Goal: Communication & Community: Answer question/provide support

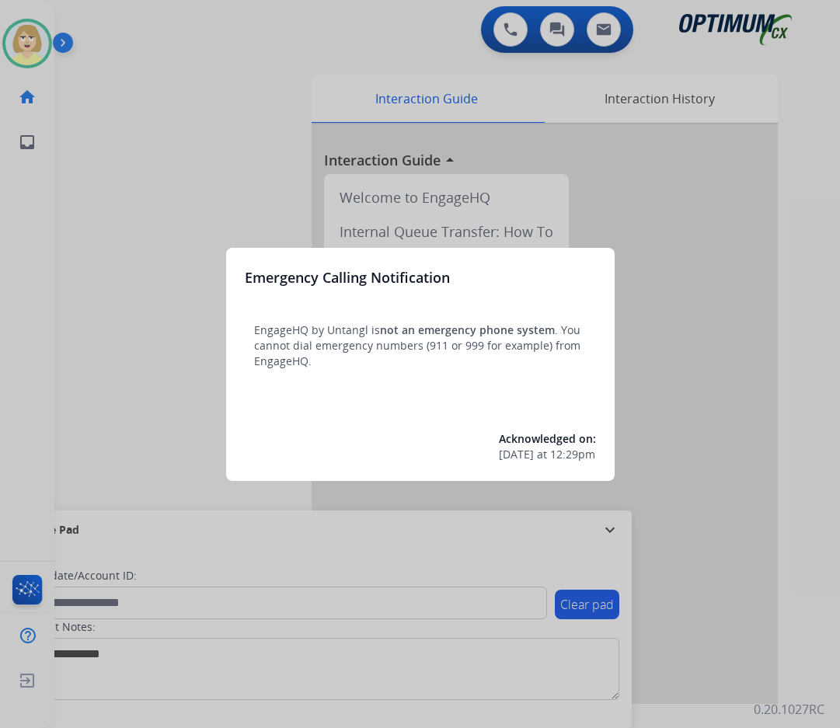
click at [100, 116] on div at bounding box center [420, 364] width 840 height 728
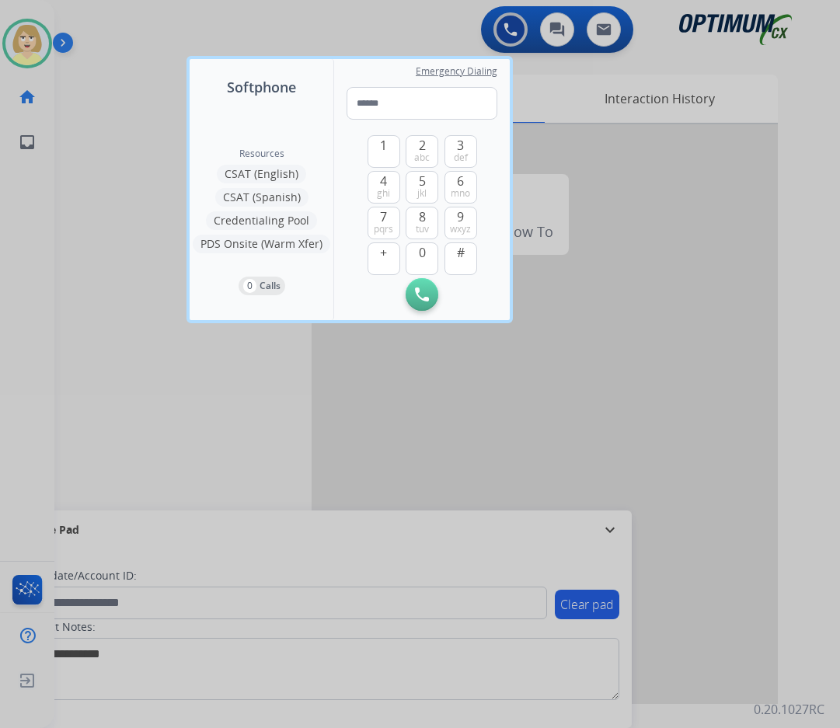
click at [102, 115] on div at bounding box center [420, 364] width 840 height 728
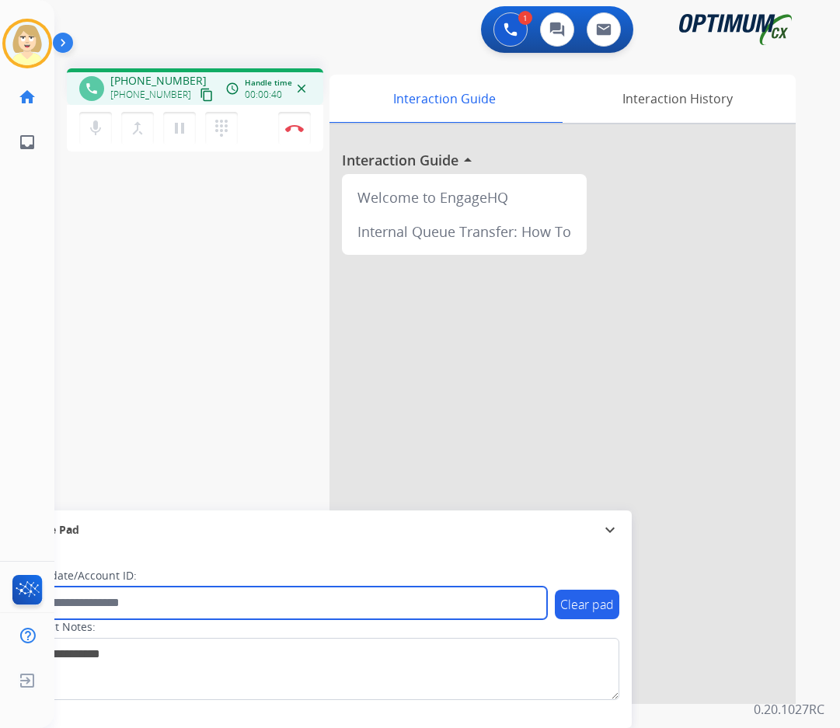
click at [103, 606] on input "text" at bounding box center [283, 603] width 527 height 33
paste input "*******"
type input "*******"
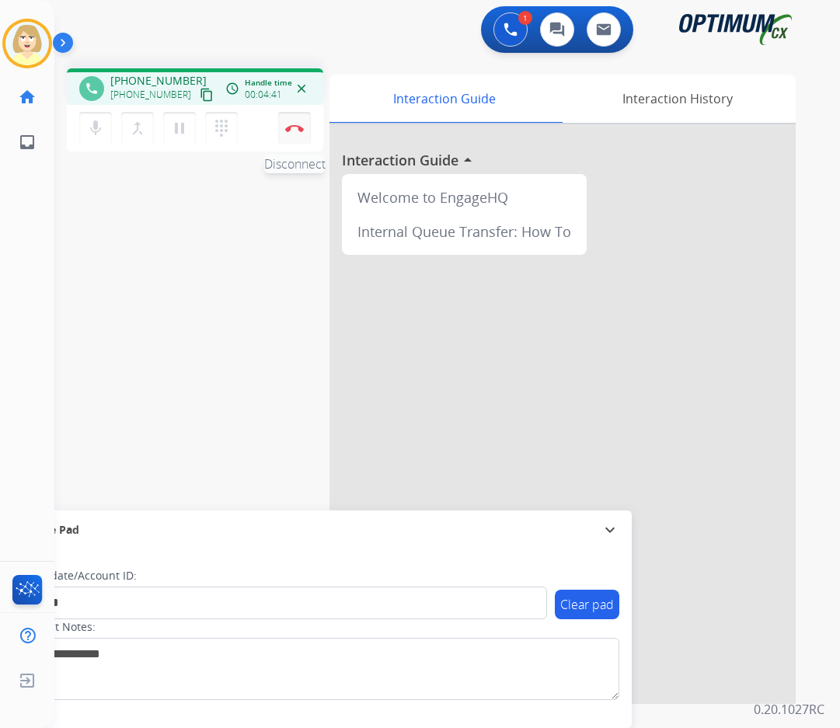
click at [295, 124] on button "Disconnect" at bounding box center [294, 128] width 33 height 33
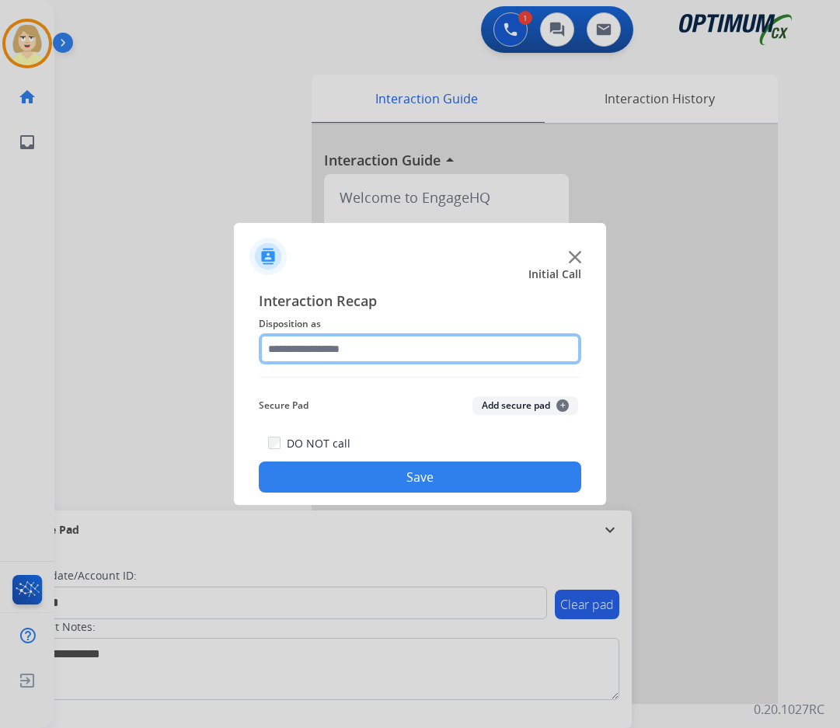
click at [336, 353] on input "text" at bounding box center [420, 349] width 323 height 31
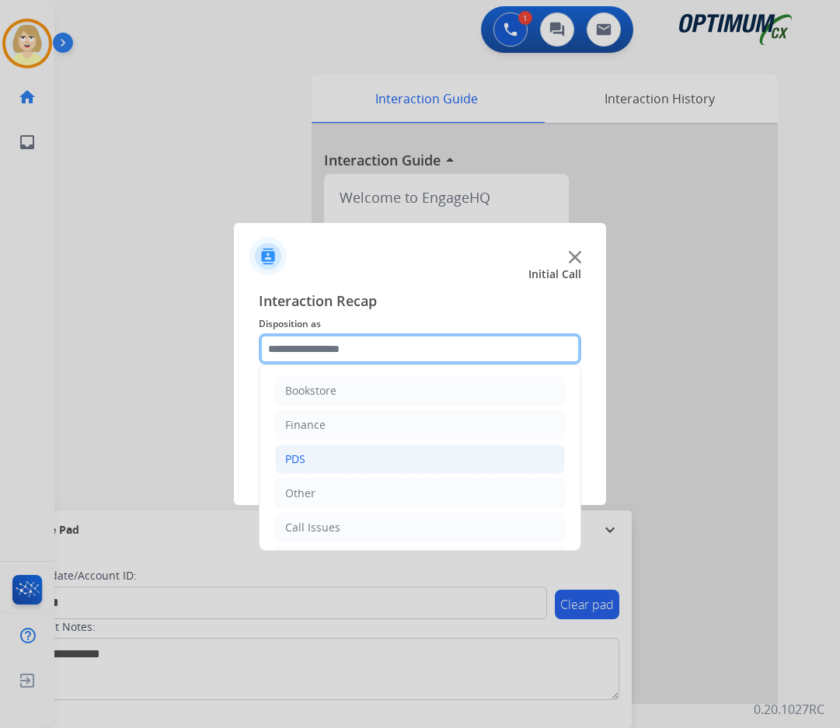
scroll to position [106, 0]
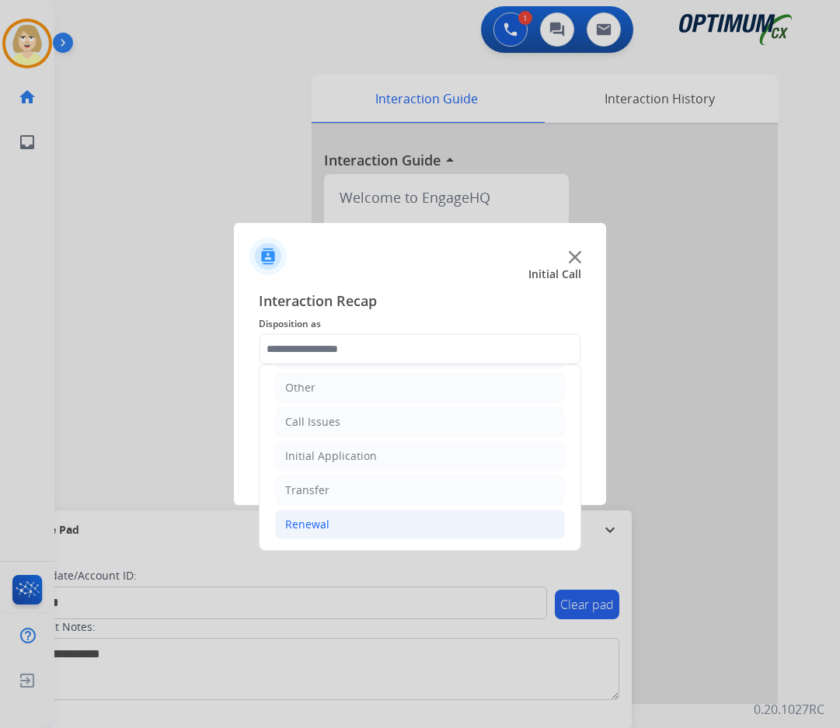
click at [305, 525] on div "Renewal" at bounding box center [307, 525] width 44 height 16
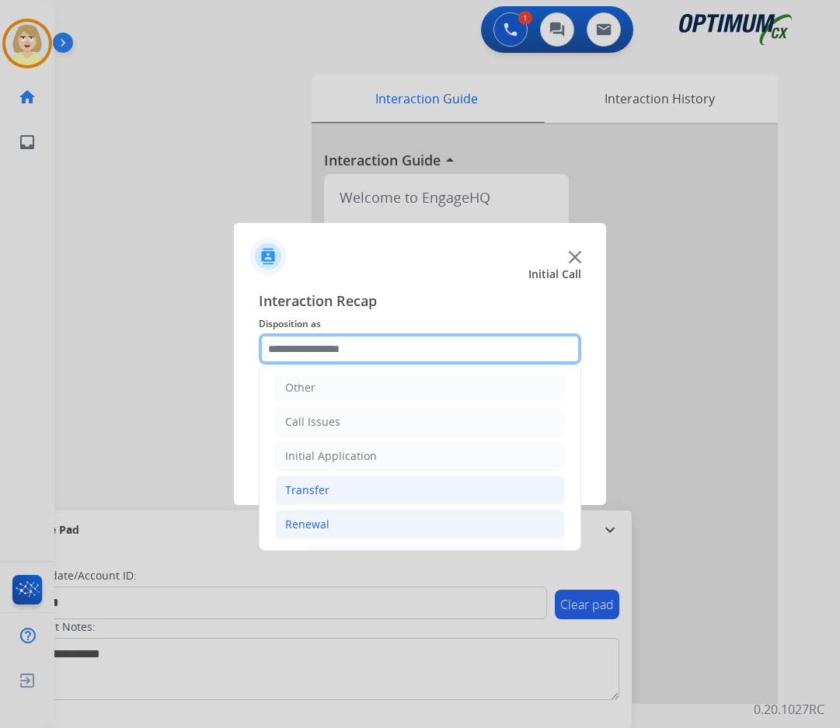
scroll to position [339, 0]
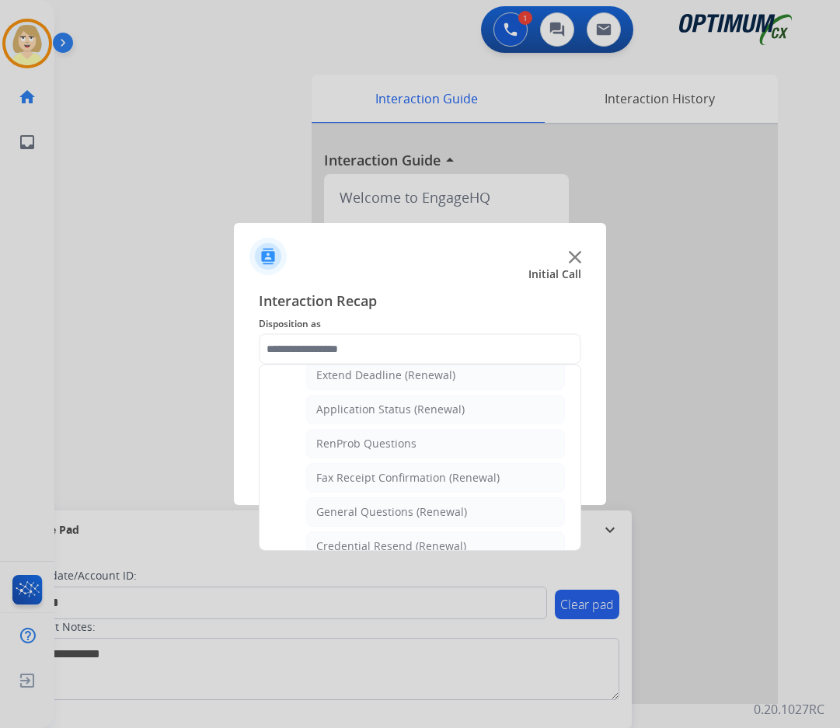
click at [365, 508] on div "General Questions (Renewal)" at bounding box center [391, 513] width 151 height 16
type input "**********"
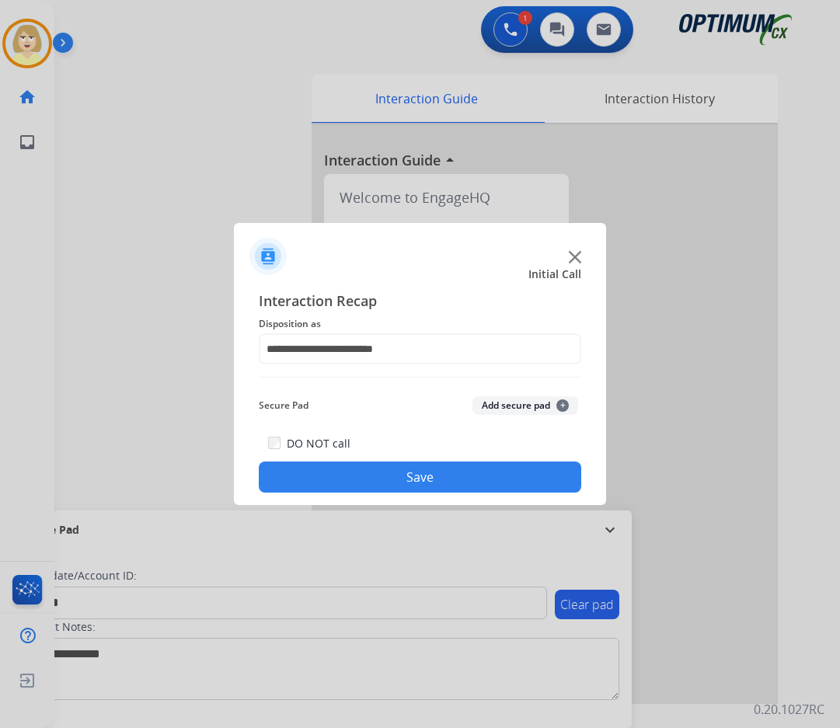
click at [504, 402] on button "Add secure pad +" at bounding box center [526, 405] width 106 height 19
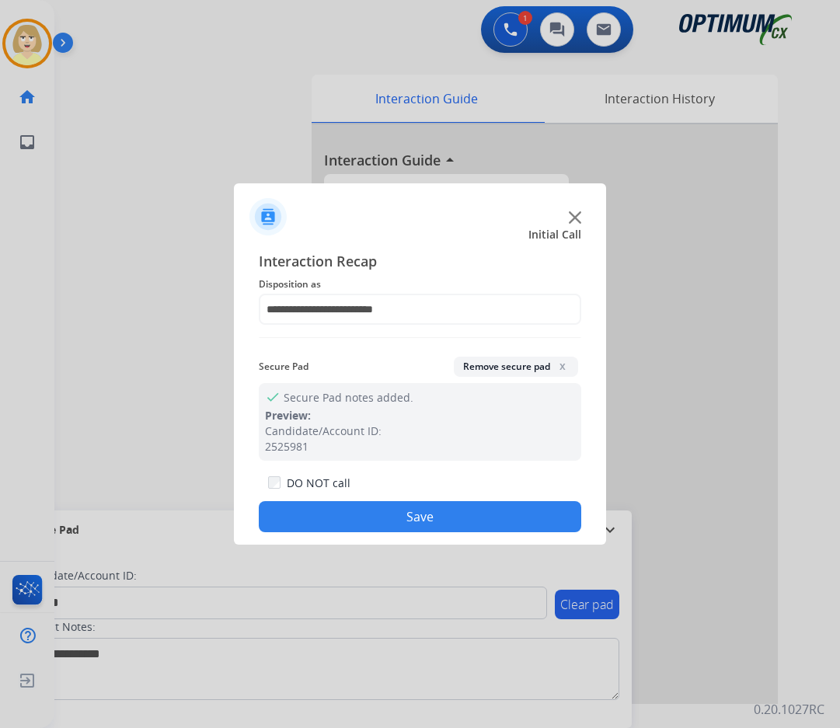
click at [378, 515] on button "Save" at bounding box center [420, 516] width 323 height 31
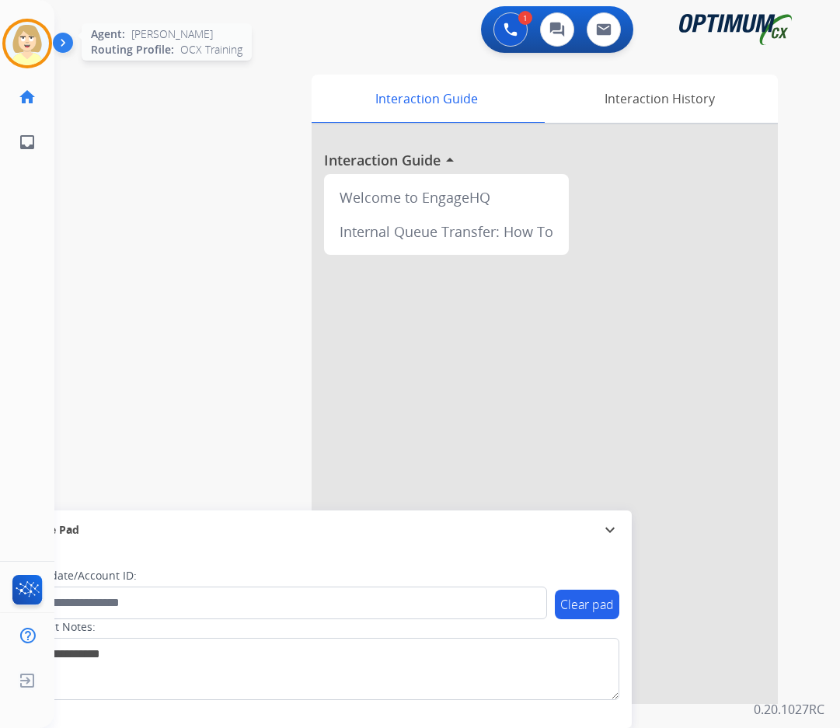
click at [21, 32] on img at bounding box center [27, 44] width 44 height 44
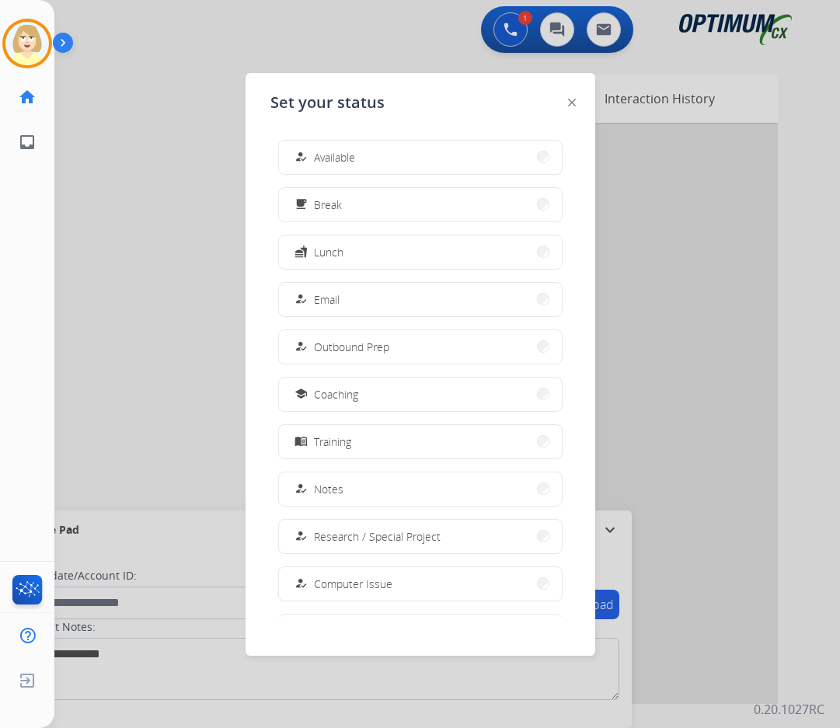
drag, startPoint x: 328, startPoint y: 157, endPoint x: 311, endPoint y: 154, distance: 17.4
click at [327, 157] on span "Available" at bounding box center [334, 157] width 41 height 16
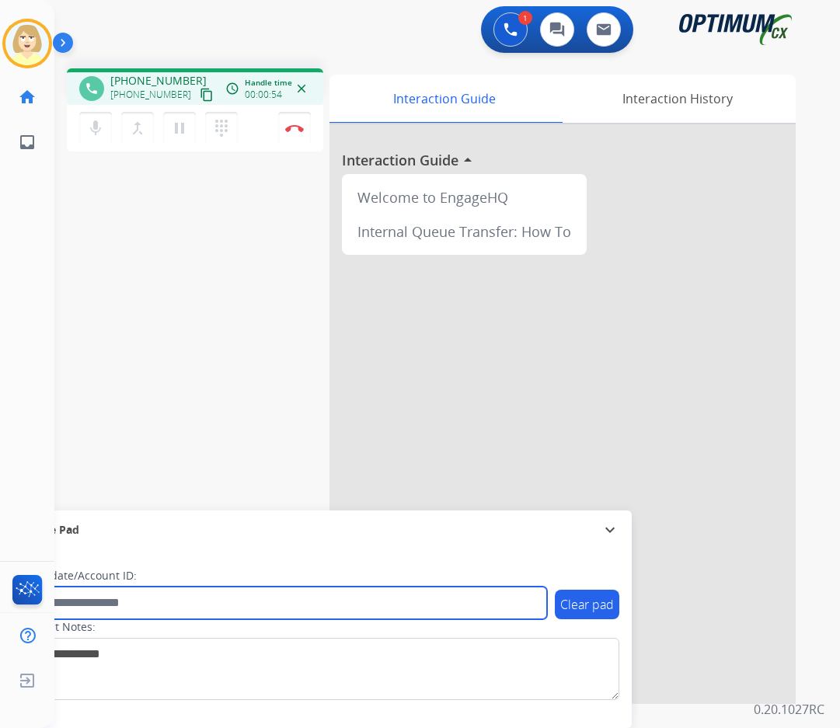
click at [123, 602] on input "text" at bounding box center [283, 603] width 527 height 33
paste input "*******"
type input "*******"
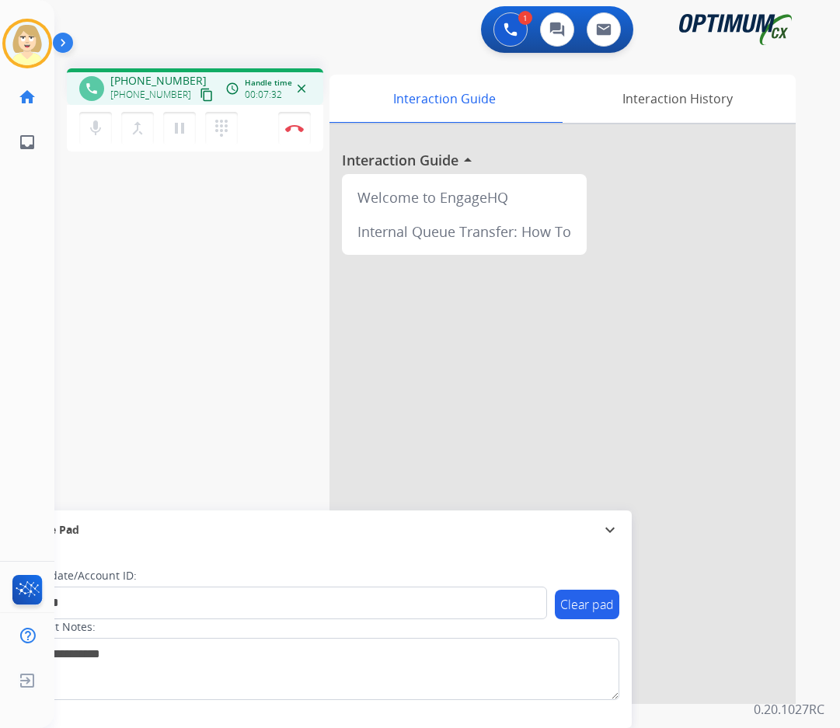
click at [189, 263] on div "phone +13135446300 +13135446300 content_copy access_time Call metrics Queue 00:…" at bounding box center [428, 380] width 749 height 648
click at [296, 125] on img at bounding box center [294, 128] width 19 height 8
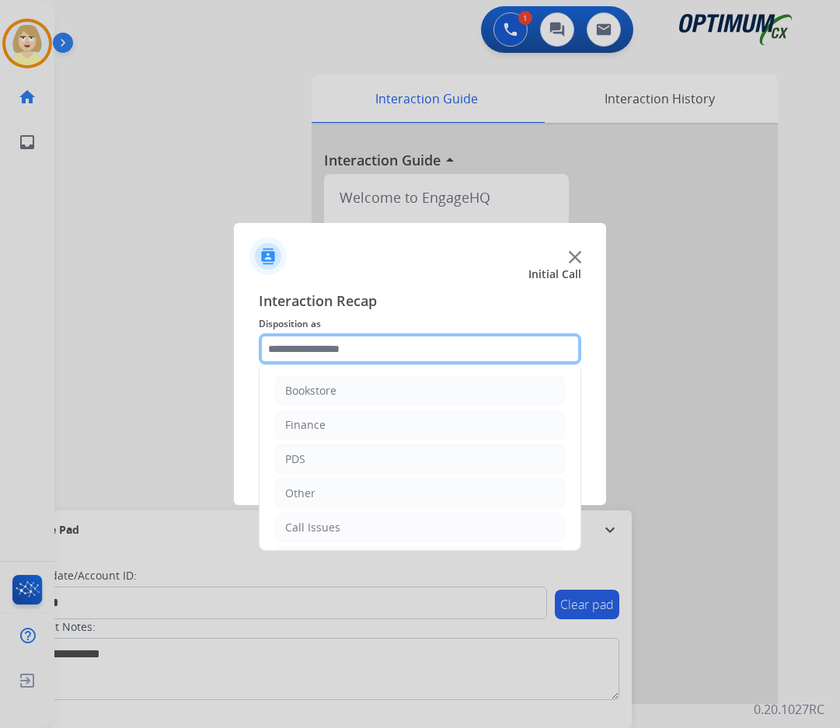
click at [296, 352] on input "text" at bounding box center [420, 349] width 323 height 31
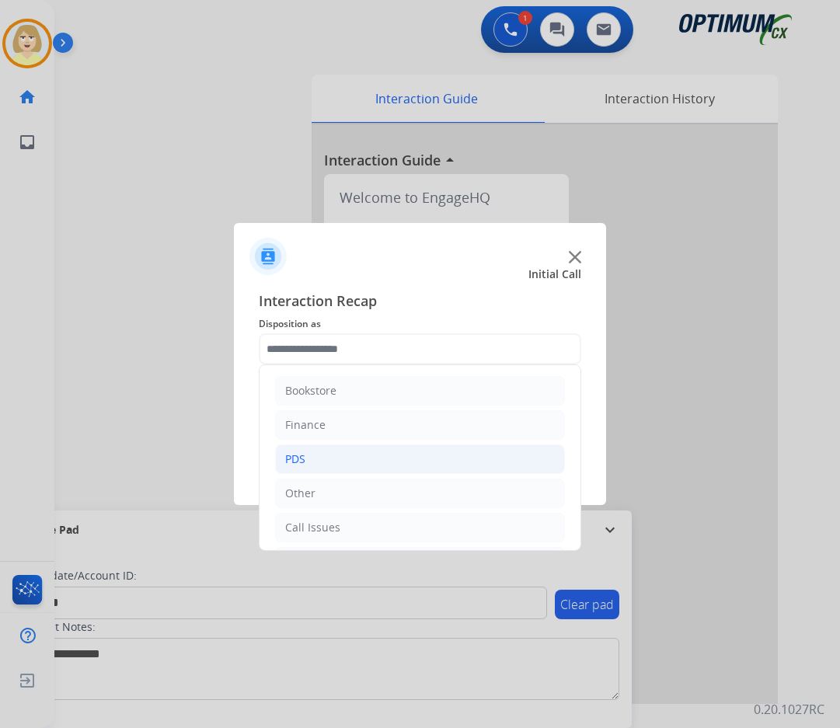
click at [301, 455] on div "PDS" at bounding box center [295, 460] width 20 height 16
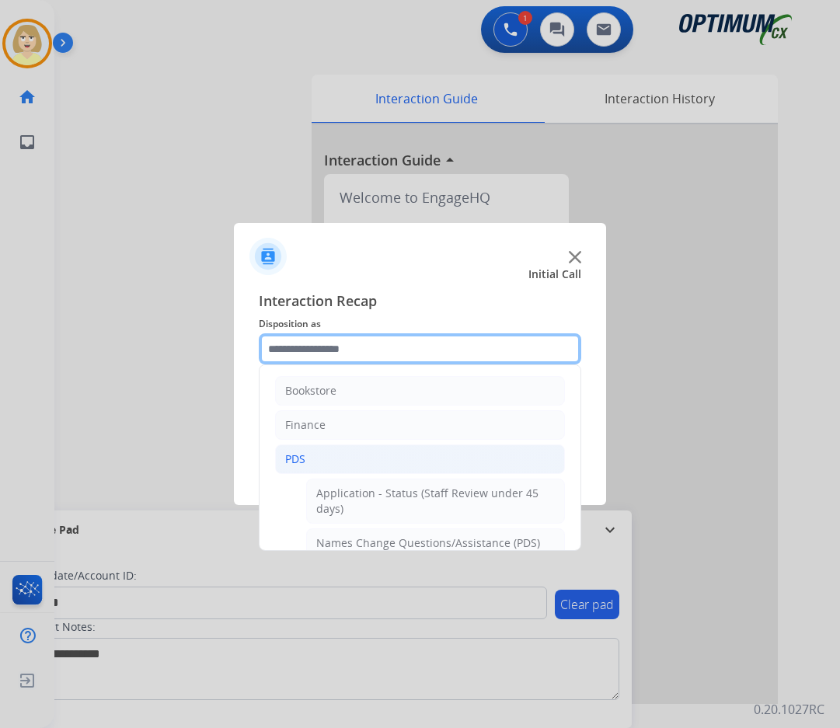
scroll to position [233, 0]
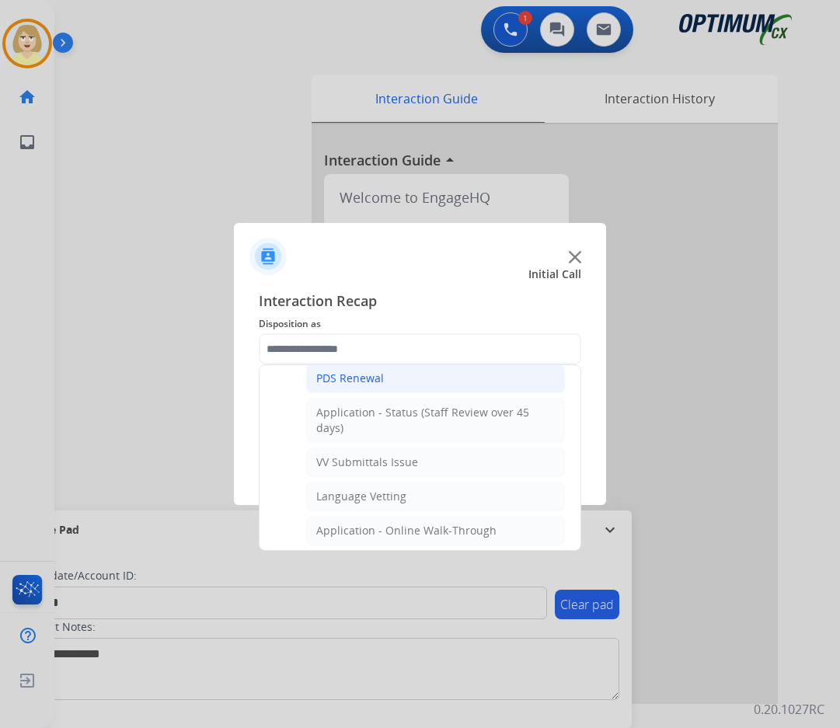
click at [350, 376] on div "PDS Renewal" at bounding box center [350, 379] width 68 height 16
type input "**********"
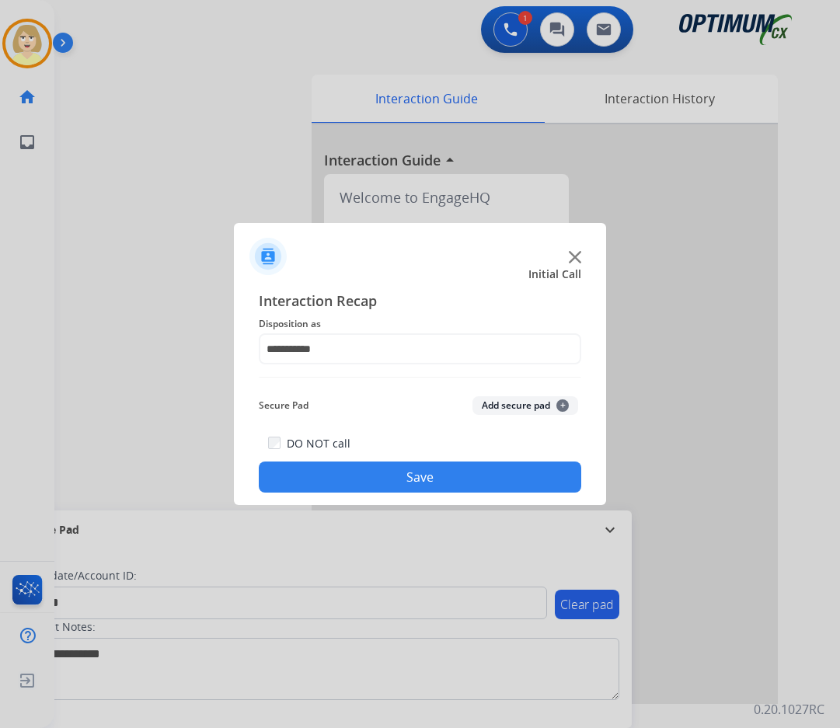
click at [498, 400] on button "Add secure pad +" at bounding box center [526, 405] width 106 height 19
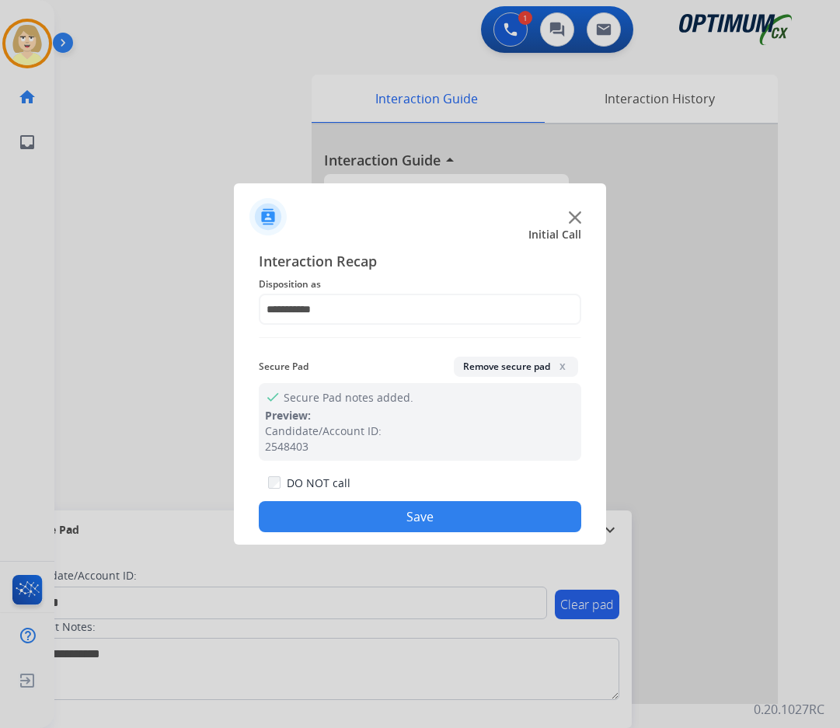
click at [359, 512] on button "Save" at bounding box center [420, 516] width 323 height 31
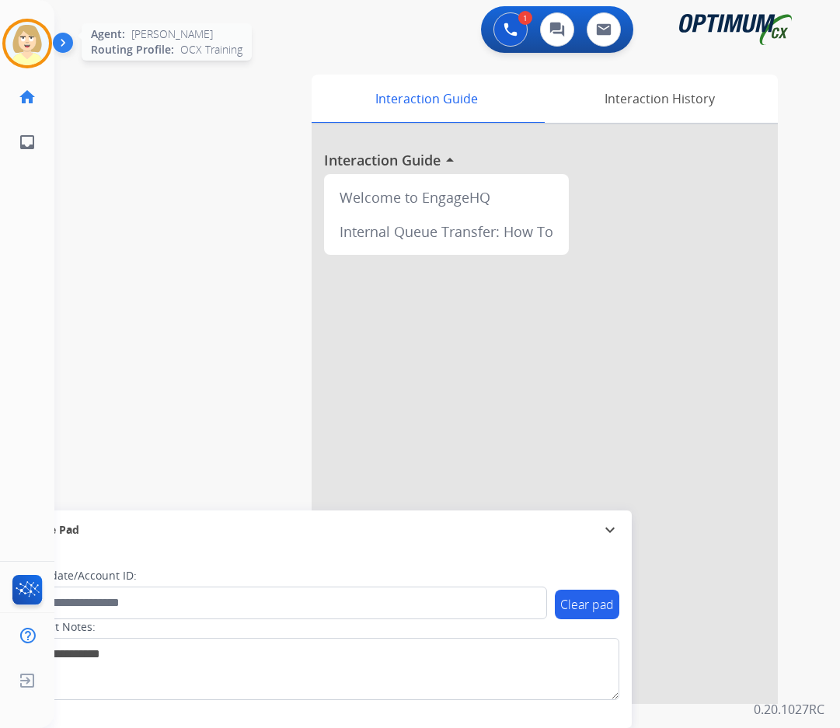
click at [23, 40] on img at bounding box center [27, 44] width 44 height 44
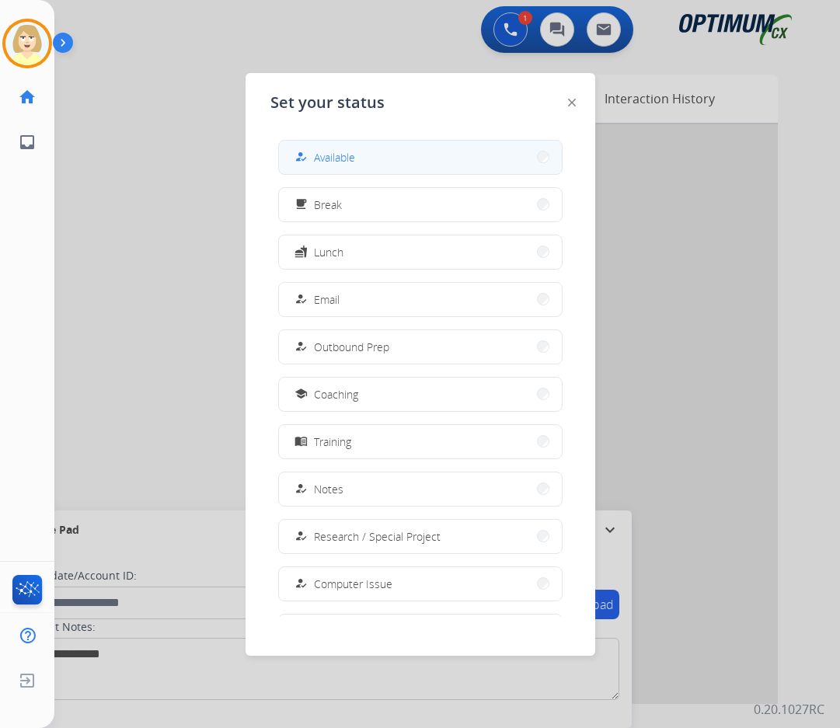
click at [332, 154] on span "Available" at bounding box center [334, 157] width 41 height 16
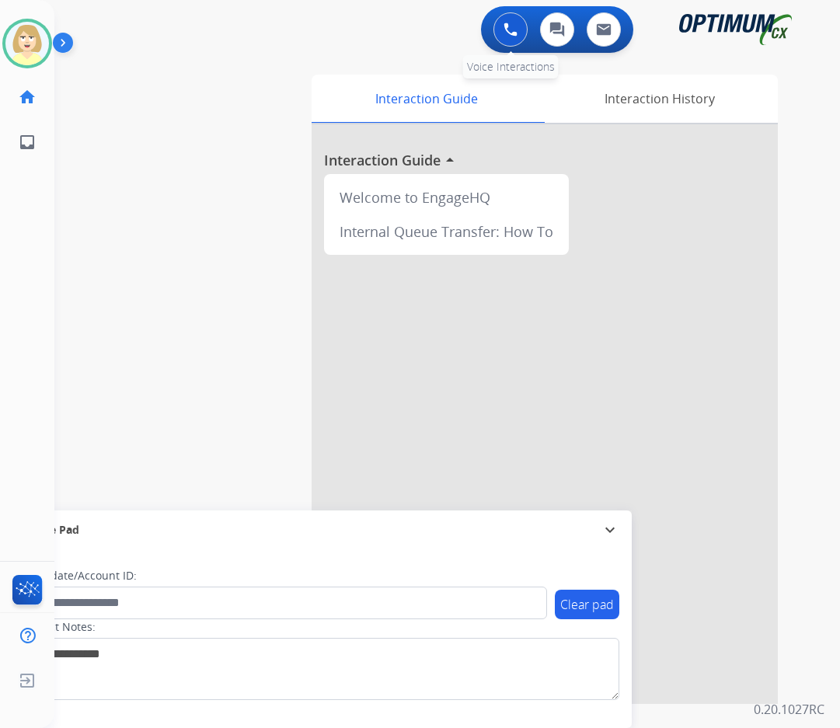
click at [509, 25] on img at bounding box center [511, 30] width 14 height 14
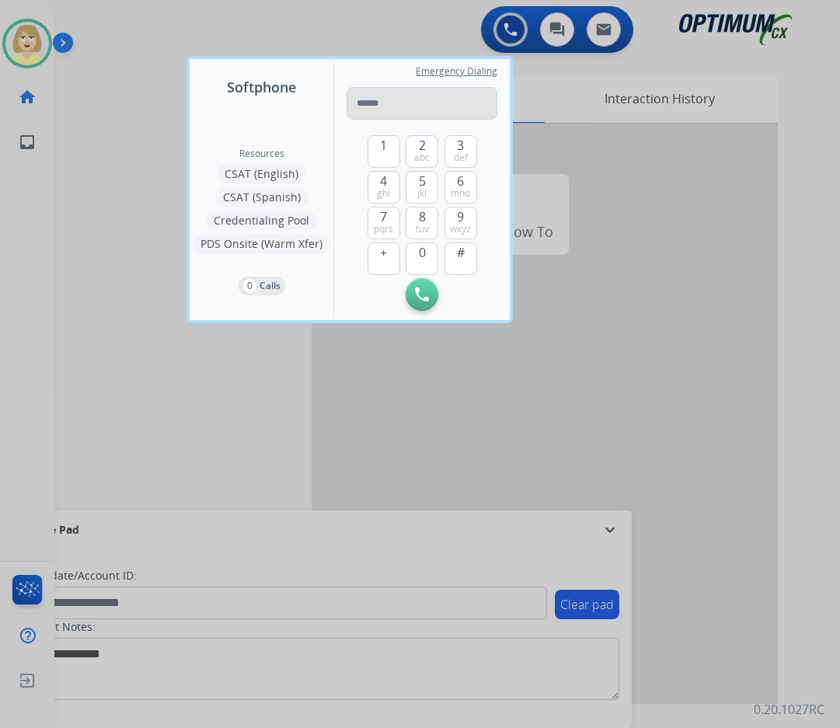
click at [383, 105] on input "tel" at bounding box center [422, 103] width 151 height 33
type input "**********"
click at [409, 299] on button "Initiate Call" at bounding box center [422, 294] width 33 height 33
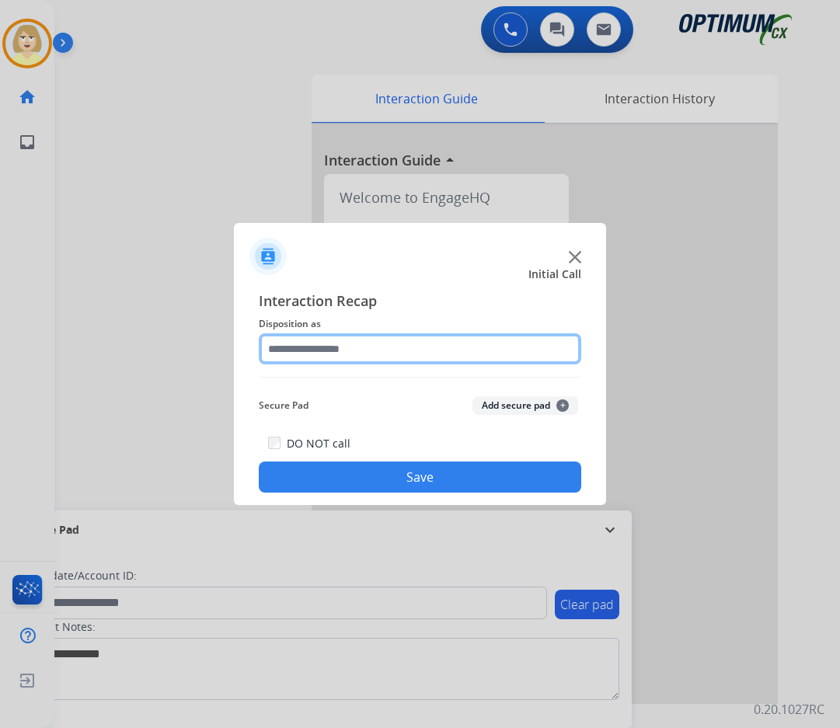
click at [321, 352] on input "text" at bounding box center [420, 349] width 323 height 31
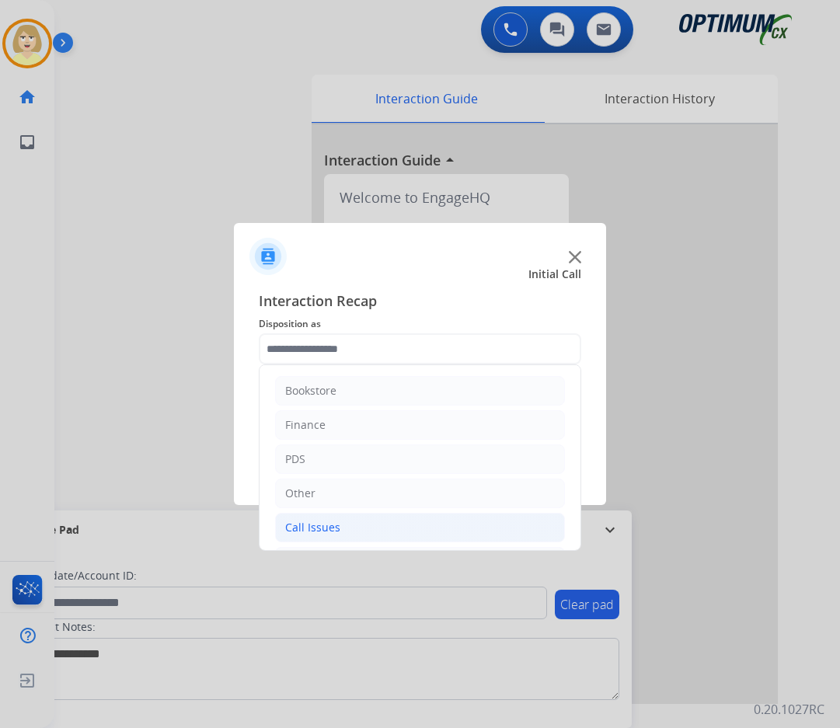
click at [313, 527] on div "Call Issues" at bounding box center [312, 528] width 55 height 16
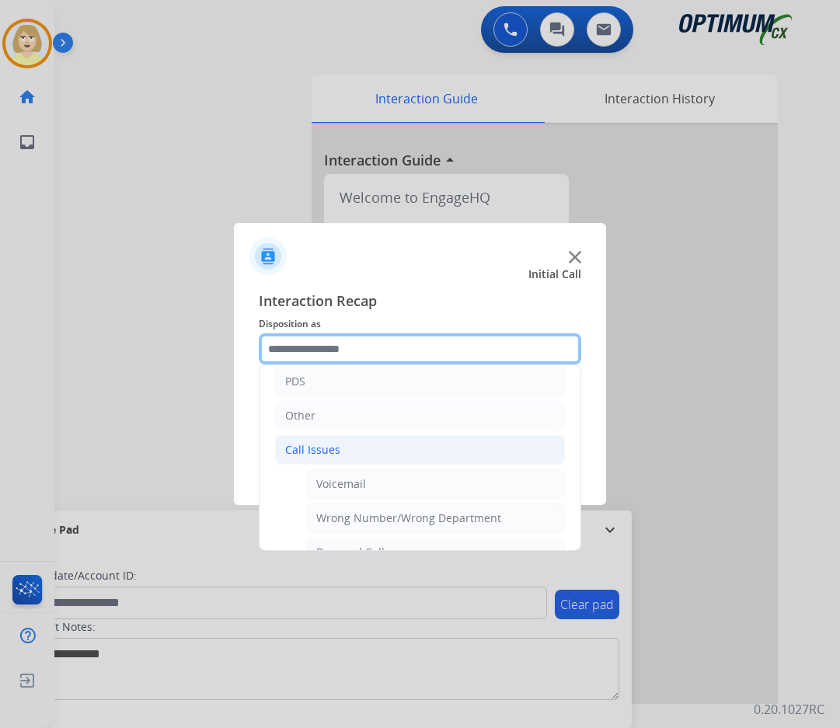
scroll to position [155, 0]
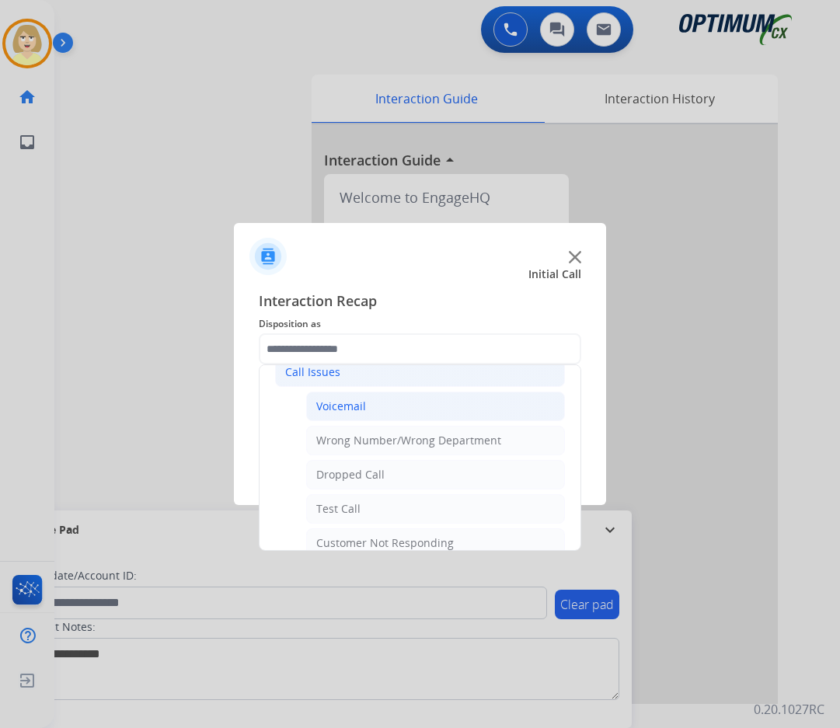
click at [337, 408] on div "Voicemail" at bounding box center [341, 407] width 50 height 16
type input "*********"
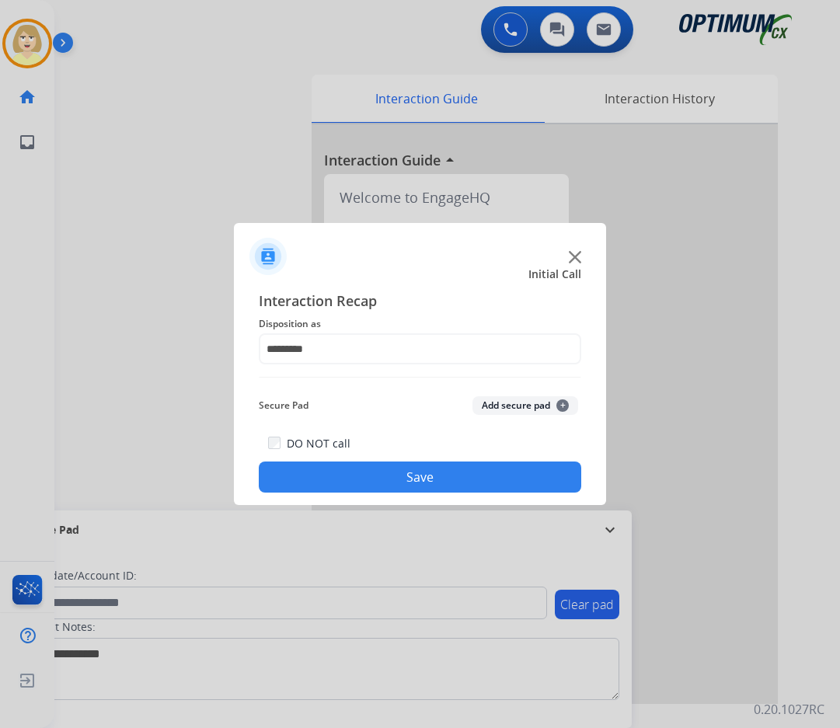
click at [399, 473] on button "Save" at bounding box center [420, 477] width 323 height 31
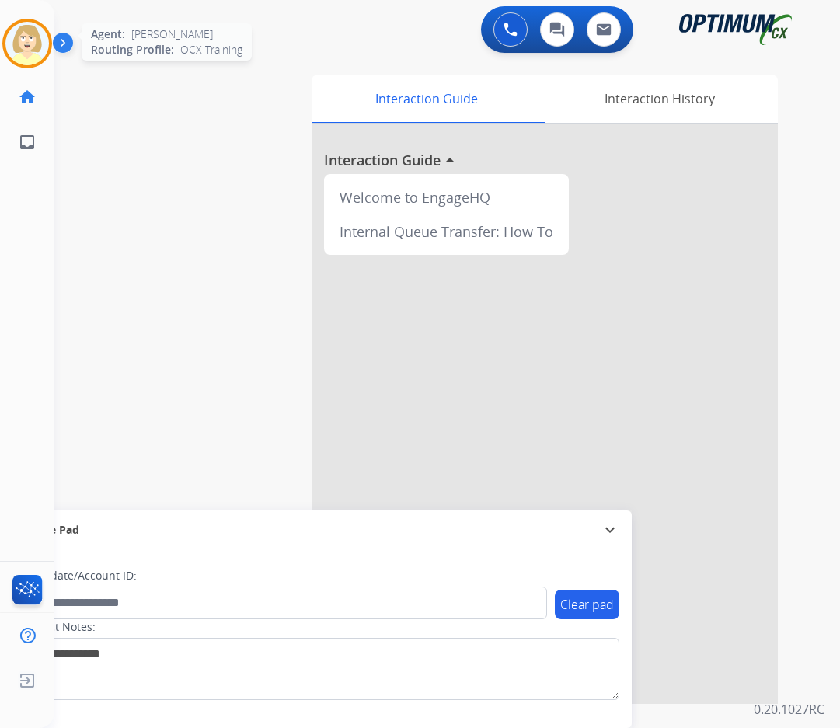
click at [27, 33] on img at bounding box center [27, 44] width 44 height 44
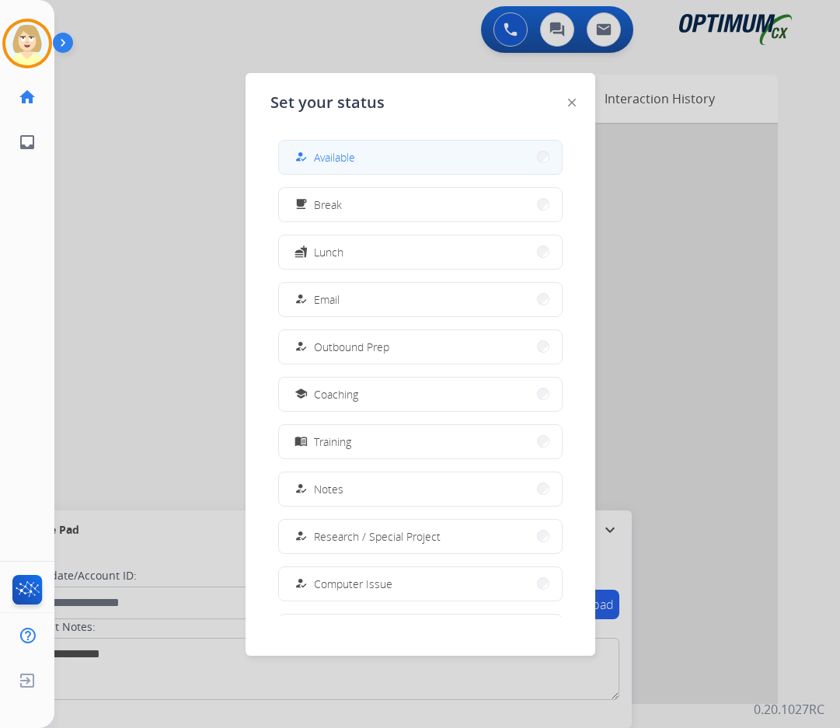
click at [344, 155] on span "Available" at bounding box center [334, 157] width 41 height 16
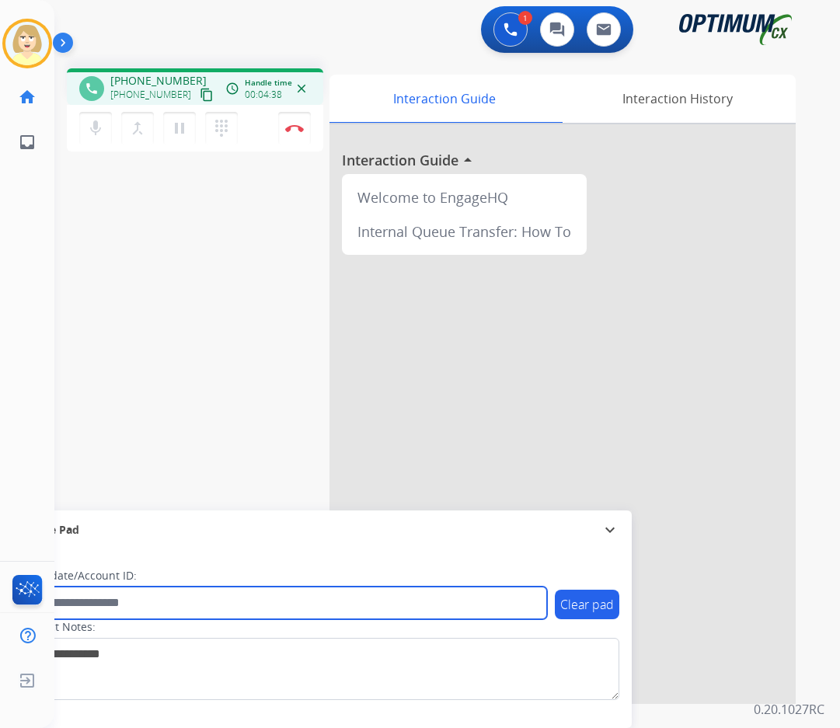
click at [138, 602] on input "text" at bounding box center [283, 603] width 527 height 33
paste input "*******"
type input "*******"
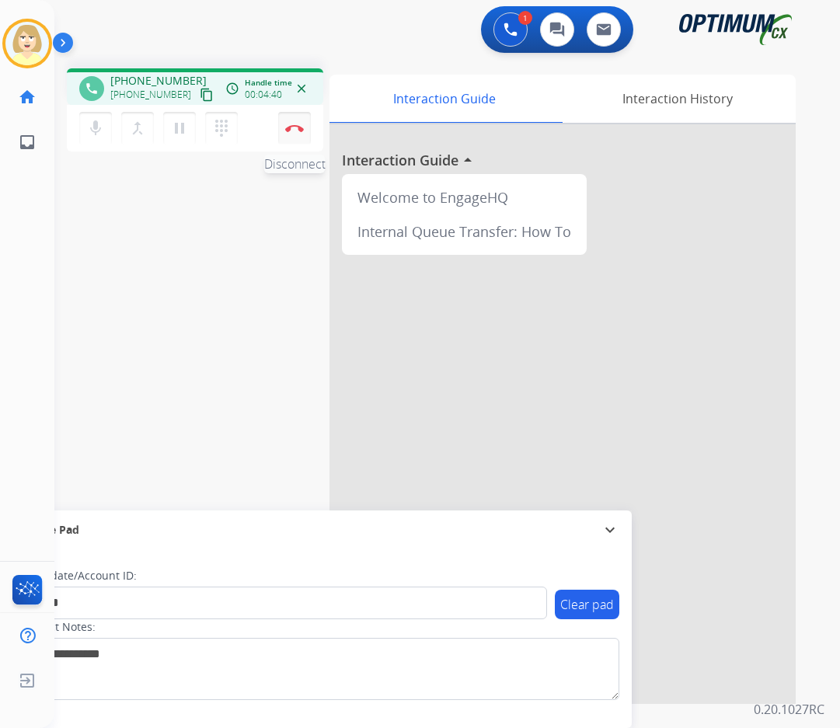
click at [288, 125] on img at bounding box center [294, 128] width 19 height 8
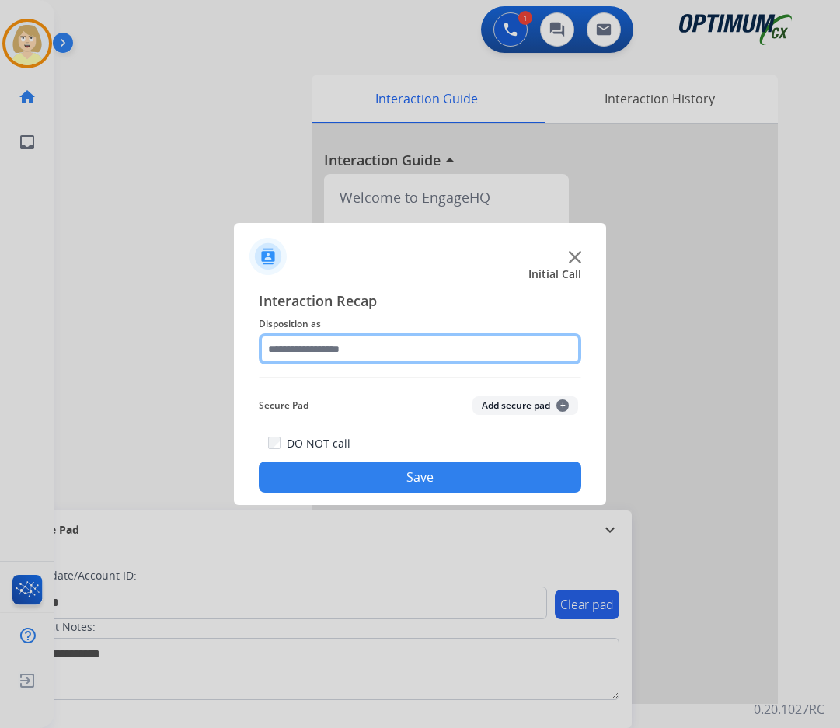
click at [295, 351] on input "text" at bounding box center [420, 349] width 323 height 31
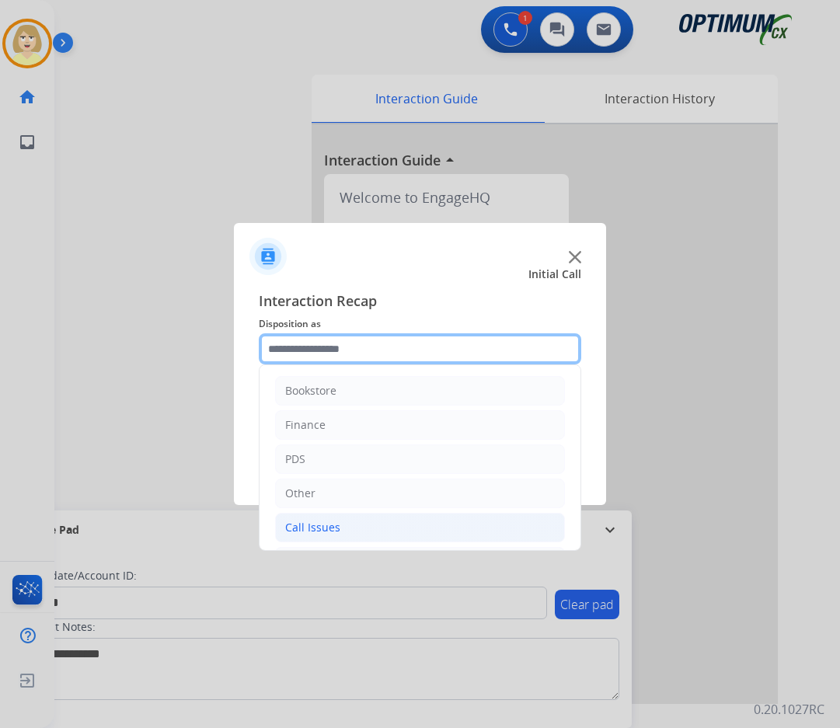
scroll to position [106, 0]
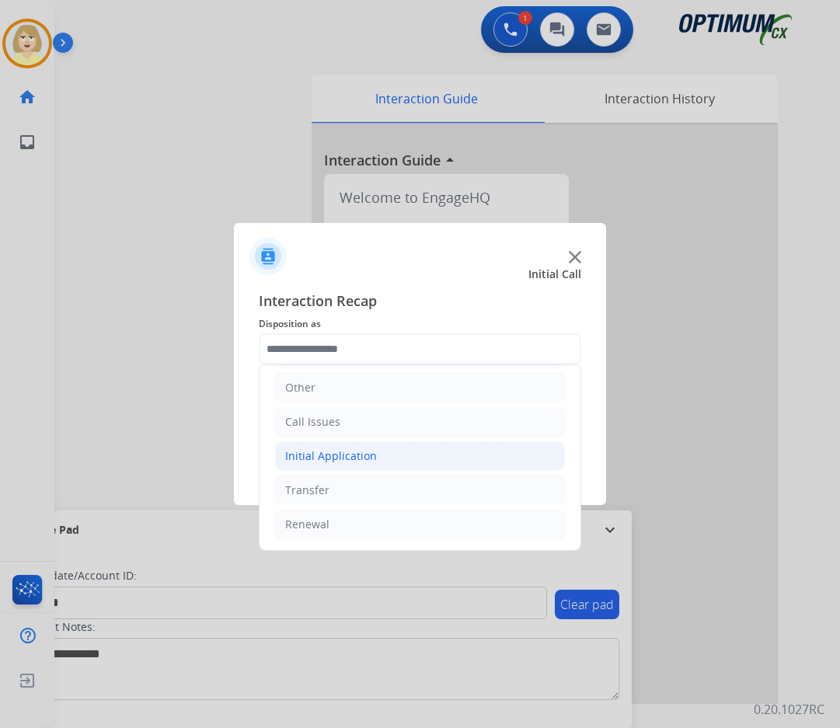
click at [347, 455] on div "Initial Application" at bounding box center [331, 457] width 92 height 16
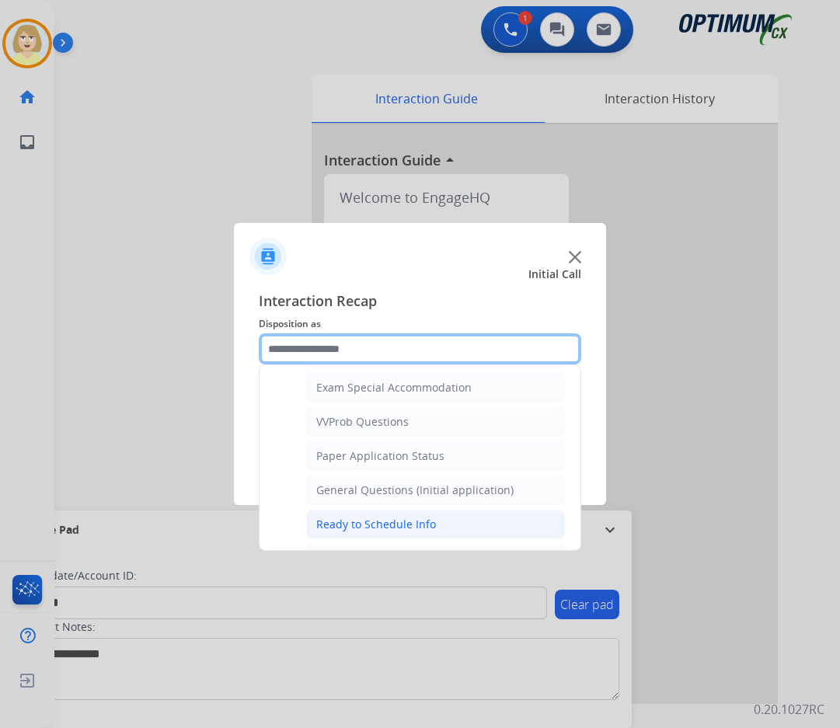
scroll to position [883, 0]
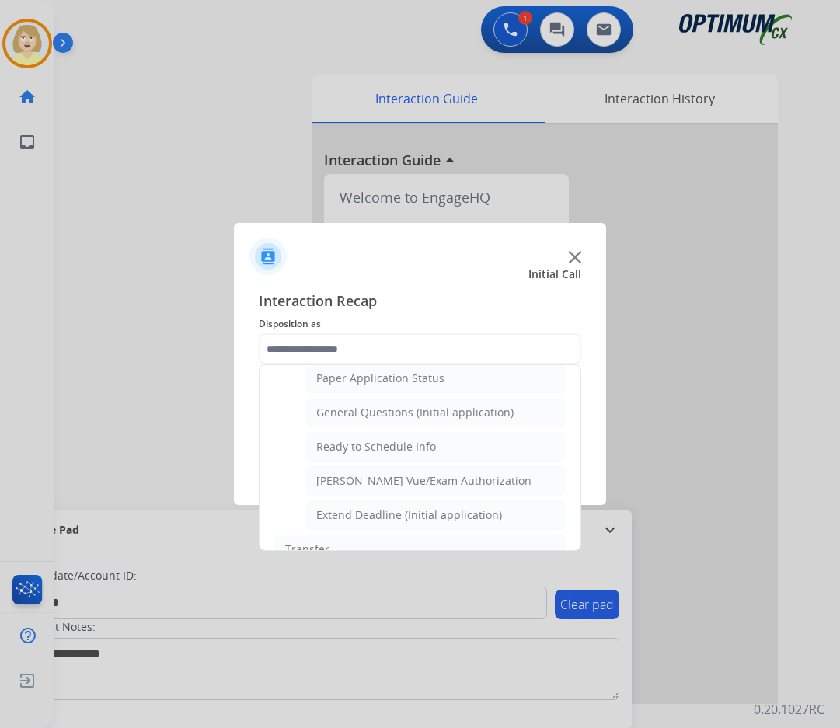
drag, startPoint x: 373, startPoint y: 410, endPoint x: 403, endPoint y: 405, distance: 30.8
click at [373, 411] on div "General Questions (Initial application)" at bounding box center [414, 413] width 197 height 16
type input "**********"
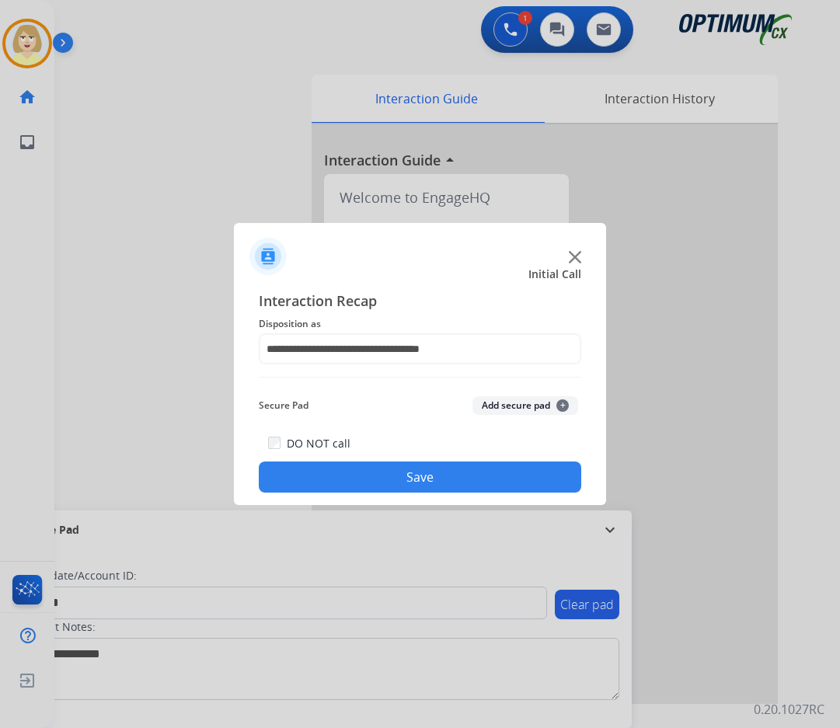
click at [512, 406] on button "Add secure pad +" at bounding box center [526, 405] width 106 height 19
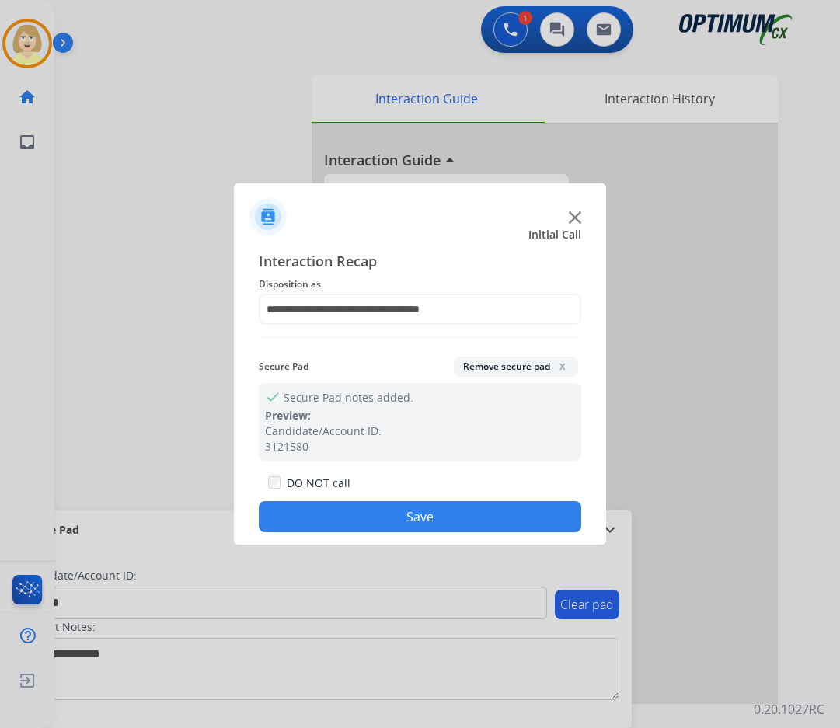
click at [403, 517] on button "Save" at bounding box center [420, 516] width 323 height 31
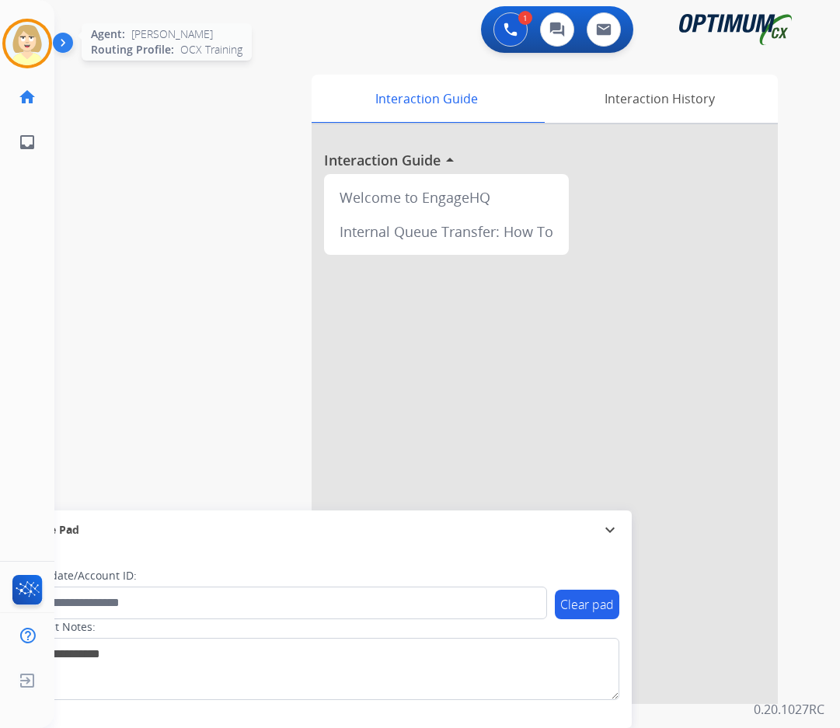
click at [28, 40] on img at bounding box center [27, 44] width 44 height 44
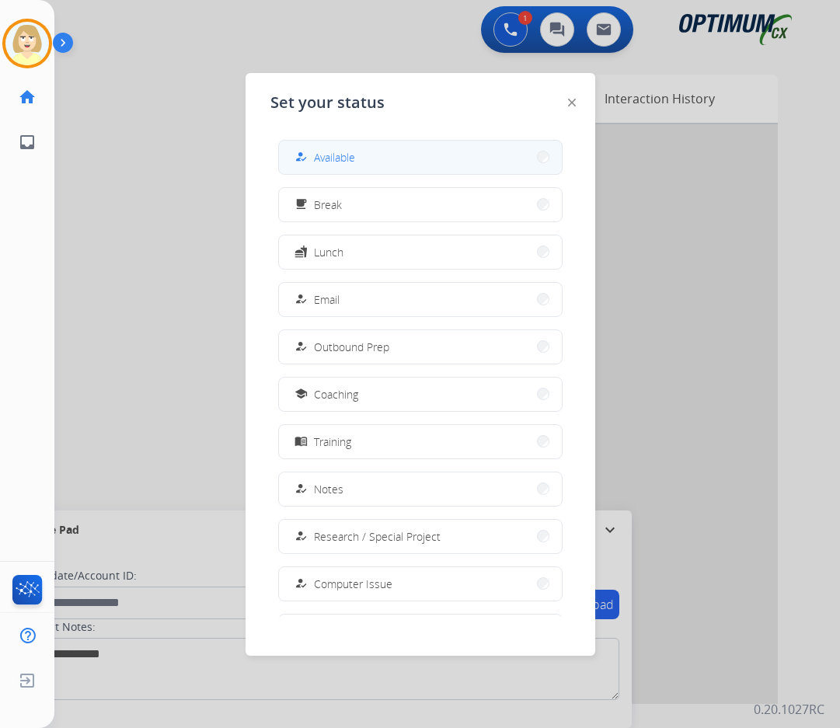
click at [347, 161] on span "Available" at bounding box center [334, 157] width 41 height 16
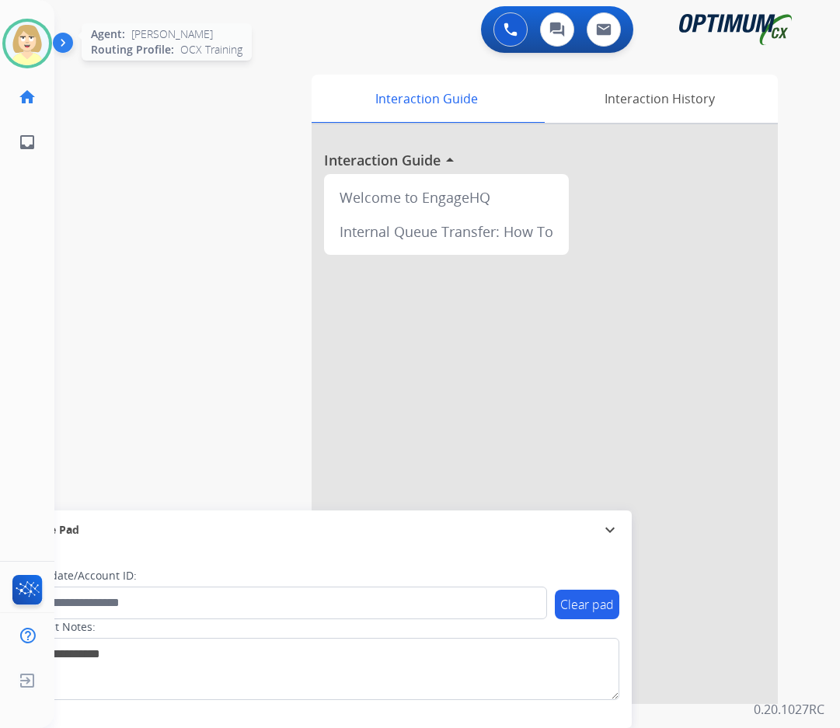
click at [32, 39] on img at bounding box center [27, 44] width 44 height 44
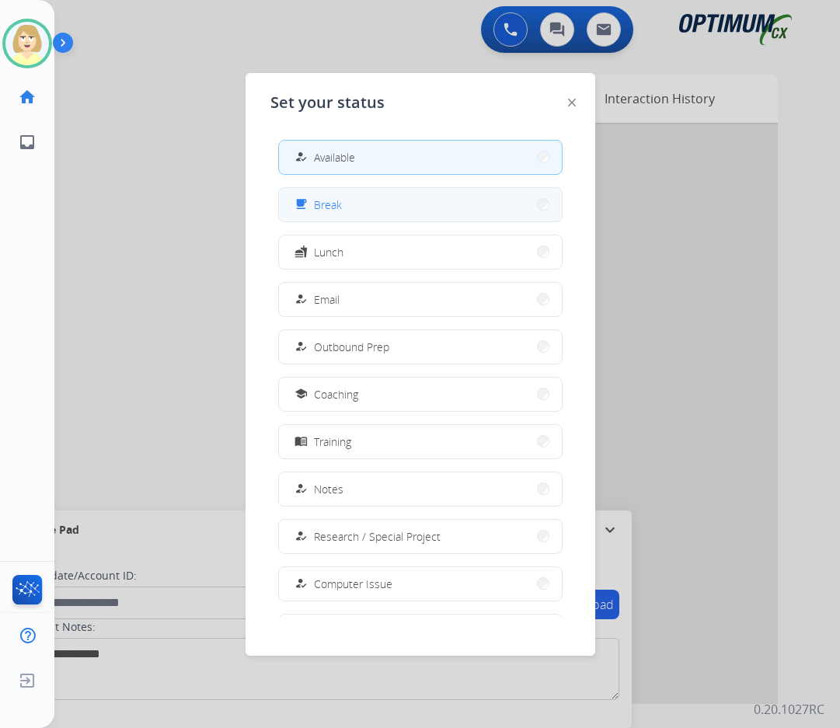
click at [330, 204] on span "Break" at bounding box center [328, 205] width 28 height 16
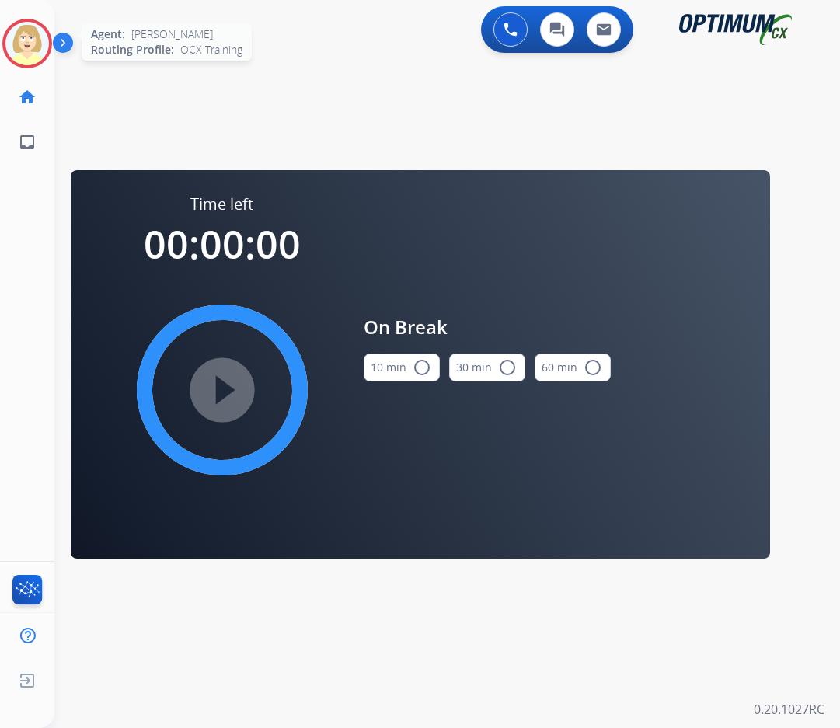
click at [33, 35] on img at bounding box center [27, 44] width 44 height 44
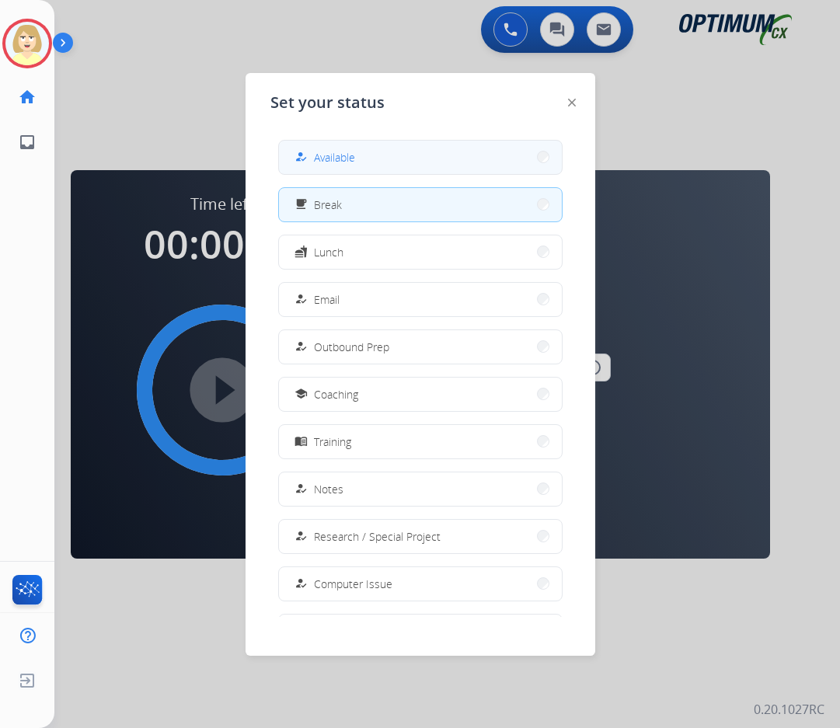
click at [368, 159] on button "how_to_reg Available" at bounding box center [420, 157] width 283 height 33
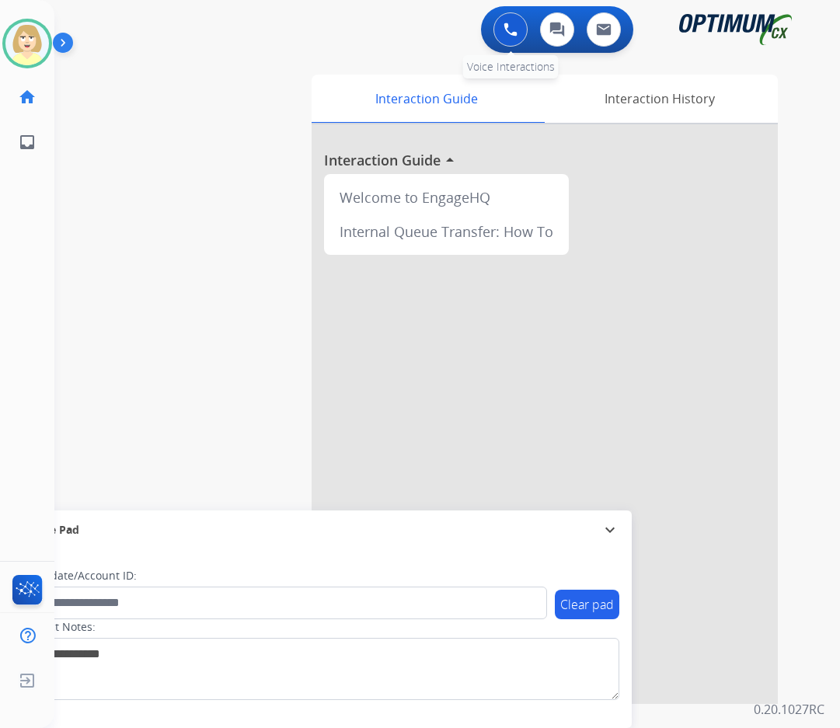
click at [505, 25] on img at bounding box center [511, 30] width 14 height 14
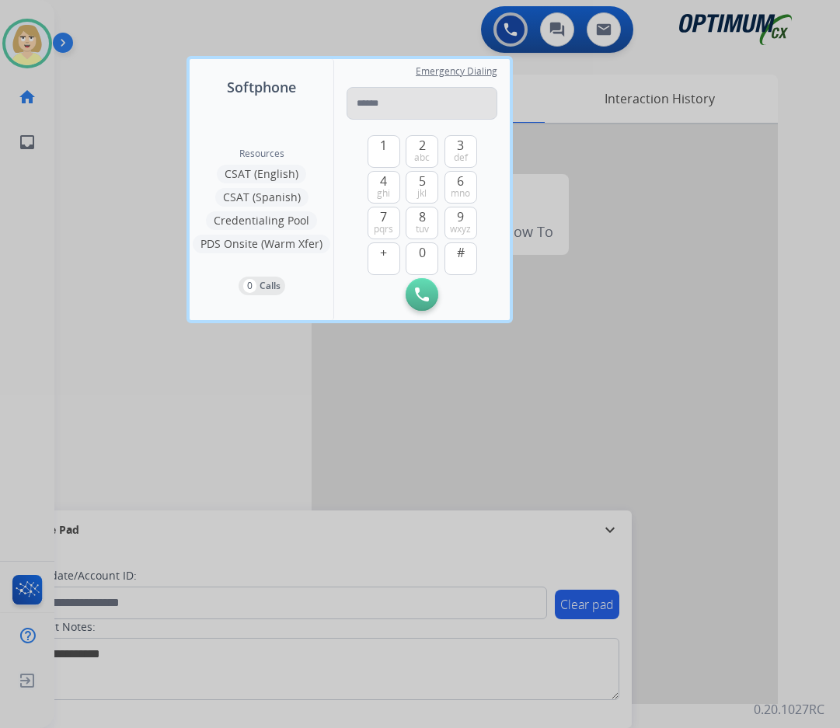
click at [372, 104] on input "tel" at bounding box center [422, 103] width 151 height 33
type input "**********"
click at [431, 299] on button "Initiate Call" at bounding box center [422, 294] width 33 height 33
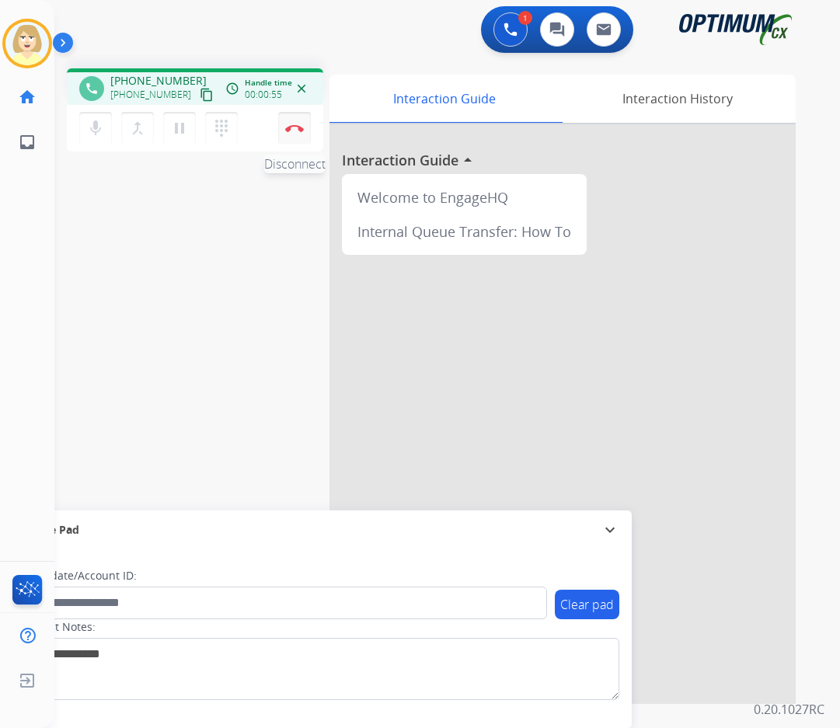
click at [297, 124] on button "Disconnect" at bounding box center [294, 128] width 33 height 33
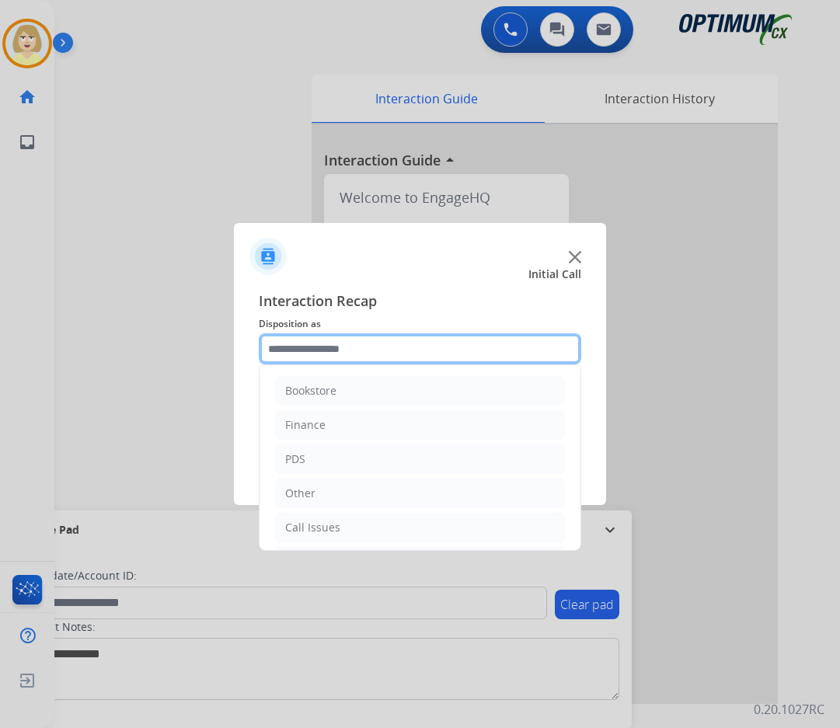
click at [324, 351] on input "text" at bounding box center [420, 349] width 323 height 31
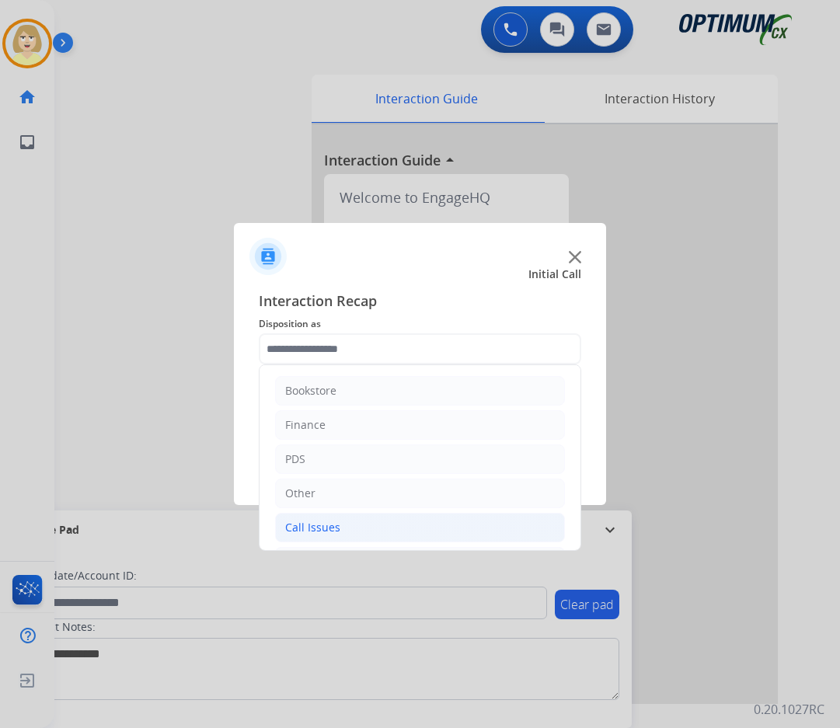
click at [319, 527] on div "Call Issues" at bounding box center [312, 528] width 55 height 16
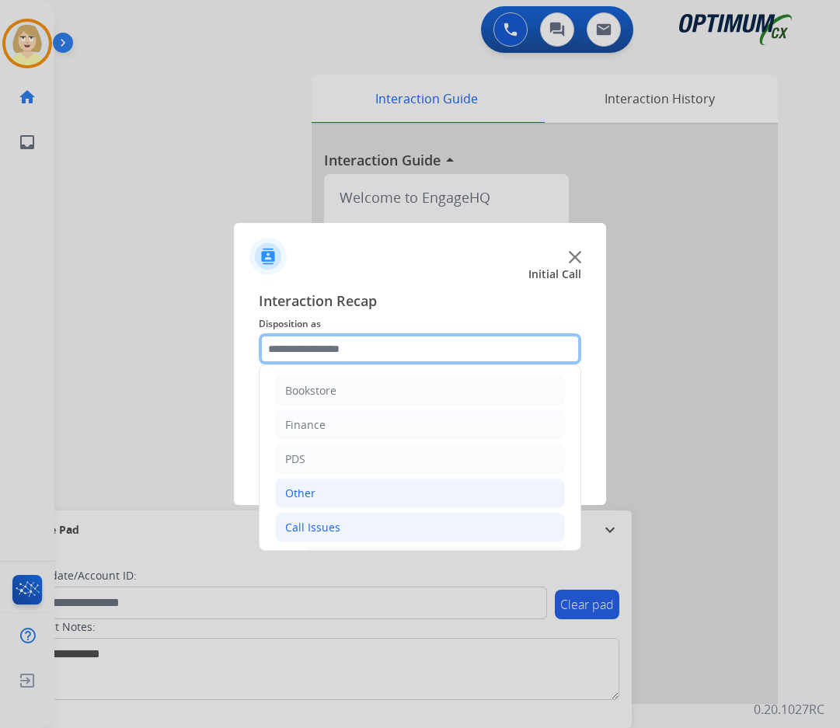
scroll to position [155, 0]
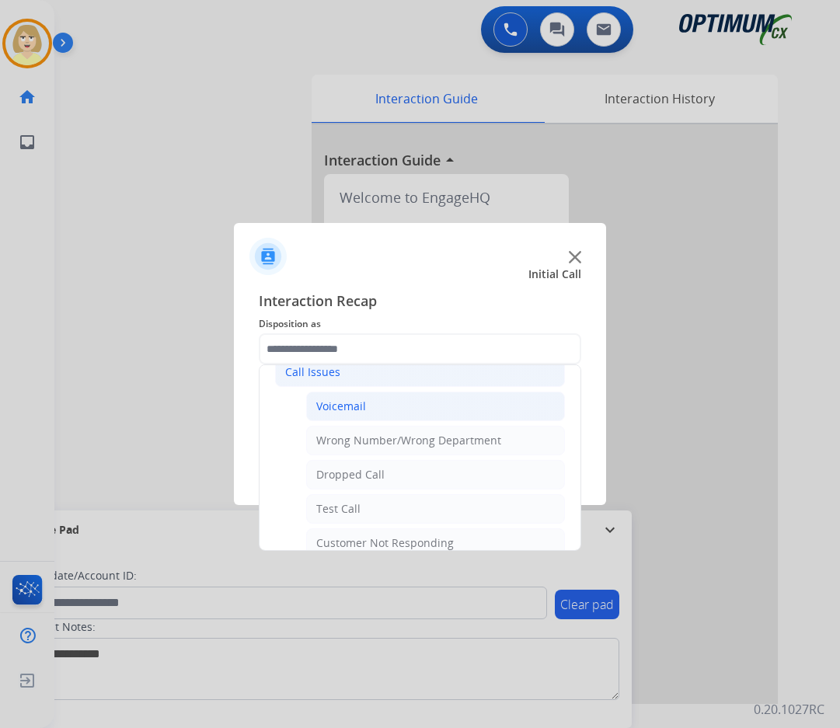
click at [337, 405] on div "Voicemail" at bounding box center [341, 407] width 50 height 16
type input "*********"
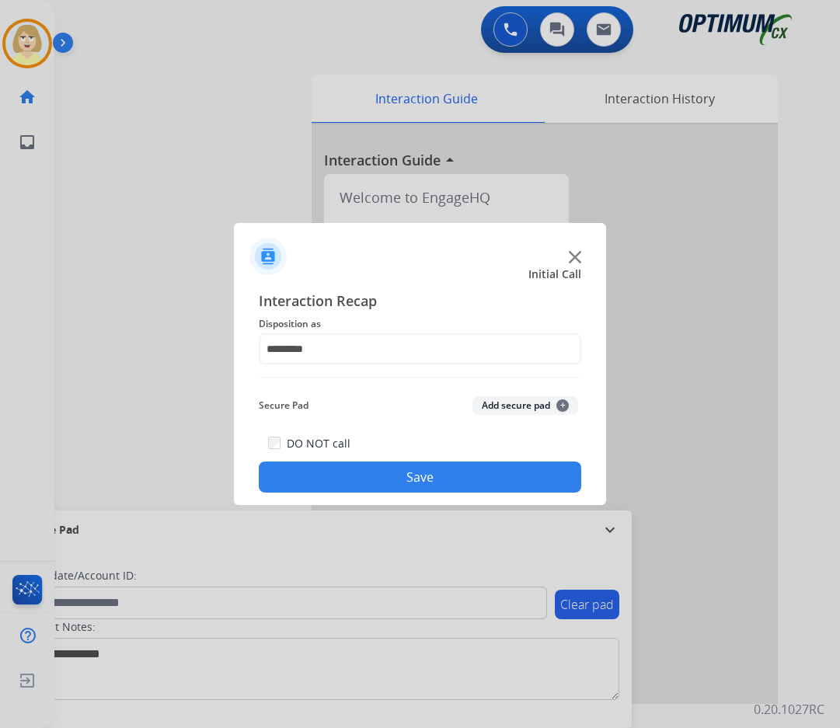
click at [505, 402] on button "Add secure pad +" at bounding box center [526, 405] width 106 height 19
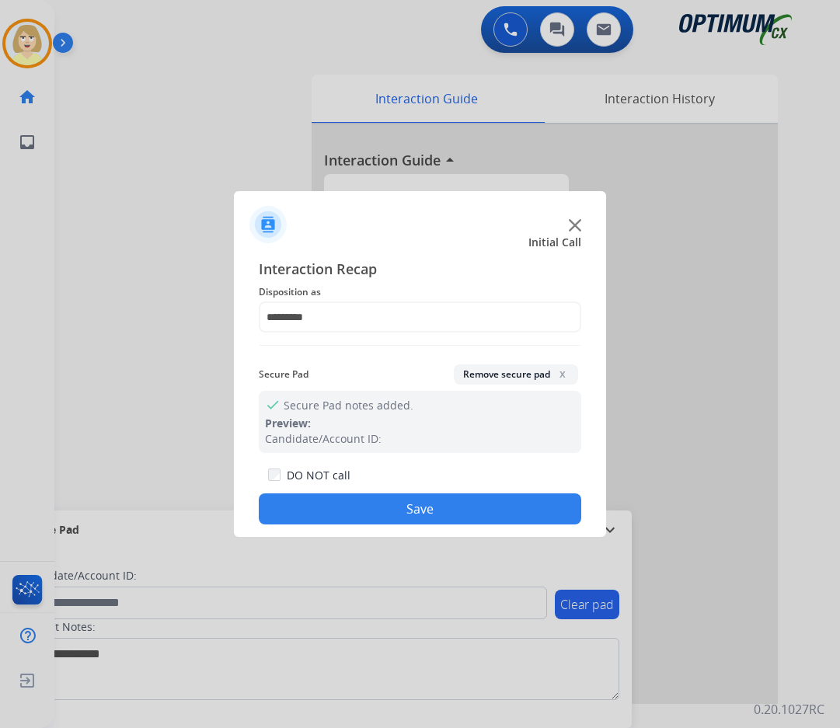
drag, startPoint x: 375, startPoint y: 508, endPoint x: 365, endPoint y: 492, distance: 18.8
click at [375, 508] on button "Save" at bounding box center [420, 509] width 323 height 31
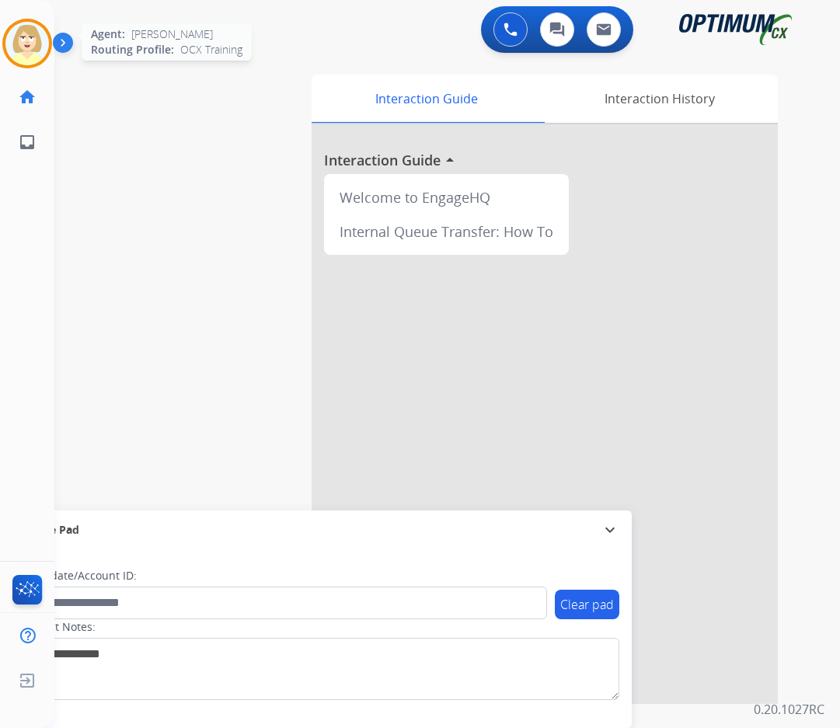
click at [16, 33] on img at bounding box center [27, 44] width 44 height 44
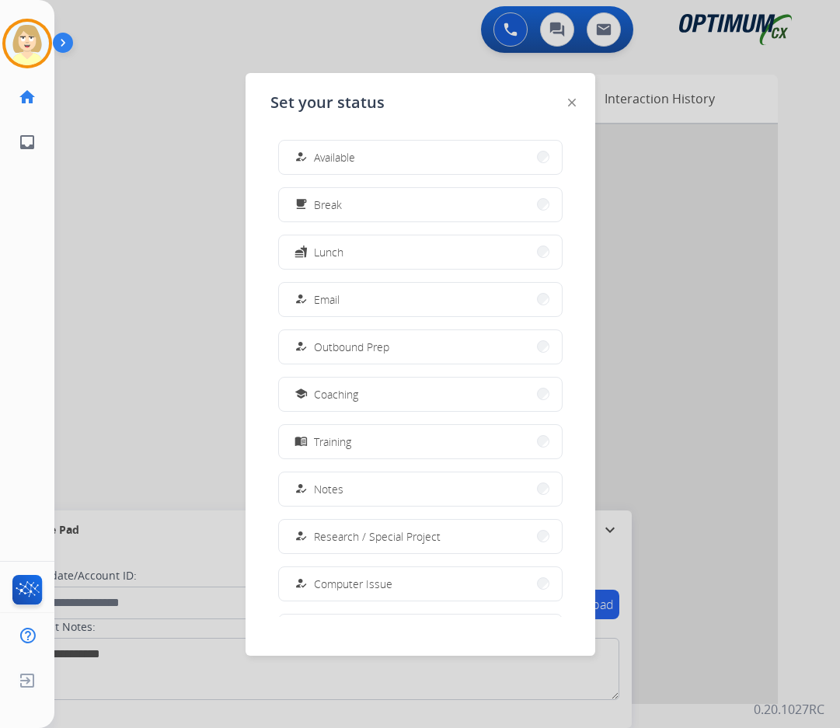
click at [333, 159] on span "Available" at bounding box center [334, 157] width 41 height 16
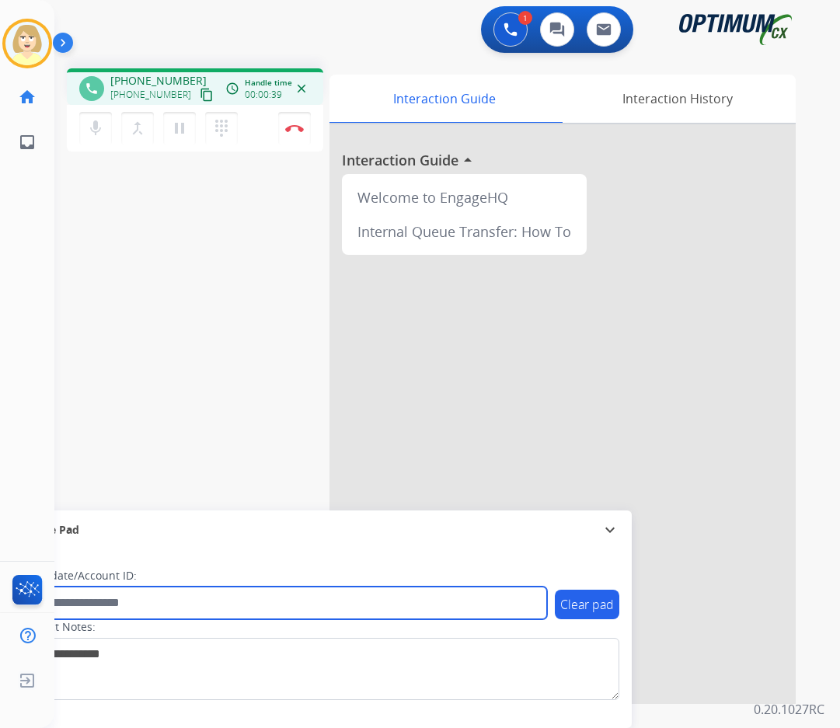
click at [141, 605] on input "text" at bounding box center [283, 603] width 527 height 33
paste input "*******"
type input "*******"
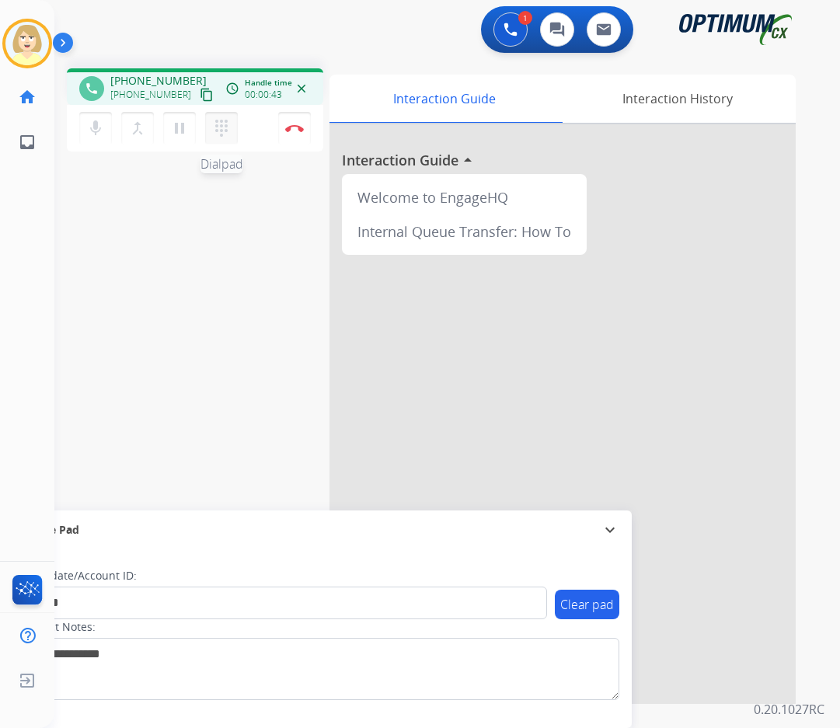
click at [218, 128] on mat-icon "dialpad" at bounding box center [221, 128] width 19 height 19
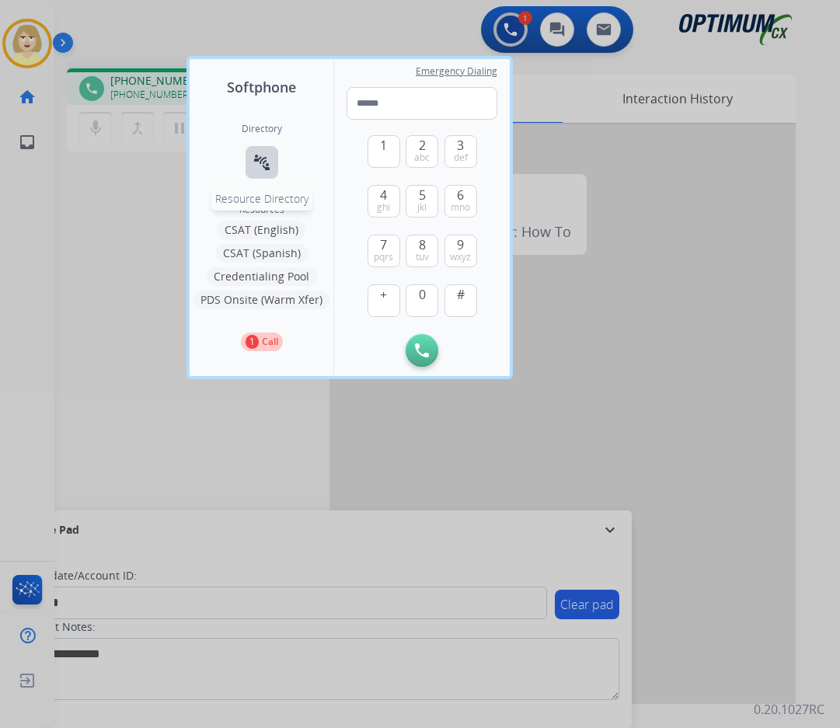
click at [260, 160] on mat-icon "connect_without_contact" at bounding box center [262, 162] width 19 height 19
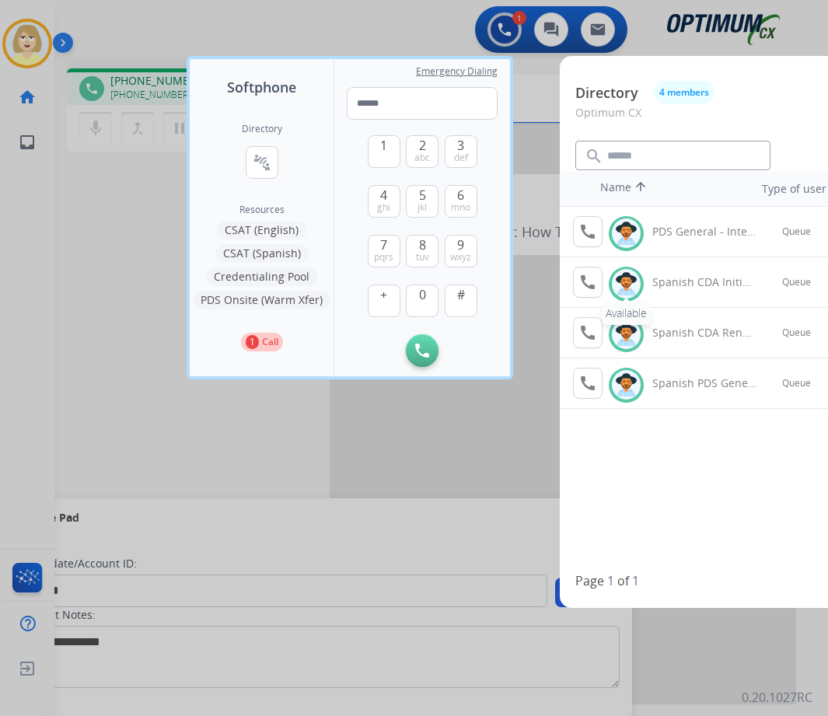
click at [641, 290] on div "Available" at bounding box center [626, 284] width 35 height 35
click at [620, 277] on img at bounding box center [626, 284] width 23 height 24
click at [583, 278] on mat-icon "call" at bounding box center [587, 282] width 19 height 19
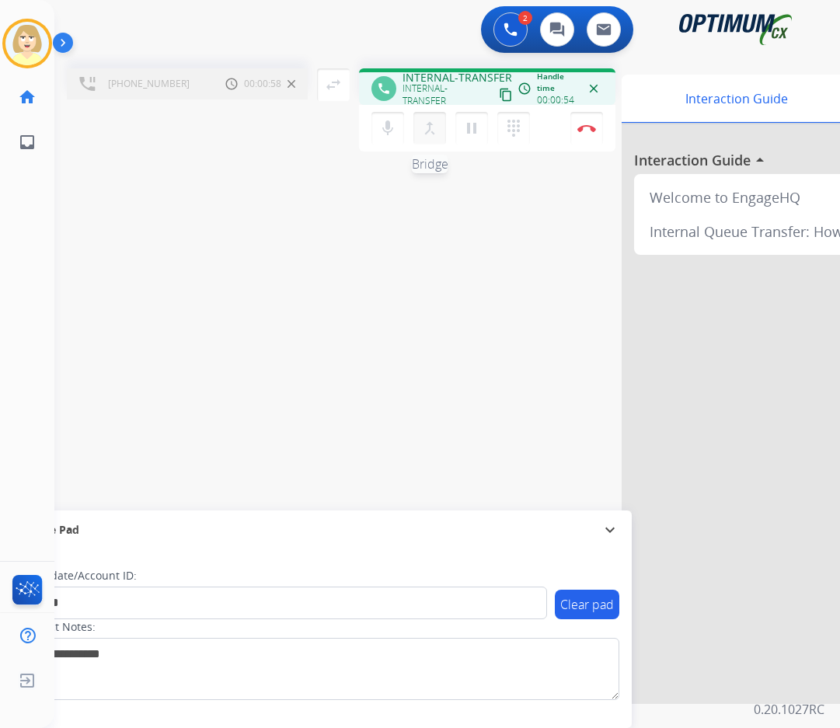
click at [433, 127] on mat-icon "merge_type" at bounding box center [430, 128] width 19 height 19
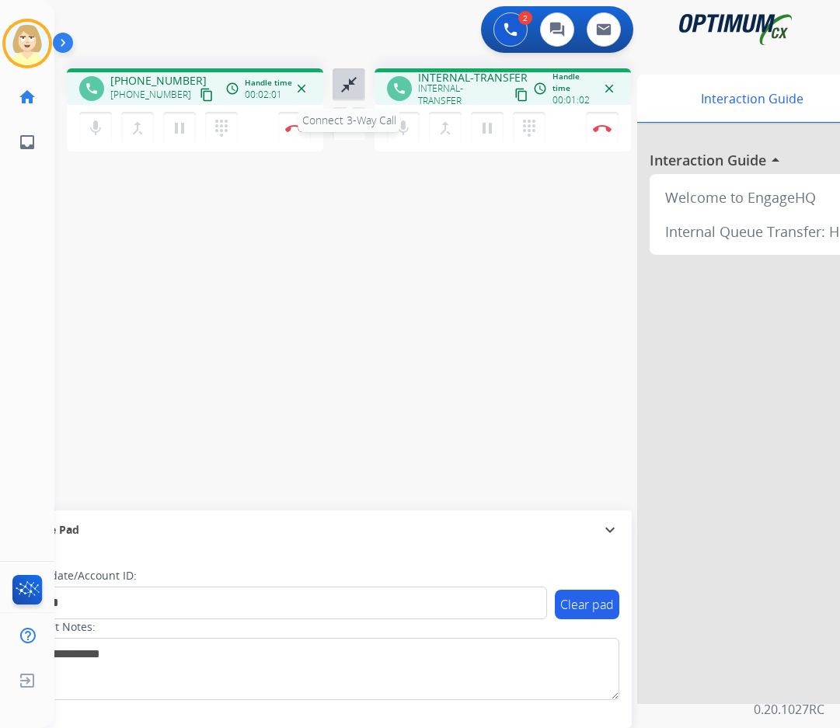
click at [351, 83] on mat-icon "close_fullscreen" at bounding box center [349, 84] width 19 height 19
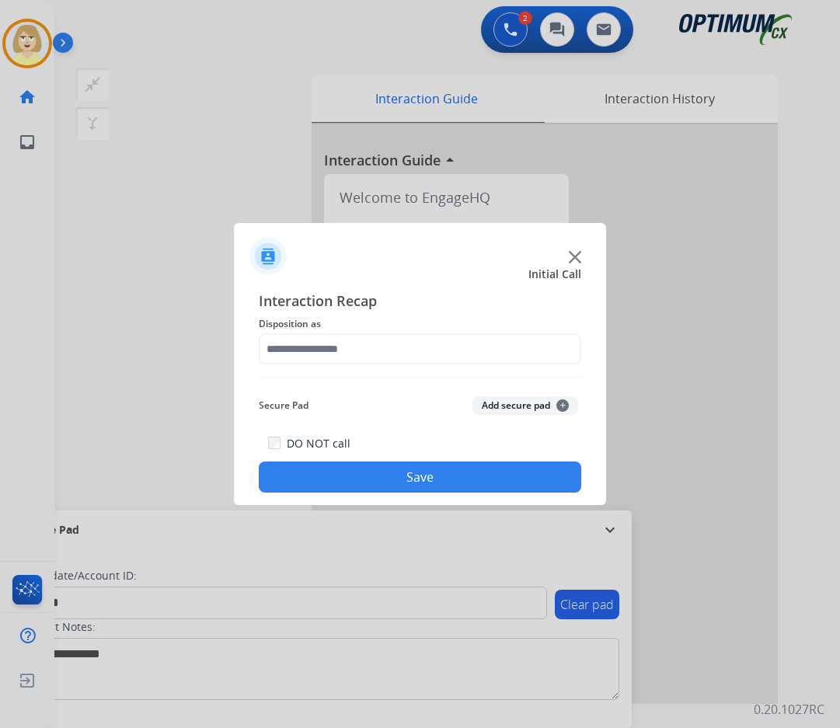
click at [504, 399] on button "Add secure pad +" at bounding box center [526, 405] width 106 height 19
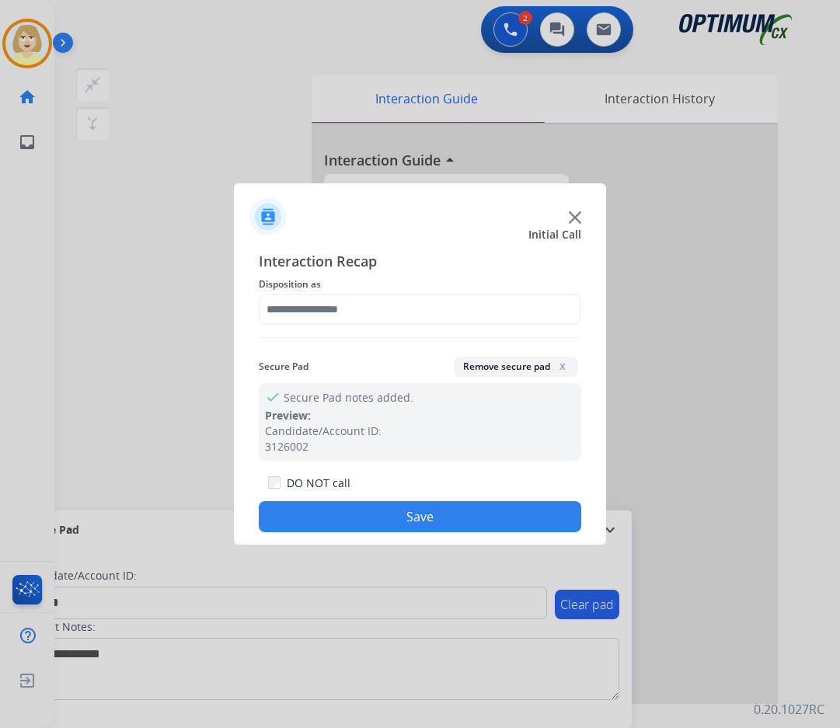
click at [339, 515] on button "Save" at bounding box center [420, 516] width 323 height 31
click at [423, 523] on button "Save" at bounding box center [420, 516] width 323 height 31
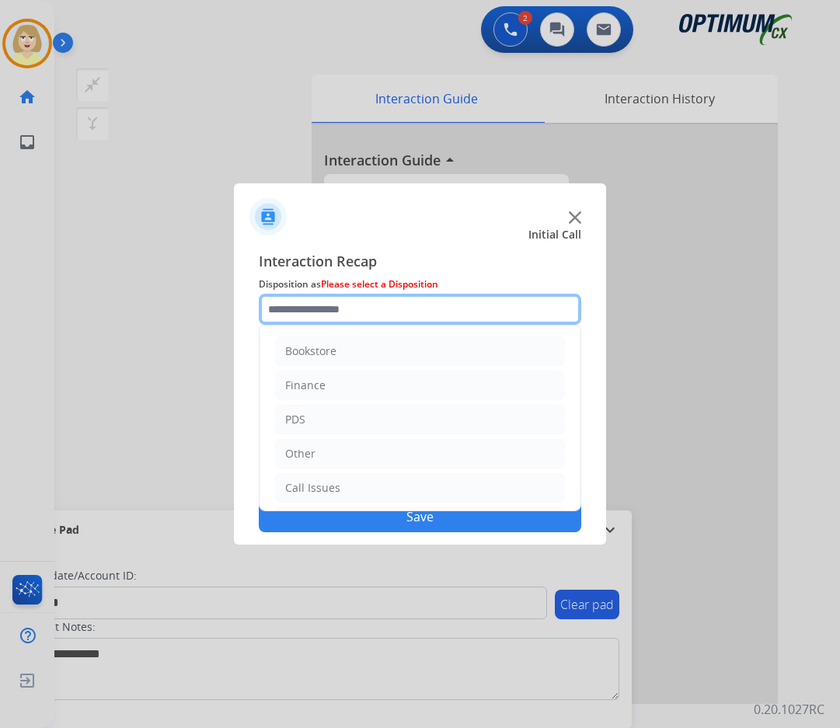
click at [349, 313] on input "text" at bounding box center [420, 309] width 323 height 31
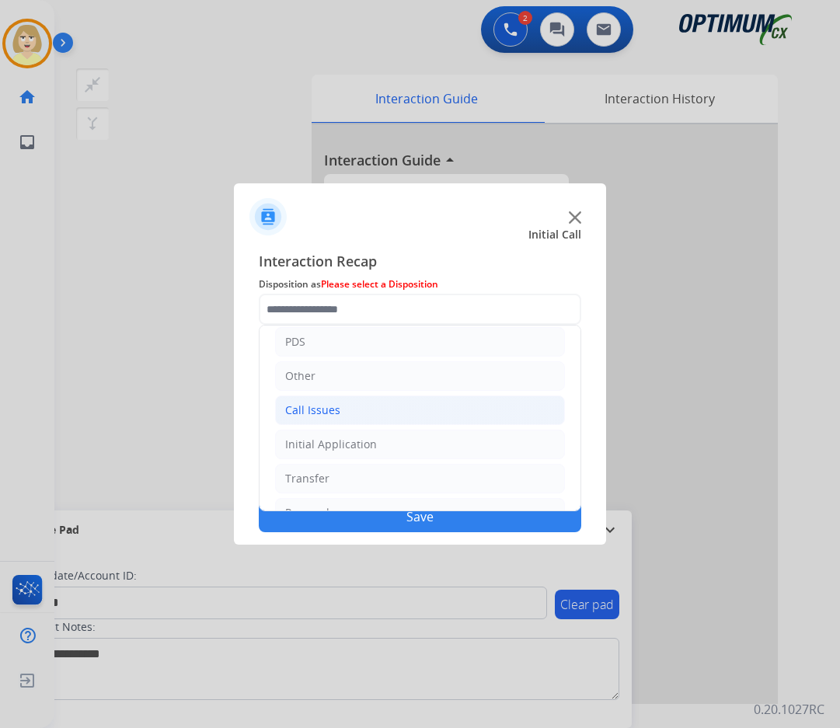
click at [323, 403] on div "Call Issues" at bounding box center [312, 411] width 55 height 16
click at [371, 479] on div "Wrong Number/Wrong Department" at bounding box center [408, 479] width 185 height 16
type input "**********"
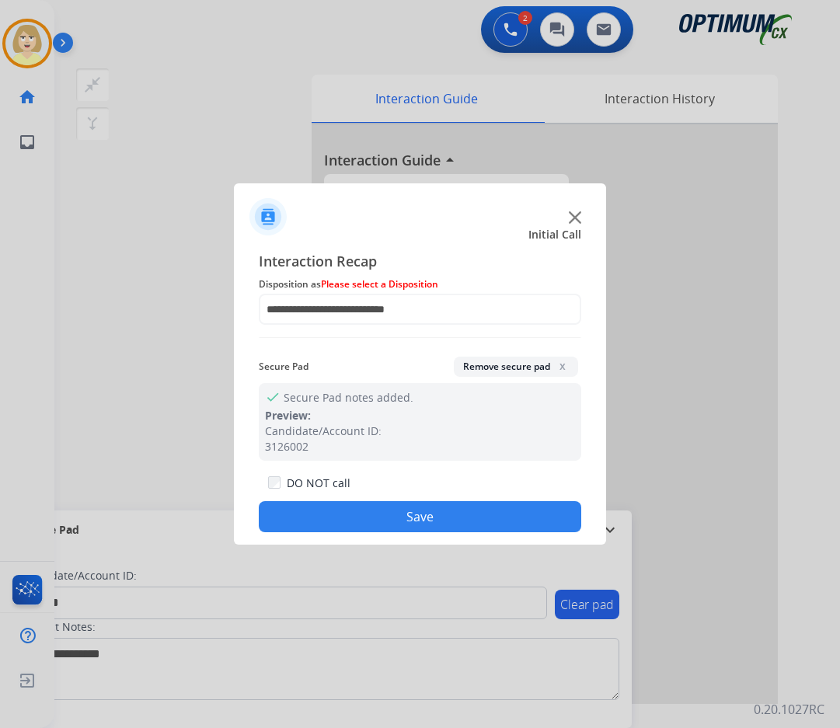
click at [329, 512] on button "Save" at bounding box center [420, 516] width 323 height 31
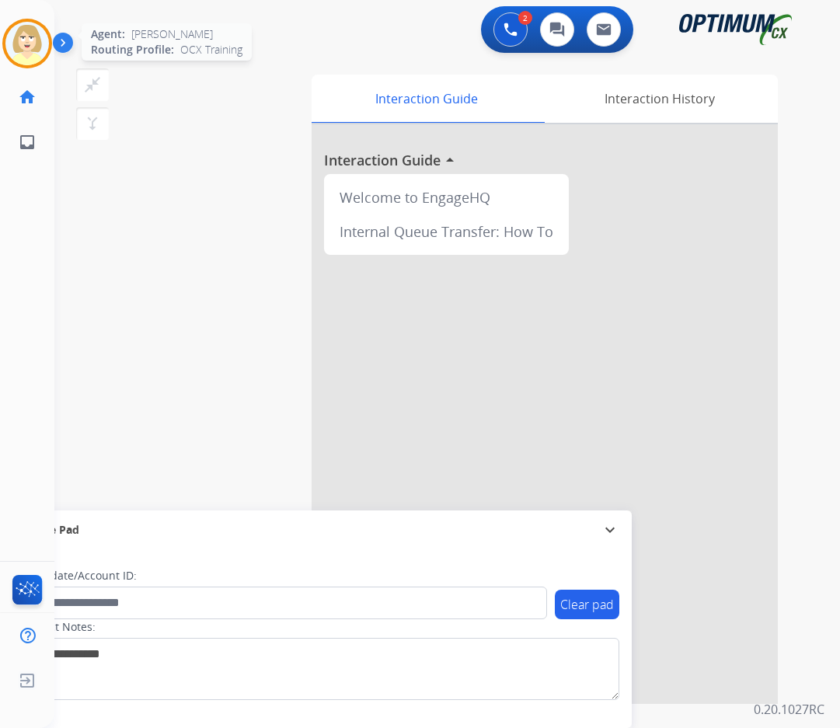
click at [36, 36] on img at bounding box center [27, 44] width 44 height 44
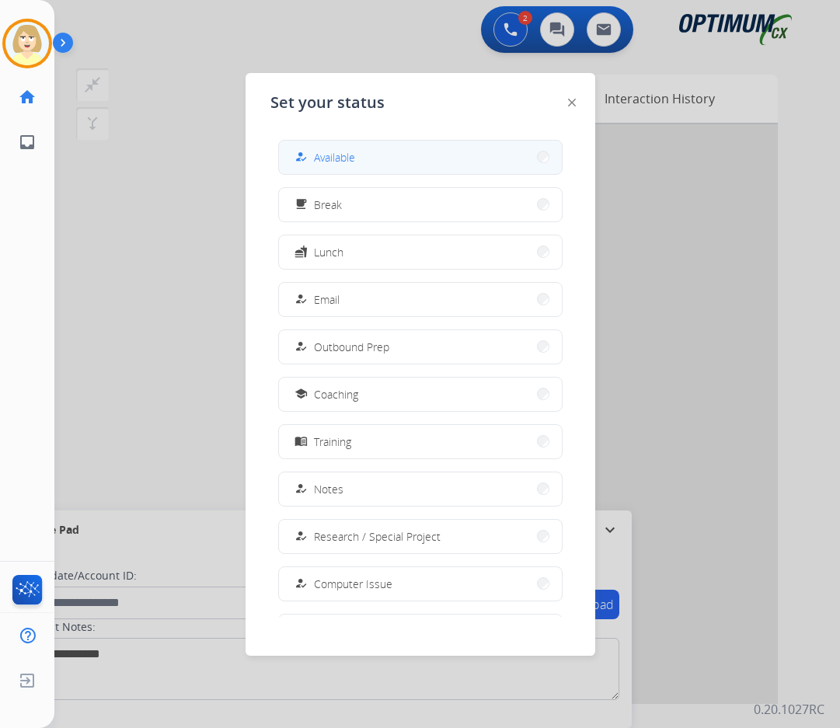
drag, startPoint x: 341, startPoint y: 157, endPoint x: 26, endPoint y: 203, distance: 318.2
click at [340, 157] on span "Available" at bounding box center [334, 157] width 41 height 16
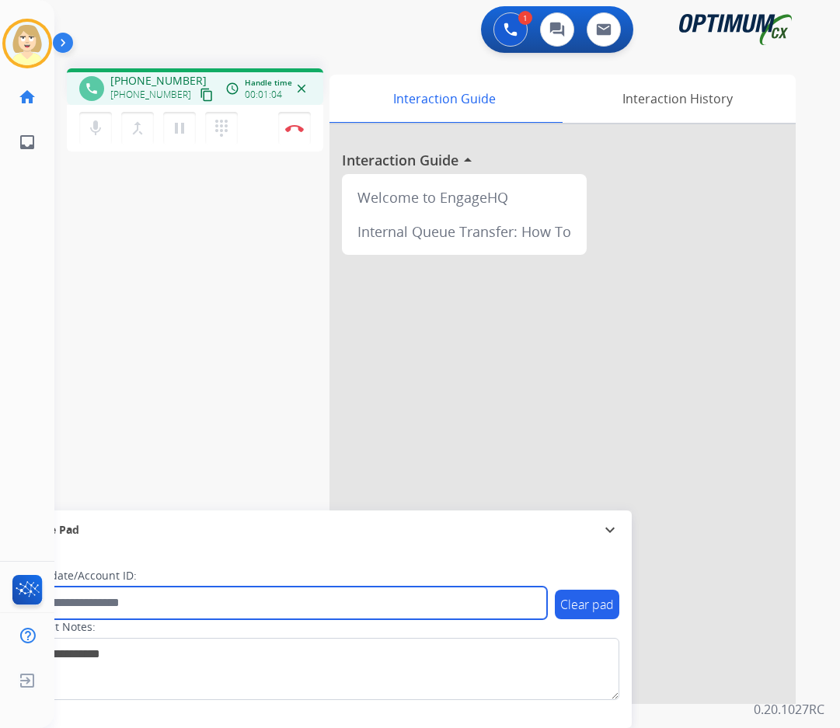
click at [103, 595] on input "text" at bounding box center [283, 603] width 527 height 33
paste input "*******"
type input "*******"
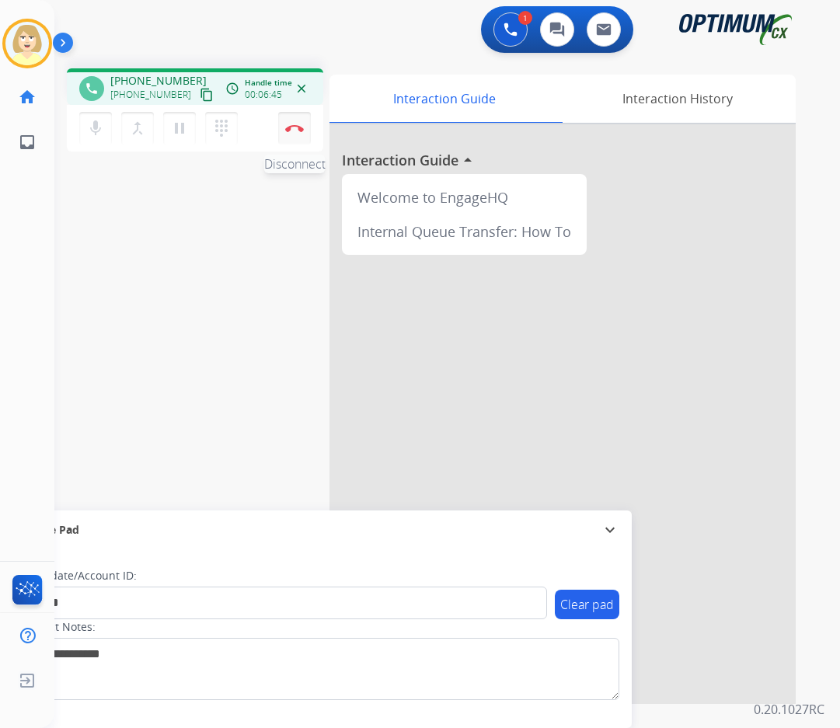
click at [299, 124] on img at bounding box center [294, 128] width 19 height 8
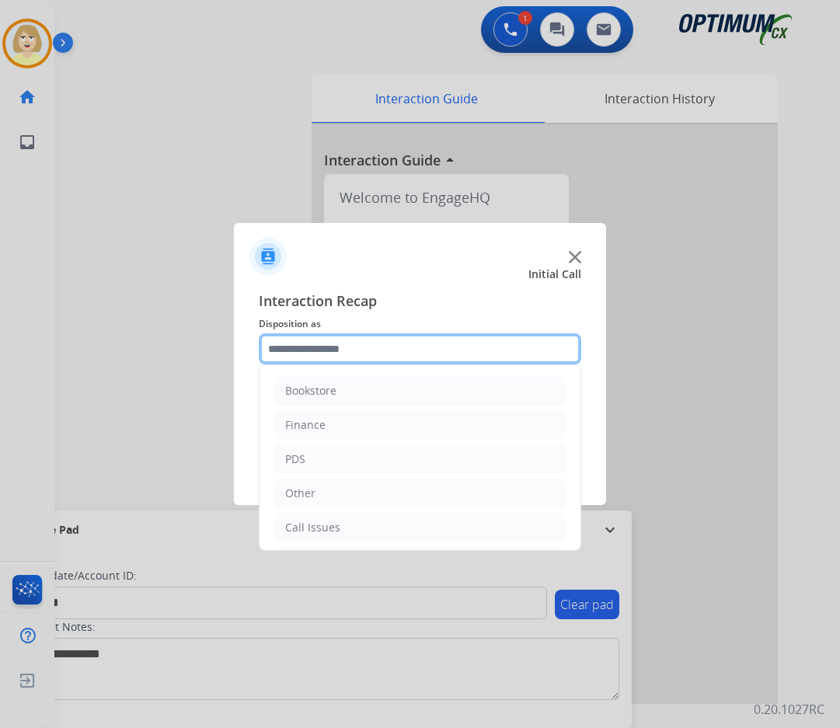
click at [303, 347] on input "text" at bounding box center [420, 349] width 323 height 31
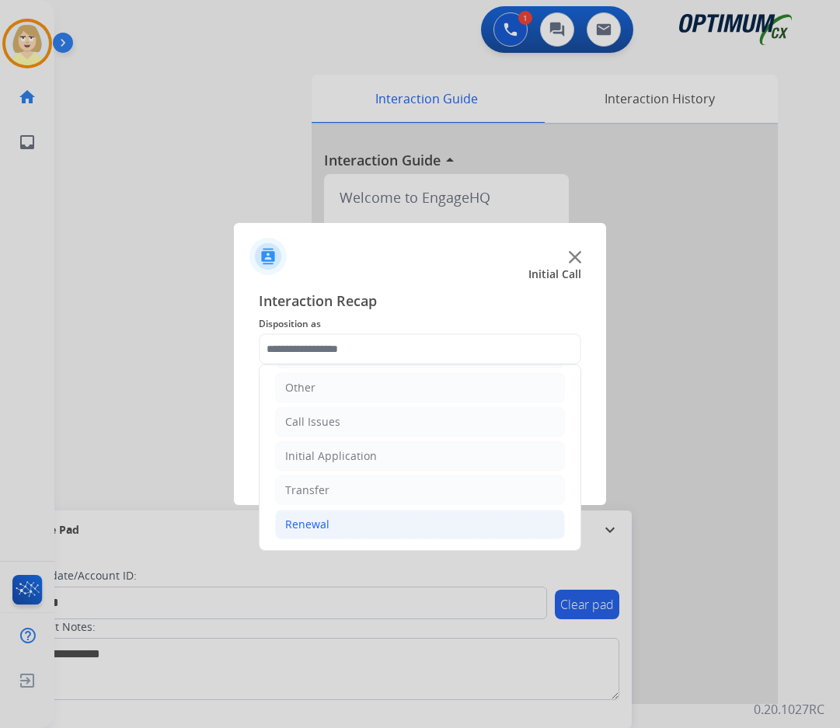
click at [320, 525] on div "Renewal" at bounding box center [307, 525] width 44 height 16
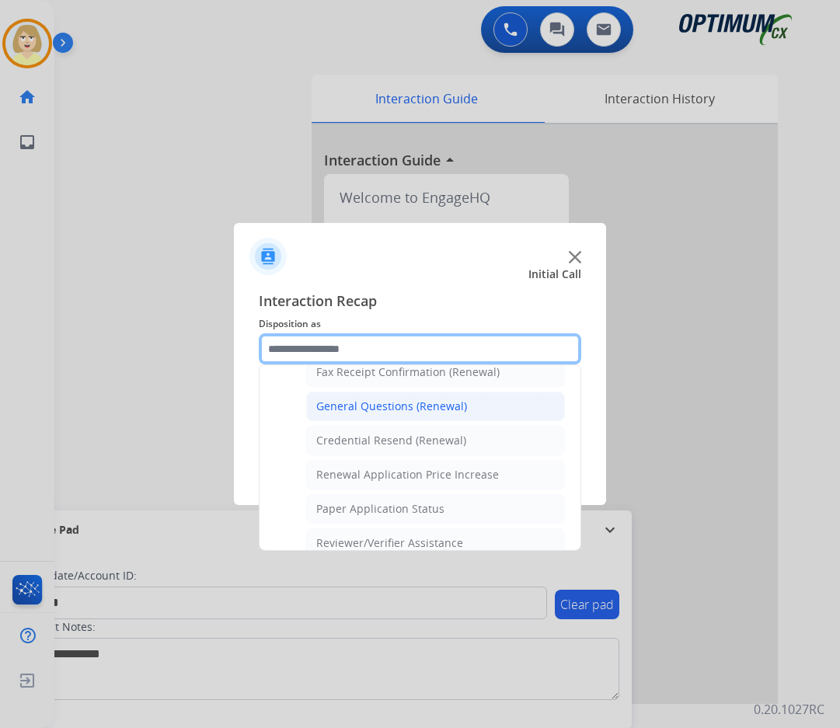
scroll to position [367, 0]
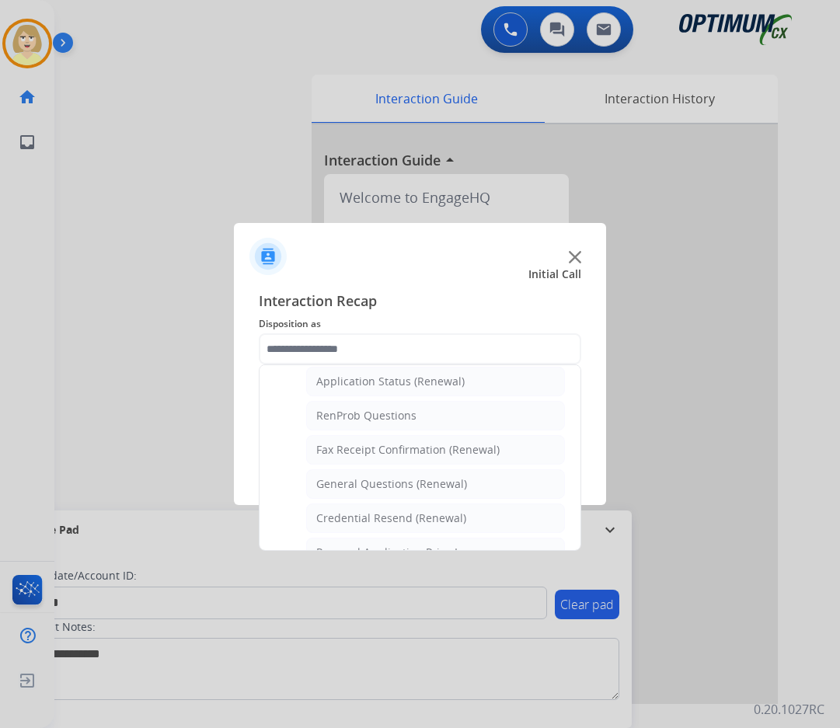
click at [362, 410] on div "RenProb Questions" at bounding box center [366, 416] width 100 height 16
type input "**********"
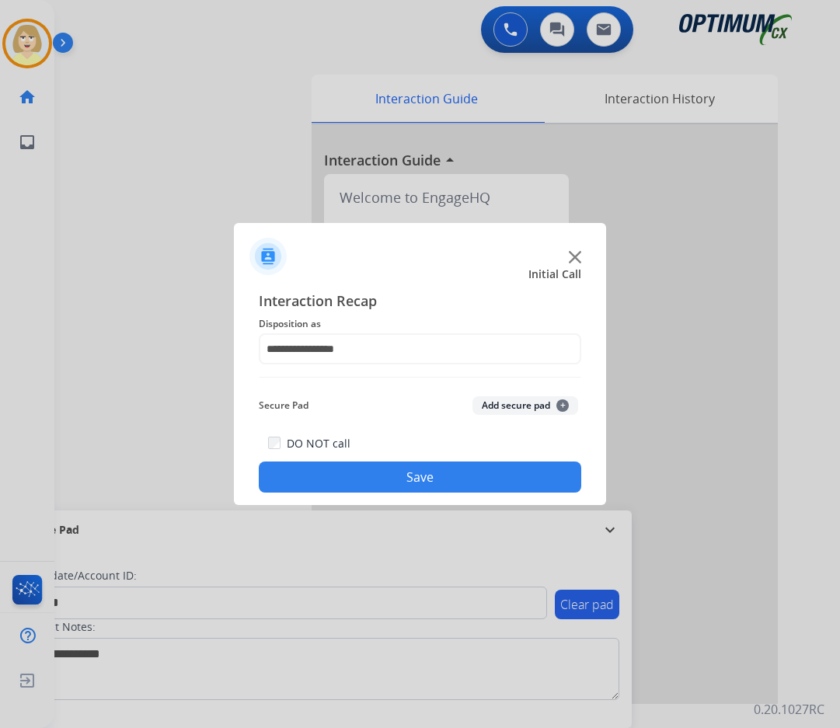
click at [502, 402] on button "Add secure pad +" at bounding box center [526, 405] width 106 height 19
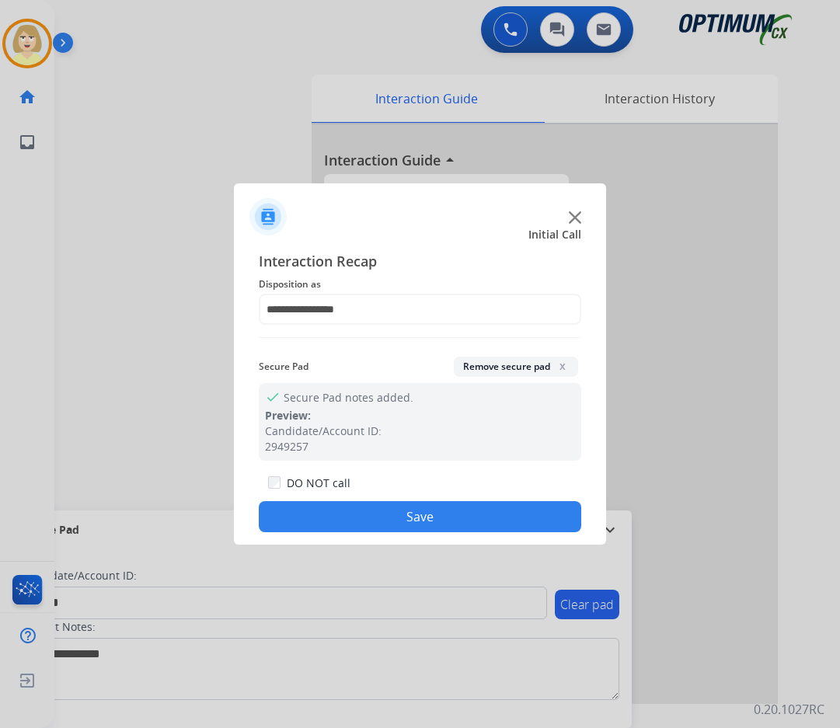
click at [337, 519] on button "Save" at bounding box center [420, 516] width 323 height 31
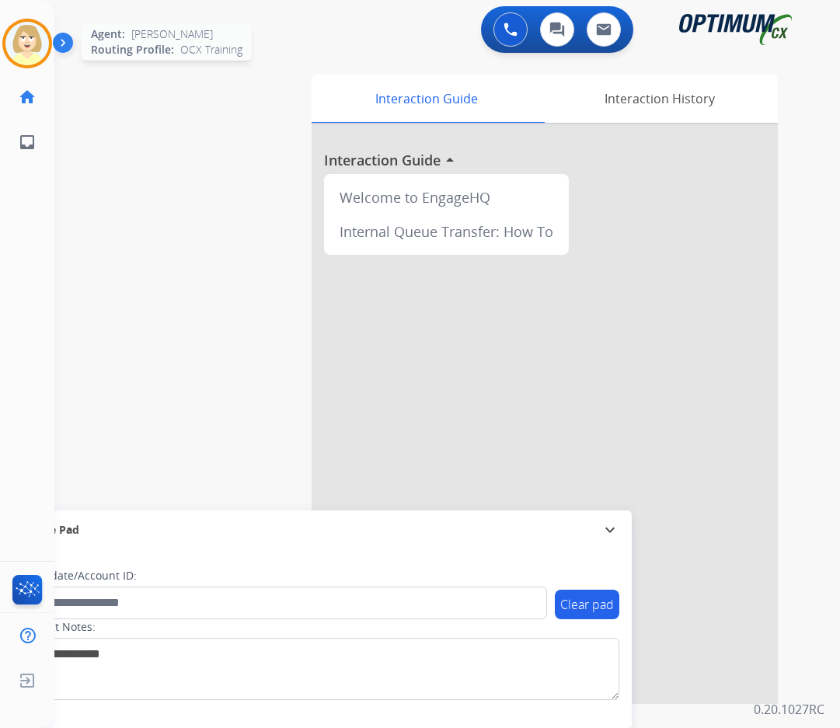
click at [12, 34] on img at bounding box center [27, 44] width 44 height 44
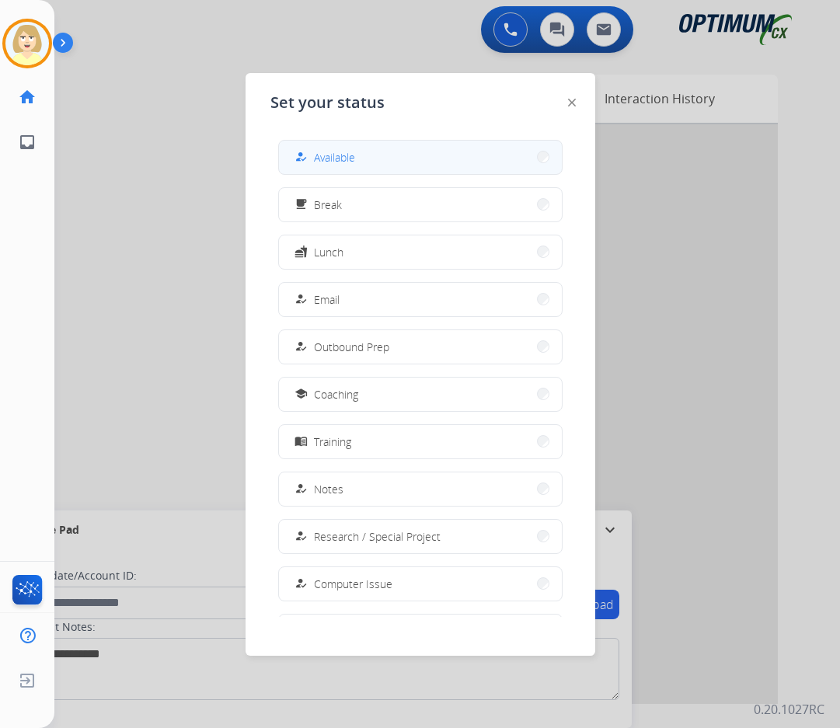
click at [324, 163] on span "Available" at bounding box center [334, 157] width 41 height 16
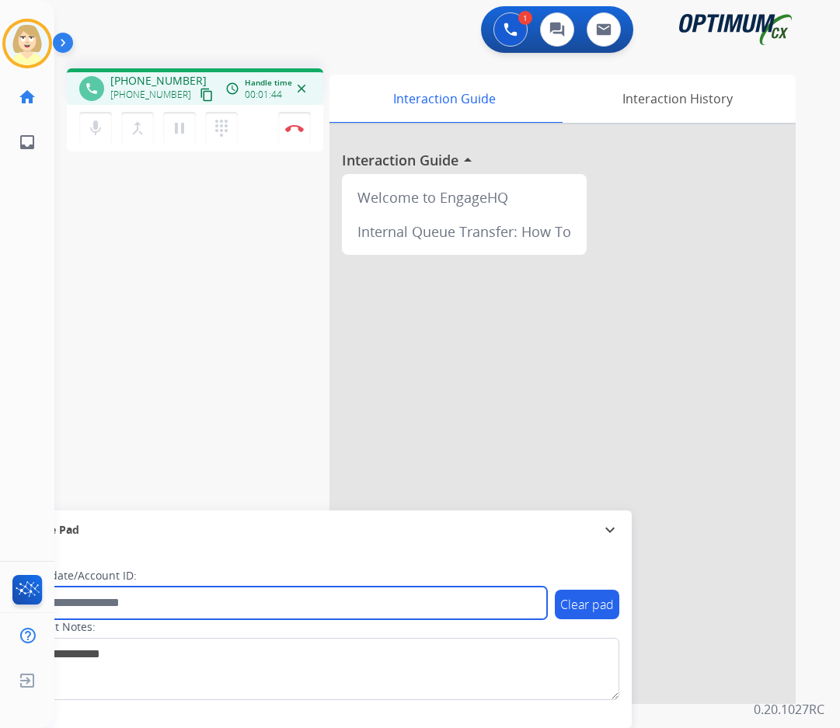
click at [99, 604] on input "text" at bounding box center [283, 603] width 527 height 33
paste input "*******"
type input "*******"
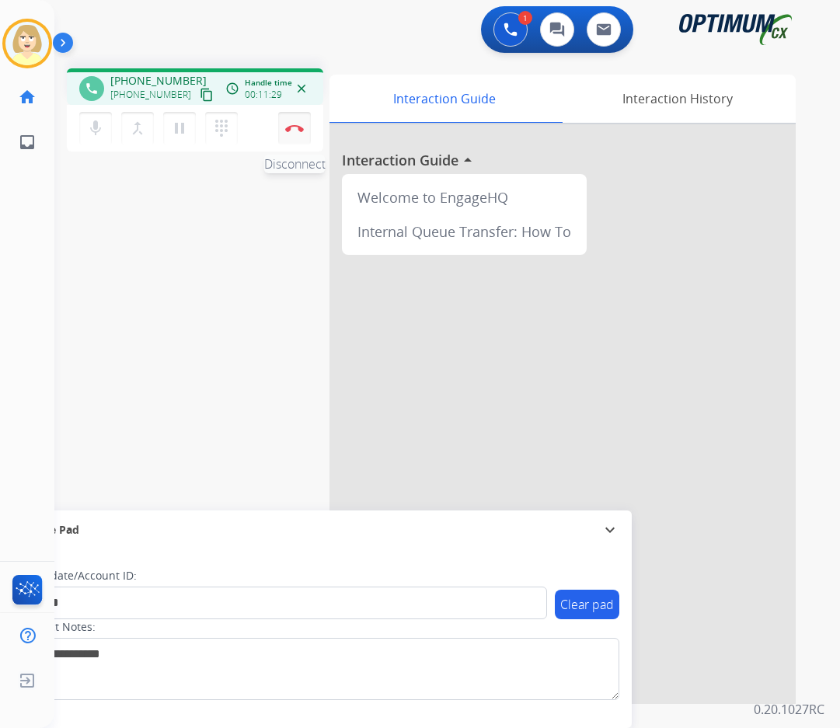
click at [294, 124] on button "Disconnect" at bounding box center [294, 128] width 33 height 33
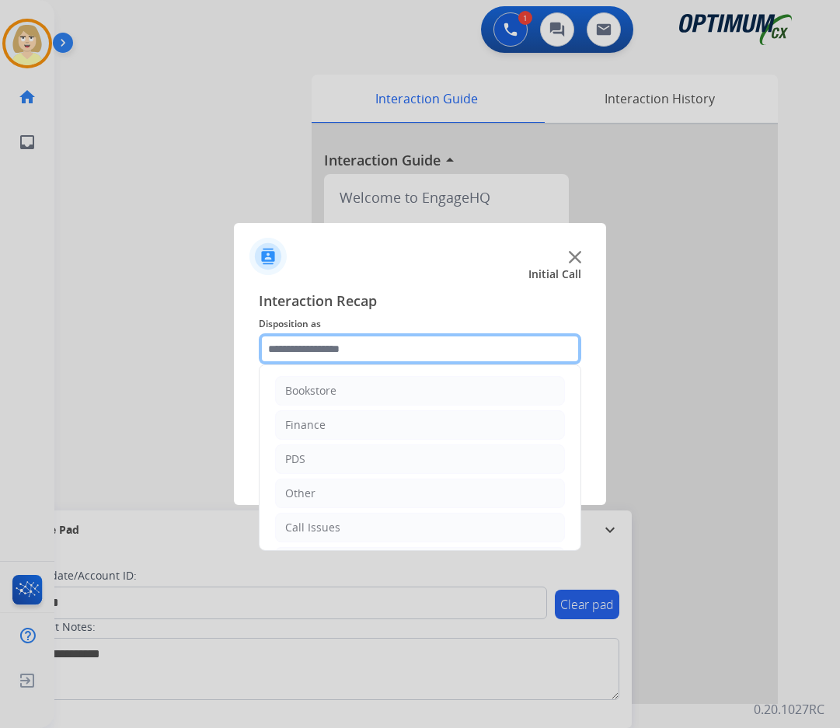
click at [293, 340] on input "text" at bounding box center [420, 349] width 323 height 31
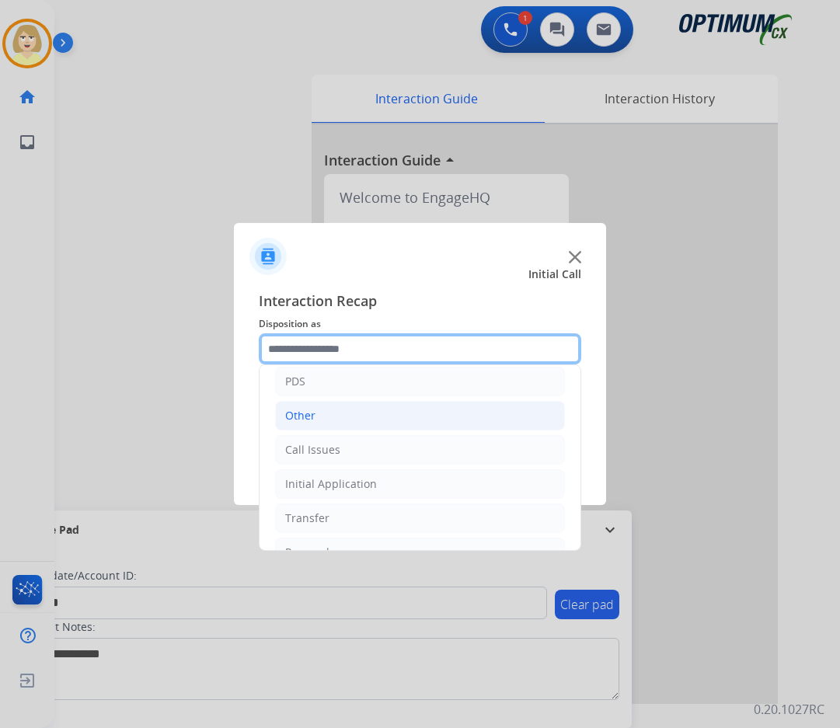
scroll to position [106, 0]
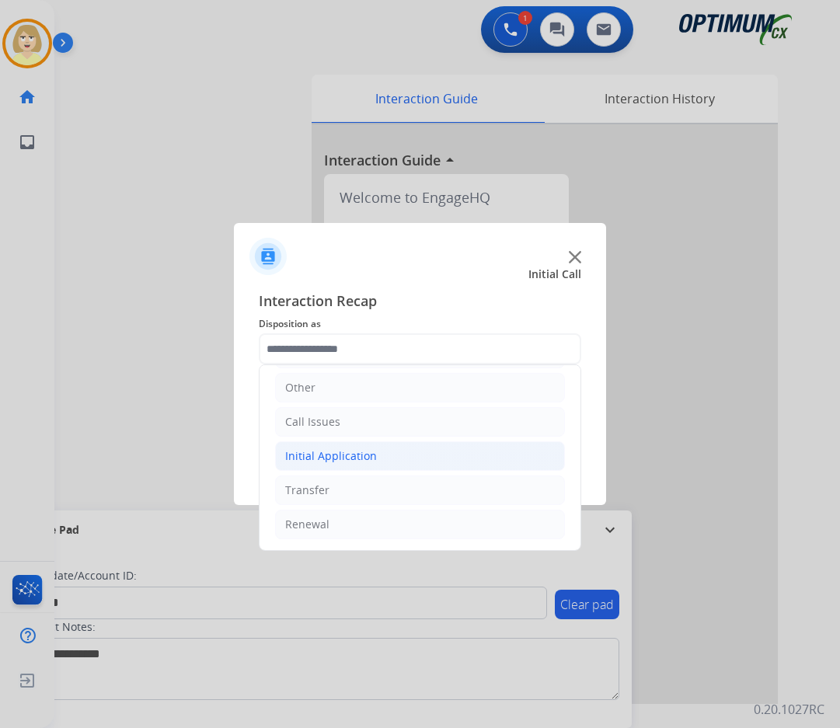
click at [312, 456] on div "Initial Application" at bounding box center [331, 457] width 92 height 16
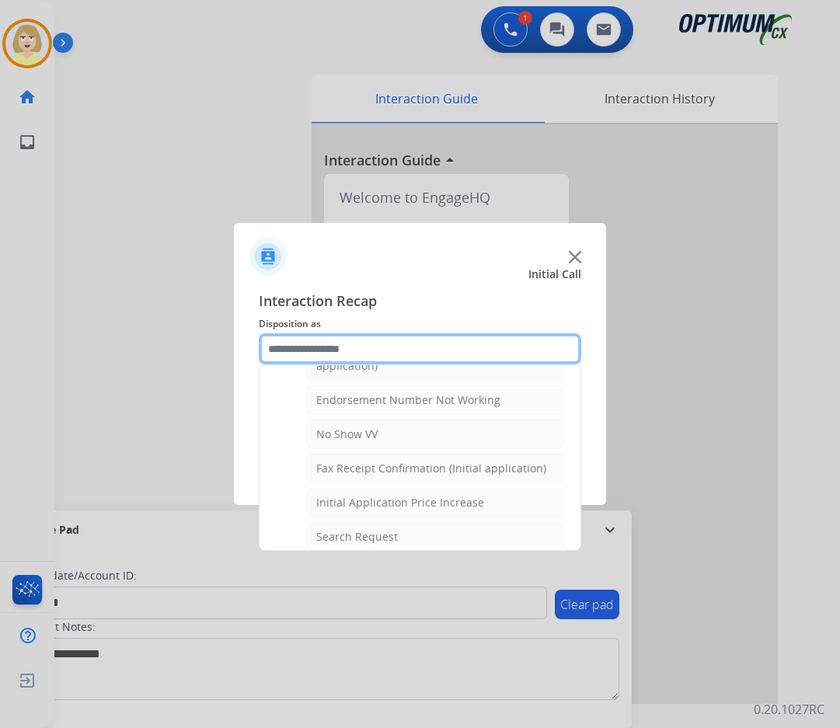
scroll to position [494, 0]
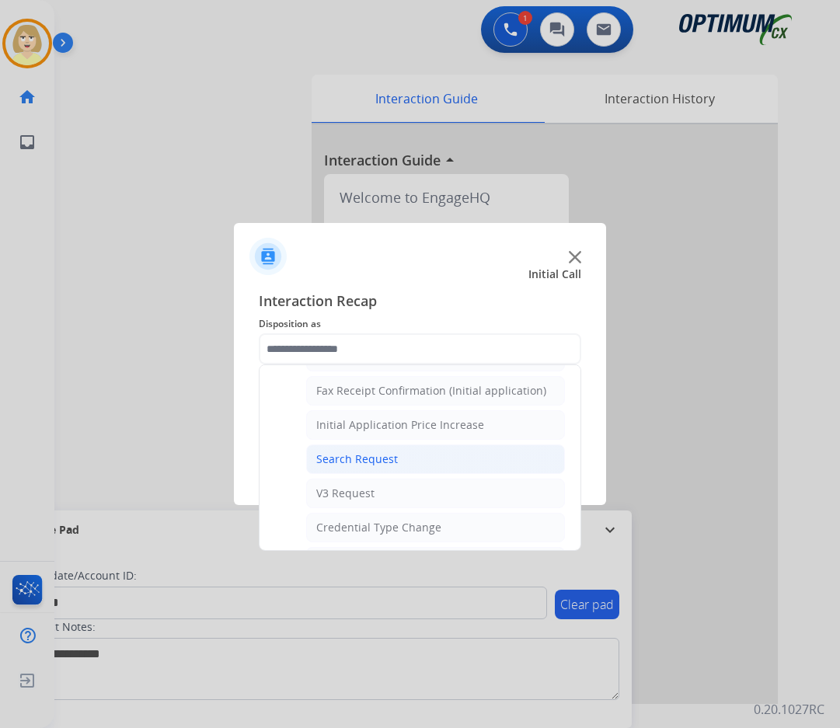
click at [350, 459] on div "Search Request" at bounding box center [357, 460] width 82 height 16
type input "**********"
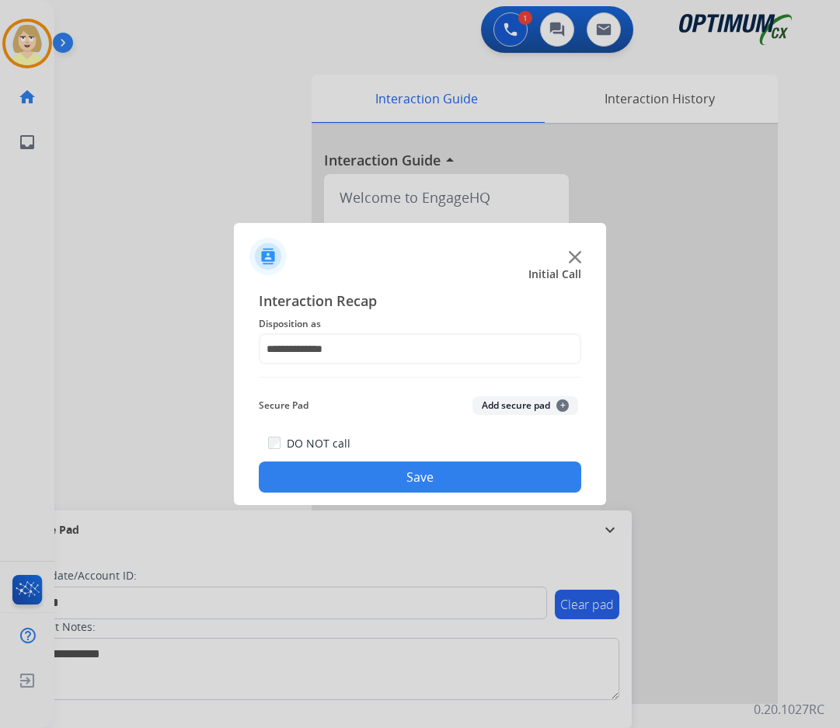
drag, startPoint x: 493, startPoint y: 405, endPoint x: 394, endPoint y: 474, distance: 120.6
click at [493, 406] on button "Add secure pad +" at bounding box center [526, 405] width 106 height 19
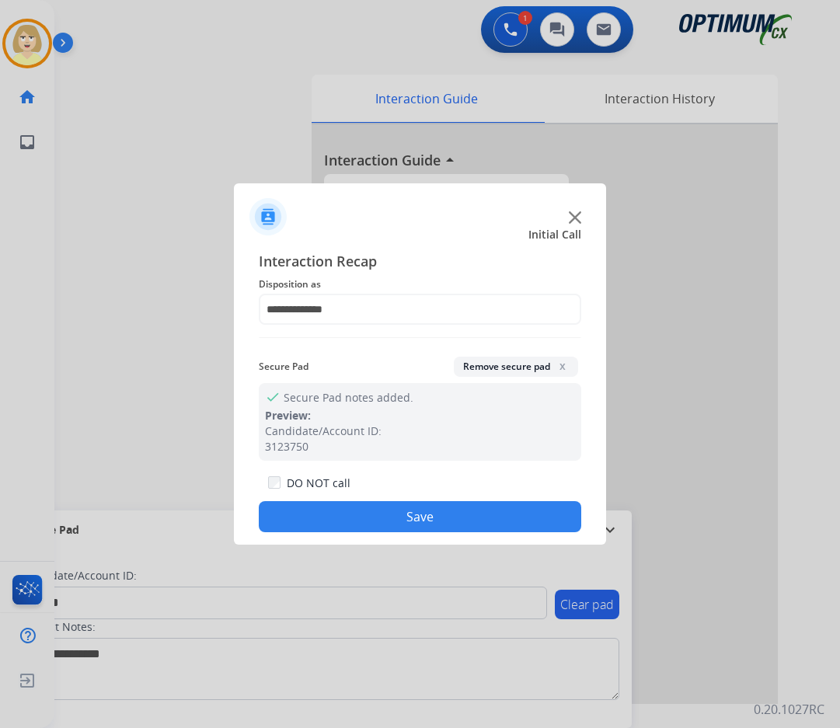
drag, startPoint x: 335, startPoint y: 513, endPoint x: 311, endPoint y: 483, distance: 38.7
click at [334, 513] on button "Save" at bounding box center [420, 516] width 323 height 31
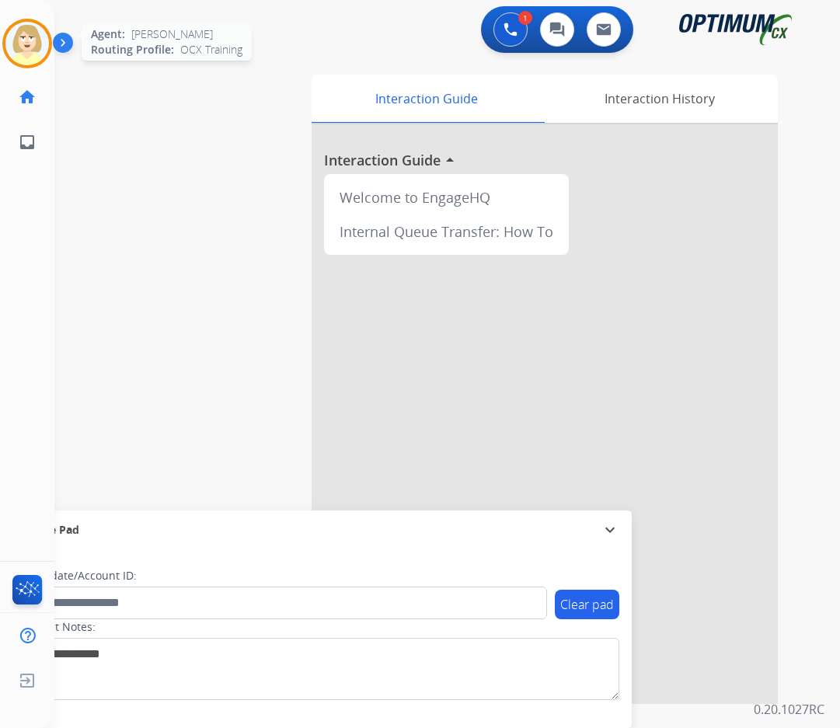
click at [25, 36] on img at bounding box center [27, 44] width 44 height 44
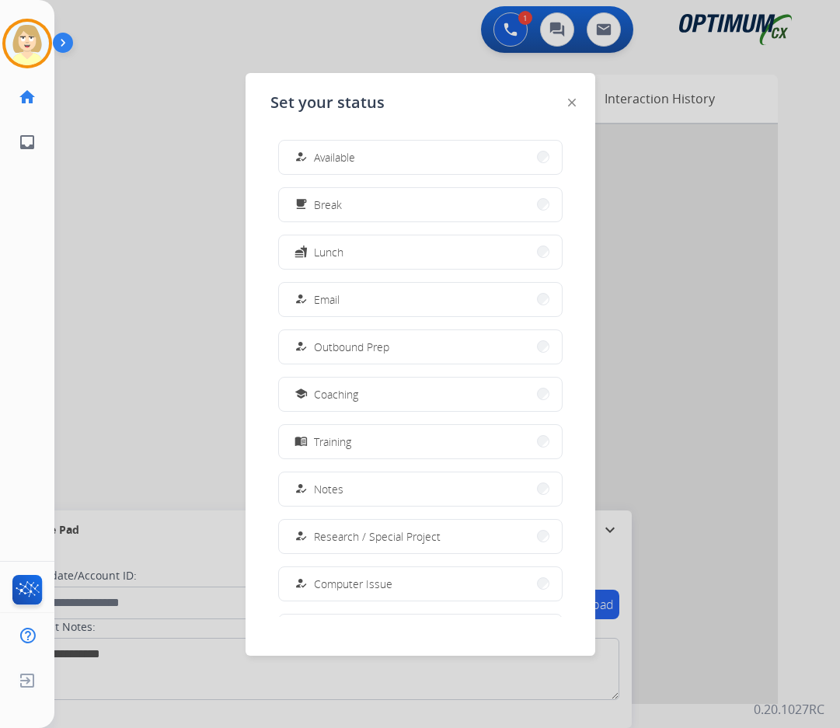
click at [326, 156] on span "Available" at bounding box center [334, 157] width 41 height 16
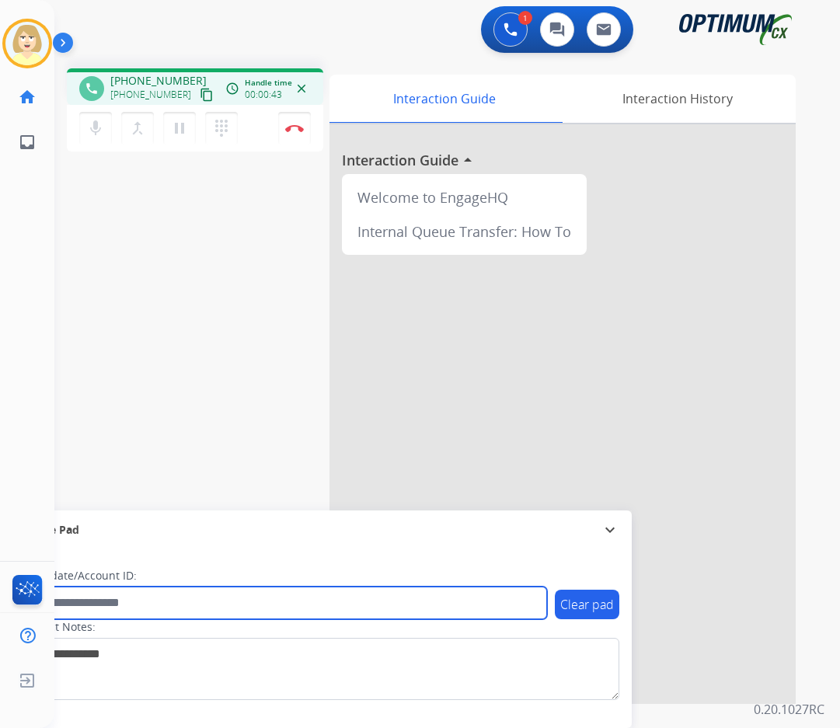
click at [131, 601] on input "text" at bounding box center [283, 603] width 527 height 33
paste input "*******"
type input "*******"
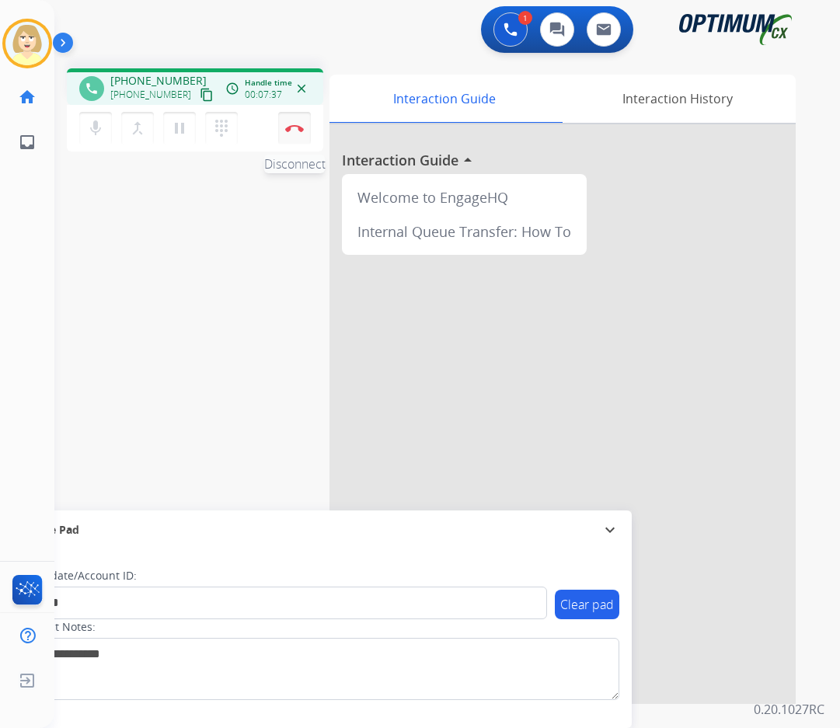
click at [296, 127] on img at bounding box center [294, 128] width 19 height 8
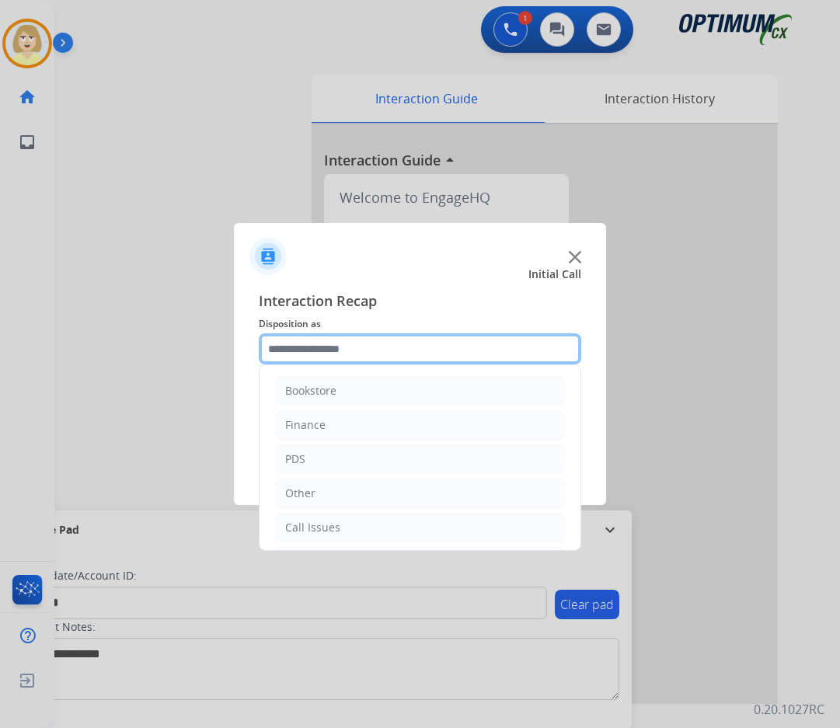
click at [310, 356] on input "text" at bounding box center [420, 349] width 323 height 31
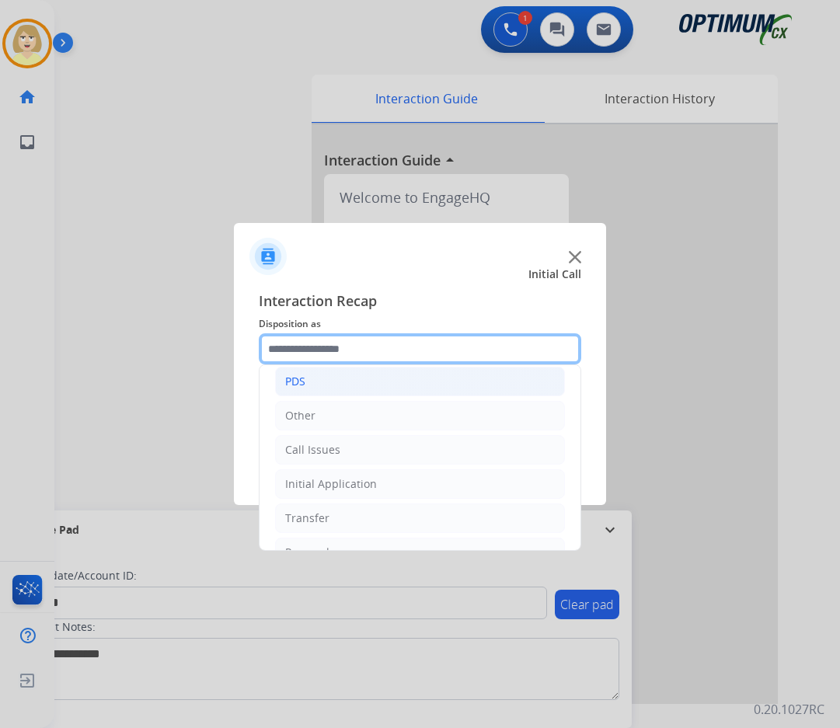
scroll to position [106, 0]
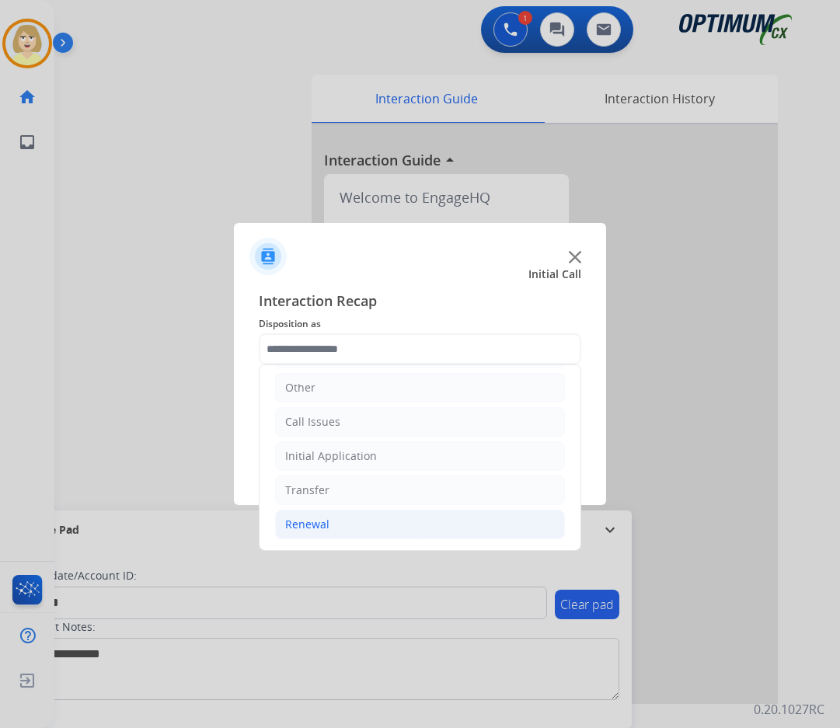
click at [310, 522] on div "Renewal" at bounding box center [307, 525] width 44 height 16
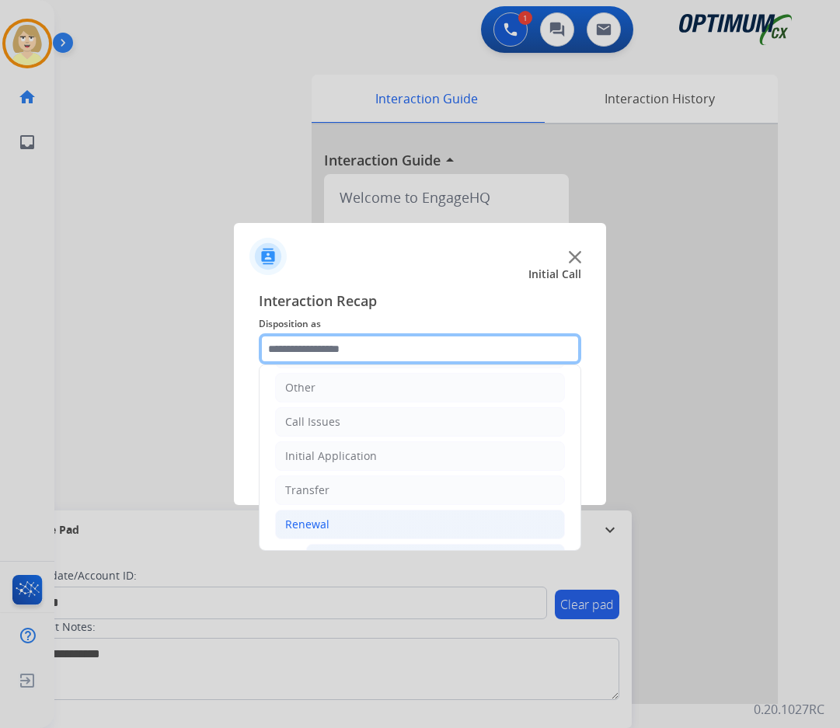
scroll to position [339, 0]
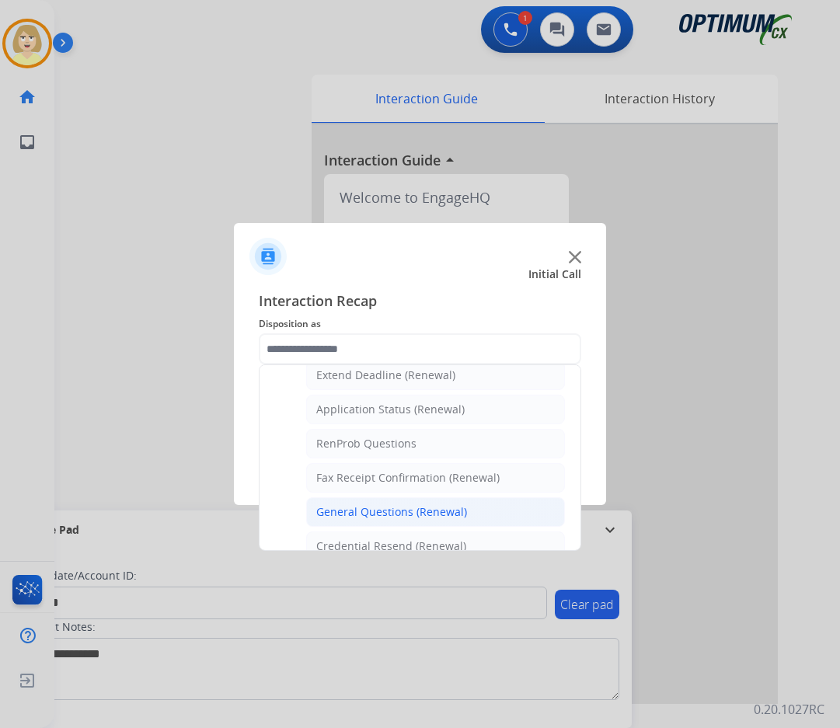
click at [393, 511] on div "General Questions (Renewal)" at bounding box center [391, 513] width 151 height 16
type input "**********"
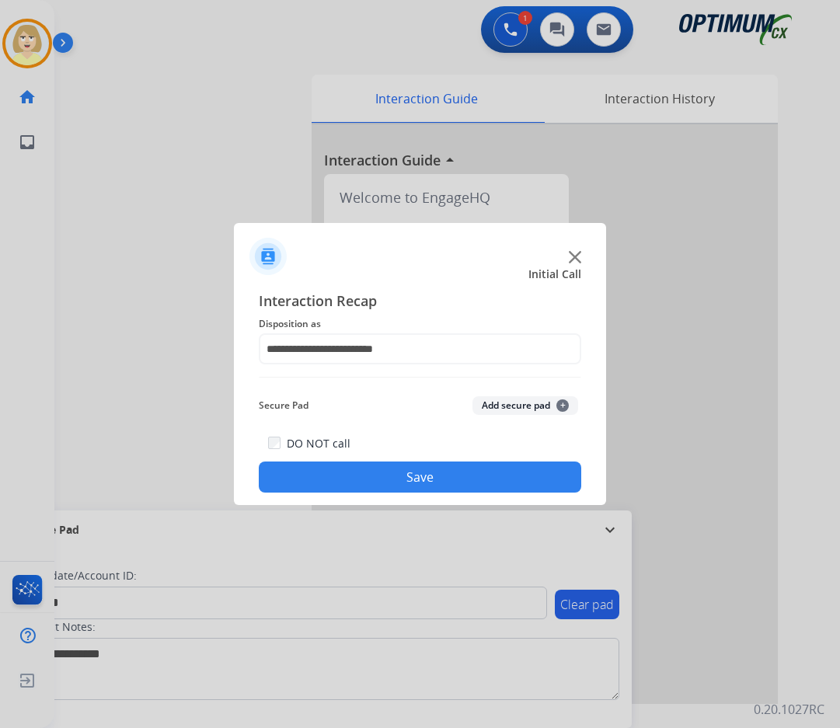
click at [504, 398] on button "Add secure pad +" at bounding box center [526, 405] width 106 height 19
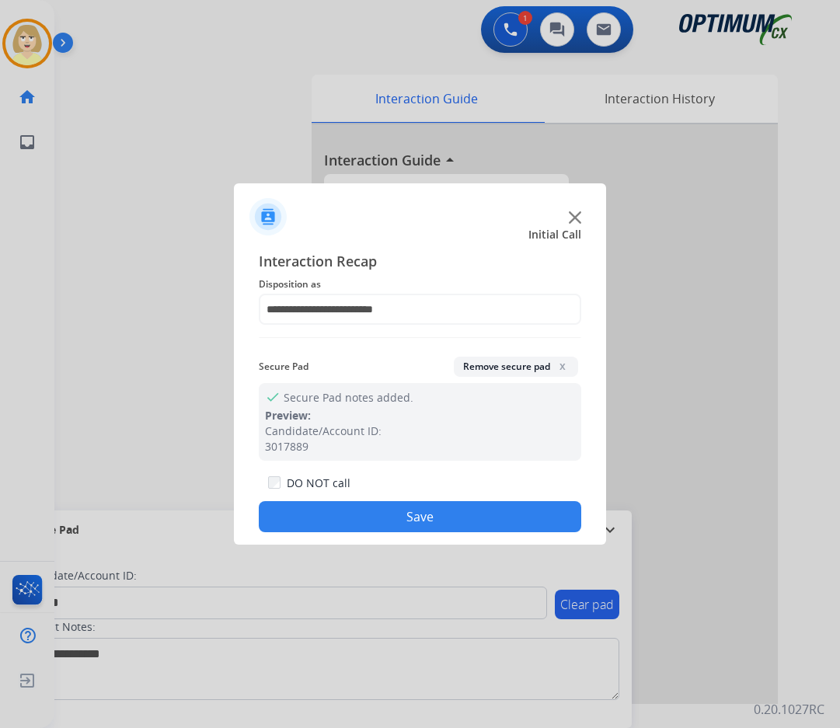
click at [424, 512] on button "Save" at bounding box center [420, 516] width 323 height 31
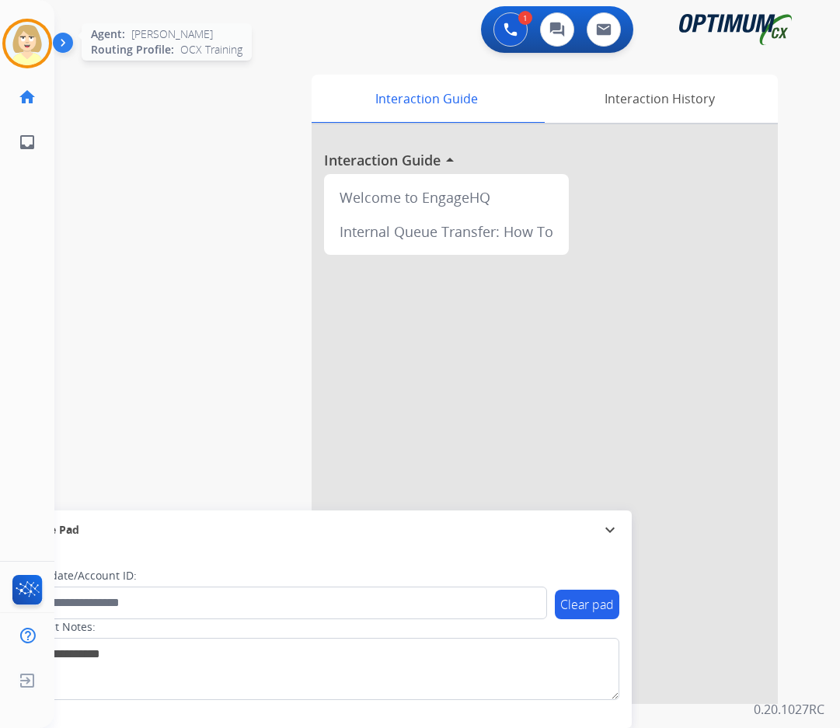
click at [31, 47] on img at bounding box center [27, 44] width 44 height 44
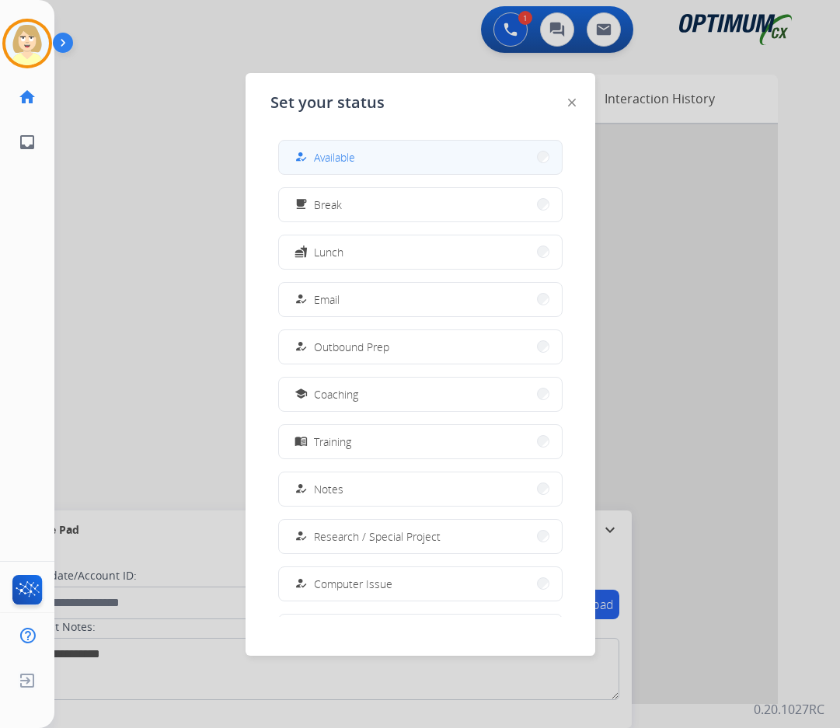
click at [346, 157] on span "Available" at bounding box center [334, 157] width 41 height 16
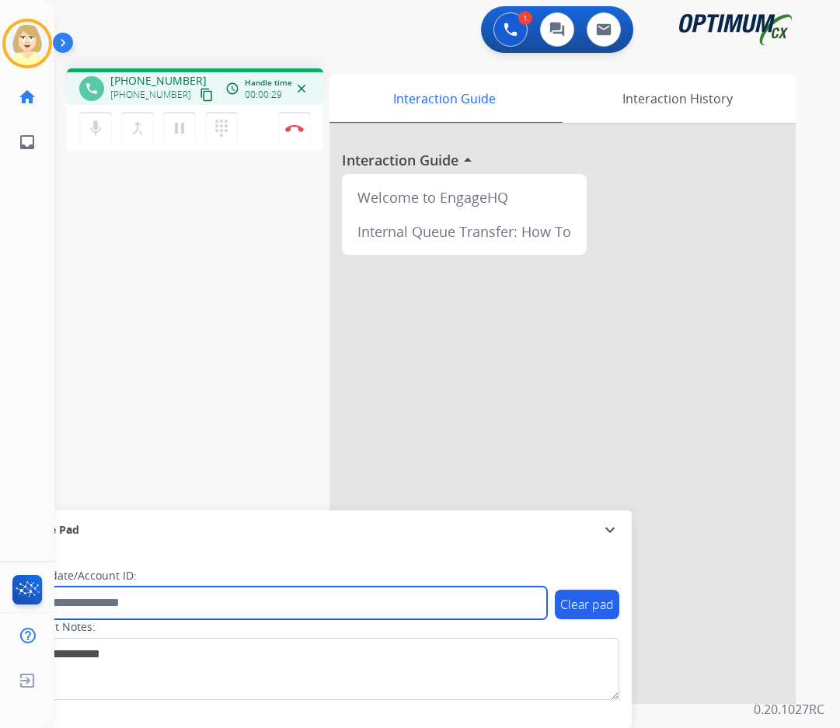
click at [154, 605] on input "text" at bounding box center [283, 603] width 527 height 33
paste input "*******"
type input "*******"
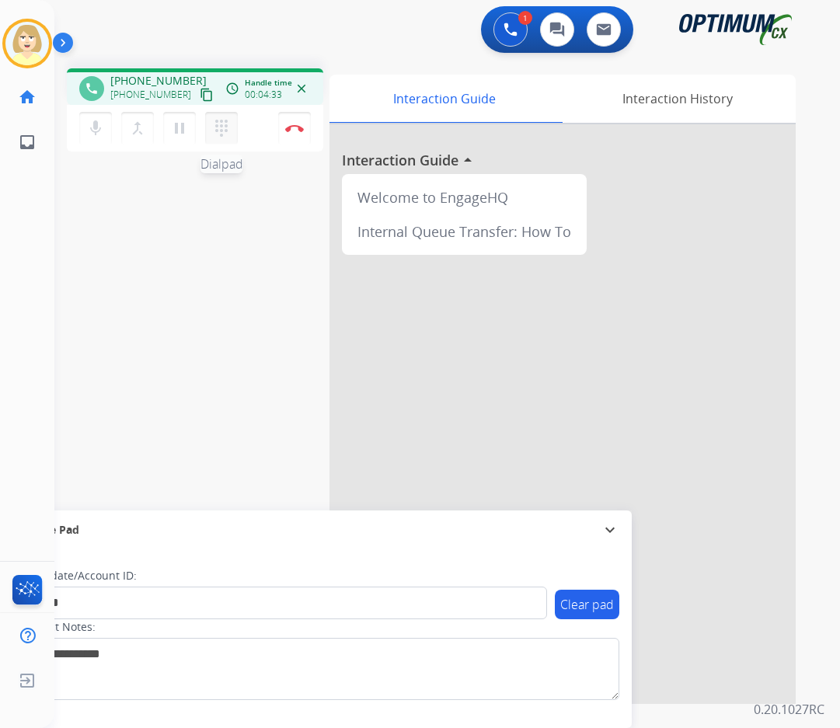
click at [218, 119] on mat-icon "dialpad" at bounding box center [221, 128] width 19 height 19
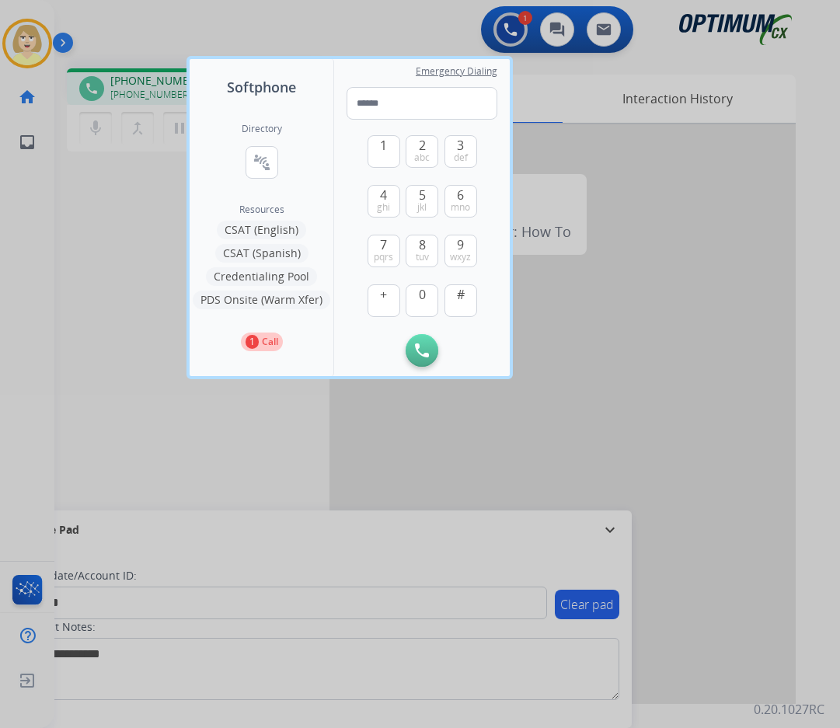
click at [258, 300] on button "PDS Onsite (Warm Xfer)" at bounding box center [262, 300] width 138 height 19
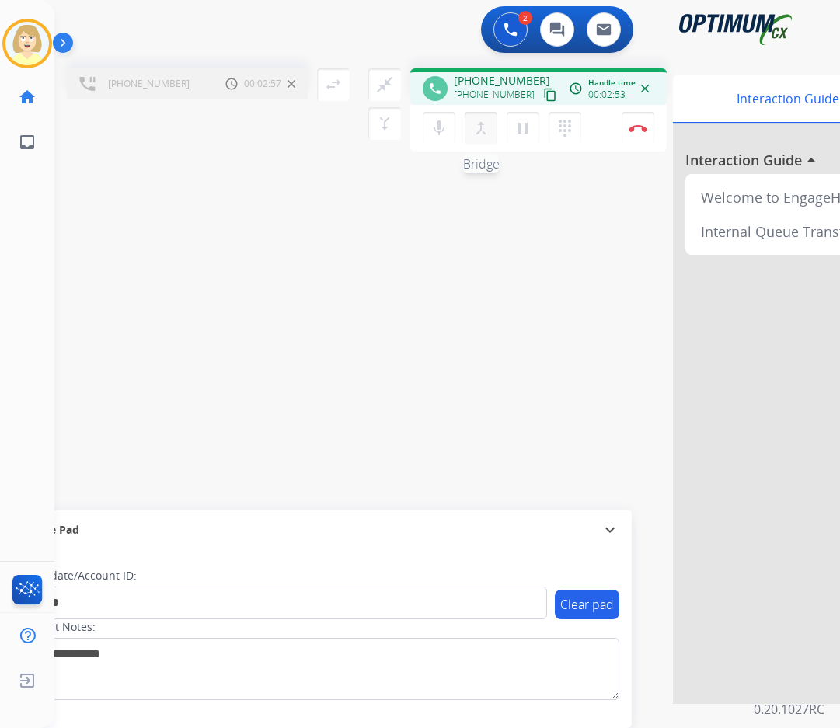
click at [481, 127] on mat-icon "merge_type" at bounding box center [481, 128] width 19 height 19
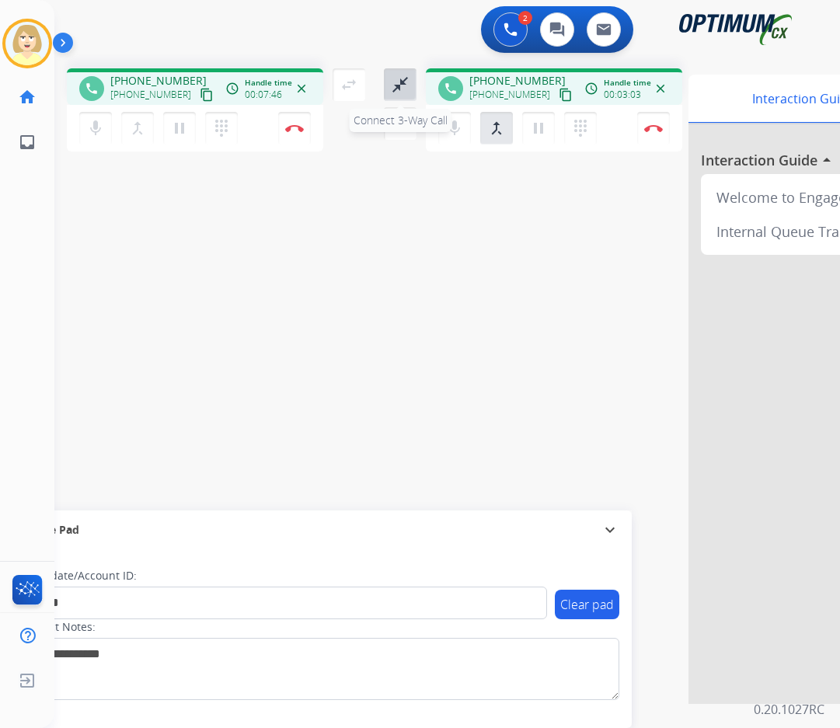
click at [396, 81] on mat-icon "close_fullscreen" at bounding box center [400, 84] width 19 height 19
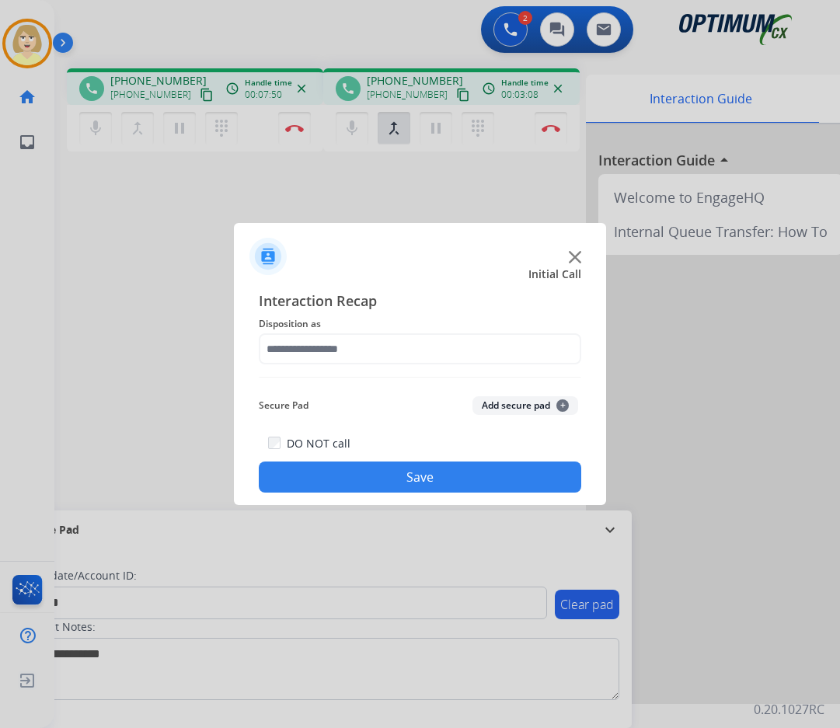
click at [501, 412] on button "Add secure pad +" at bounding box center [526, 405] width 106 height 19
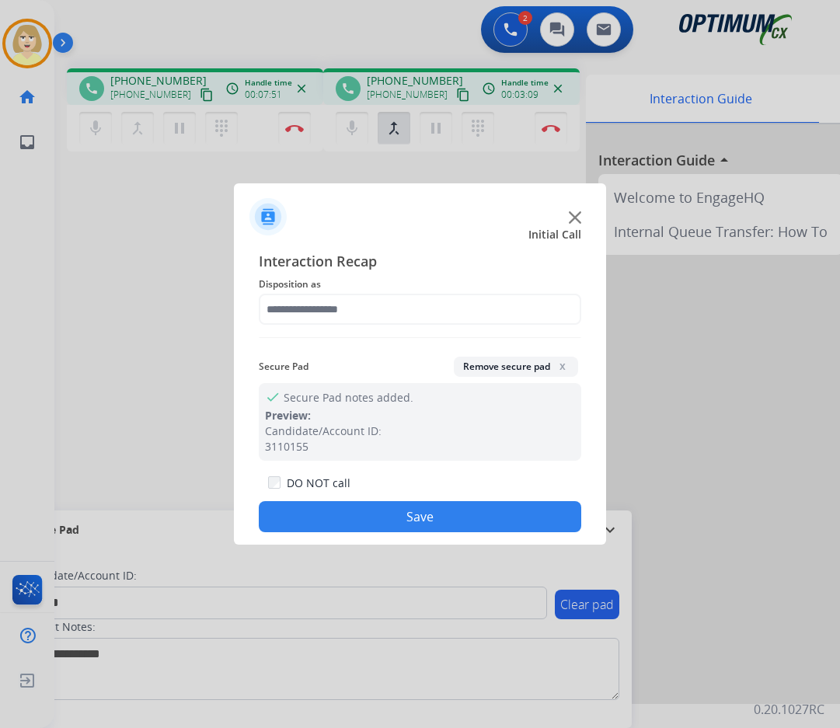
drag, startPoint x: 319, startPoint y: 518, endPoint x: 71, endPoint y: 243, distance: 370.4
click at [318, 518] on button "Save" at bounding box center [420, 516] width 323 height 31
click at [399, 522] on button "Save" at bounding box center [420, 516] width 323 height 31
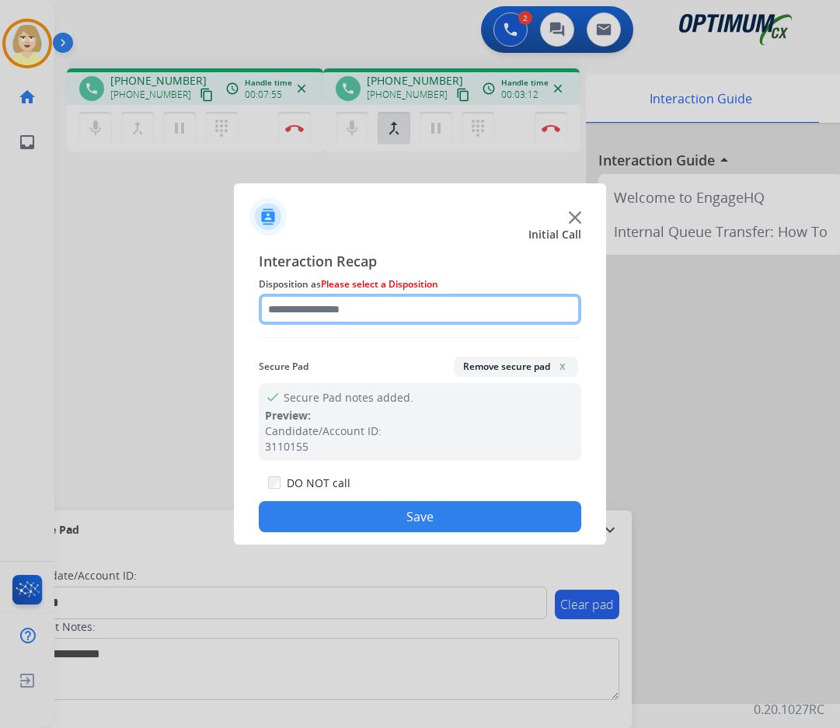
click at [320, 316] on input "text" at bounding box center [420, 309] width 323 height 31
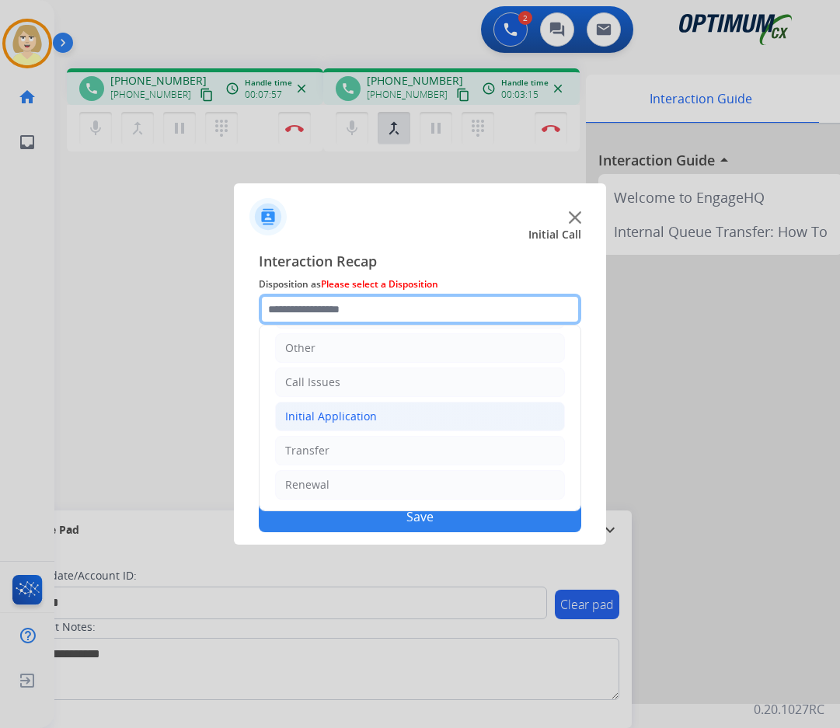
scroll to position [28, 0]
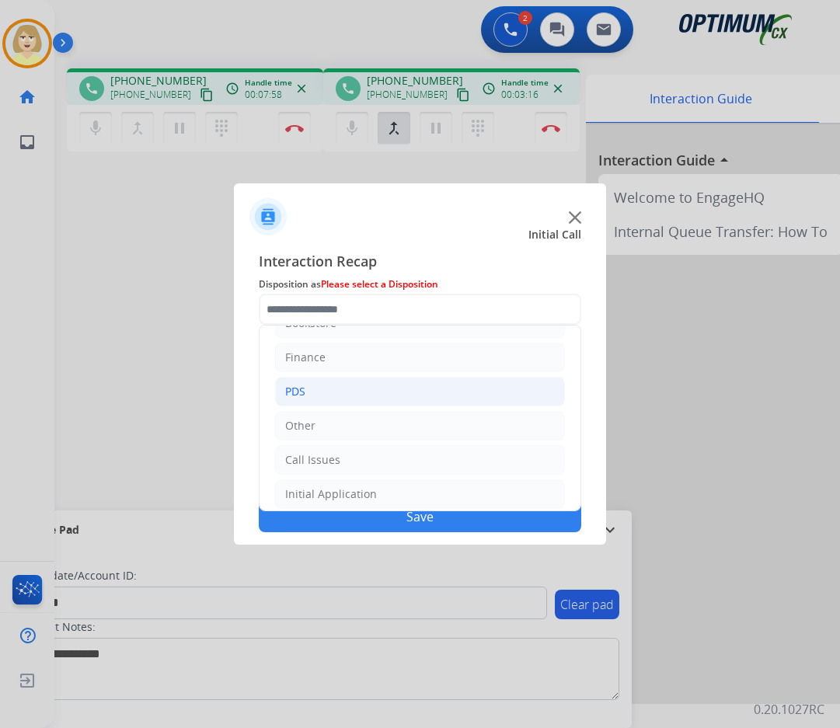
click at [295, 390] on div "PDS" at bounding box center [295, 392] width 20 height 16
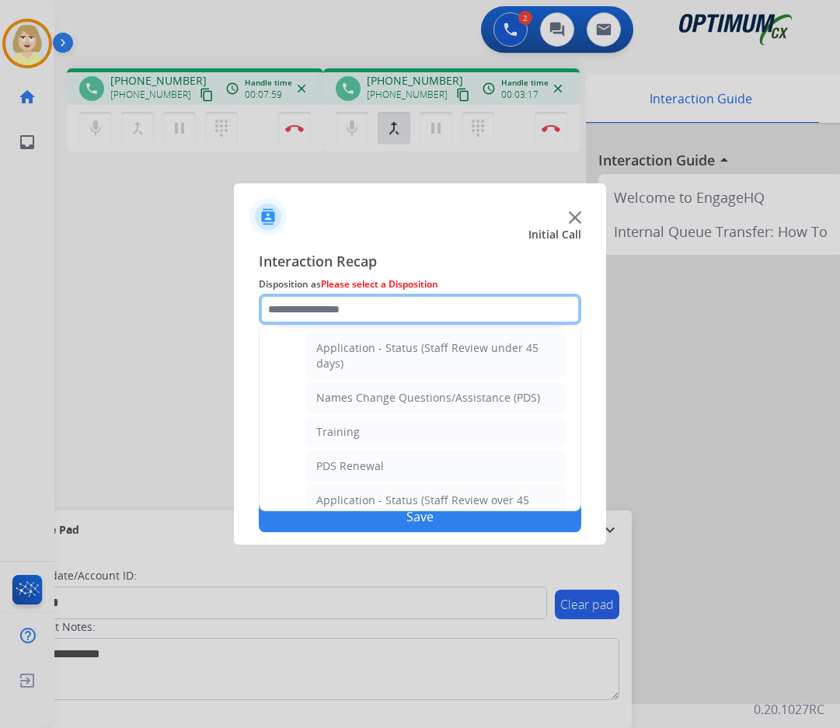
scroll to position [183, 0]
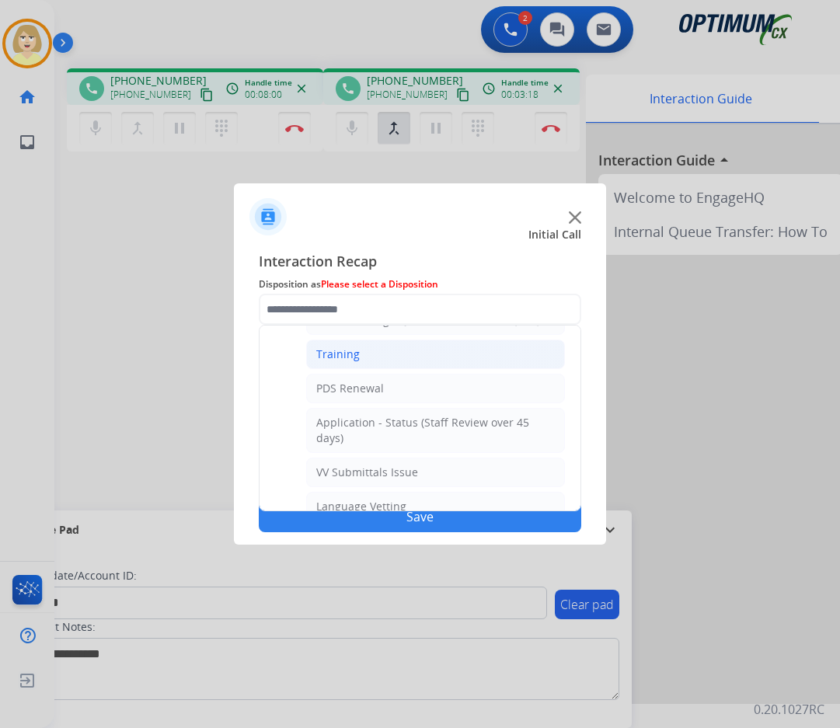
click at [338, 357] on div "Training" at bounding box center [338, 355] width 44 height 16
type input "********"
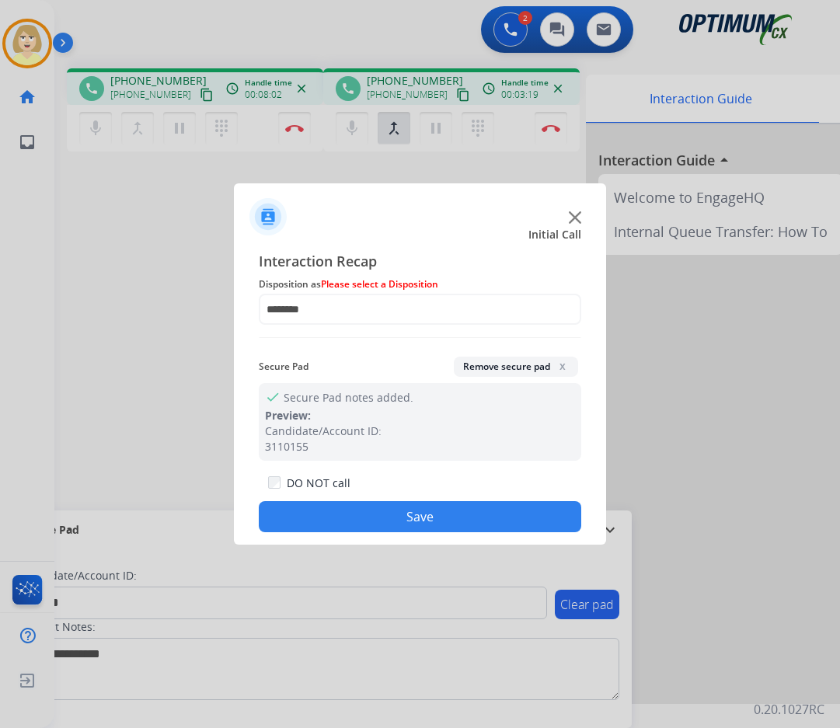
drag, startPoint x: 333, startPoint y: 514, endPoint x: 318, endPoint y: 480, distance: 36.5
click at [334, 514] on button "Save" at bounding box center [420, 516] width 323 height 31
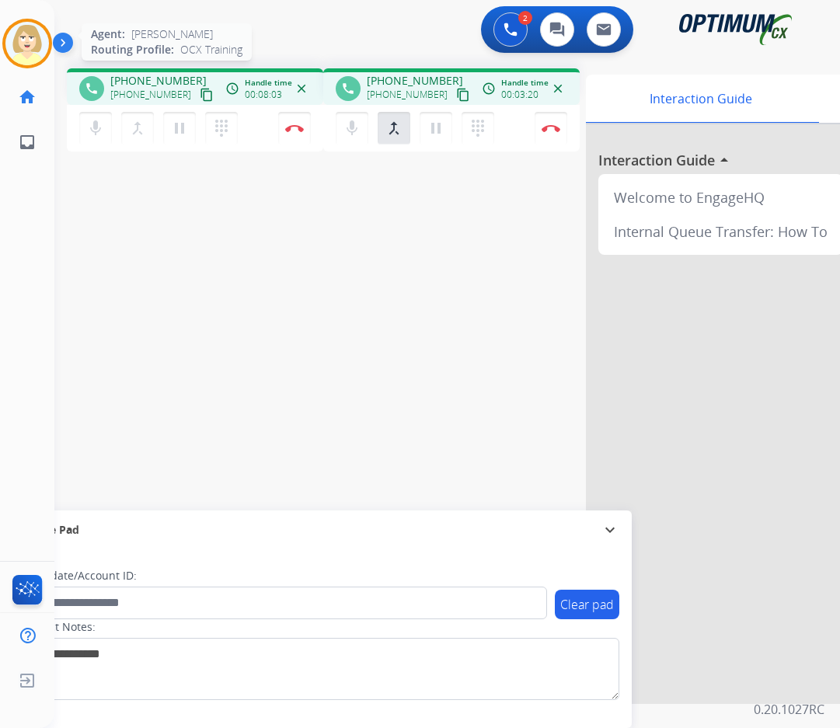
click at [28, 48] on img at bounding box center [27, 44] width 44 height 44
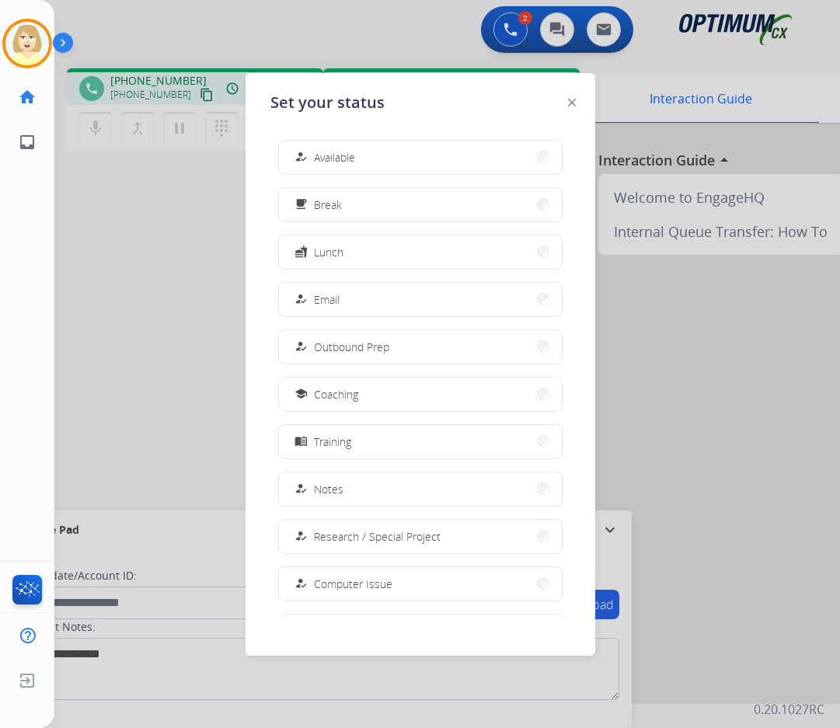
click at [136, 275] on div at bounding box center [420, 364] width 840 height 728
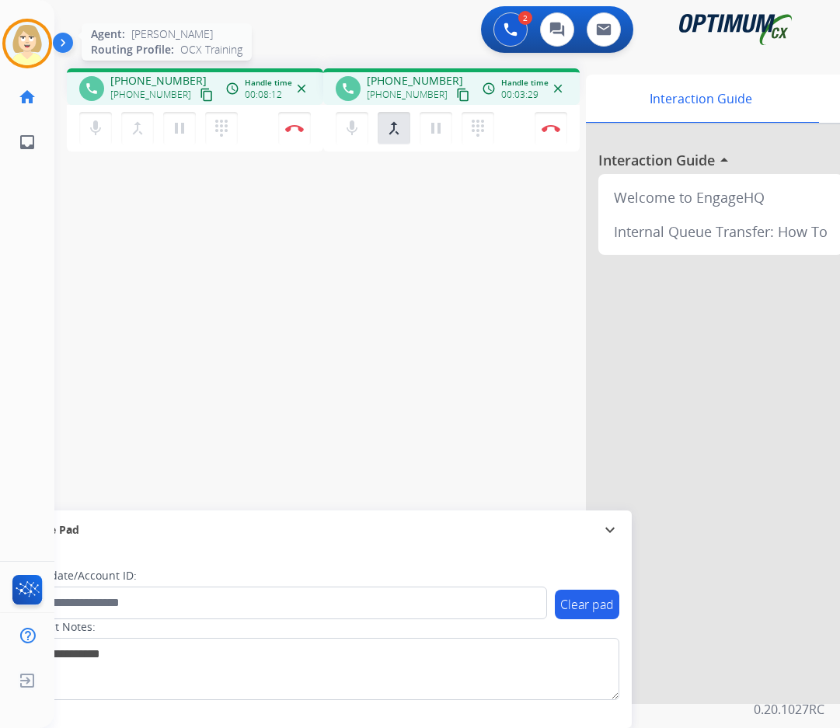
click at [19, 32] on img at bounding box center [27, 44] width 44 height 44
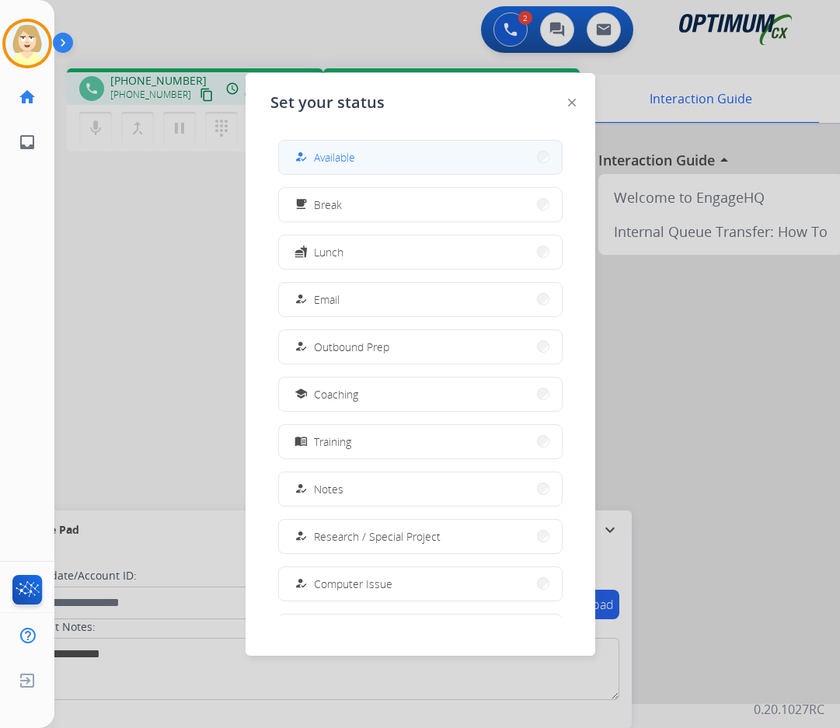
click at [318, 152] on div "how_to_reg Available" at bounding box center [324, 157] width 64 height 19
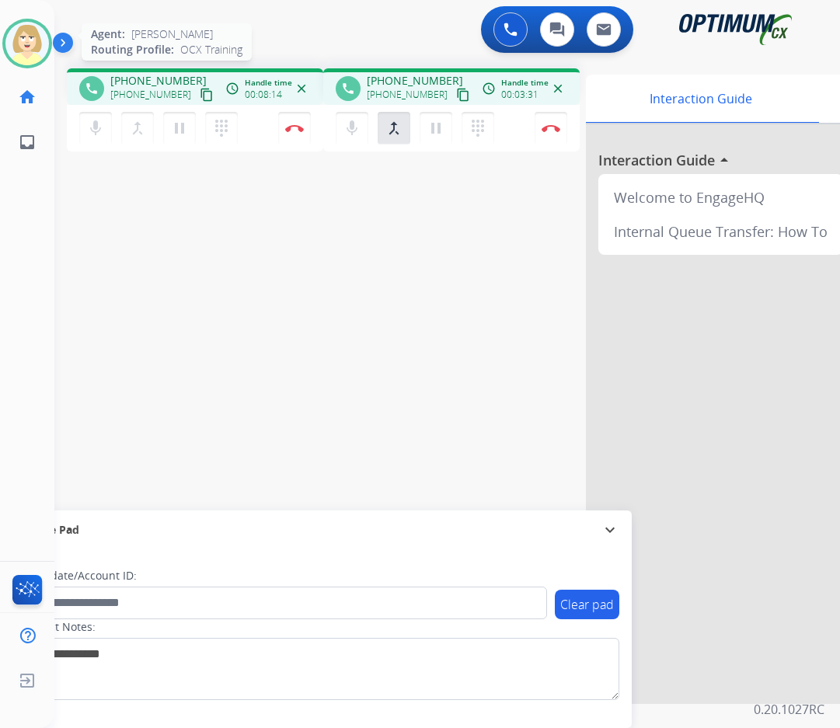
drag, startPoint x: 21, startPoint y: 37, endPoint x: 17, endPoint y: 54, distance: 18.3
click at [21, 37] on img at bounding box center [27, 44] width 44 height 44
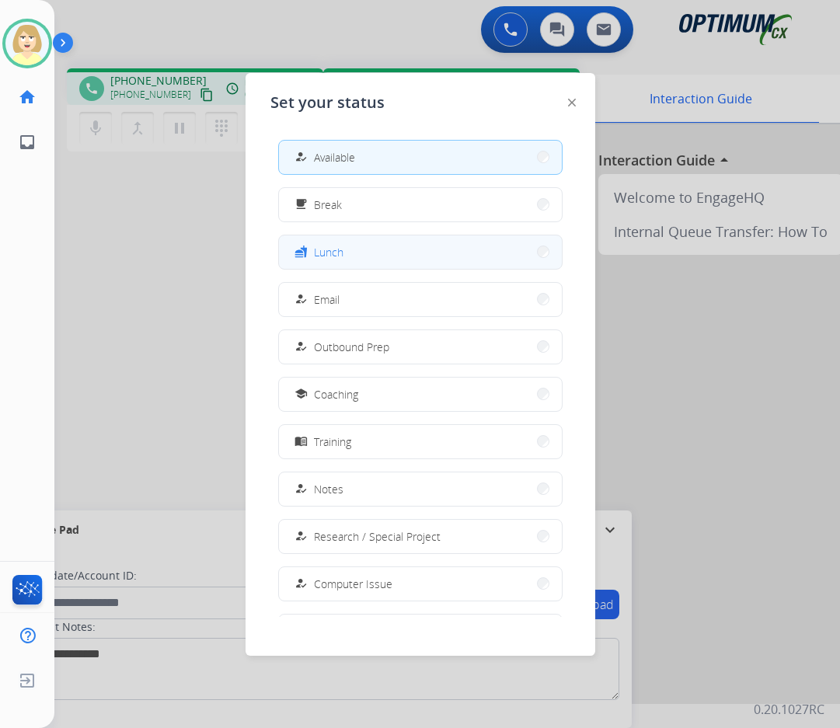
click at [338, 250] on span "Lunch" at bounding box center [329, 252] width 30 height 16
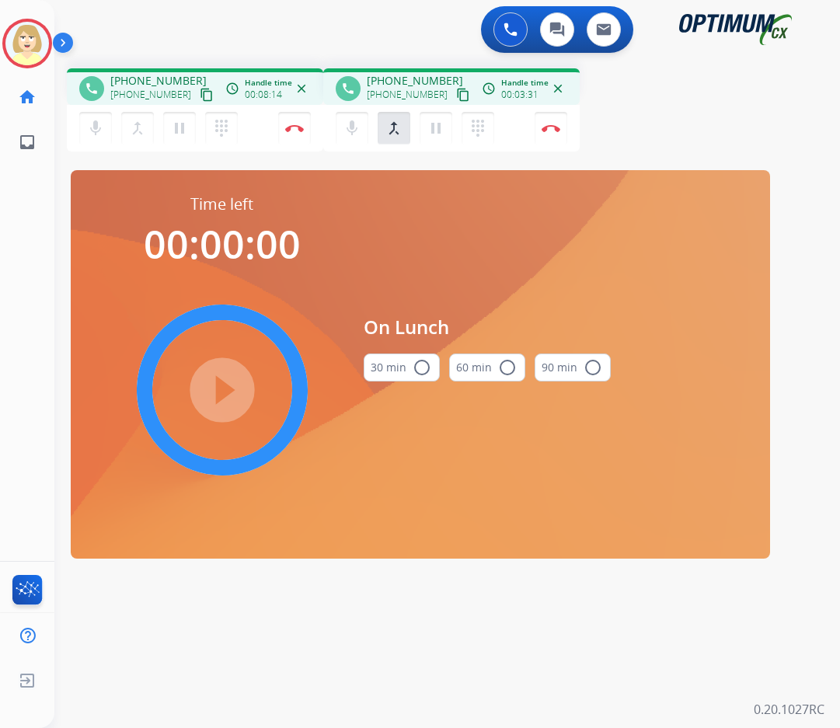
click at [417, 366] on mat-icon "radio_button_unchecked" at bounding box center [422, 367] width 19 height 19
click at [220, 395] on mat-icon "play_circle_filled" at bounding box center [222, 390] width 19 height 19
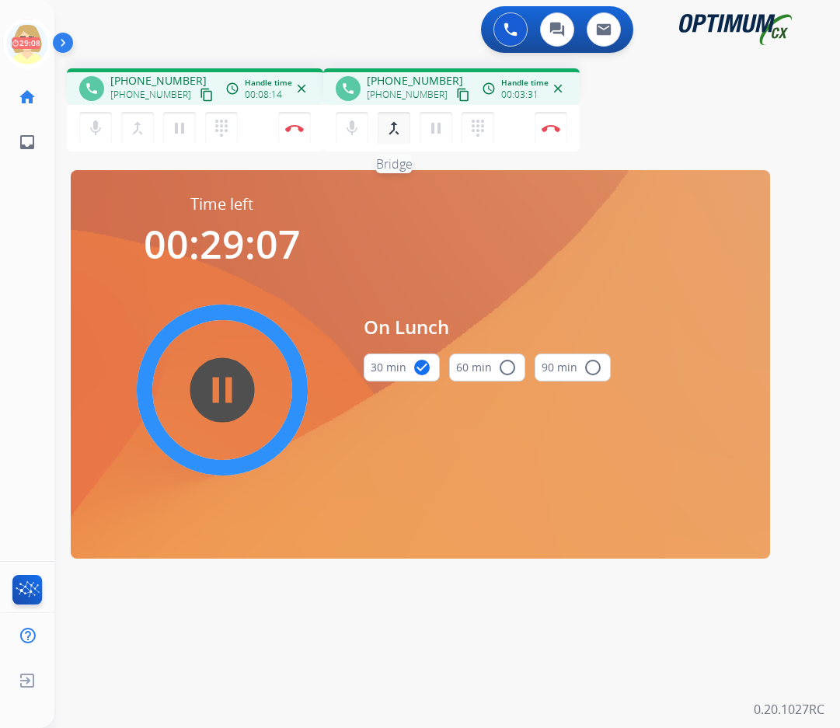
click at [391, 127] on mat-icon "merge_type" at bounding box center [394, 128] width 19 height 19
click at [318, 18] on div "0 Voice Interactions 0 Chat Interactions 0 Email Interactions" at bounding box center [438, 31] width 730 height 50
click at [302, 89] on mat-icon "close" at bounding box center [302, 89] width 14 height 14
click at [309, 86] on mat-icon "close" at bounding box center [302, 89] width 14 height 14
click at [61, 34] on img at bounding box center [66, 46] width 26 height 30
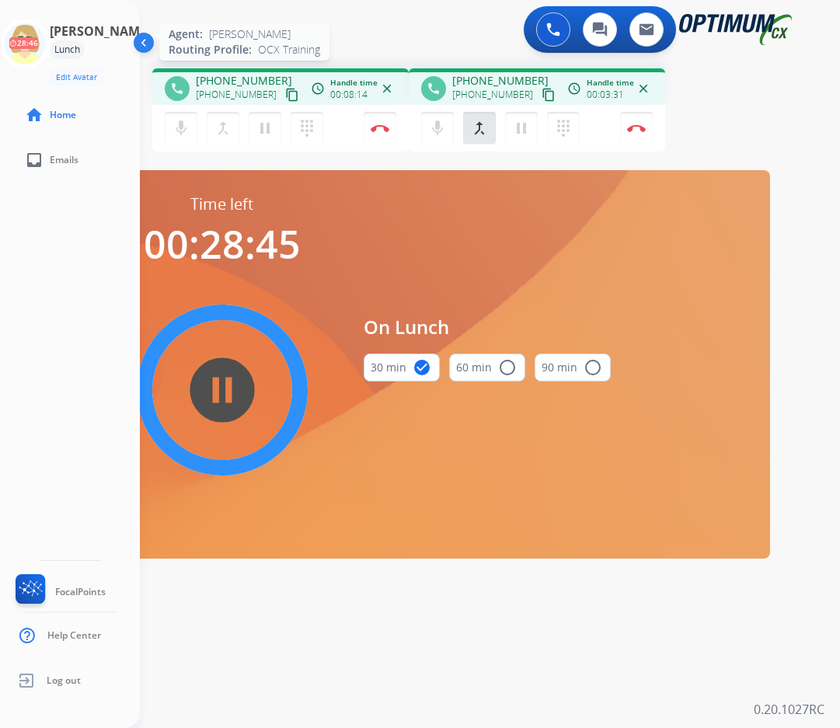
click at [31, 42] on icon at bounding box center [25, 44] width 51 height 51
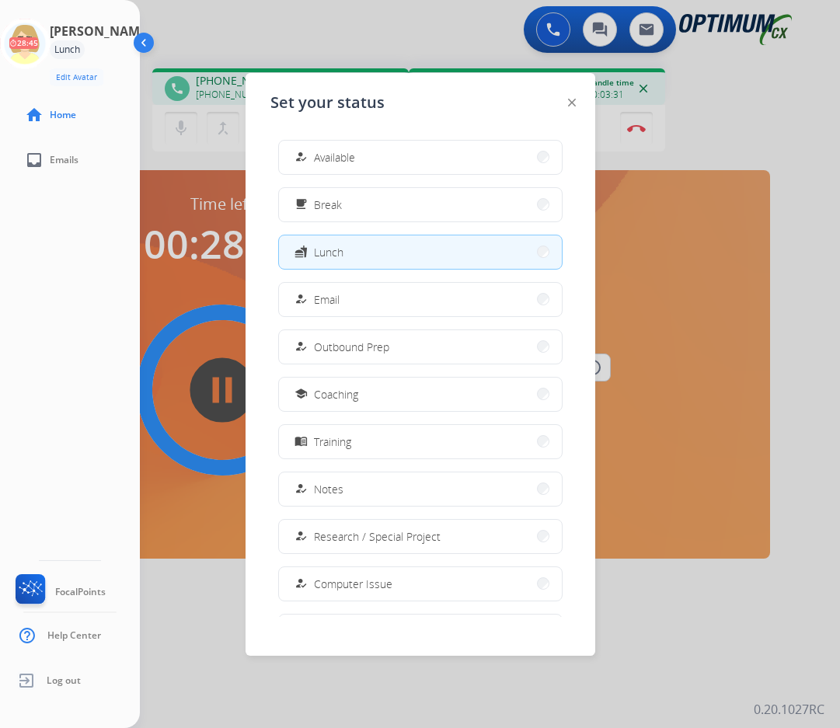
click at [145, 41] on img at bounding box center [146, 46] width 30 height 30
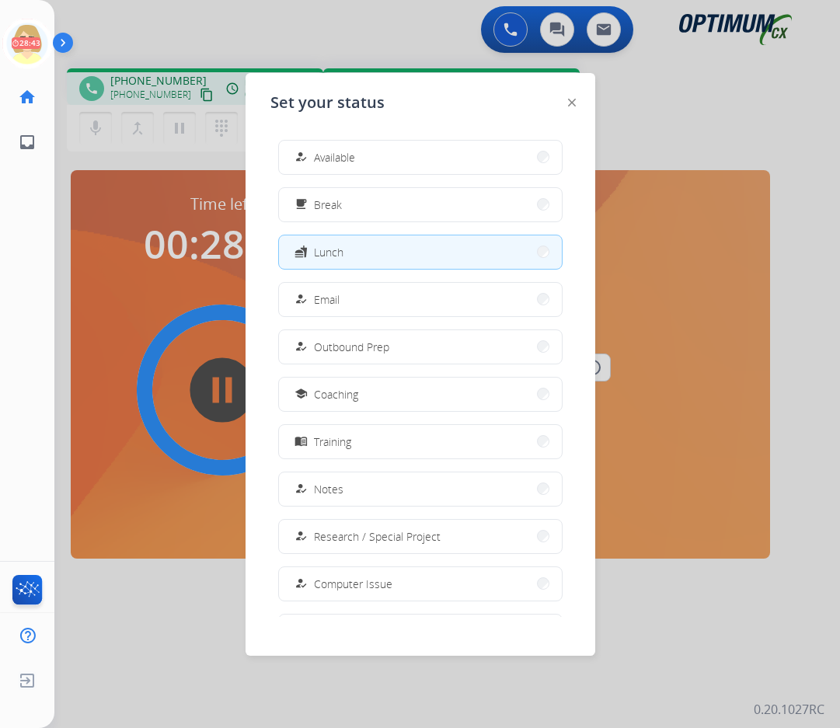
click at [742, 101] on div at bounding box center [420, 364] width 840 height 728
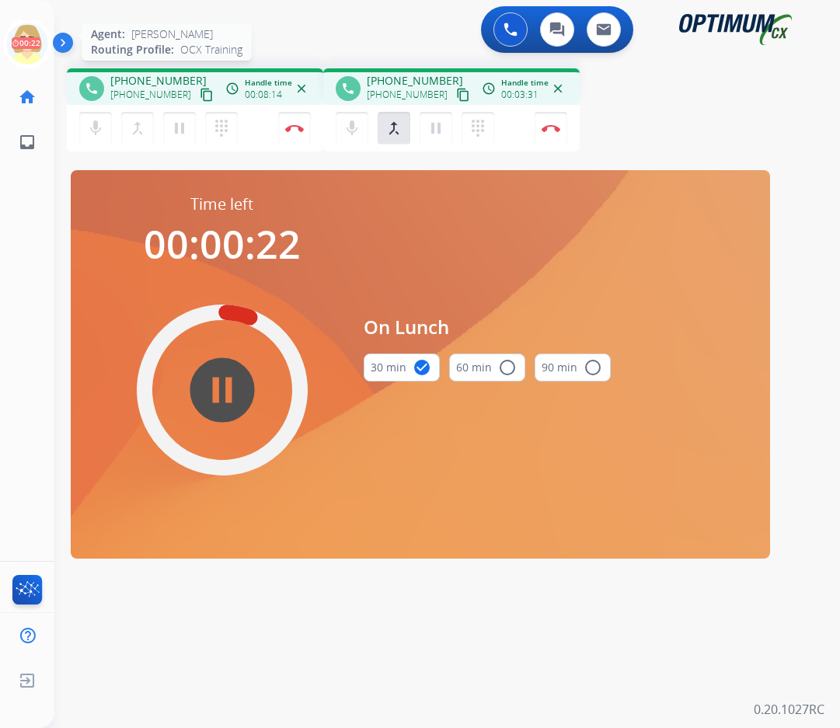
click at [35, 31] on icon at bounding box center [27, 44] width 51 height 51
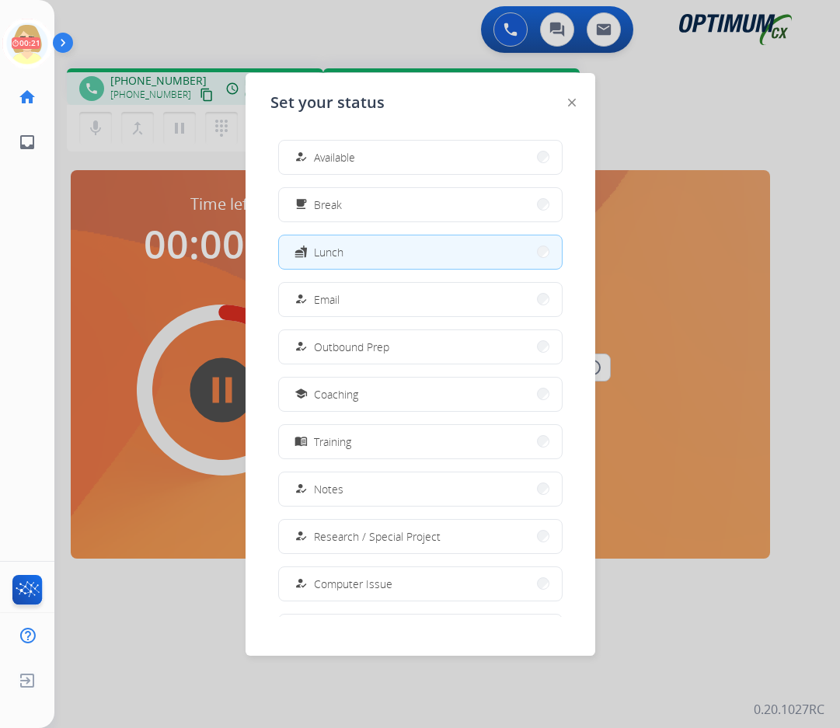
click at [348, 155] on span "Available" at bounding box center [334, 157] width 41 height 16
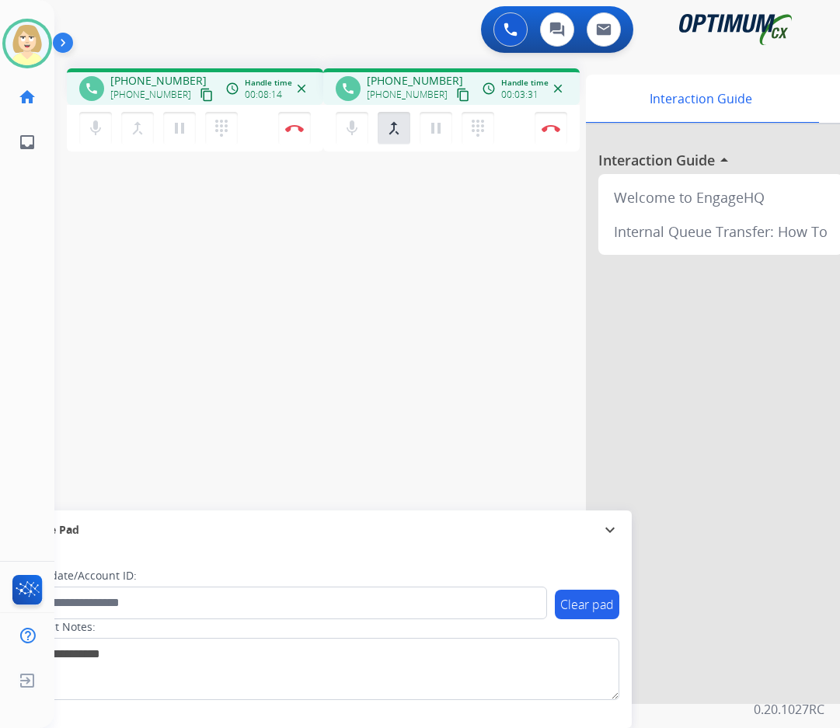
click at [477, 256] on div "phone +16613841796 +16613841796 content_copy access_time Call metrics Queue 00:…" at bounding box center [428, 380] width 749 height 648
click at [515, 21] on button at bounding box center [511, 29] width 34 height 34
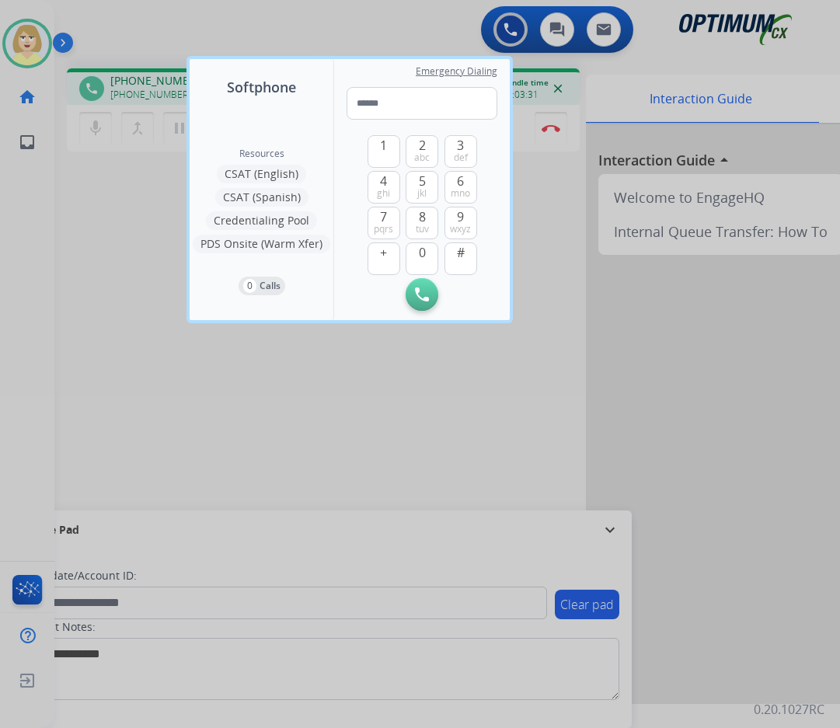
click at [115, 220] on div at bounding box center [420, 364] width 840 height 728
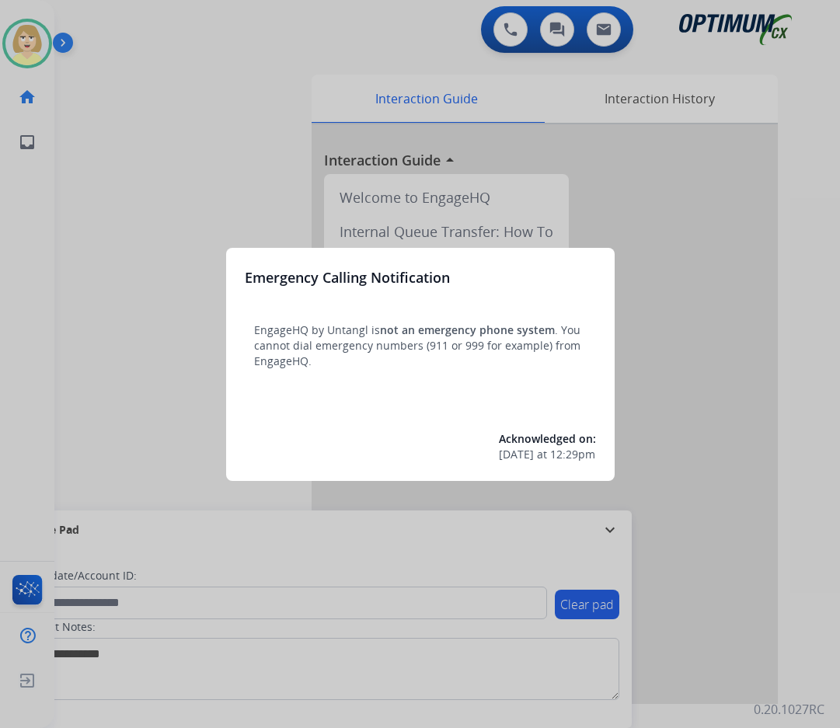
click at [131, 231] on div at bounding box center [420, 364] width 840 height 728
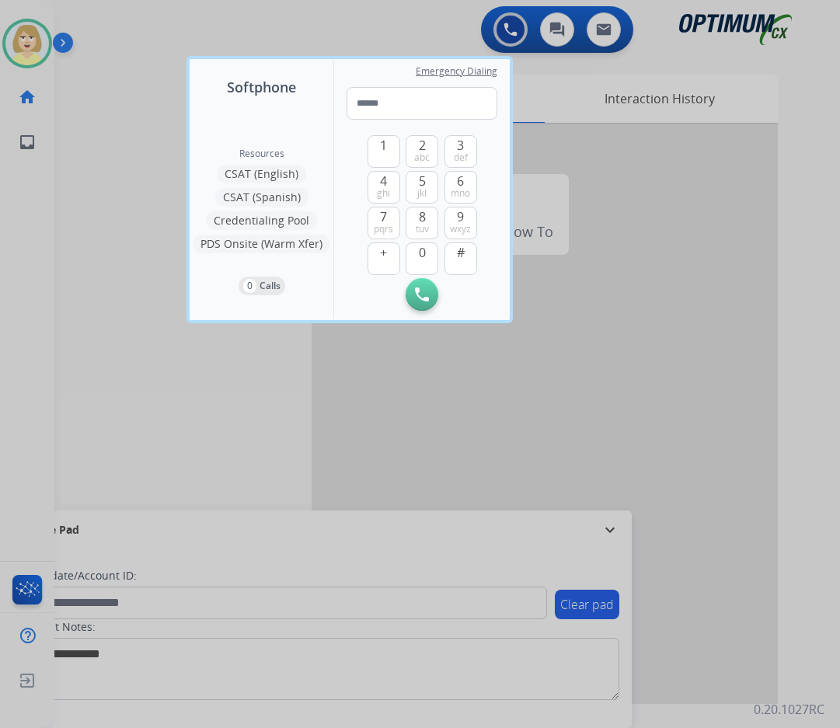
click at [131, 231] on div at bounding box center [420, 364] width 840 height 728
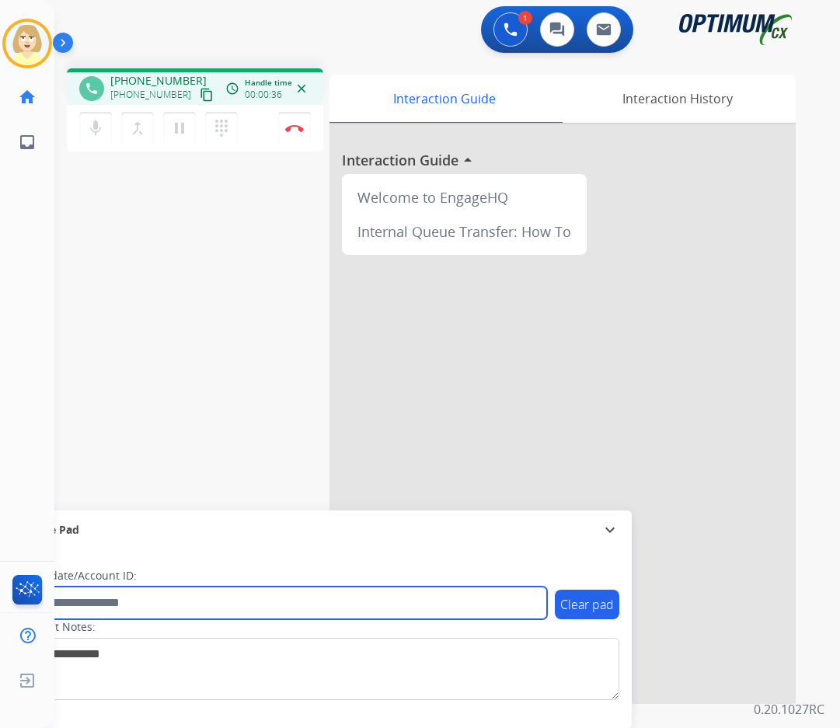
click at [100, 598] on input "text" at bounding box center [283, 603] width 527 height 33
paste input "*******"
type input "*******"
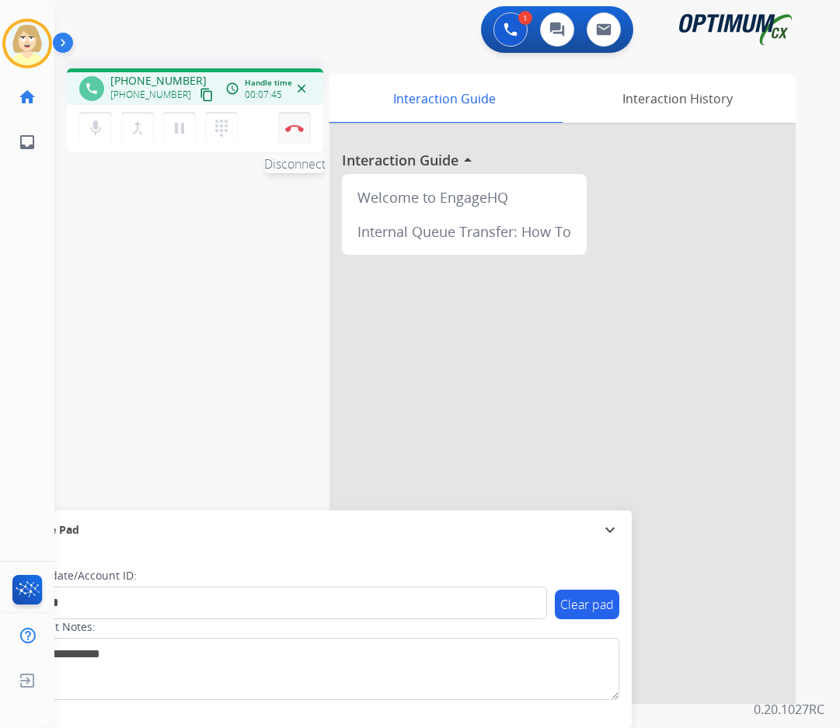
click at [295, 124] on img at bounding box center [294, 128] width 19 height 8
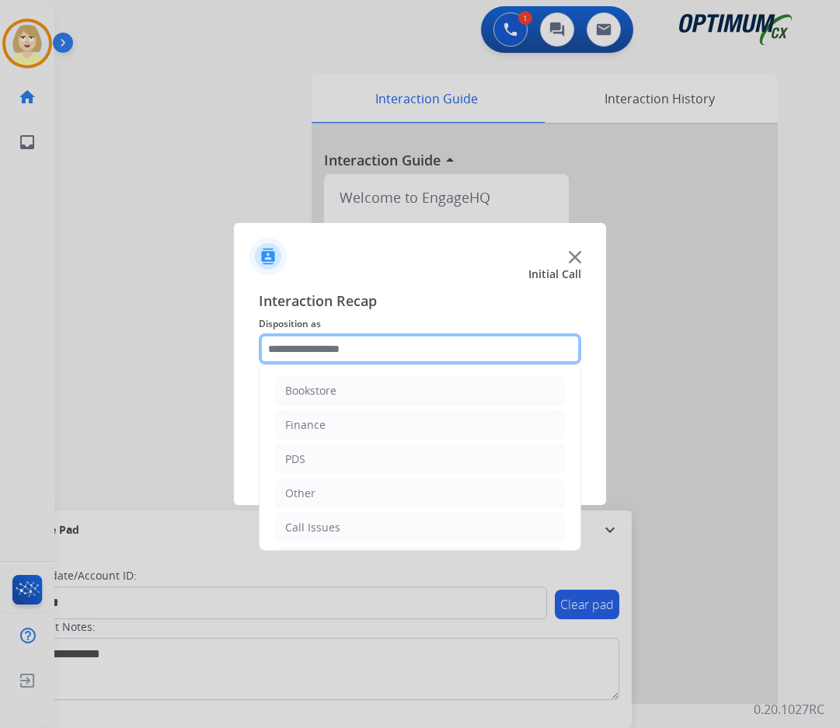
click at [296, 350] on input "text" at bounding box center [420, 349] width 323 height 31
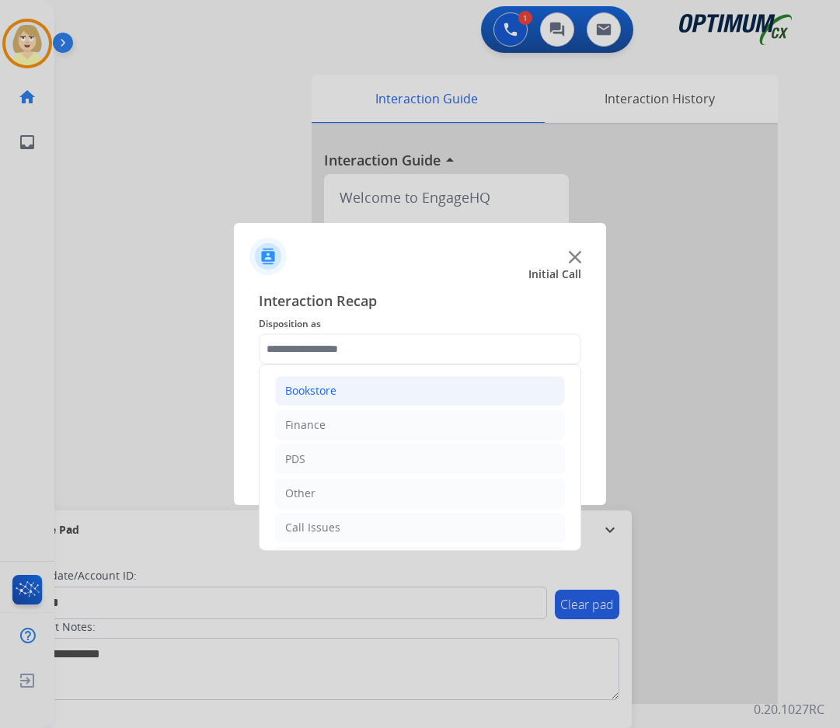
click at [307, 386] on div "Bookstore" at bounding box center [310, 391] width 51 height 16
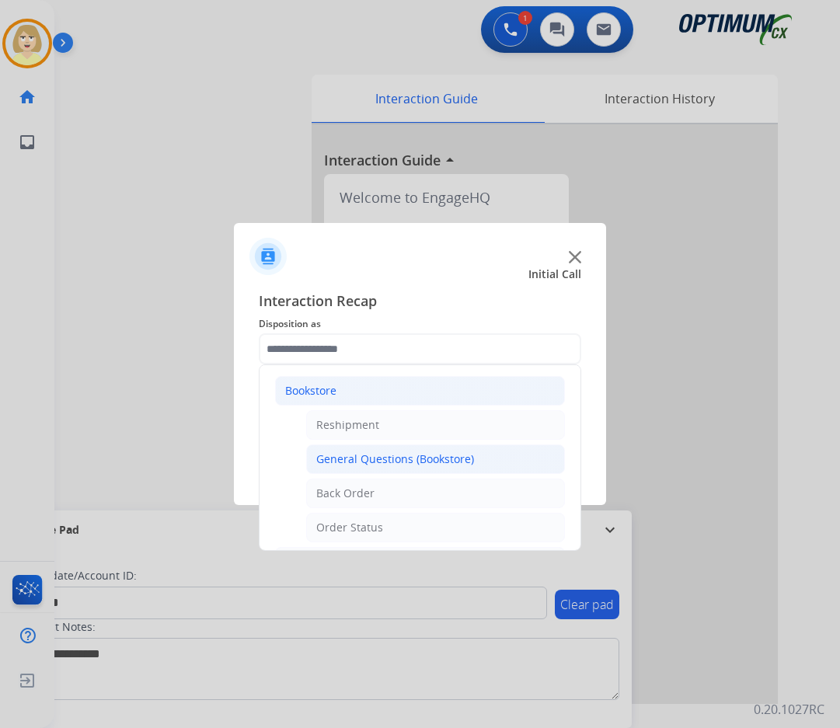
click at [377, 456] on div "General Questions (Bookstore)" at bounding box center [395, 460] width 158 height 16
type input "**********"
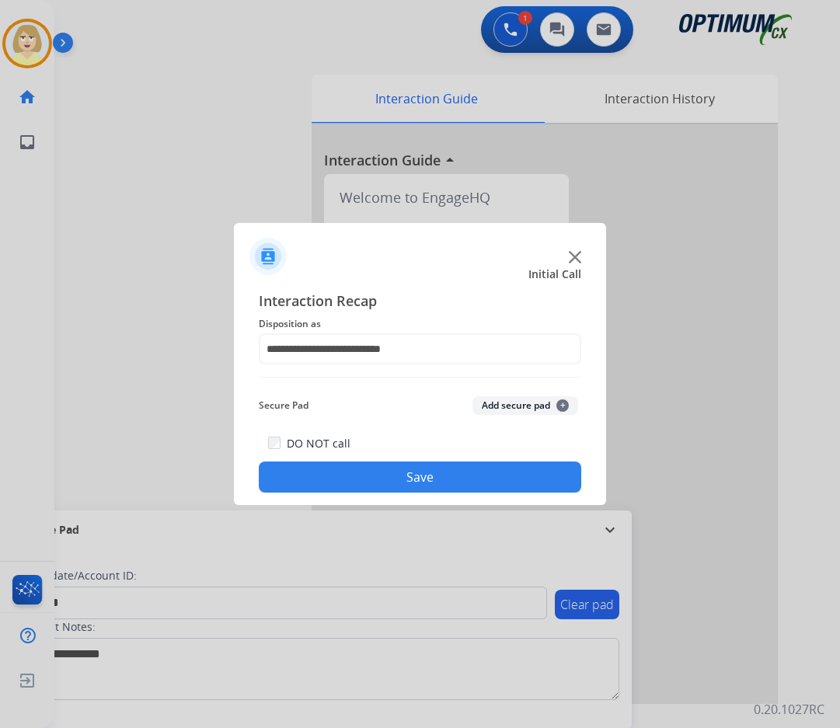
click at [495, 400] on button "Add secure pad +" at bounding box center [526, 405] width 106 height 19
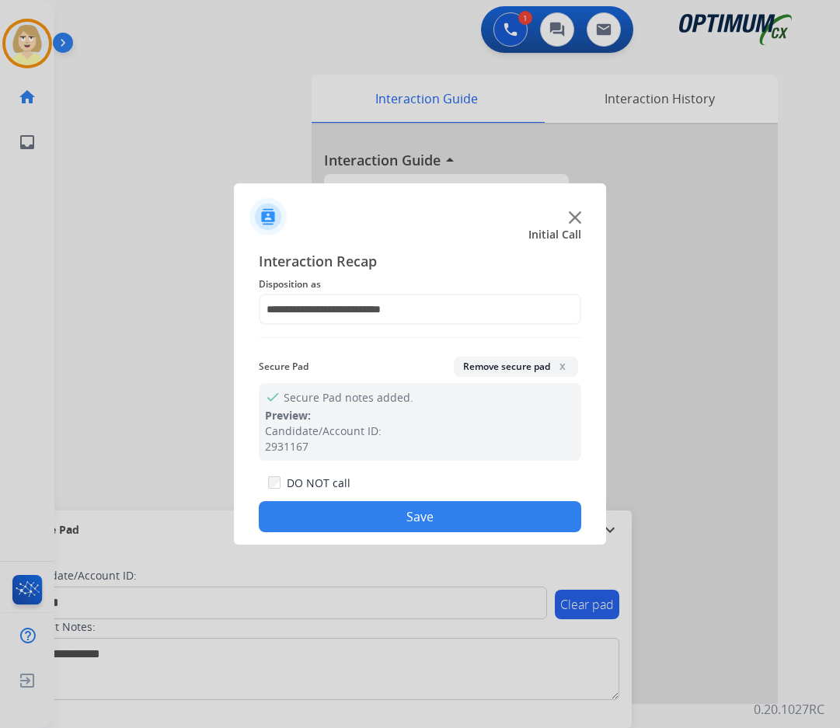
drag, startPoint x: 352, startPoint y: 515, endPoint x: 218, endPoint y: 295, distance: 257.4
click at [350, 515] on button "Save" at bounding box center [420, 516] width 323 height 31
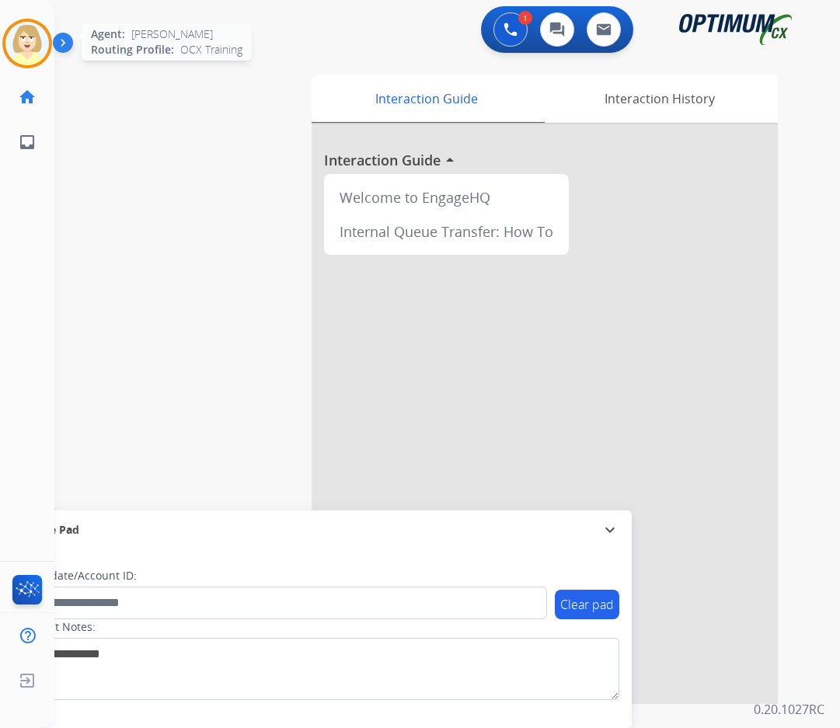
click at [24, 40] on img at bounding box center [27, 44] width 44 height 44
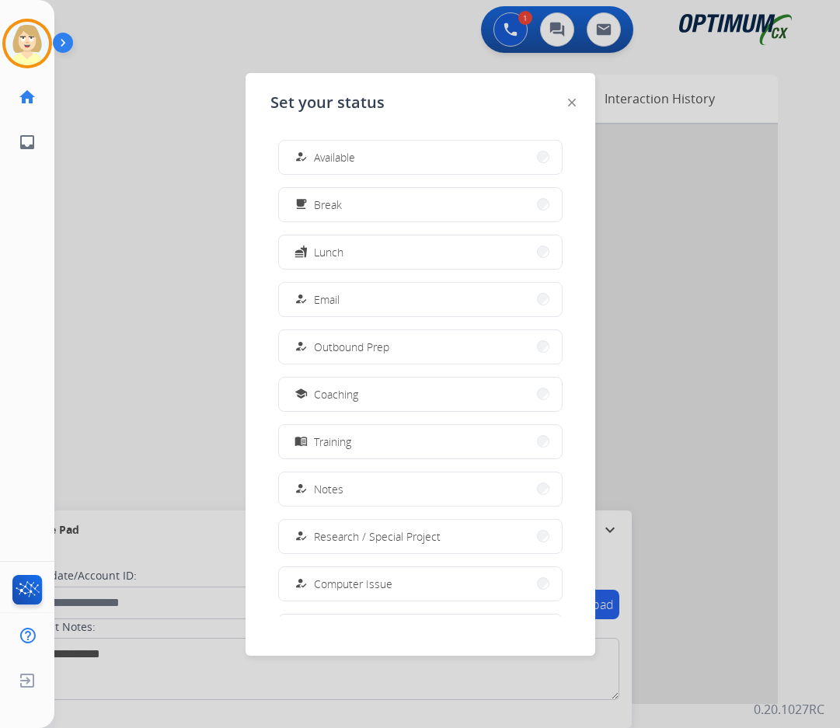
click at [329, 155] on span "Available" at bounding box center [334, 157] width 41 height 16
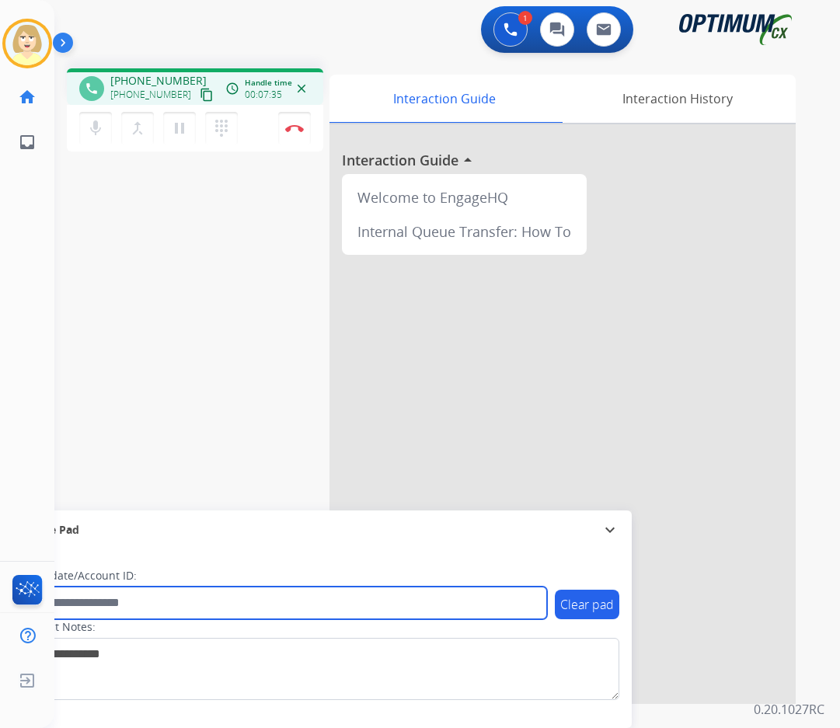
click at [113, 606] on input "text" at bounding box center [283, 603] width 527 height 33
paste input "*******"
type input "*******"
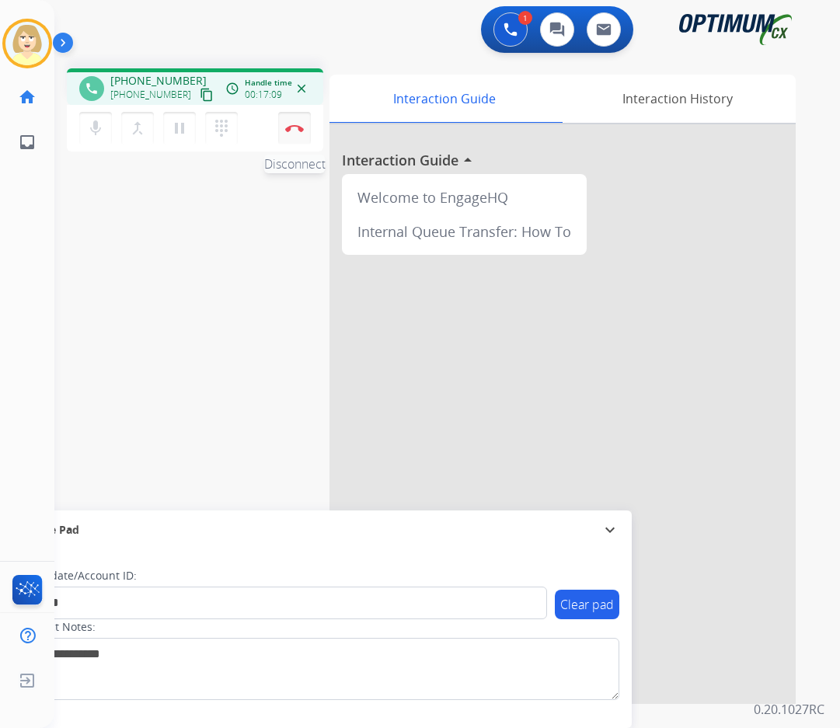
click at [297, 123] on button "Disconnect" at bounding box center [294, 128] width 33 height 33
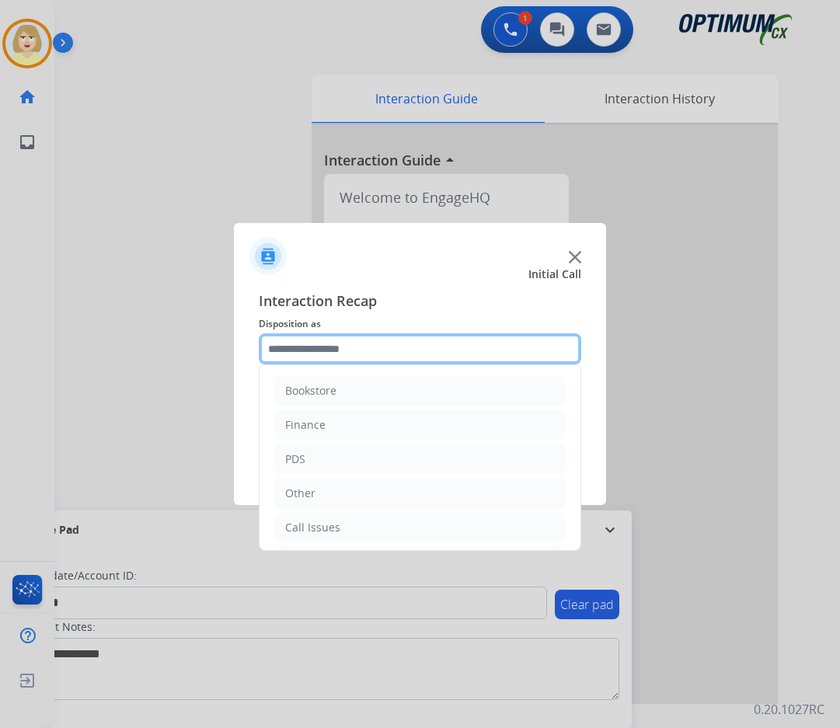
click at [358, 351] on input "text" at bounding box center [420, 349] width 323 height 31
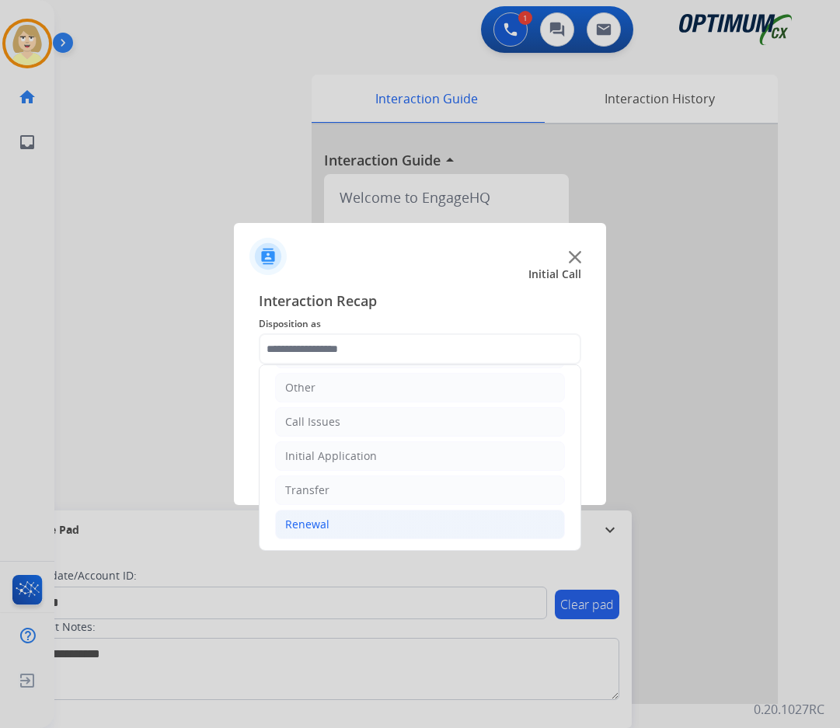
click at [320, 523] on div "Renewal" at bounding box center [307, 525] width 44 height 16
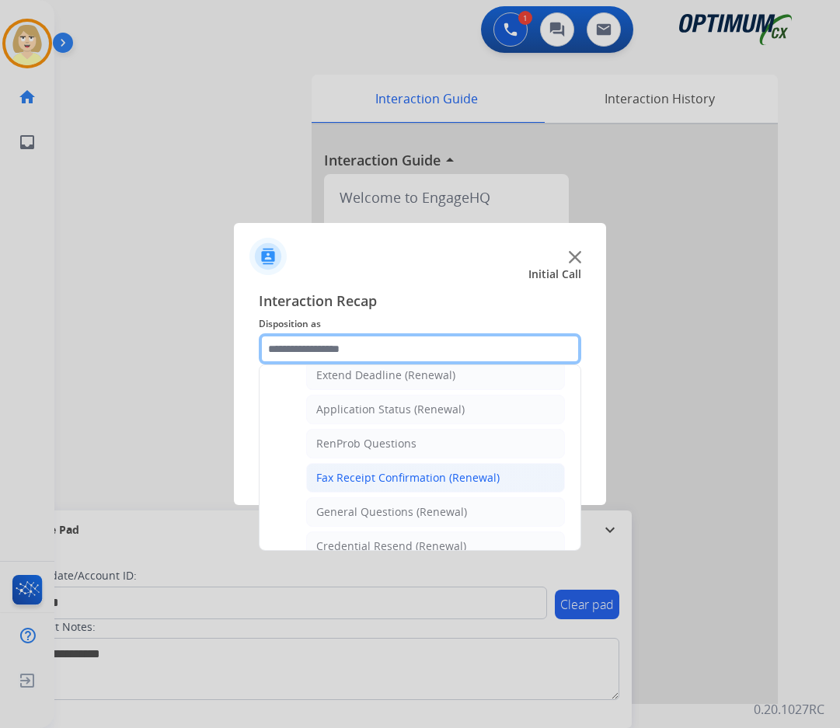
scroll to position [417, 0]
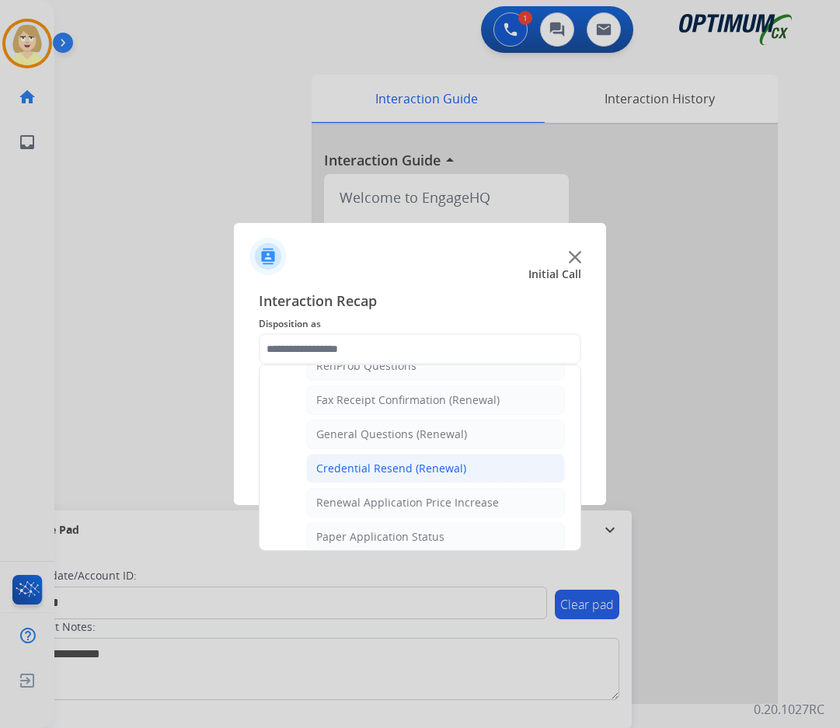
click at [405, 470] on div "Credential Resend (Renewal)" at bounding box center [391, 469] width 150 height 16
type input "**********"
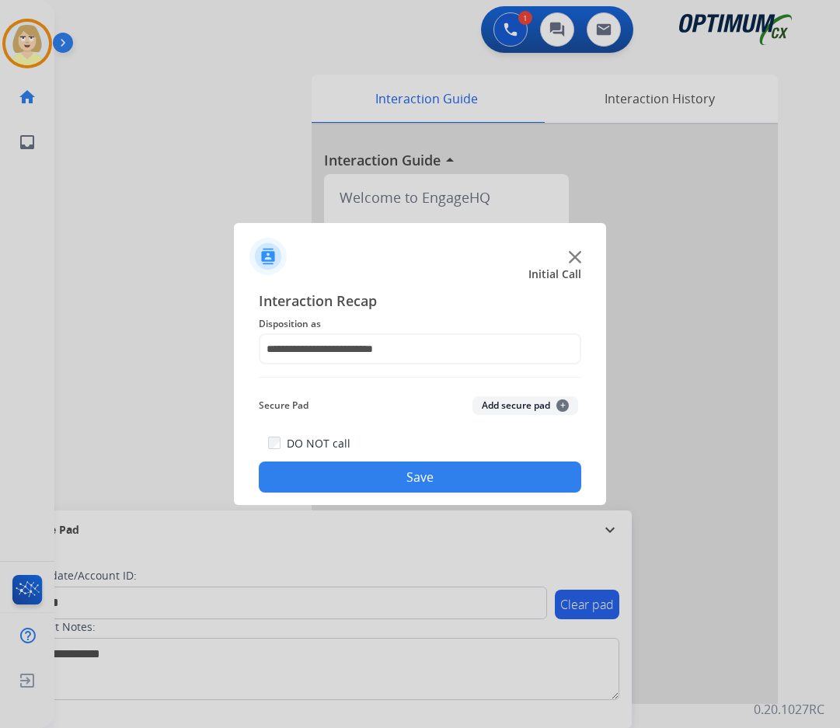
click at [509, 403] on button "Add secure pad +" at bounding box center [526, 405] width 106 height 19
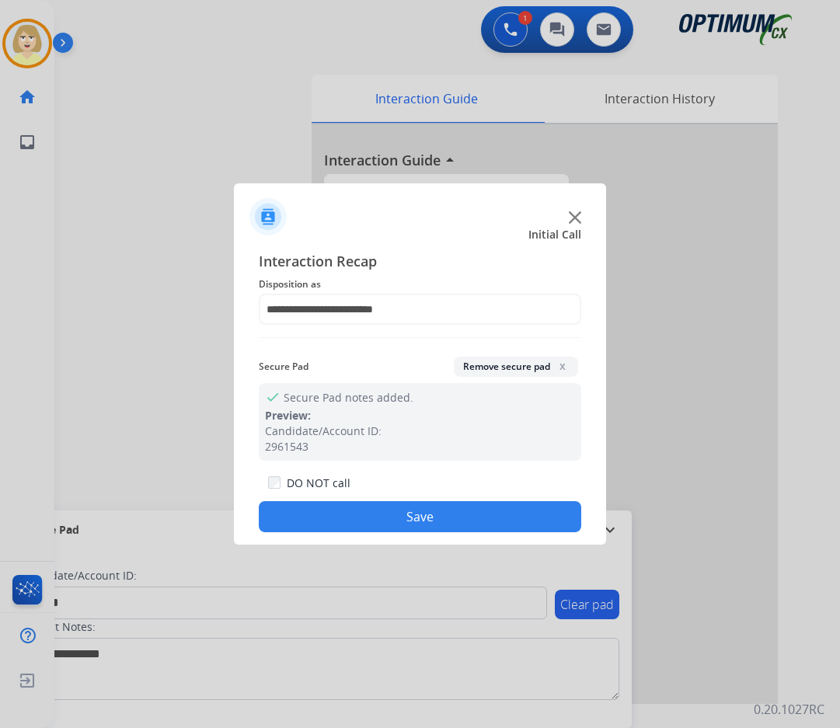
click at [390, 512] on button "Save" at bounding box center [420, 516] width 323 height 31
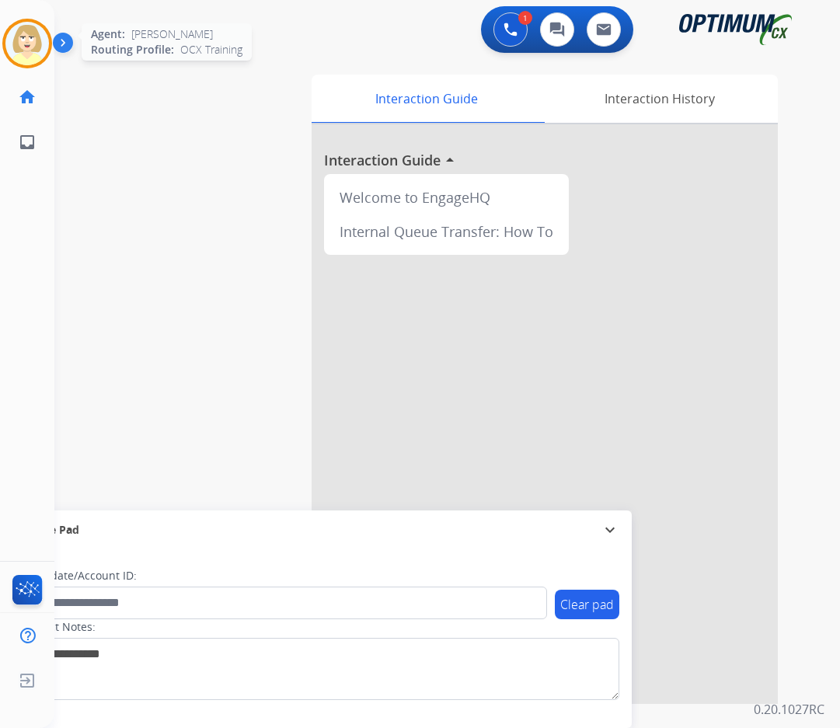
click at [21, 32] on img at bounding box center [27, 44] width 44 height 44
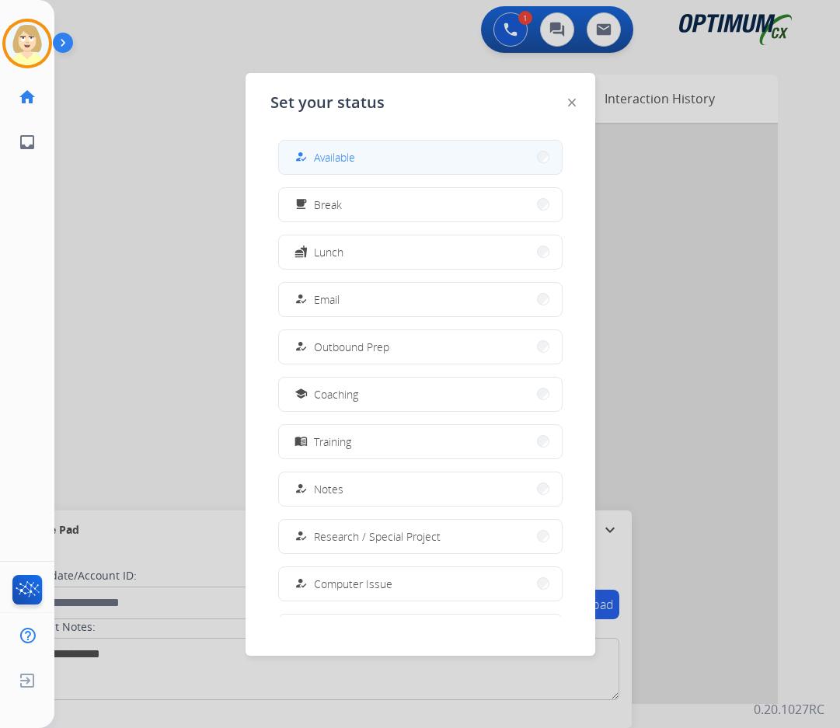
click at [319, 156] on span "Available" at bounding box center [334, 157] width 41 height 16
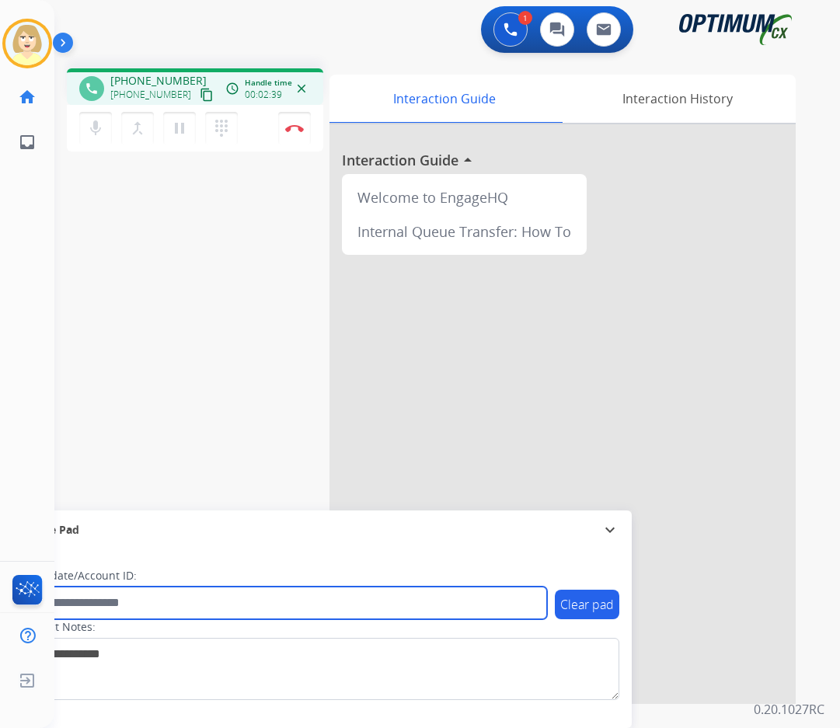
click at [91, 599] on input "text" at bounding box center [283, 603] width 527 height 33
paste input "*******"
type input "*******"
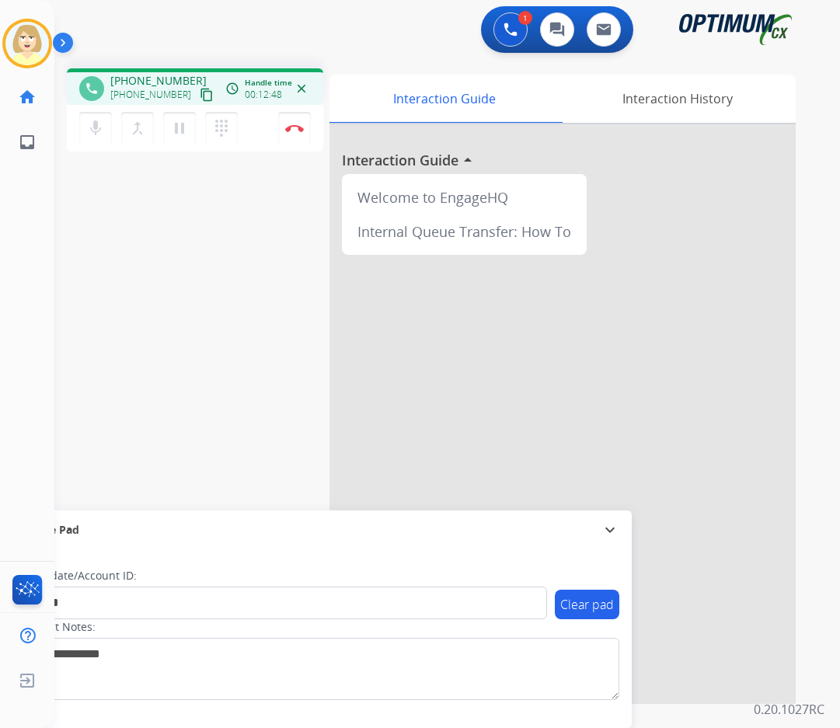
click at [189, 308] on div "phone +12155545697 +12155545697 content_copy access_time Call metrics Queue 00:…" at bounding box center [428, 380] width 749 height 648
click at [290, 124] on button "Disconnect" at bounding box center [294, 128] width 33 height 33
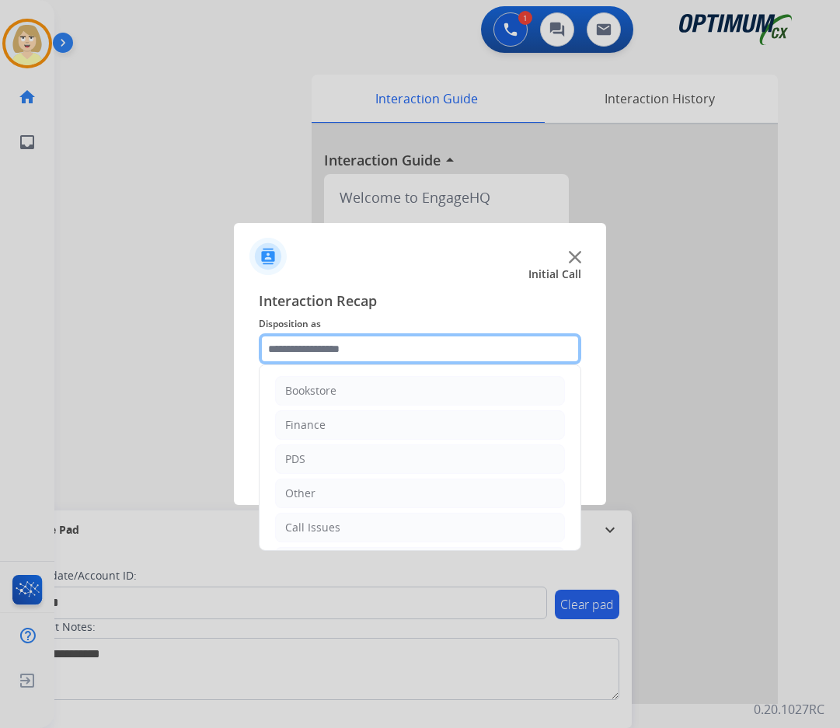
click at [310, 352] on input "text" at bounding box center [420, 349] width 323 height 31
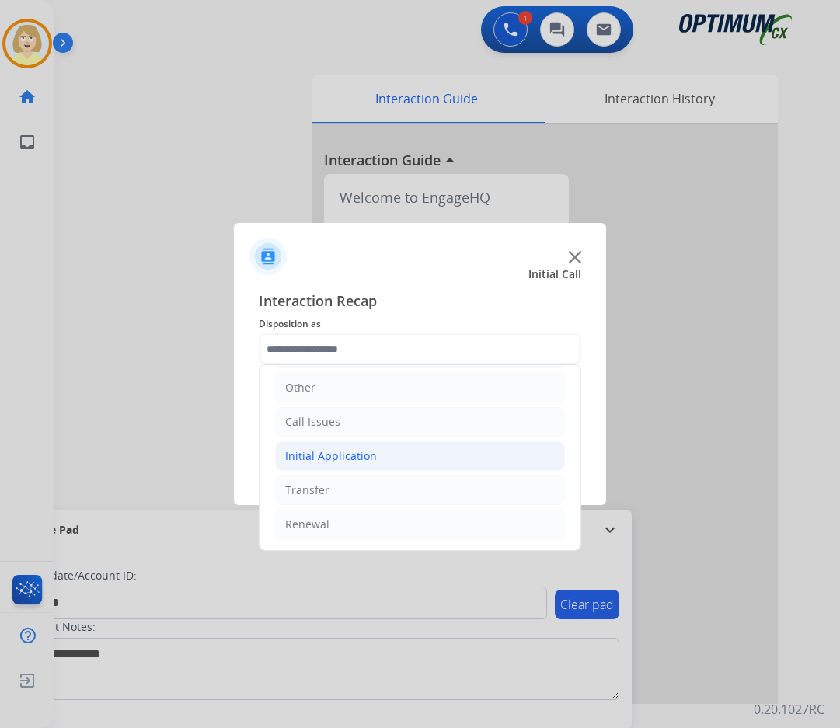
click at [313, 453] on div "Initial Application" at bounding box center [331, 457] width 92 height 16
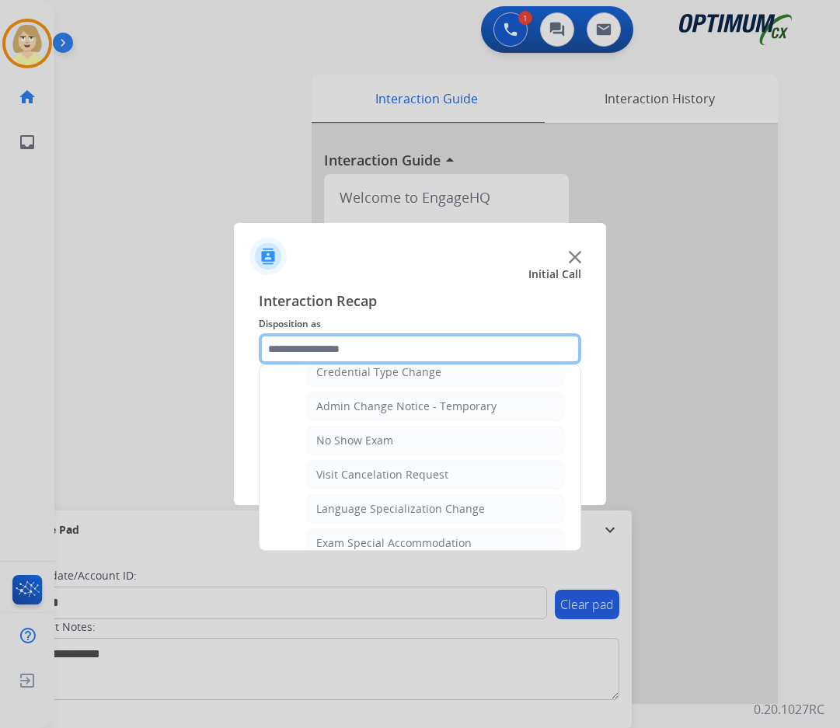
scroll to position [883, 0]
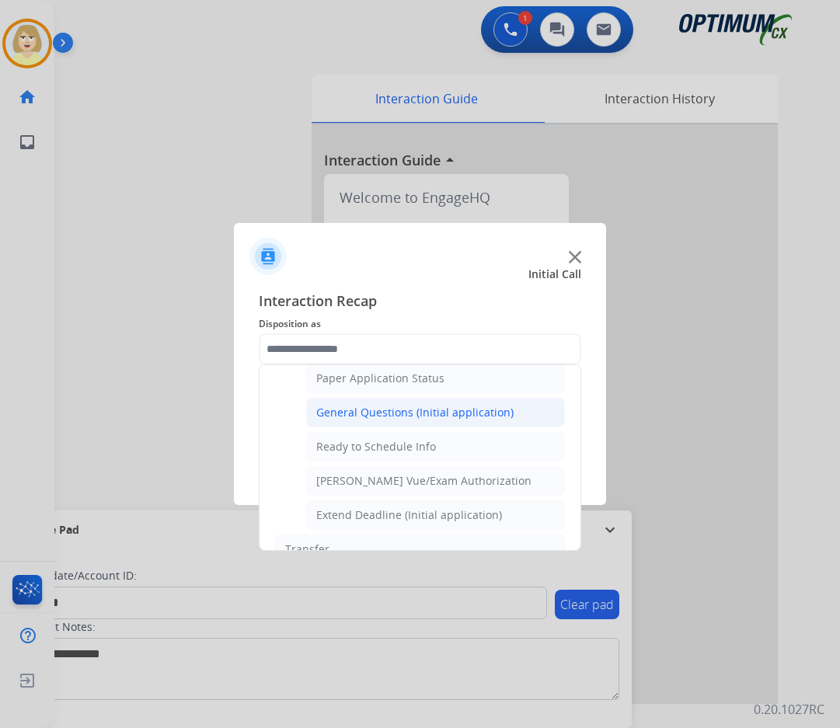
click at [413, 412] on div "General Questions (Initial application)" at bounding box center [414, 413] width 197 height 16
type input "**********"
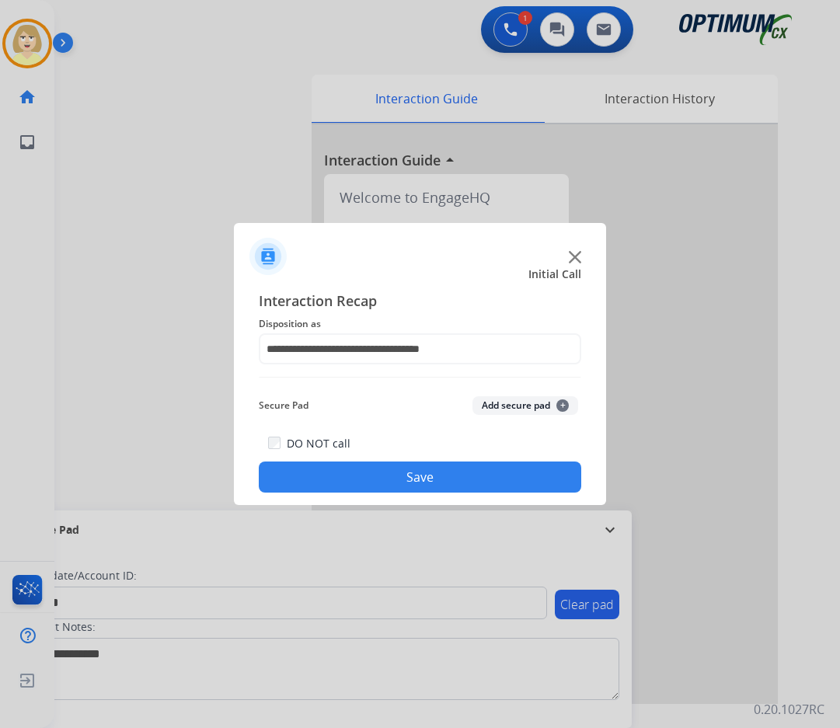
click at [492, 403] on button "Add secure pad +" at bounding box center [526, 405] width 106 height 19
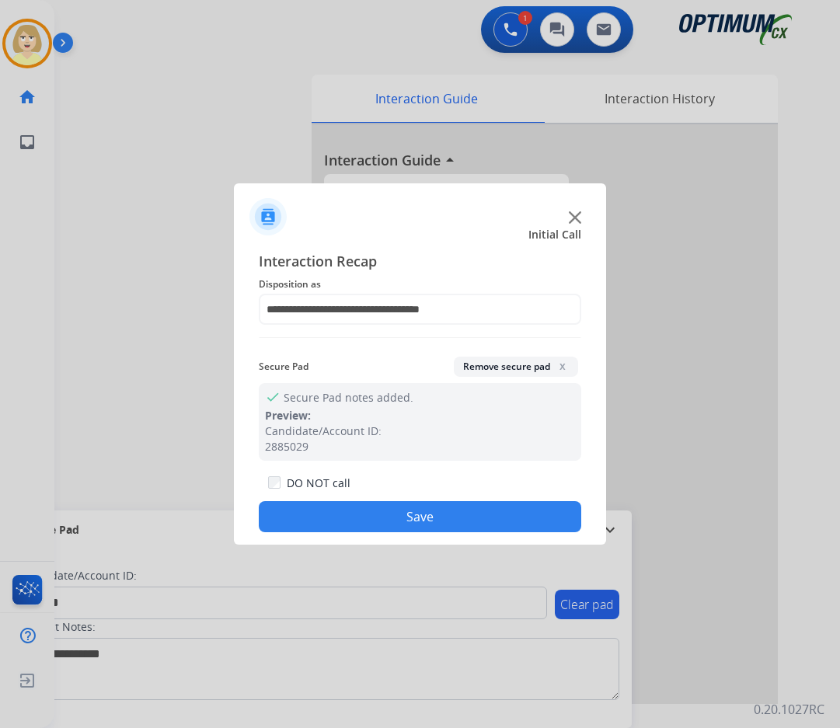
click at [389, 514] on button "Save" at bounding box center [420, 516] width 323 height 31
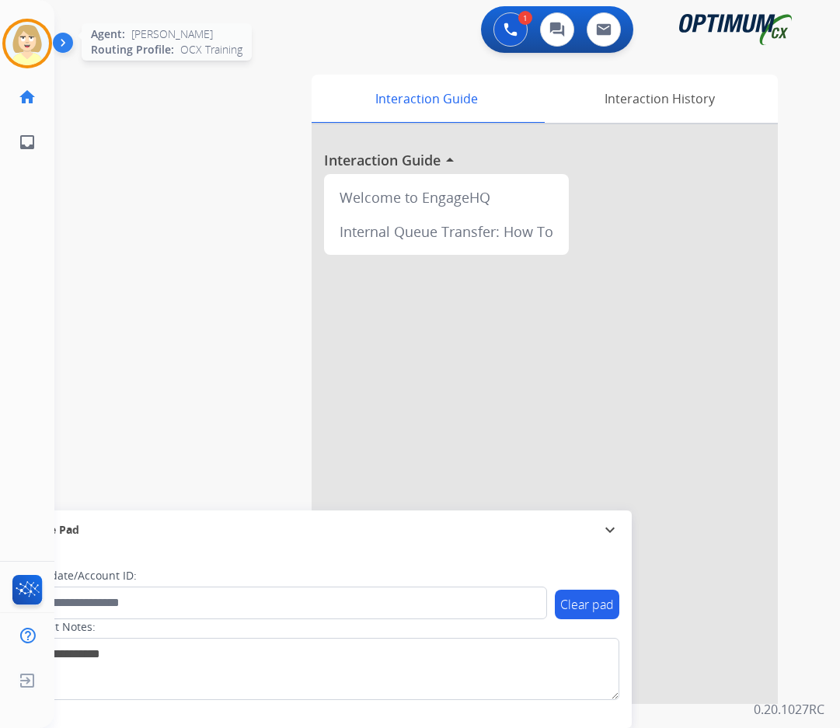
click at [30, 33] on img at bounding box center [27, 44] width 44 height 44
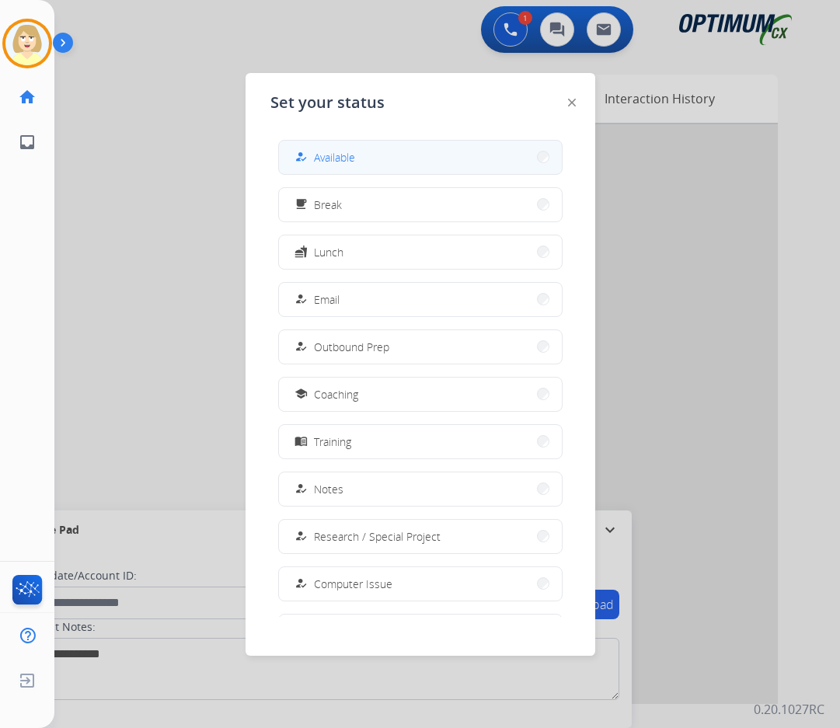
click at [329, 154] on span "Available" at bounding box center [334, 157] width 41 height 16
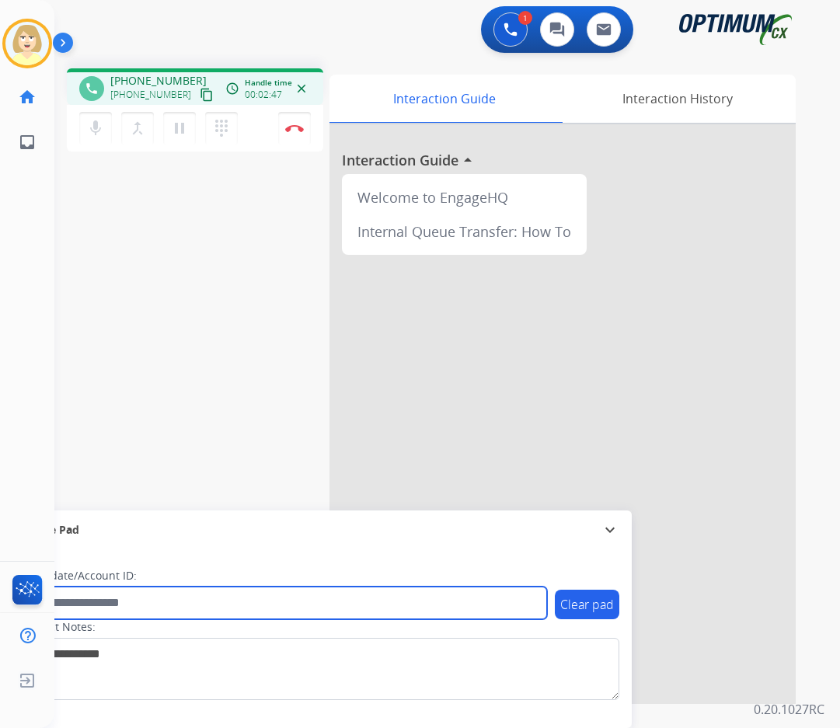
click at [86, 598] on input "text" at bounding box center [283, 603] width 527 height 33
paste input "*******"
type input "*******"
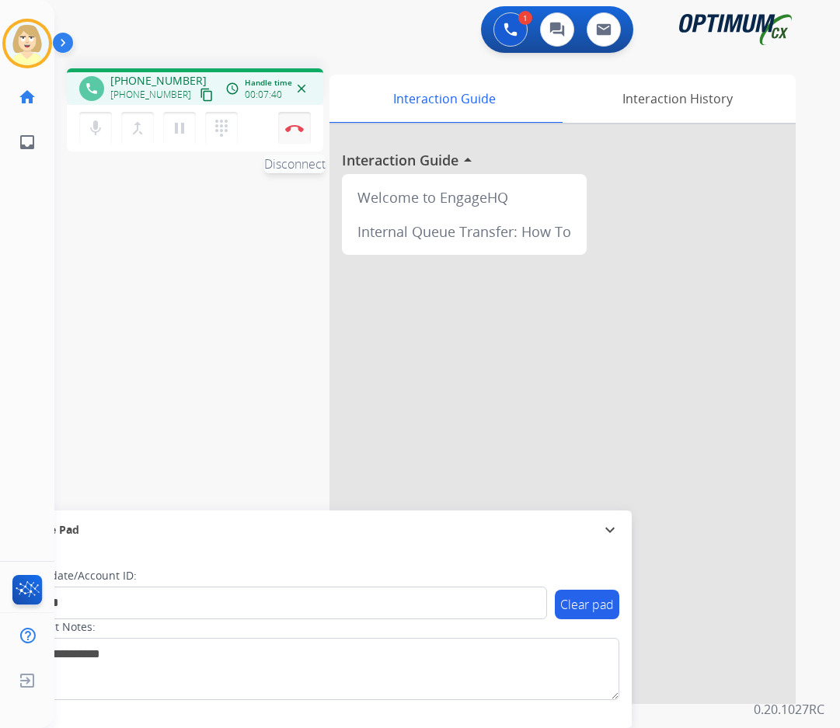
click at [291, 122] on button "Disconnect" at bounding box center [294, 128] width 33 height 33
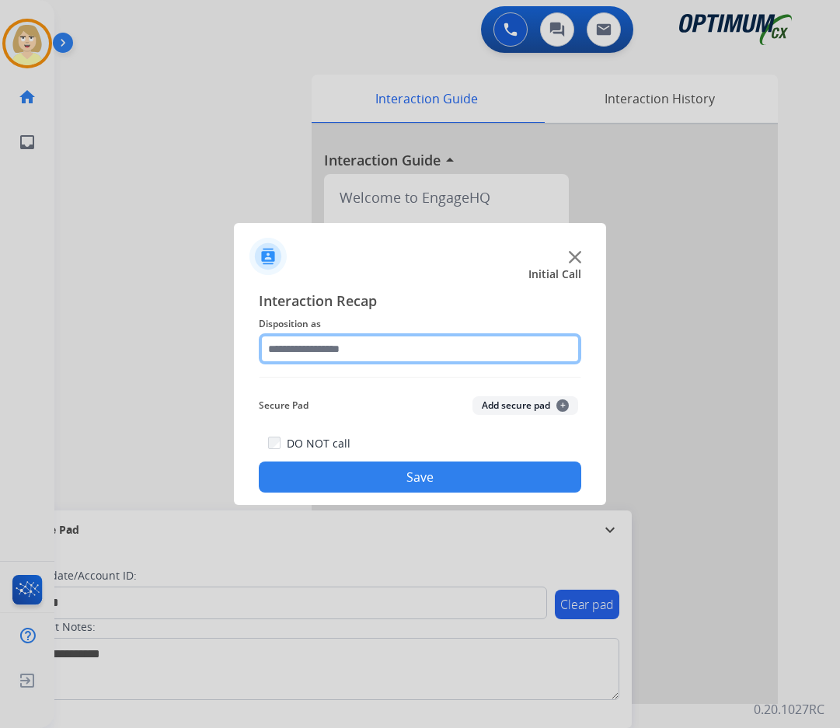
click at [339, 351] on input "text" at bounding box center [420, 349] width 323 height 31
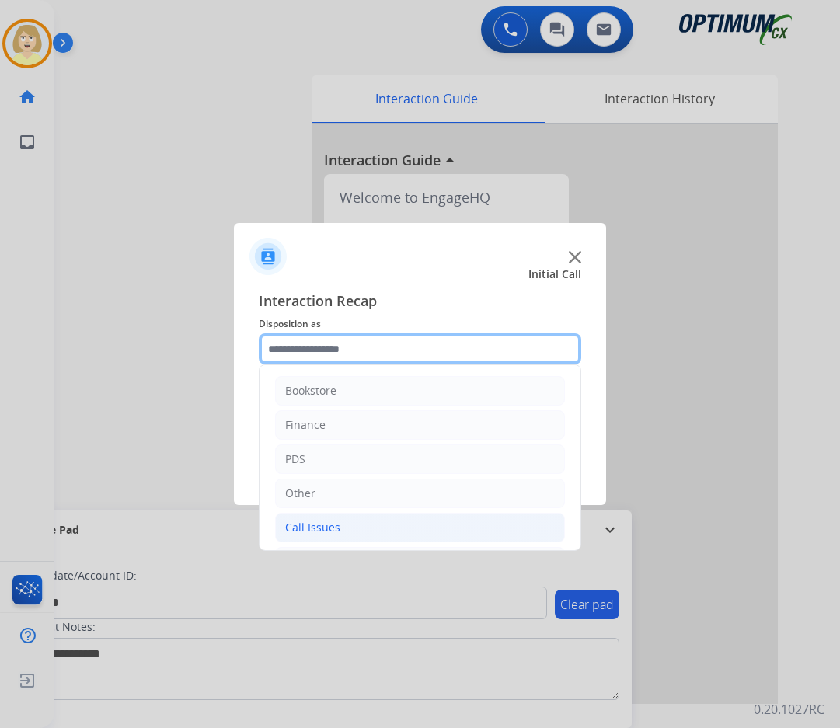
scroll to position [106, 0]
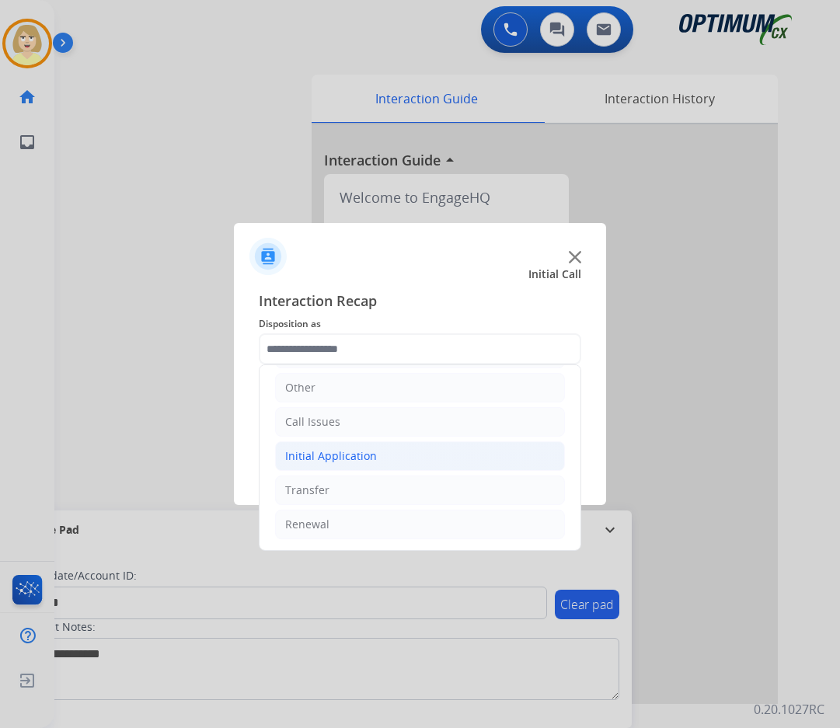
click at [341, 457] on div "Initial Application" at bounding box center [331, 457] width 92 height 16
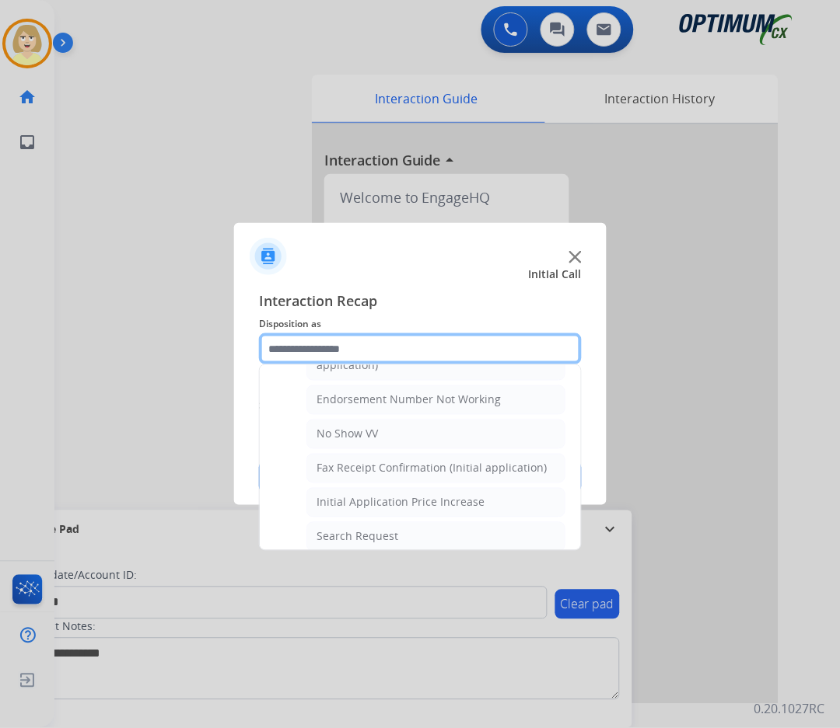
scroll to position [339, 0]
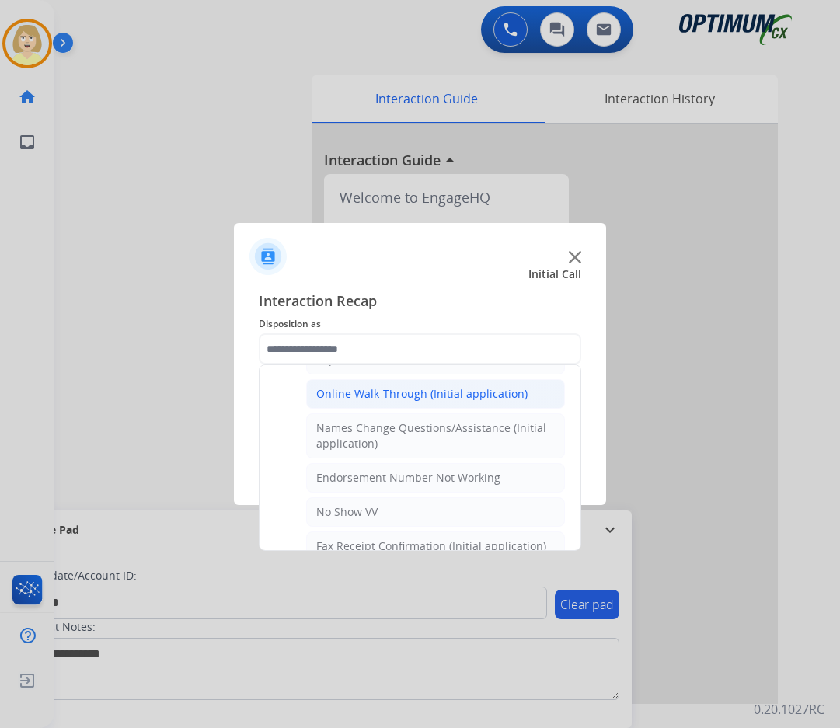
click at [430, 395] on div "Online Walk-Through (Initial application)" at bounding box center [421, 394] width 211 height 16
type input "**********"
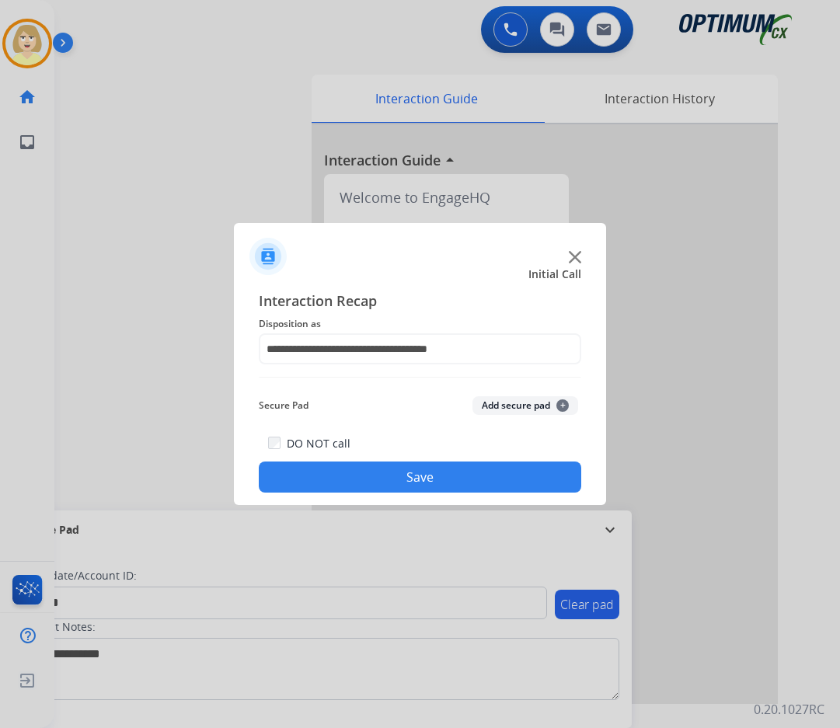
drag, startPoint x: 496, startPoint y: 405, endPoint x: 398, endPoint y: 464, distance: 114.4
click at [495, 405] on button "Add secure pad +" at bounding box center [526, 405] width 106 height 19
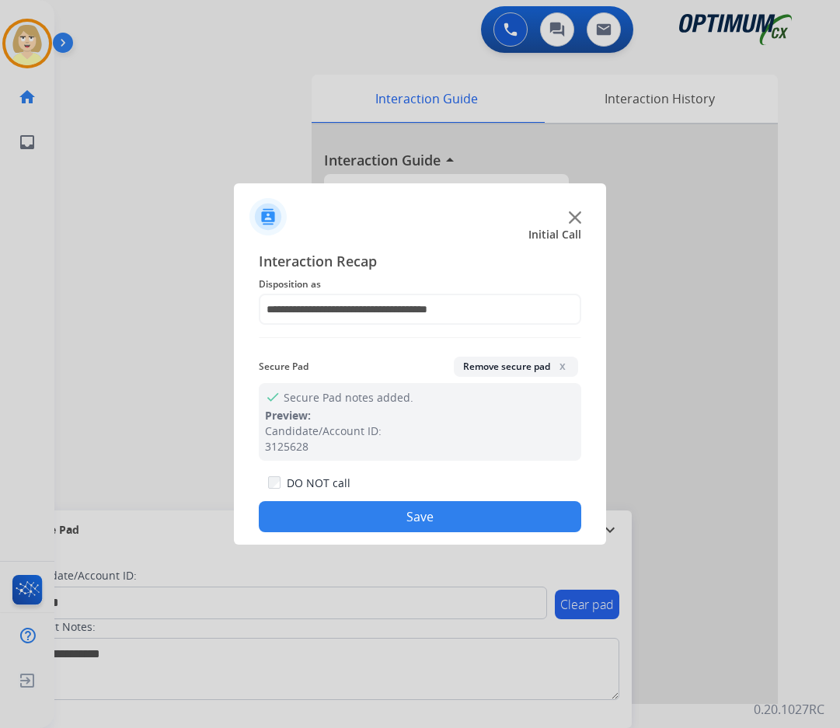
click at [346, 510] on button "Save" at bounding box center [420, 516] width 323 height 31
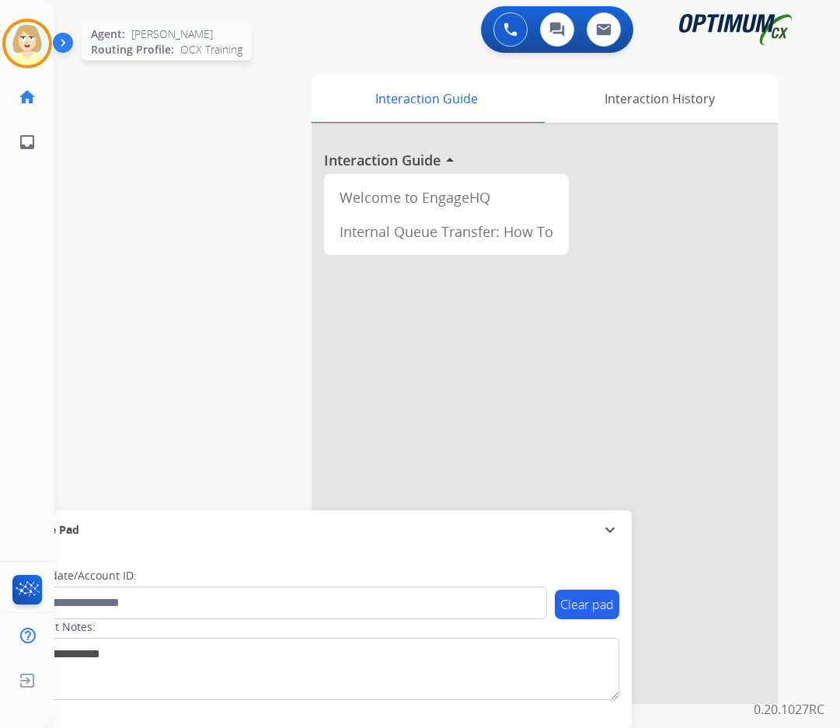
click at [21, 47] on img at bounding box center [27, 44] width 44 height 44
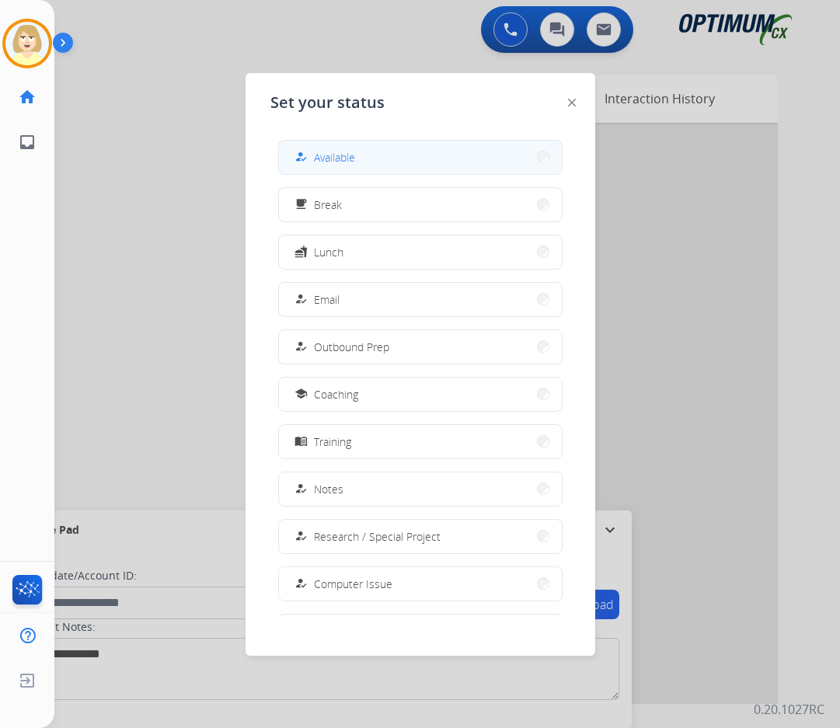
drag, startPoint x: 365, startPoint y: 155, endPoint x: 347, endPoint y: 157, distance: 18.8
click at [365, 155] on button "how_to_reg Available" at bounding box center [420, 157] width 283 height 33
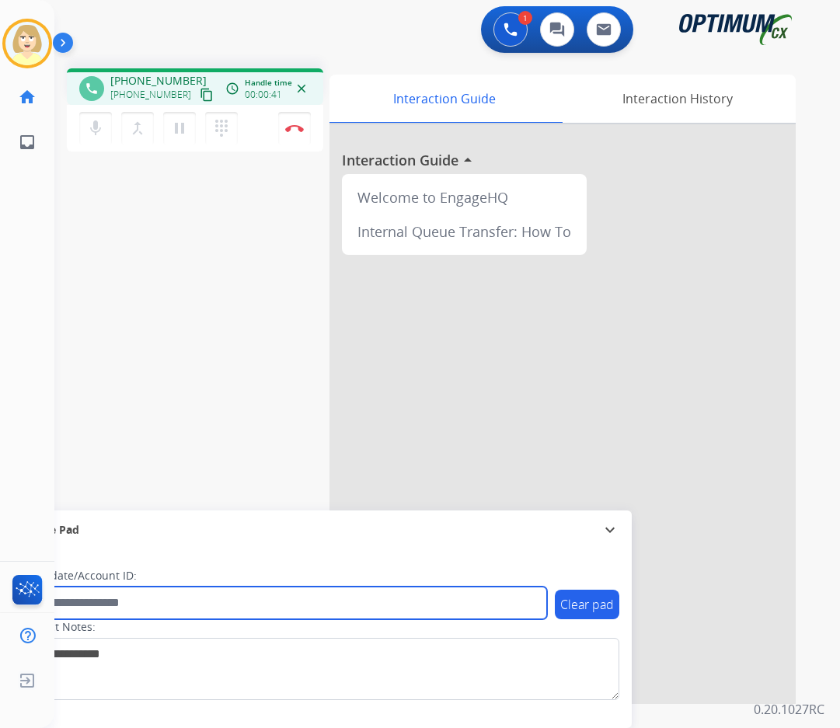
click at [100, 600] on input "text" at bounding box center [283, 603] width 527 height 33
paste input "*********"
type input "*********"
click at [96, 607] on input "*********" at bounding box center [283, 603] width 527 height 33
drag, startPoint x: 98, startPoint y: 605, endPoint x: 47, endPoint y: 599, distance: 50.8
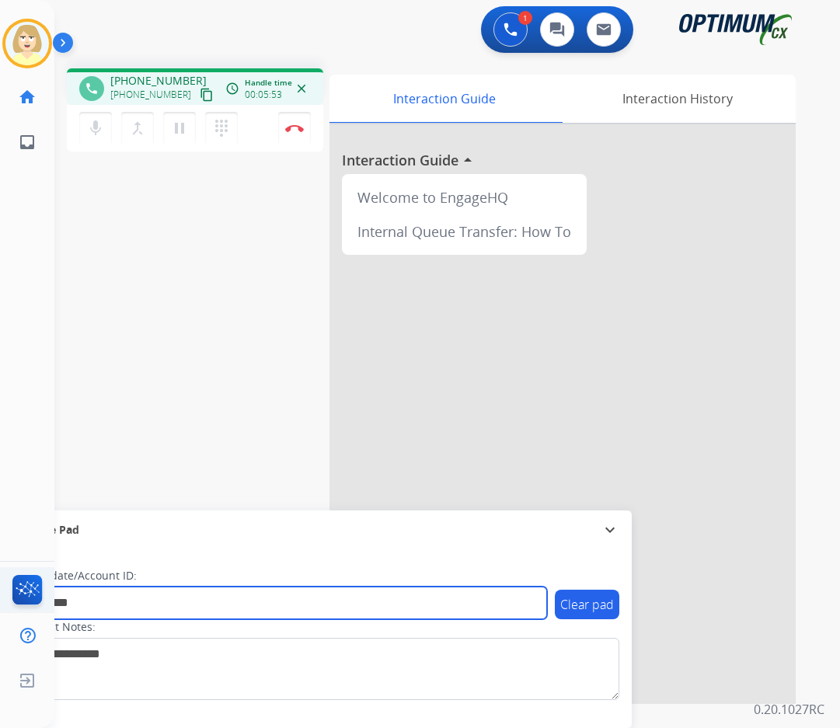
click at [47, 599] on div "Outbound call Quit Outbound call Quit Schedule interaction + Add to my list Cus…" at bounding box center [420, 364] width 840 height 728
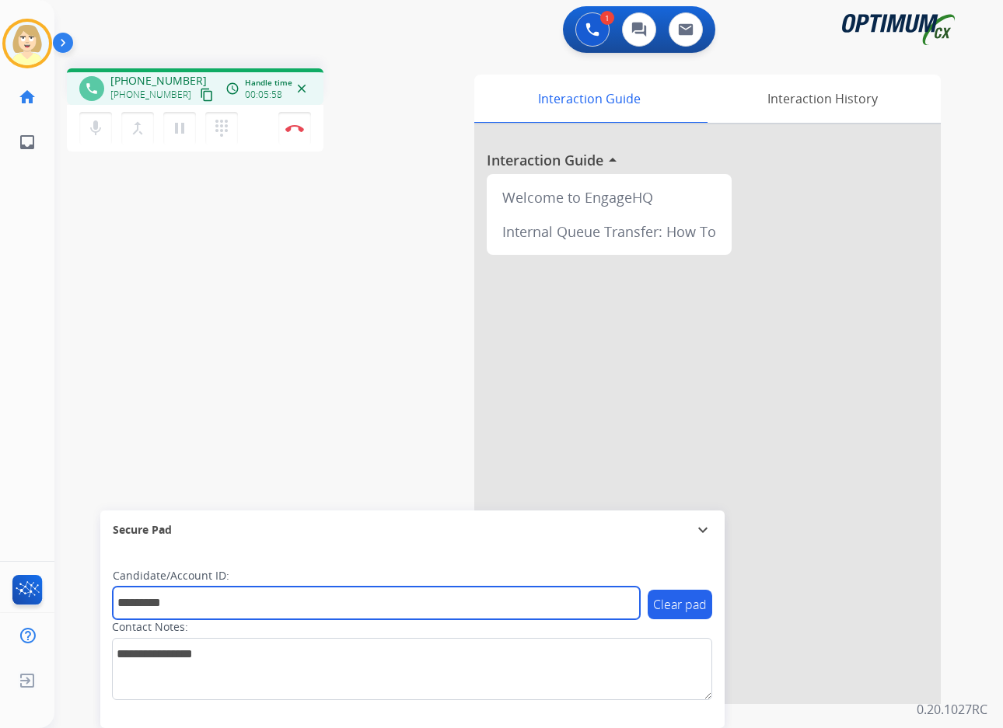
click at [203, 596] on input "*********" at bounding box center [376, 603] width 527 height 33
drag, startPoint x: 203, startPoint y: 599, endPoint x: 104, endPoint y: 592, distance: 98.9
click at [104, 592] on div "Clear pad Candidate/Account ID: ********* Contact Notes:" at bounding box center [412, 639] width 624 height 179
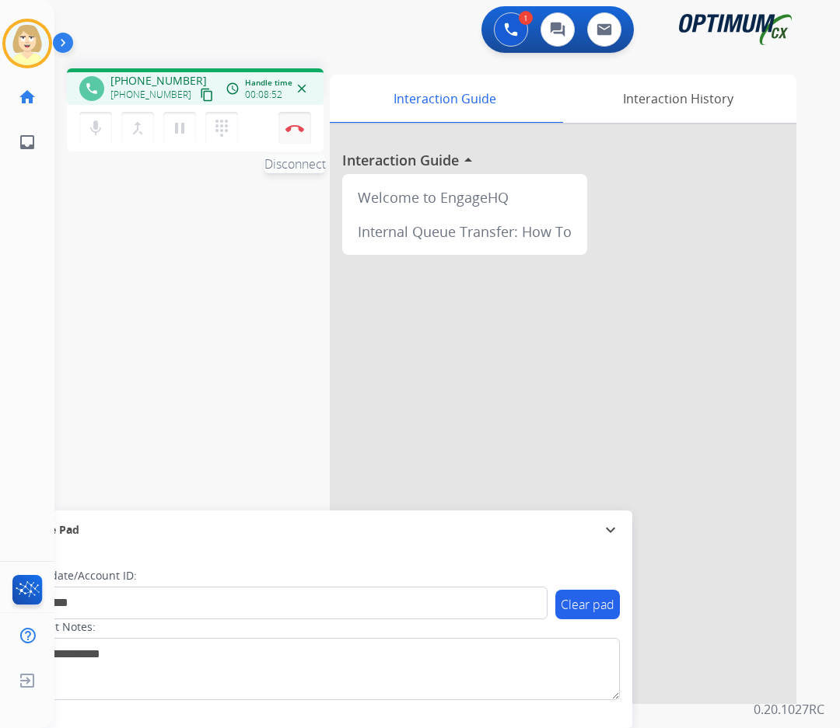
click at [293, 126] on img at bounding box center [294, 128] width 19 height 8
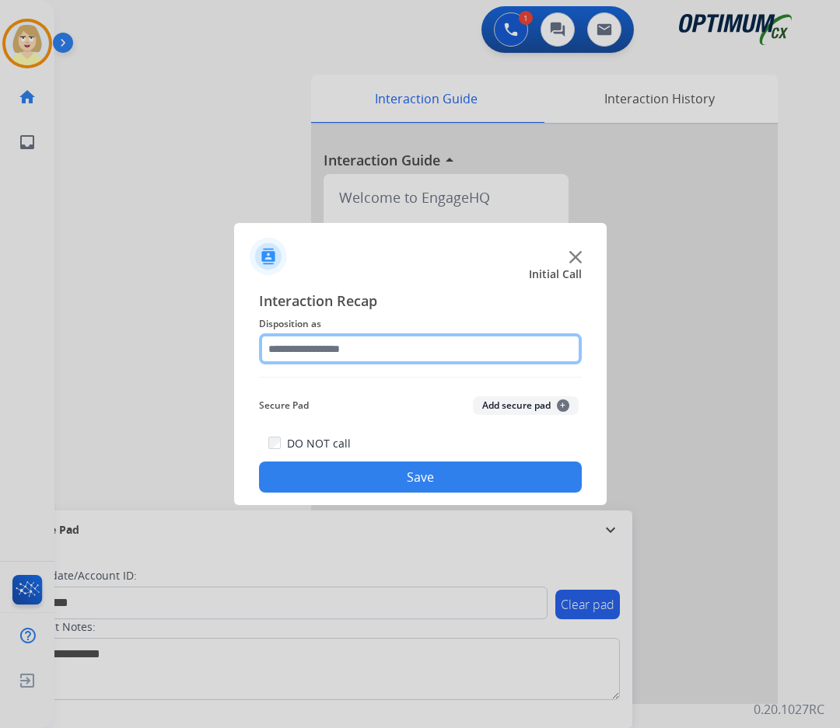
click at [306, 352] on input "text" at bounding box center [420, 349] width 323 height 31
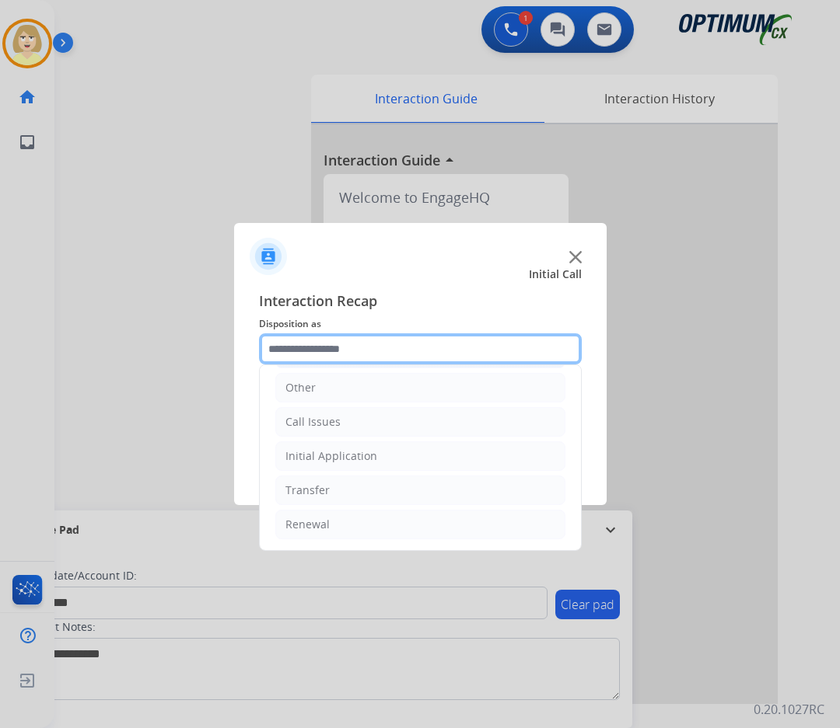
scroll to position [0, 0]
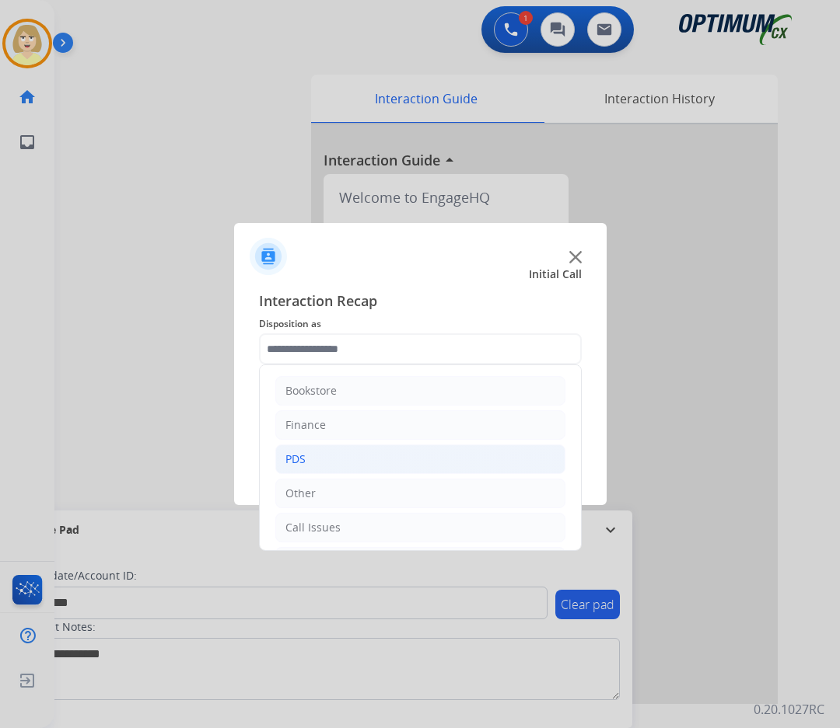
click at [295, 463] on div "PDS" at bounding box center [295, 460] width 20 height 16
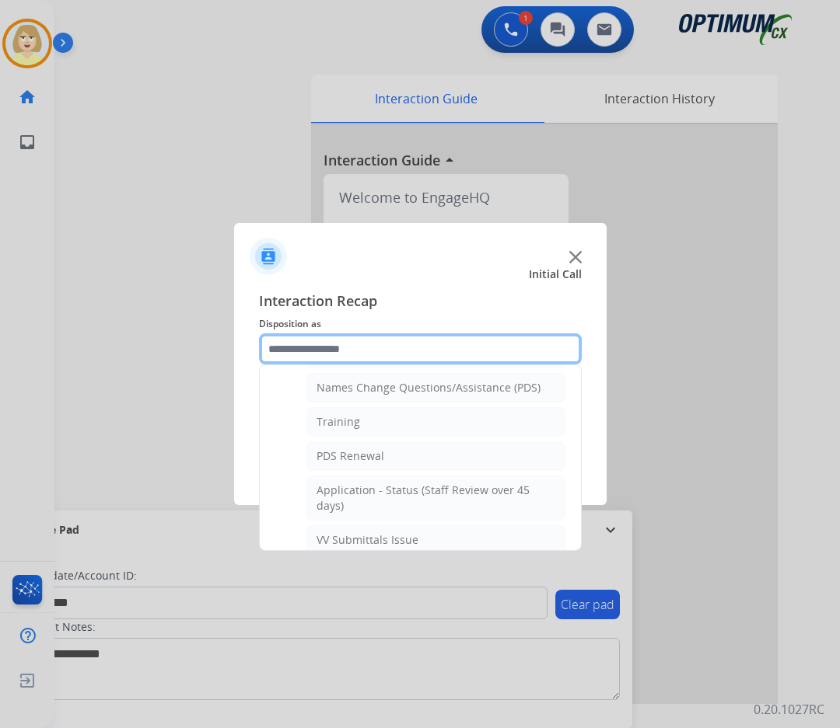
scroll to position [466, 0]
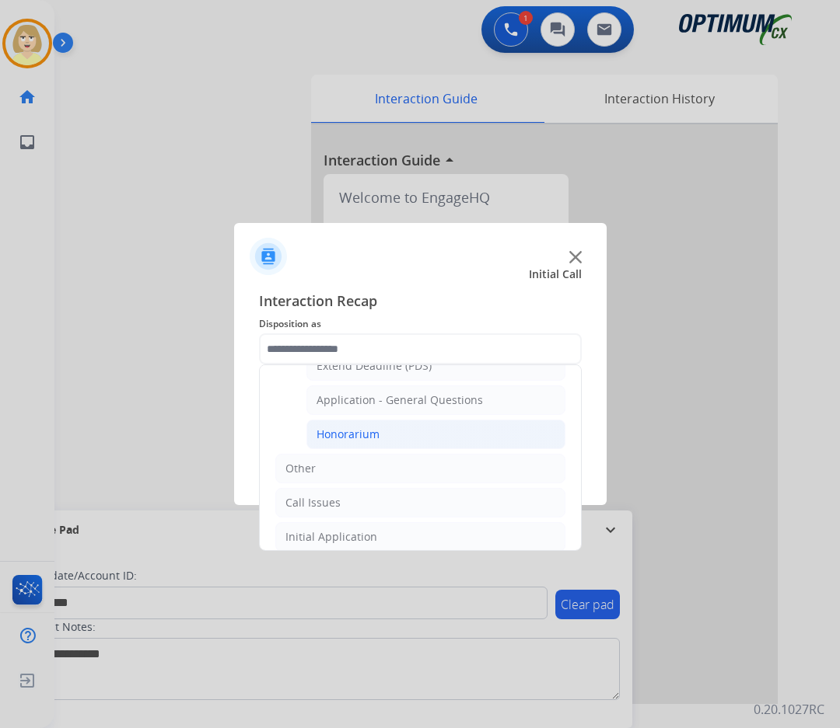
click at [347, 438] on div "Honorarium" at bounding box center [347, 435] width 63 height 16
type input "**********"
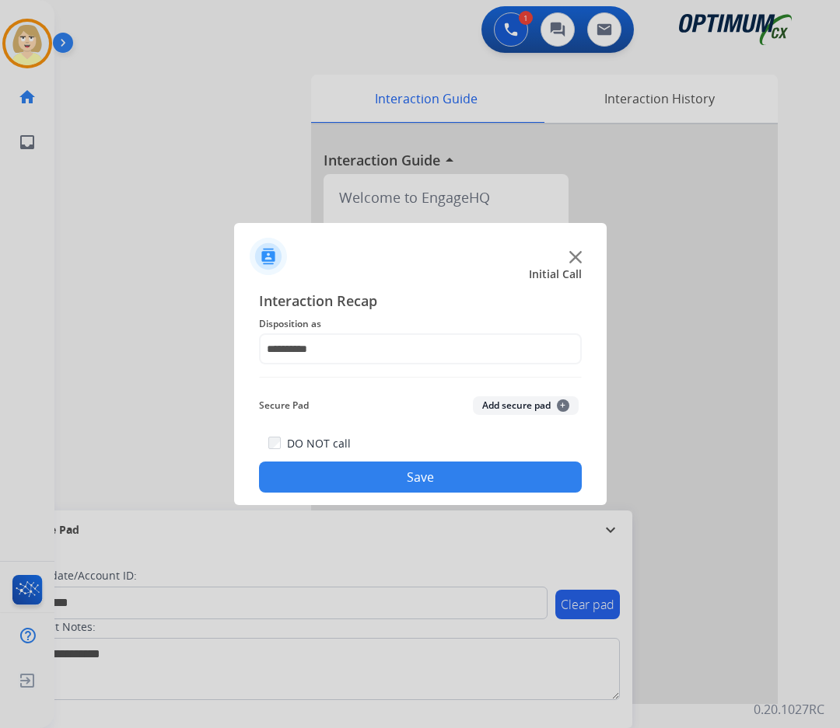
click at [496, 403] on button "Add secure pad +" at bounding box center [526, 405] width 106 height 19
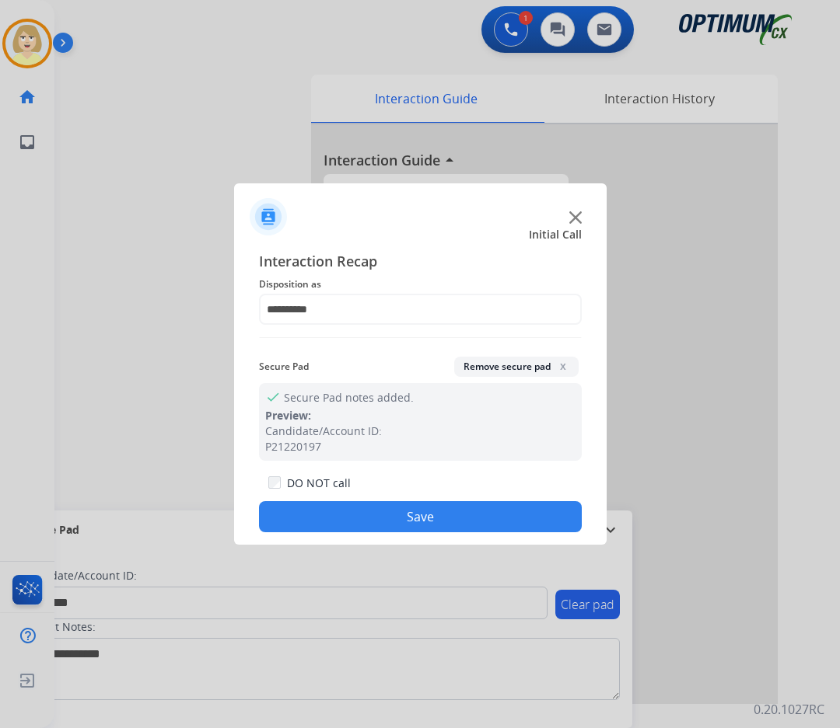
drag, startPoint x: 359, startPoint y: 512, endPoint x: 61, endPoint y: 321, distance: 354.1
click at [358, 512] on button "Save" at bounding box center [420, 516] width 323 height 31
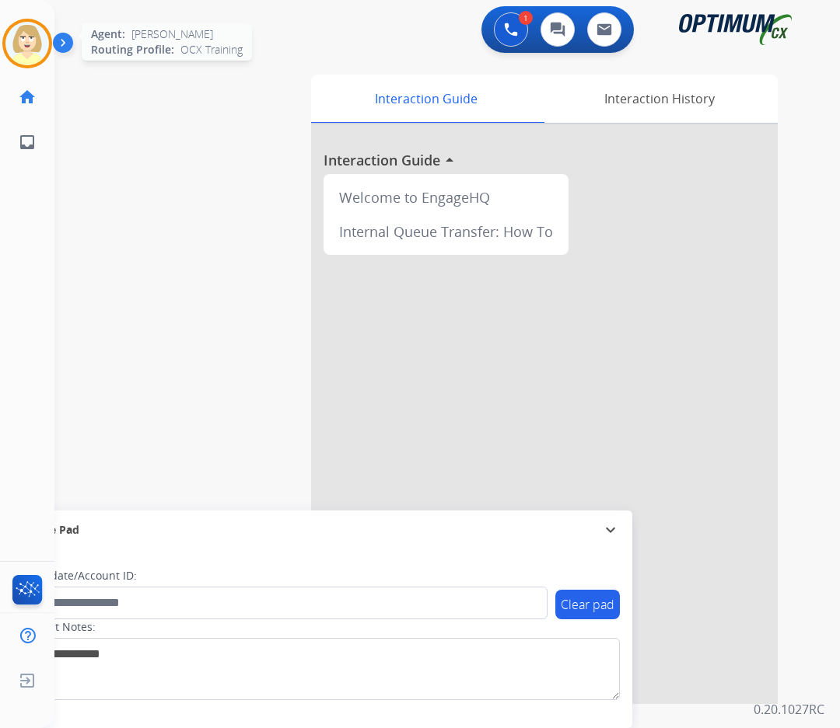
click at [29, 46] on img at bounding box center [27, 44] width 44 height 44
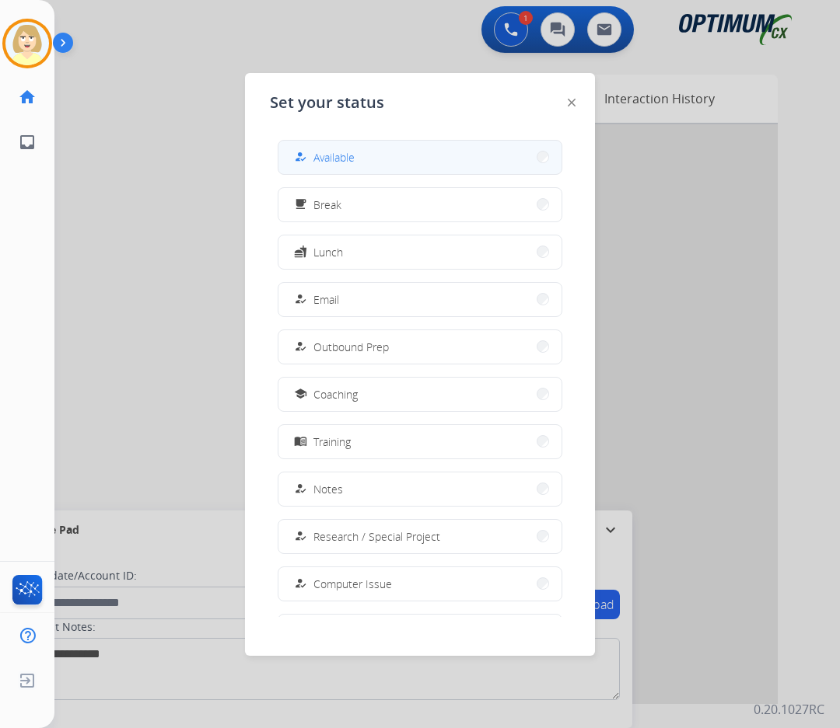
click at [327, 160] on span "Available" at bounding box center [333, 157] width 41 height 16
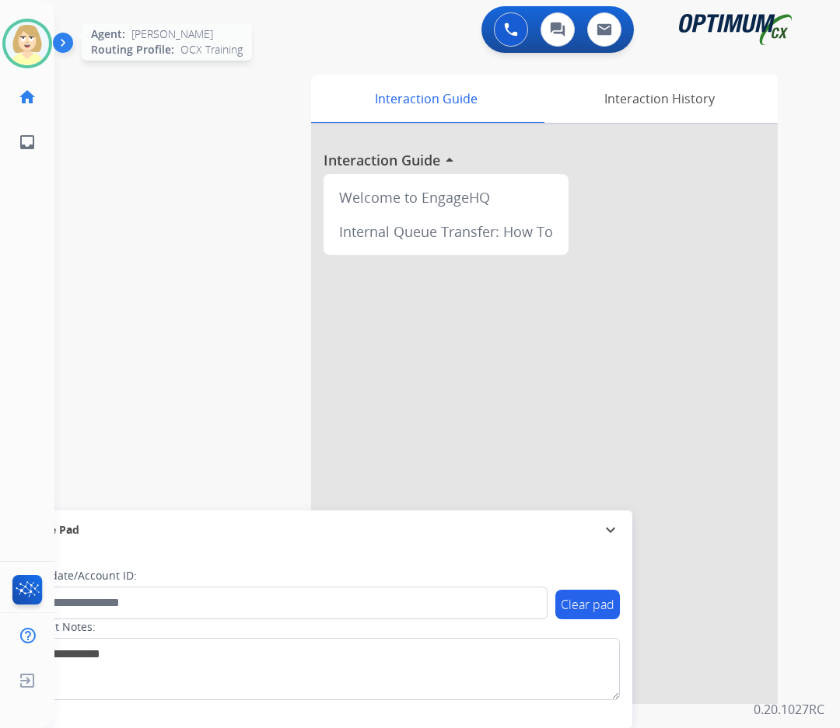
drag, startPoint x: 16, startPoint y: 39, endPoint x: 39, endPoint y: 54, distance: 27.6
click at [16, 39] on img at bounding box center [27, 44] width 44 height 44
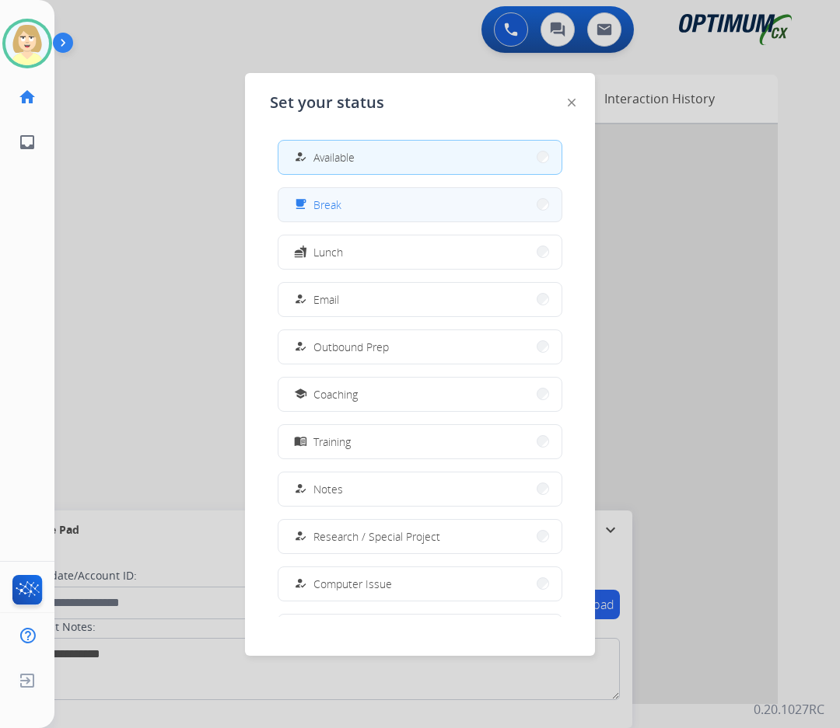
click at [326, 203] on span "Break" at bounding box center [327, 205] width 28 height 16
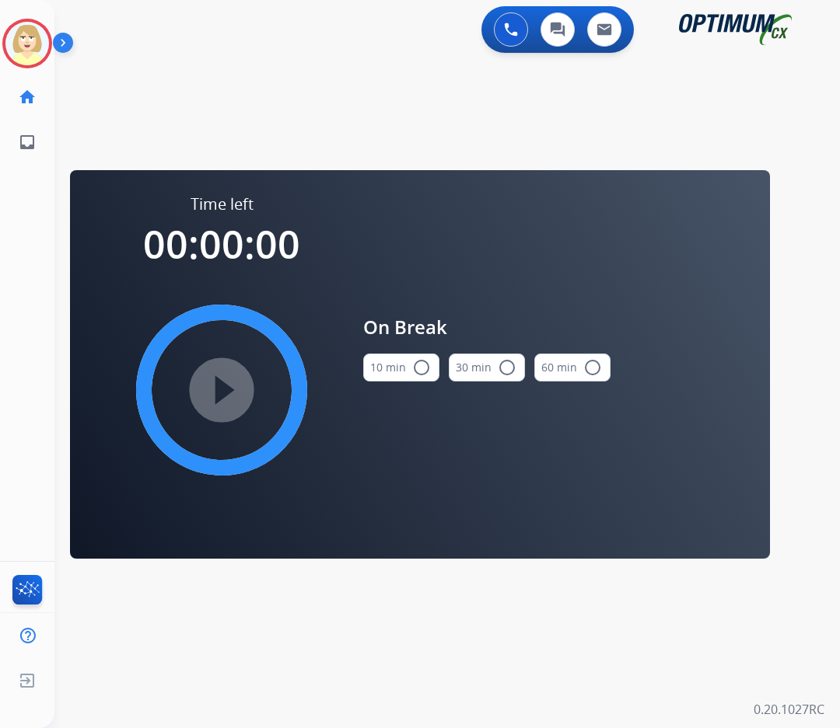
click at [418, 372] on mat-icon "radio_button_unchecked" at bounding box center [421, 367] width 19 height 19
click at [231, 392] on mat-icon "play_circle_filled" at bounding box center [221, 390] width 19 height 19
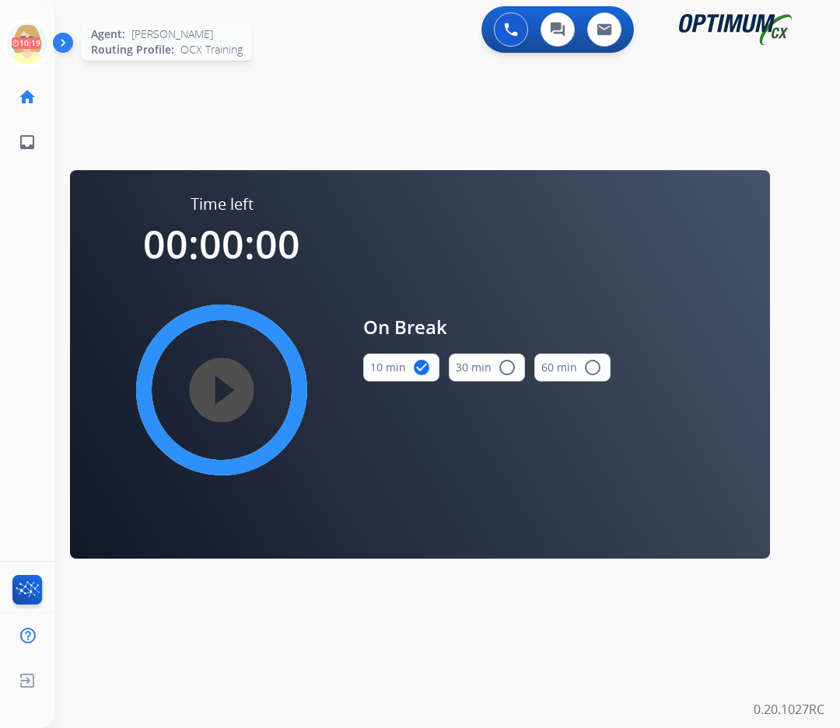
click at [20, 31] on icon at bounding box center [27, 44] width 51 height 51
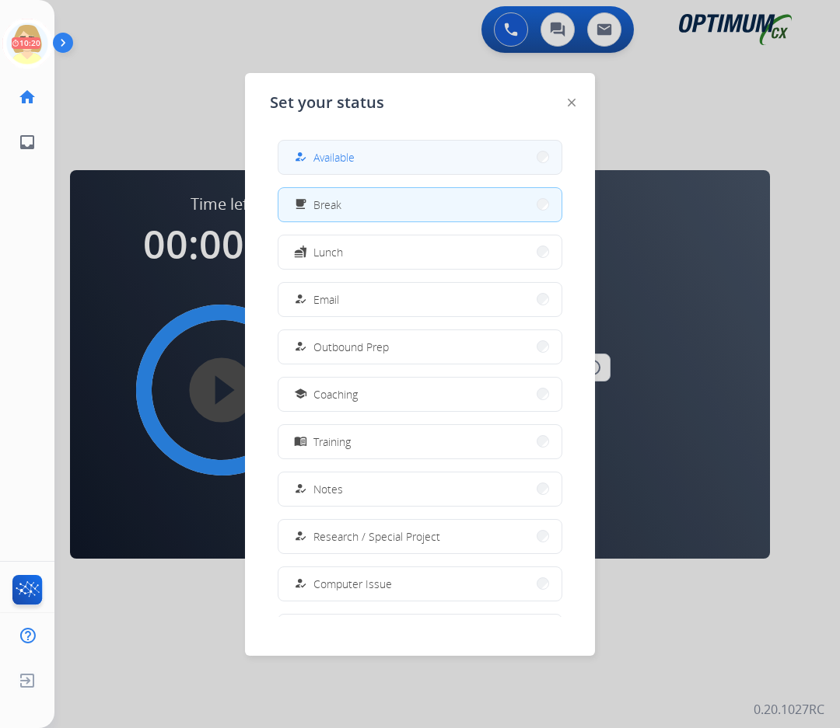
click at [316, 155] on div "how_to_reg Available" at bounding box center [323, 157] width 64 height 19
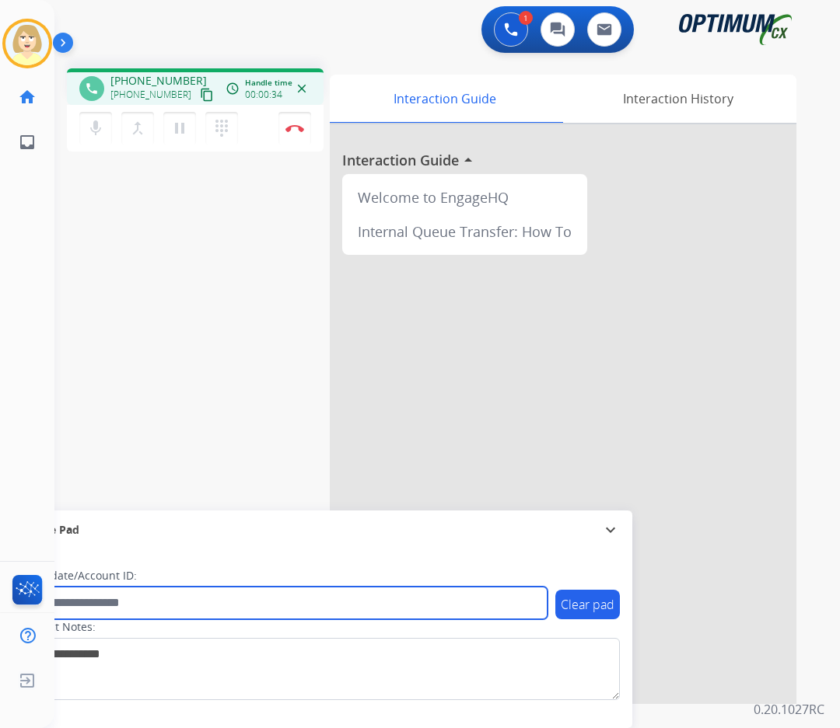
click at [97, 605] on input "text" at bounding box center [283, 603] width 527 height 33
paste input "*******"
type input "*******"
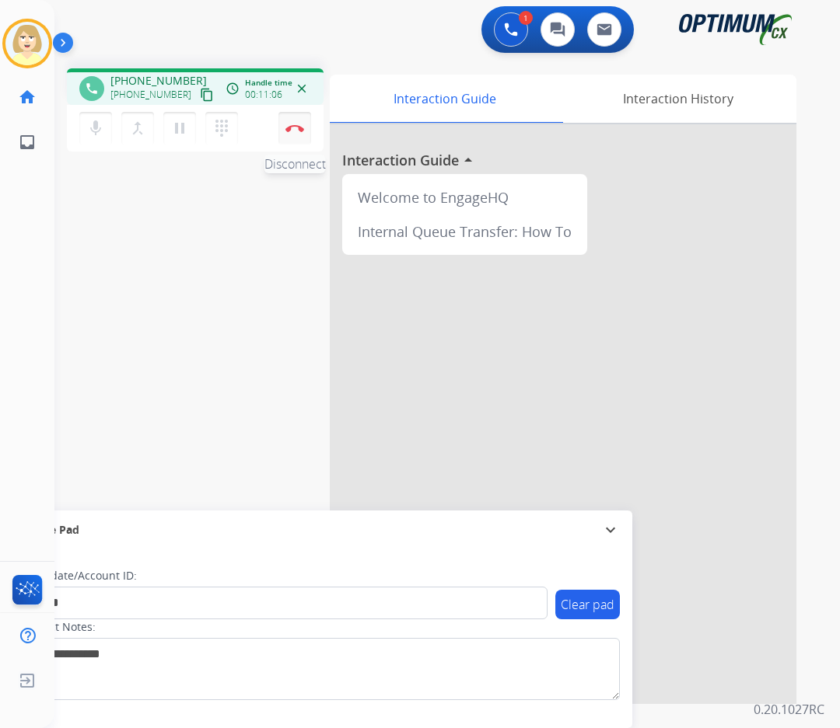
click at [294, 127] on img at bounding box center [294, 128] width 19 height 8
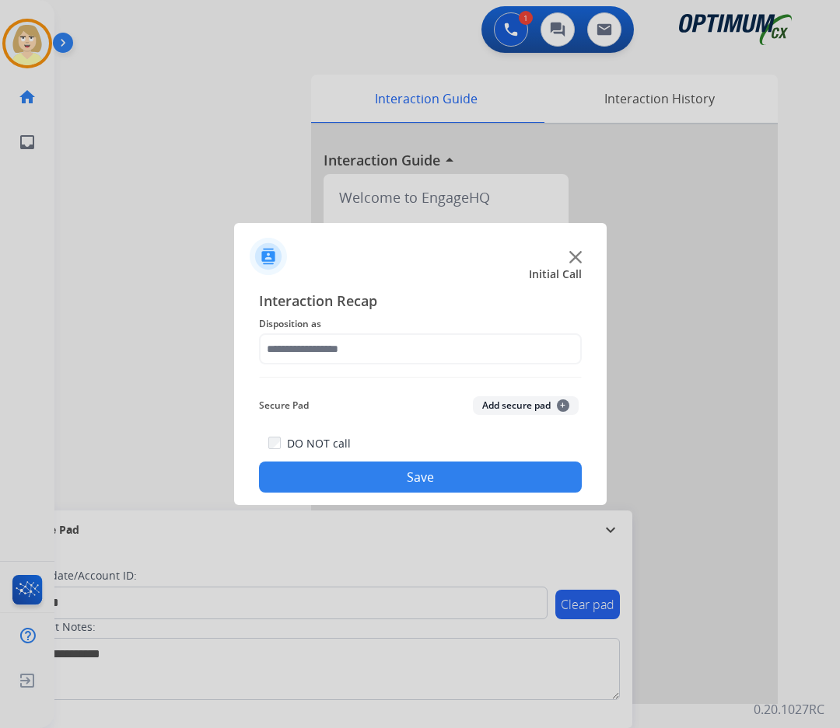
click at [345, 324] on span "Disposition as" at bounding box center [420, 324] width 323 height 19
click at [343, 349] on input "text" at bounding box center [420, 349] width 323 height 31
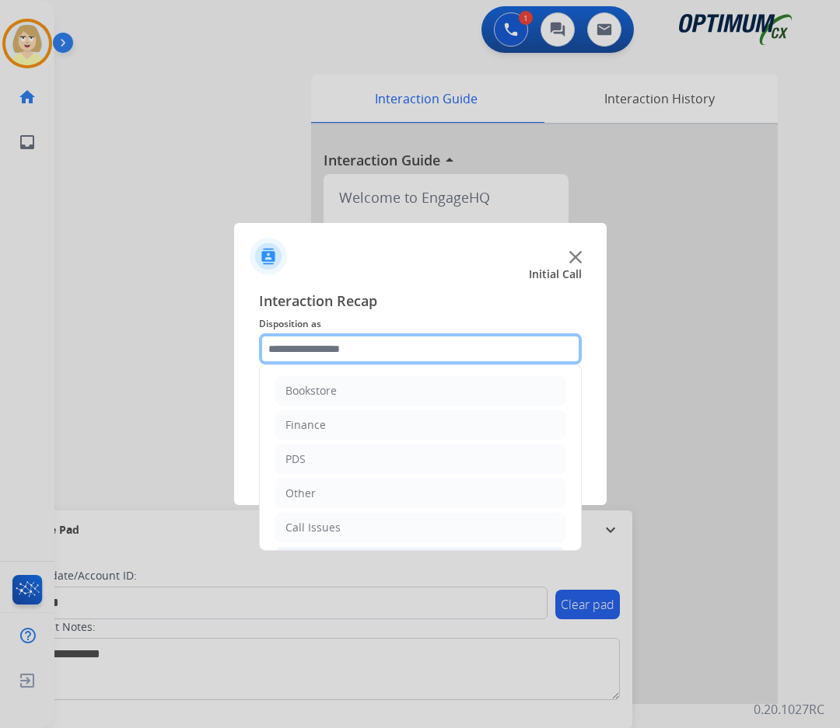
scroll to position [106, 0]
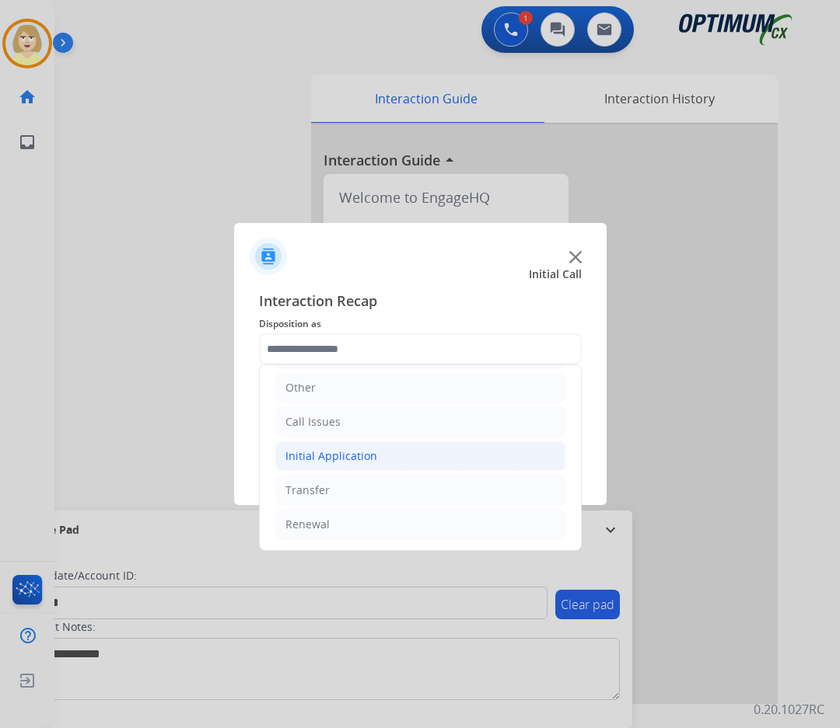
click at [334, 460] on div "Initial Application" at bounding box center [331, 457] width 92 height 16
click at [361, 487] on div "Credential Resend (Initial application)" at bounding box center [414, 491] width 197 height 16
type input "**********"
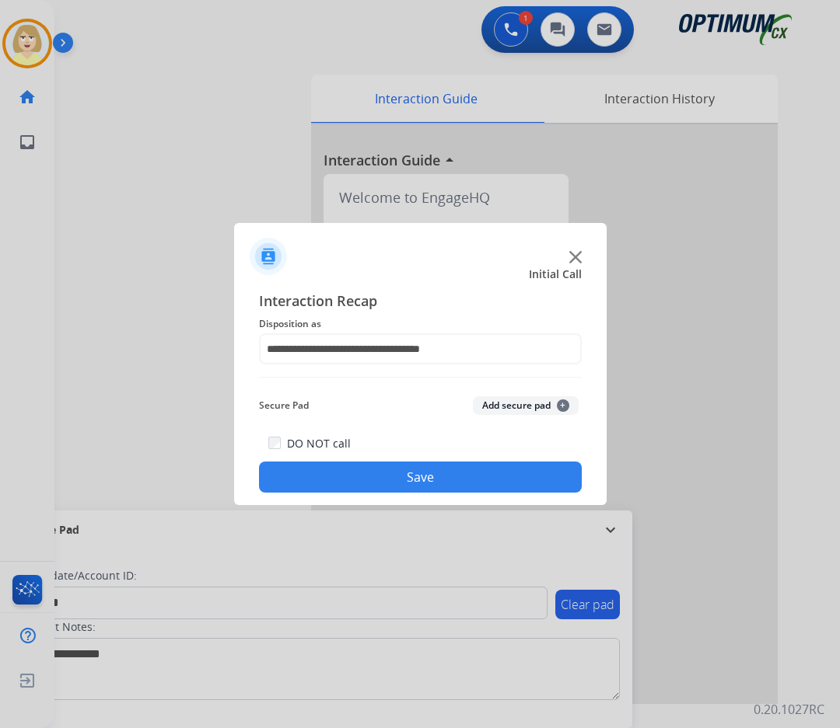
click at [503, 403] on button "Add secure pad +" at bounding box center [526, 405] width 106 height 19
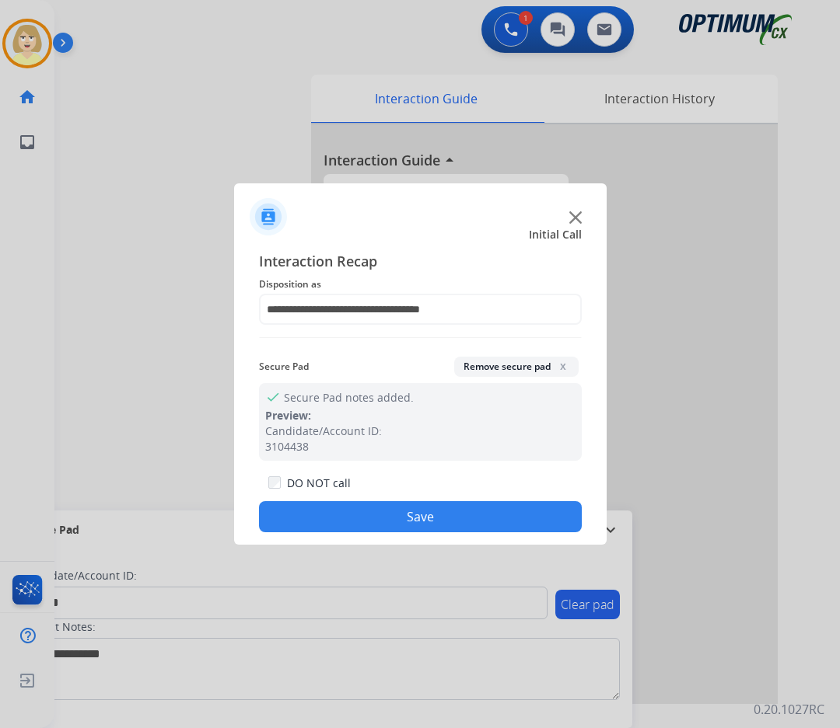
click at [348, 516] on button "Save" at bounding box center [420, 516] width 323 height 31
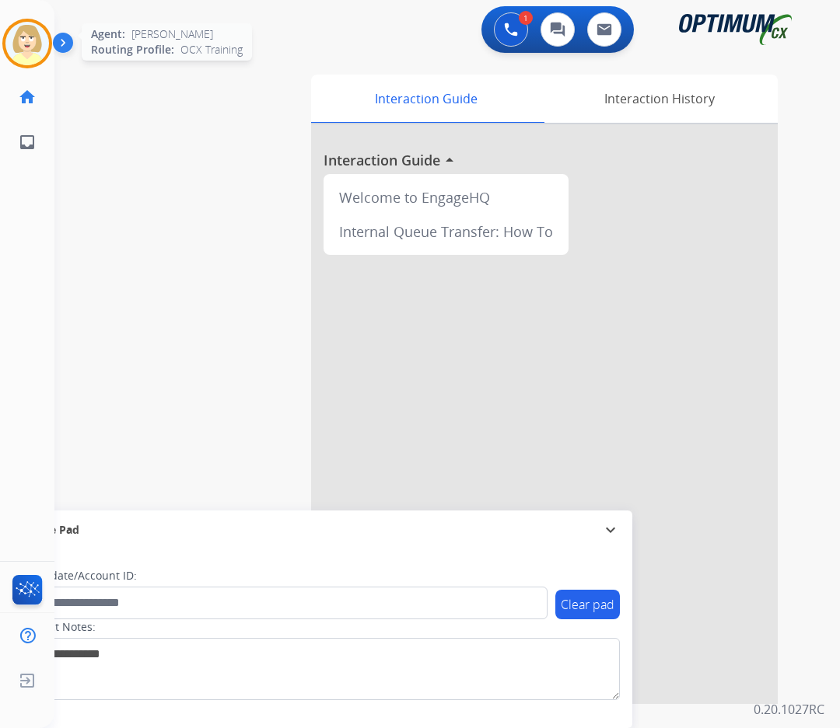
click at [33, 51] on img at bounding box center [27, 44] width 44 height 44
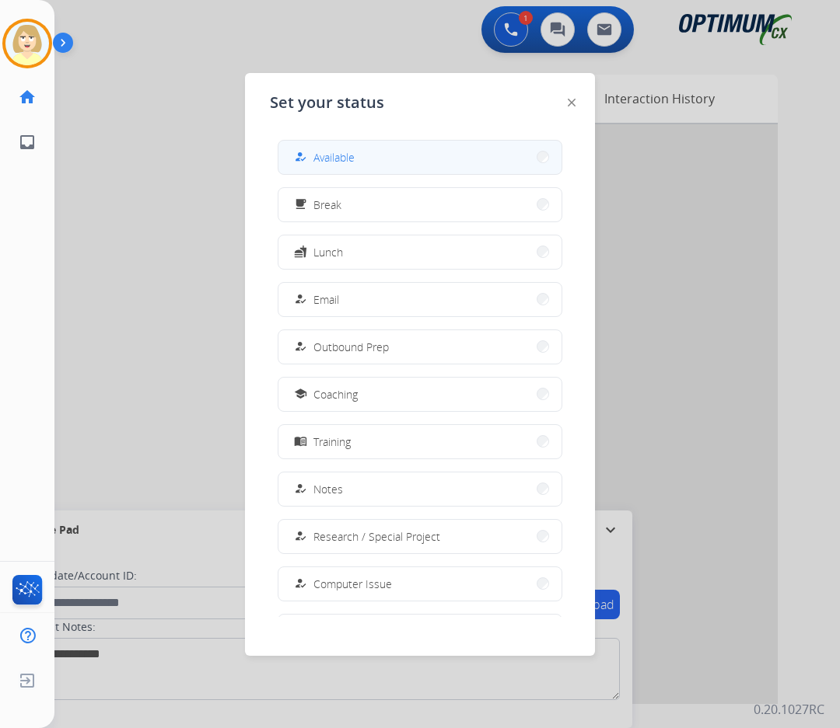
click at [337, 154] on span "Available" at bounding box center [333, 157] width 41 height 16
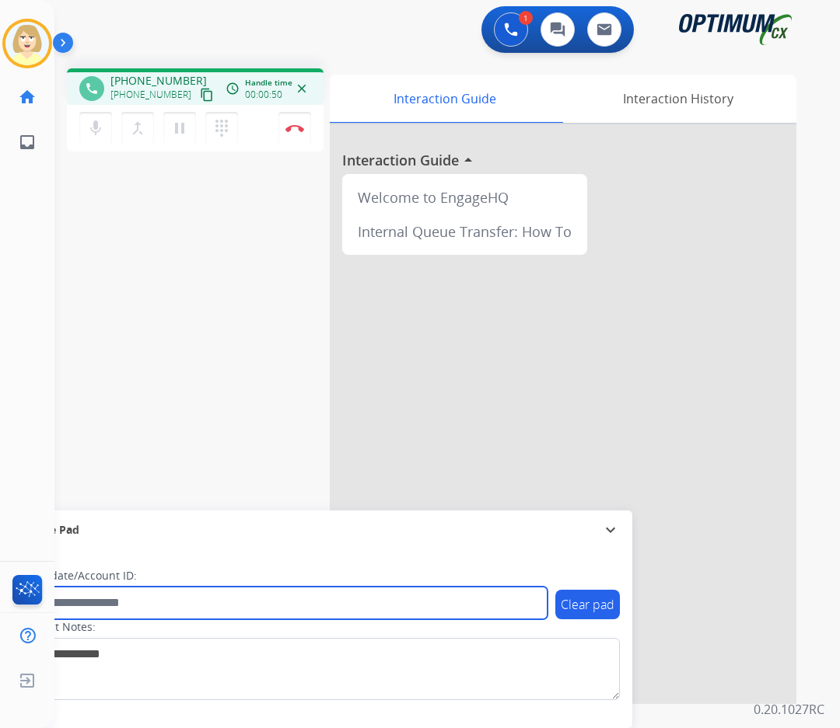
click at [84, 600] on input "text" at bounding box center [283, 603] width 527 height 33
paste input "*********"
type input "*********"
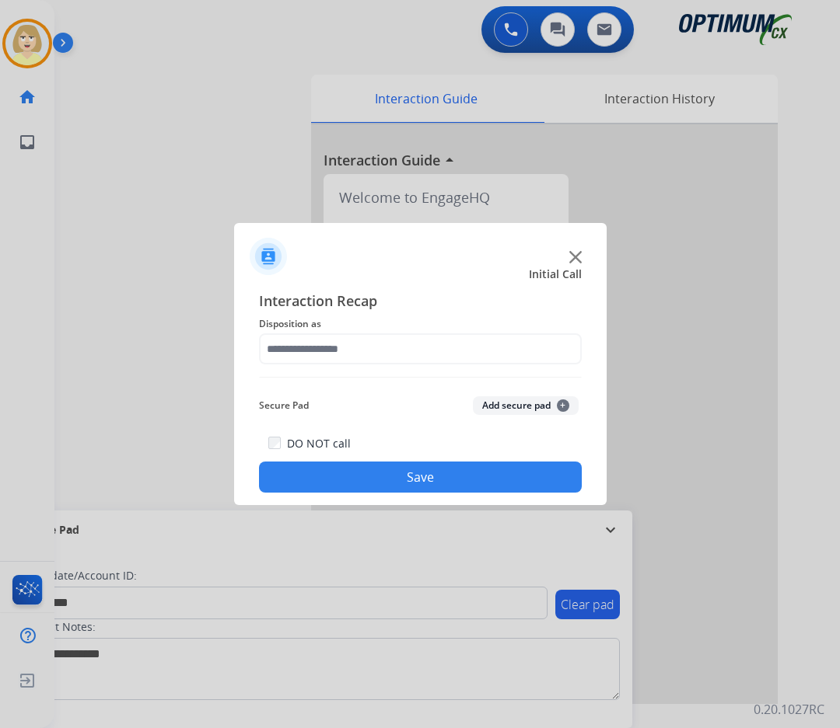
click at [293, 127] on div at bounding box center [420, 364] width 840 height 728
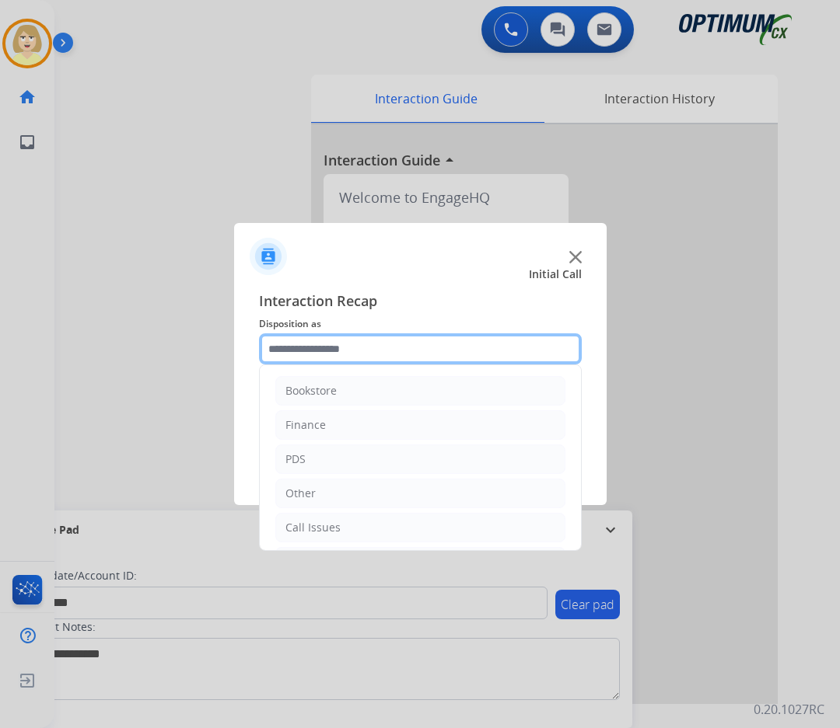
click at [339, 343] on input "text" at bounding box center [420, 349] width 323 height 31
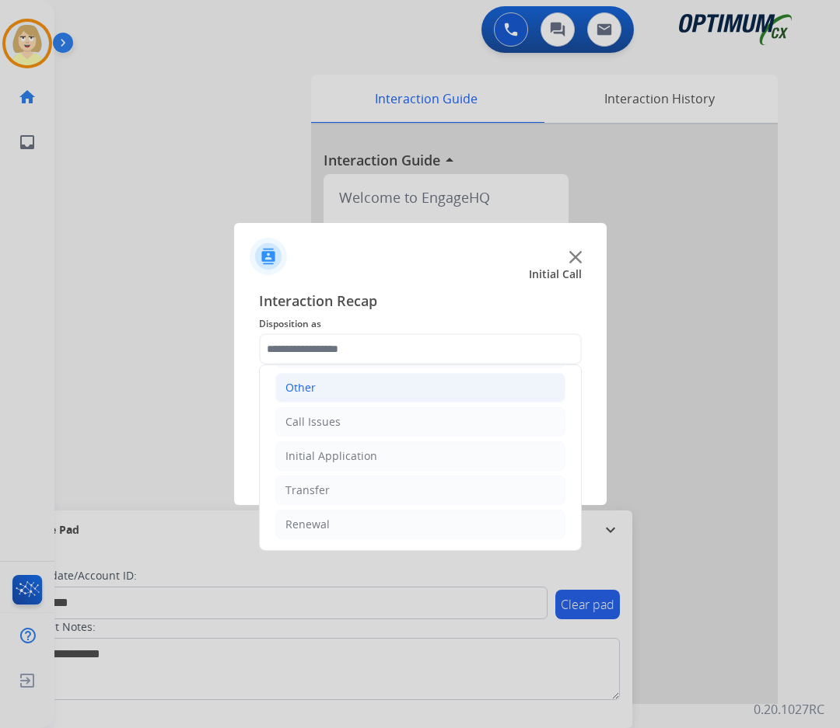
click at [305, 386] on div "Other" at bounding box center [300, 388] width 30 height 16
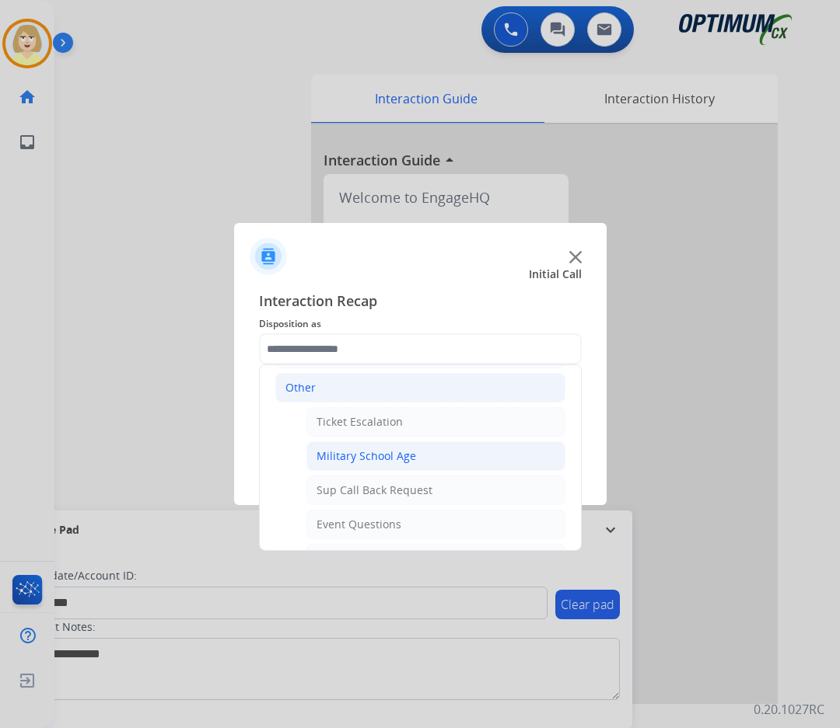
click at [363, 453] on div "Military School Age" at bounding box center [366, 457] width 100 height 16
type input "**********"
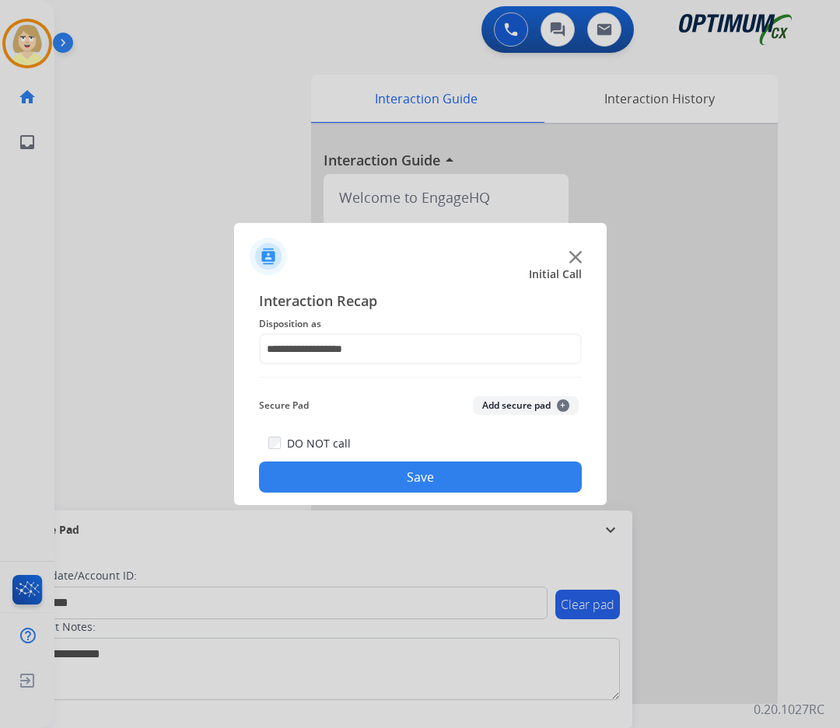
click at [503, 407] on button "Add secure pad +" at bounding box center [526, 405] width 106 height 19
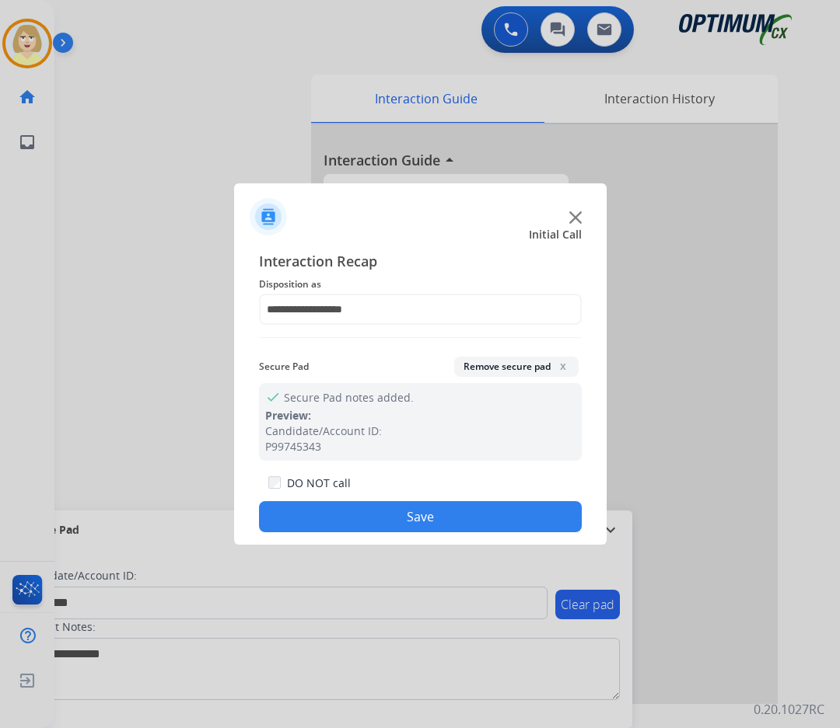
click at [312, 517] on button "Save" at bounding box center [420, 516] width 323 height 31
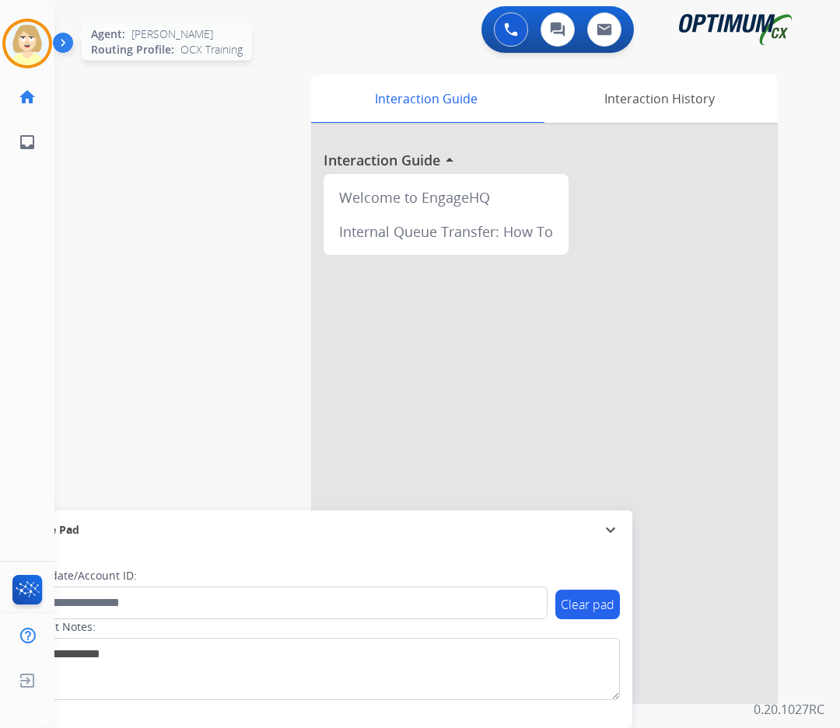
click at [30, 23] on img at bounding box center [27, 44] width 44 height 44
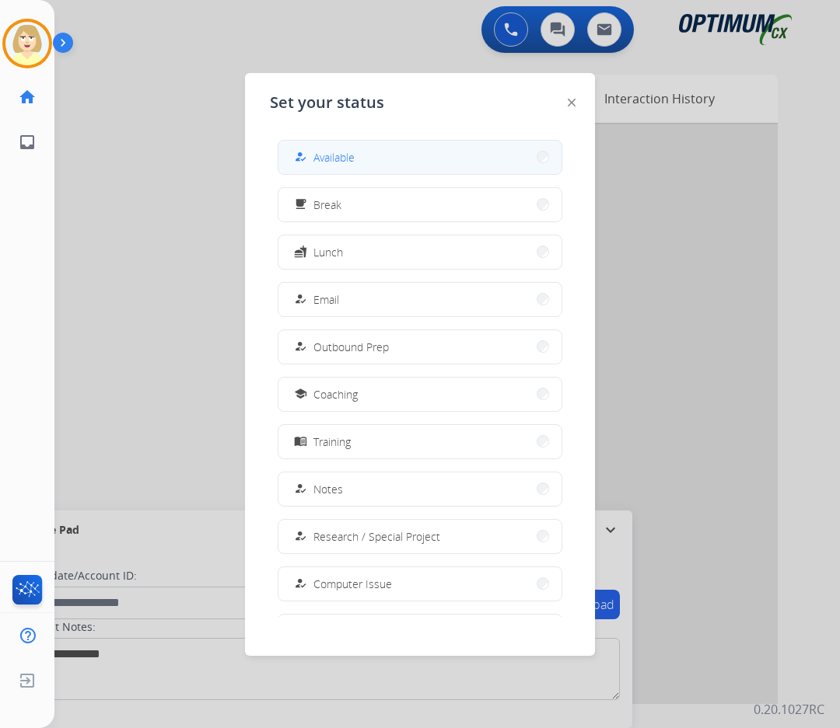
click at [354, 152] on span "Available" at bounding box center [333, 157] width 41 height 16
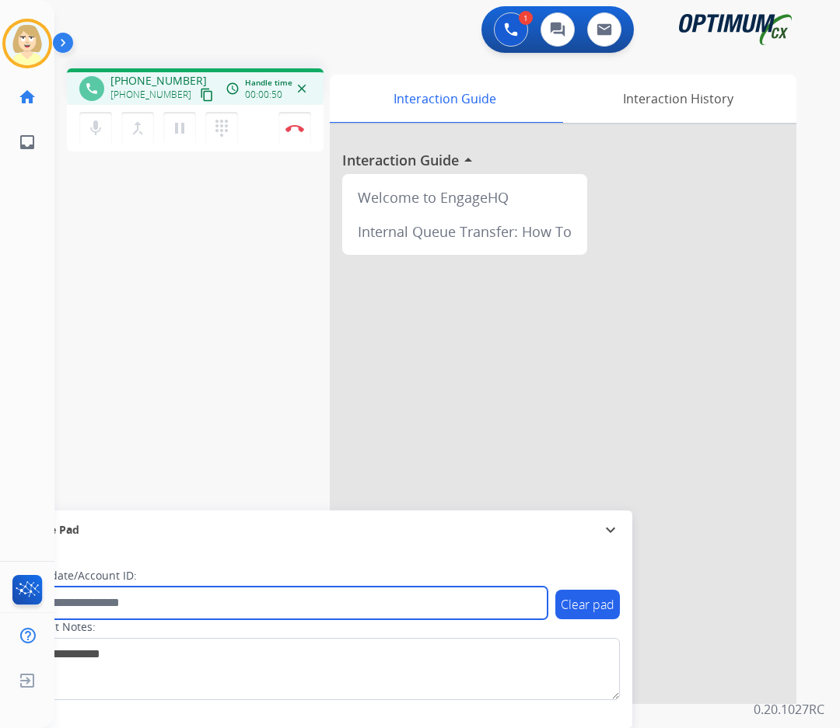
click at [83, 606] on input "text" at bounding box center [283, 603] width 527 height 33
paste input "*******"
type input "*******"
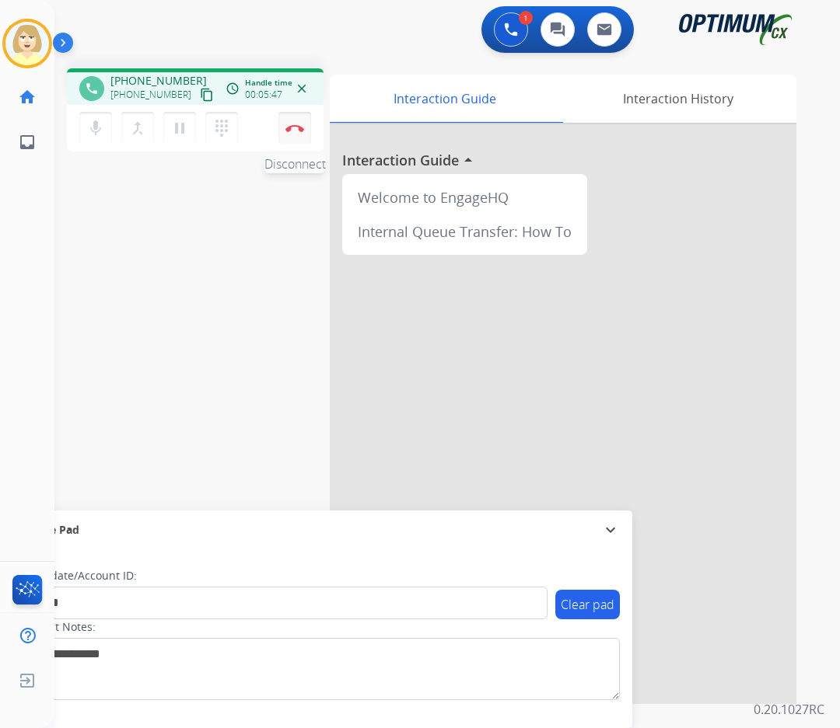
click at [294, 124] on button "Disconnect" at bounding box center [294, 128] width 33 height 33
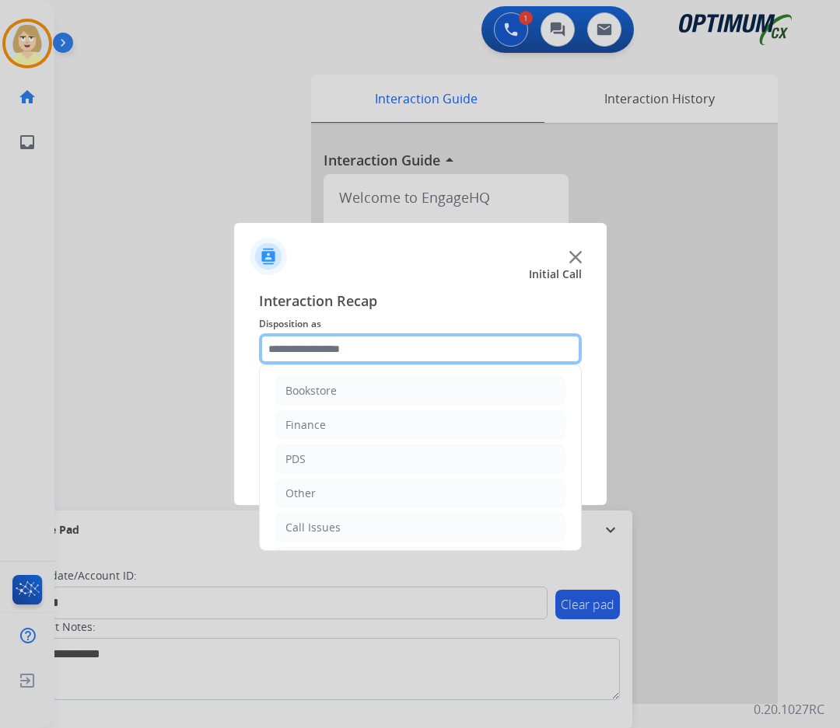
click at [325, 351] on input "text" at bounding box center [420, 349] width 323 height 31
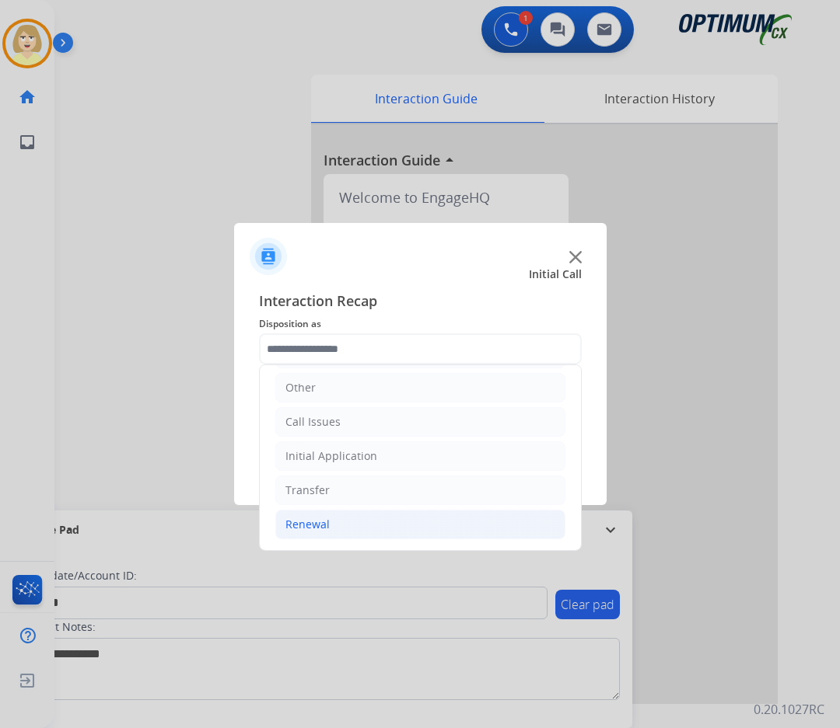
click at [306, 522] on div "Renewal" at bounding box center [307, 525] width 44 height 16
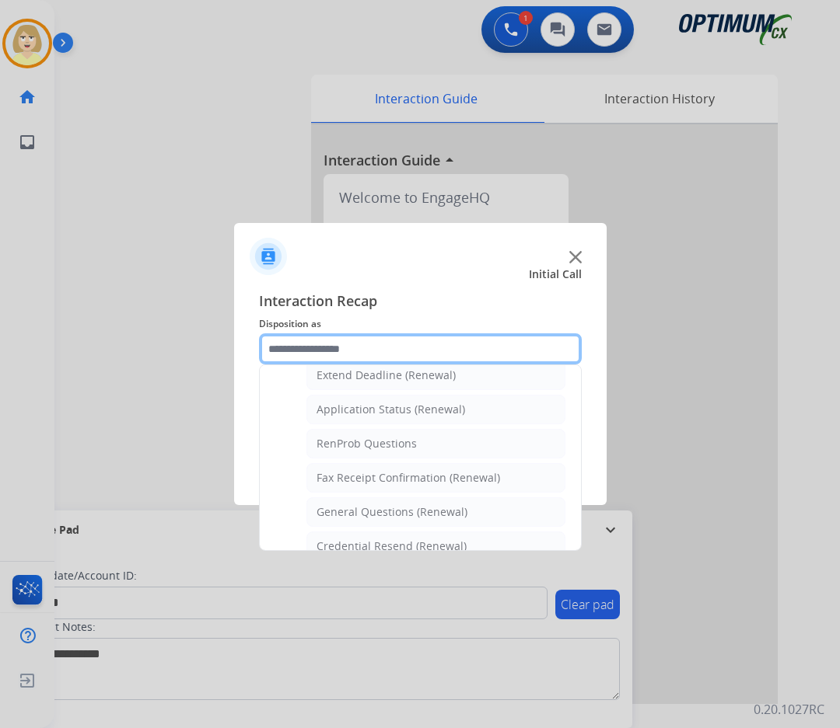
scroll to position [417, 0]
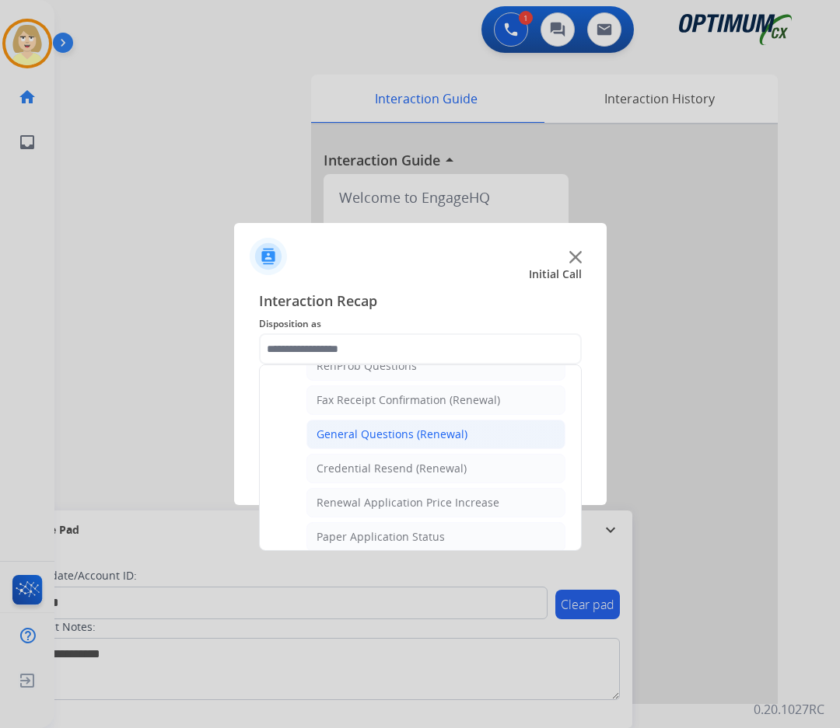
click at [378, 420] on li "General Questions (Renewal)" at bounding box center [435, 435] width 259 height 30
type input "**********"
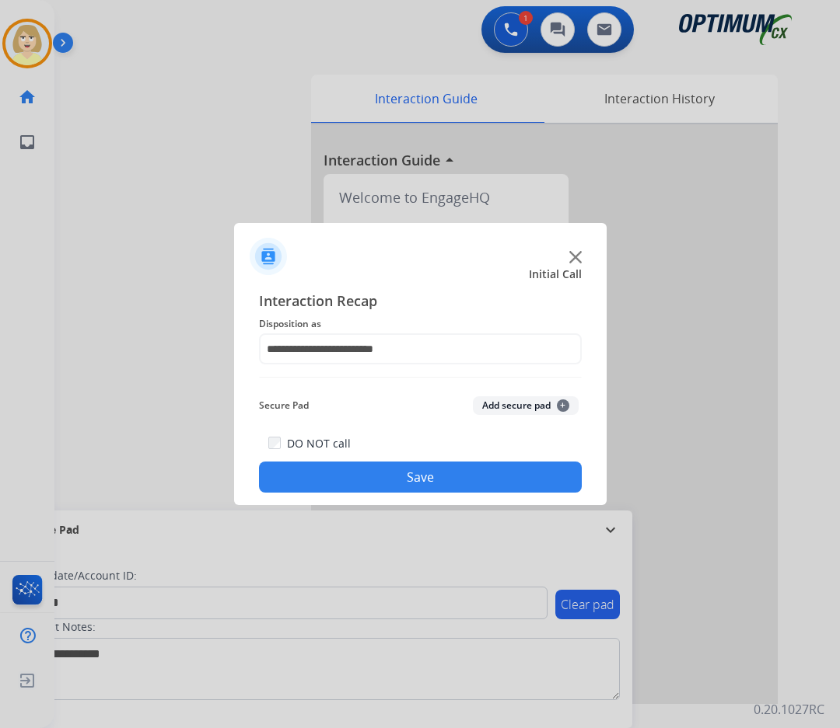
drag, startPoint x: 509, startPoint y: 400, endPoint x: 448, endPoint y: 462, distance: 87.4
click at [509, 402] on button "Add secure pad +" at bounding box center [526, 405] width 106 height 19
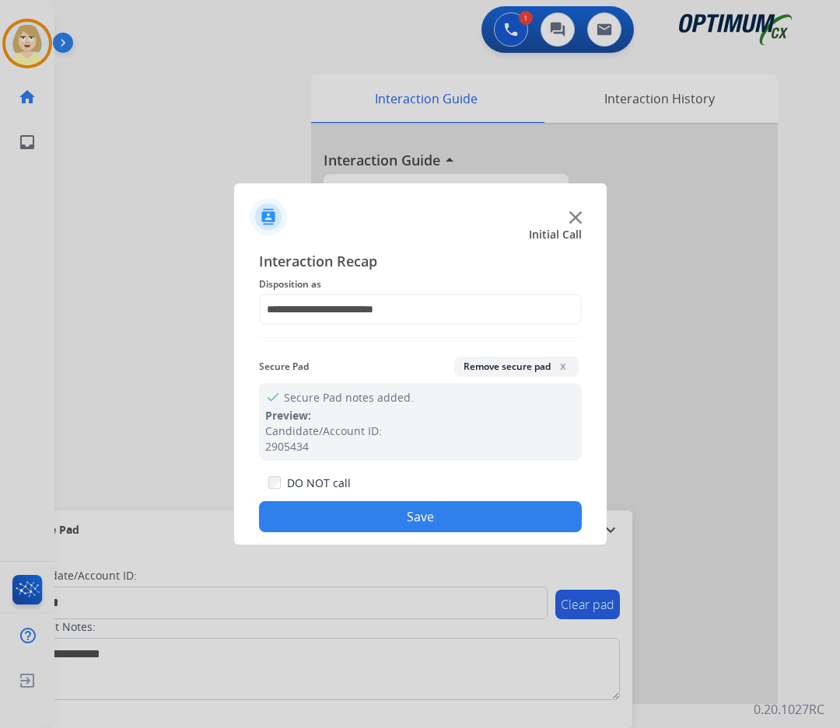
click at [389, 519] on button "Save" at bounding box center [420, 516] width 323 height 31
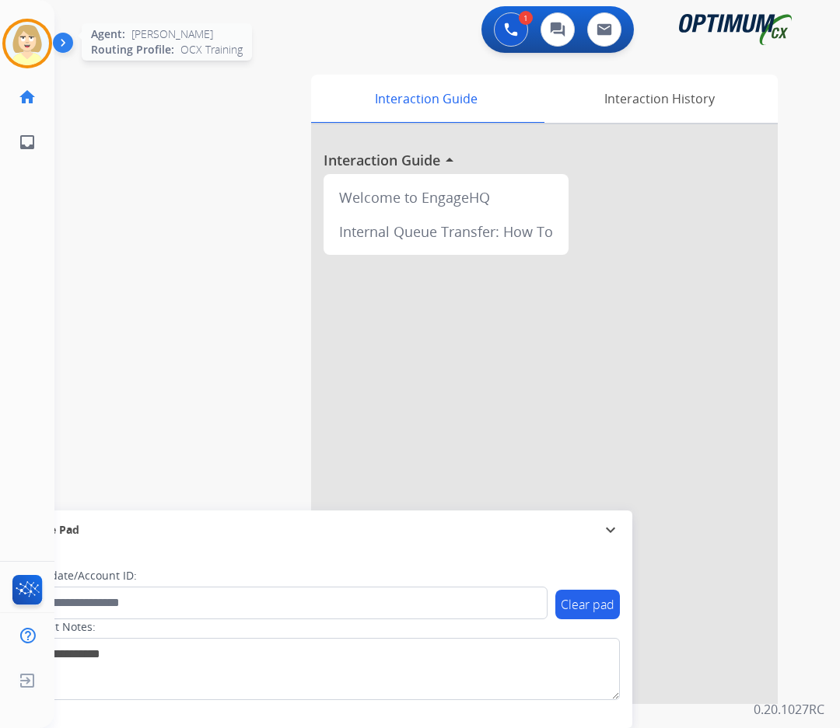
click at [19, 43] on img at bounding box center [27, 44] width 44 height 44
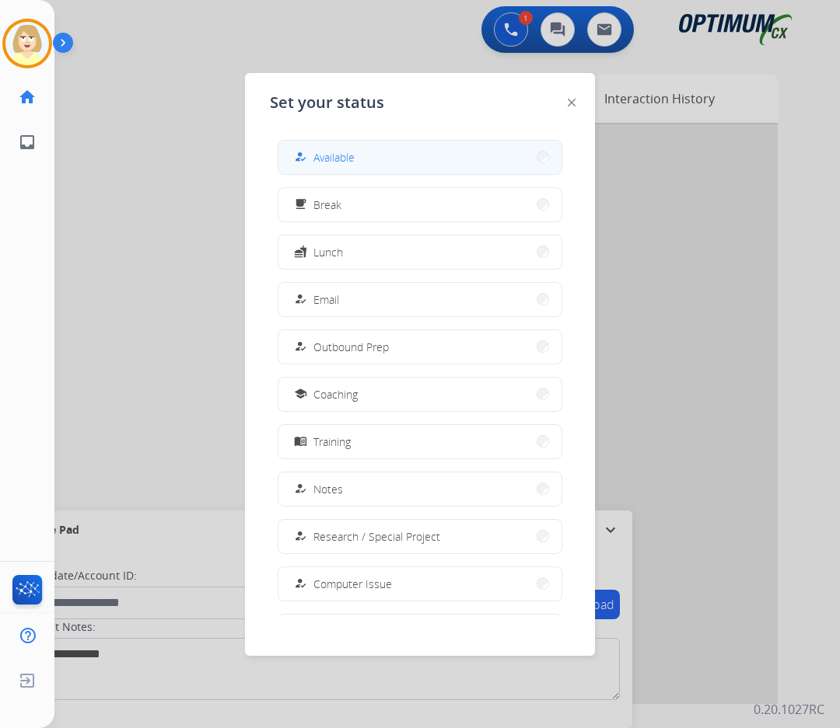
click at [362, 153] on button "how_to_reg Available" at bounding box center [419, 157] width 283 height 33
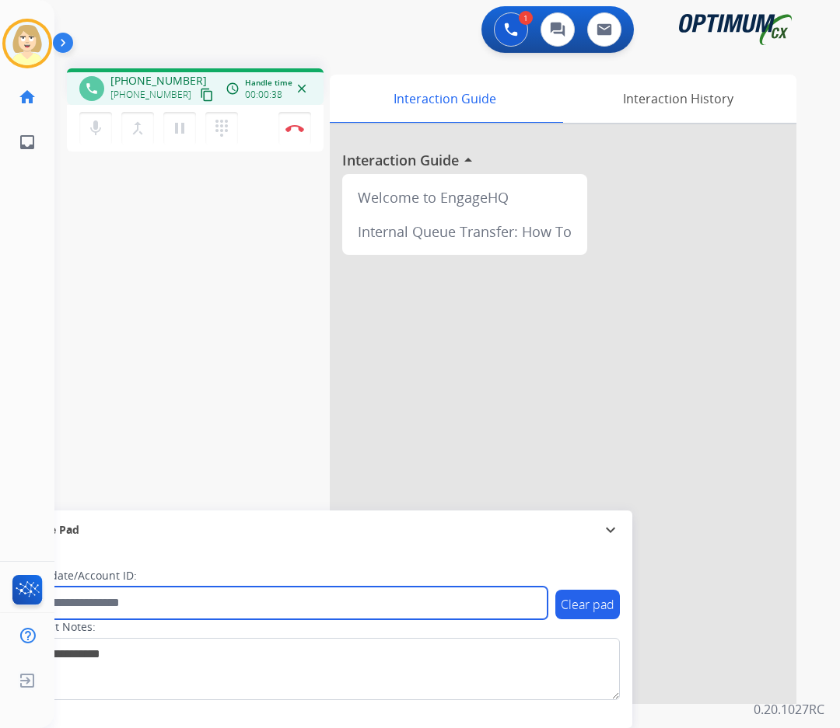
click at [82, 606] on input "text" at bounding box center [283, 603] width 527 height 33
paste input "*******"
type input "*******"
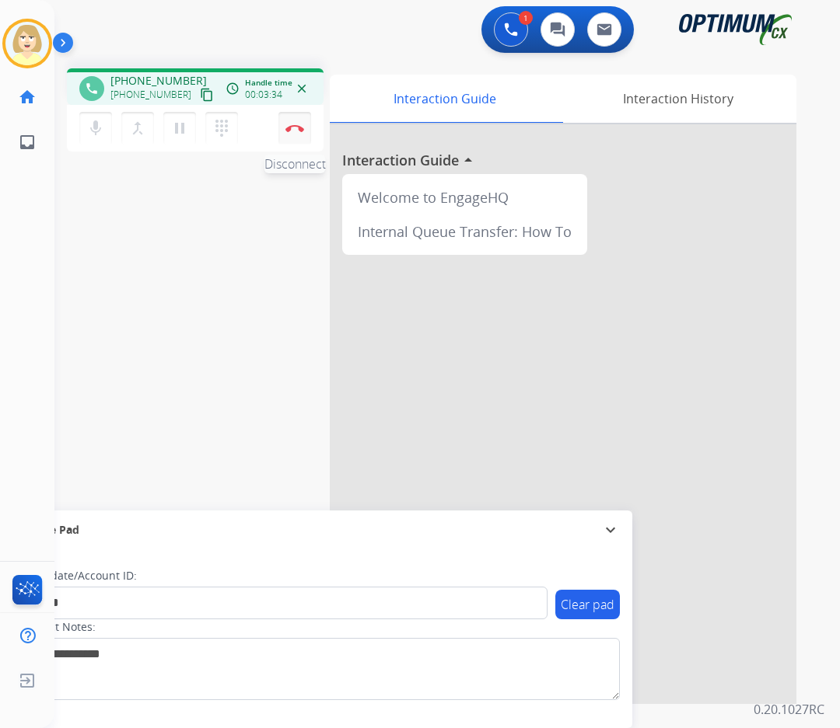
click at [293, 125] on img at bounding box center [294, 128] width 19 height 8
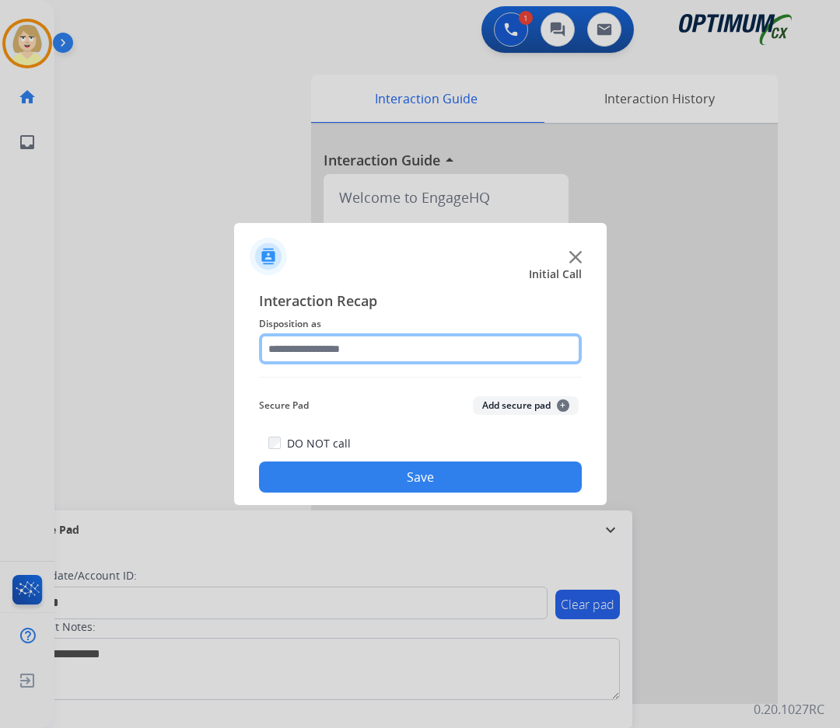
click at [313, 347] on input "text" at bounding box center [420, 349] width 323 height 31
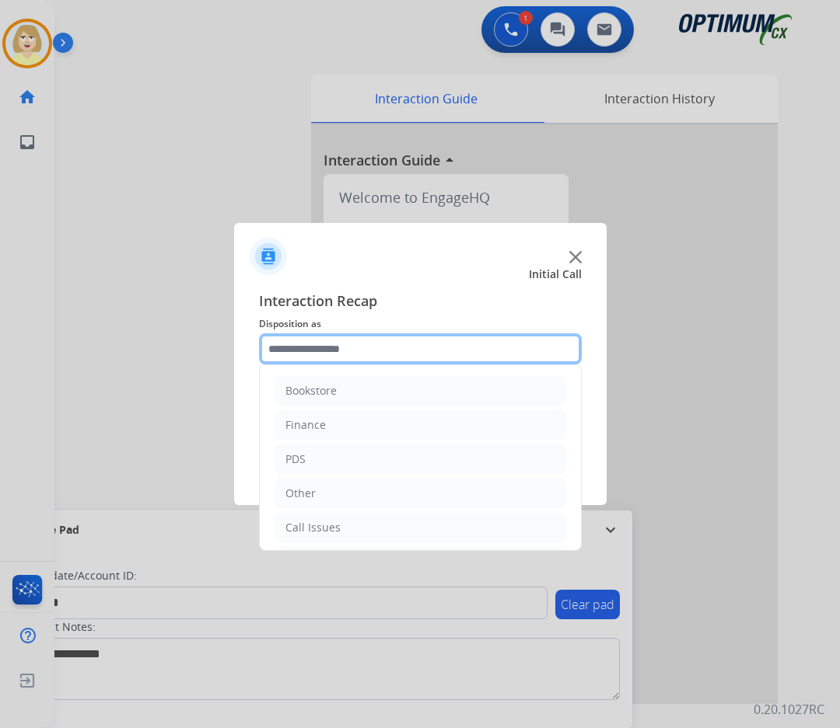
scroll to position [106, 0]
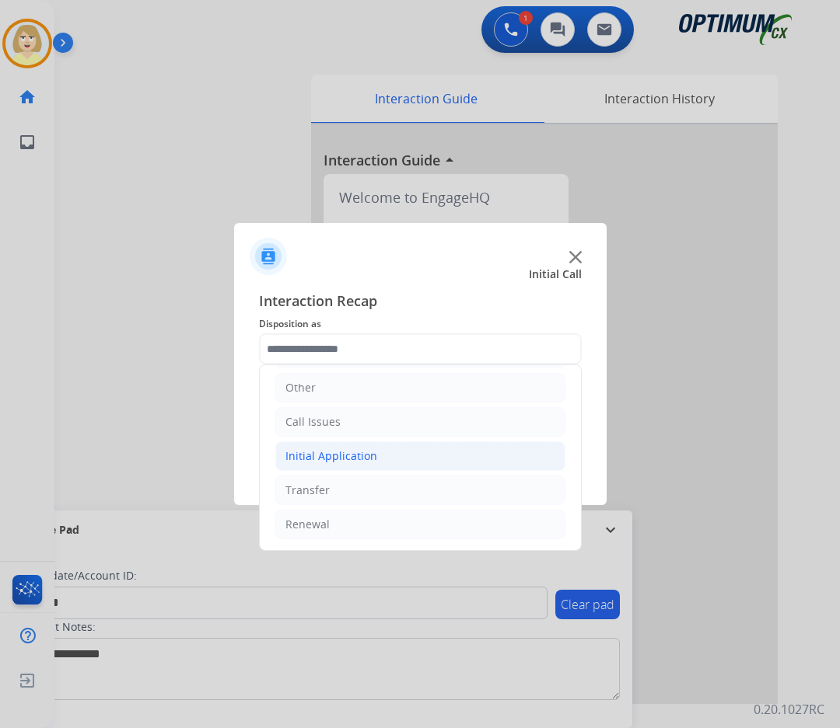
click at [329, 454] on div "Initial Application" at bounding box center [331, 457] width 92 height 16
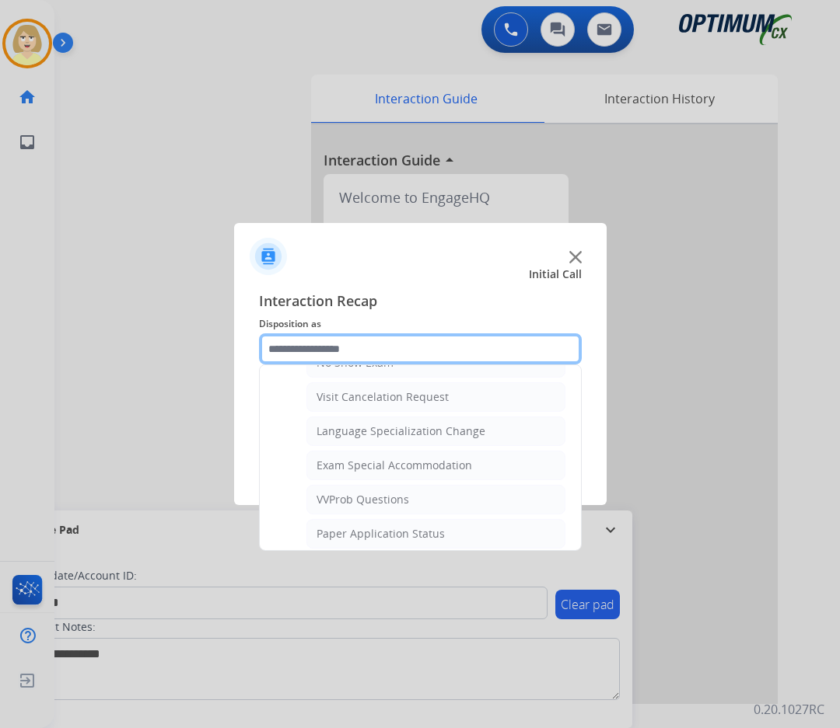
scroll to position [805, 0]
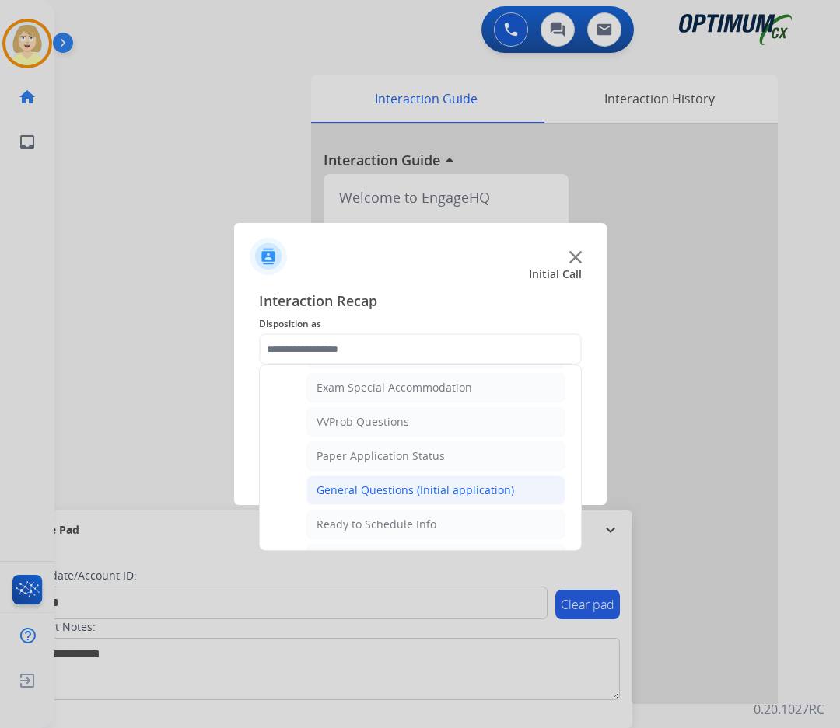
click at [359, 486] on div "General Questions (Initial application)" at bounding box center [414, 491] width 197 height 16
type input "**********"
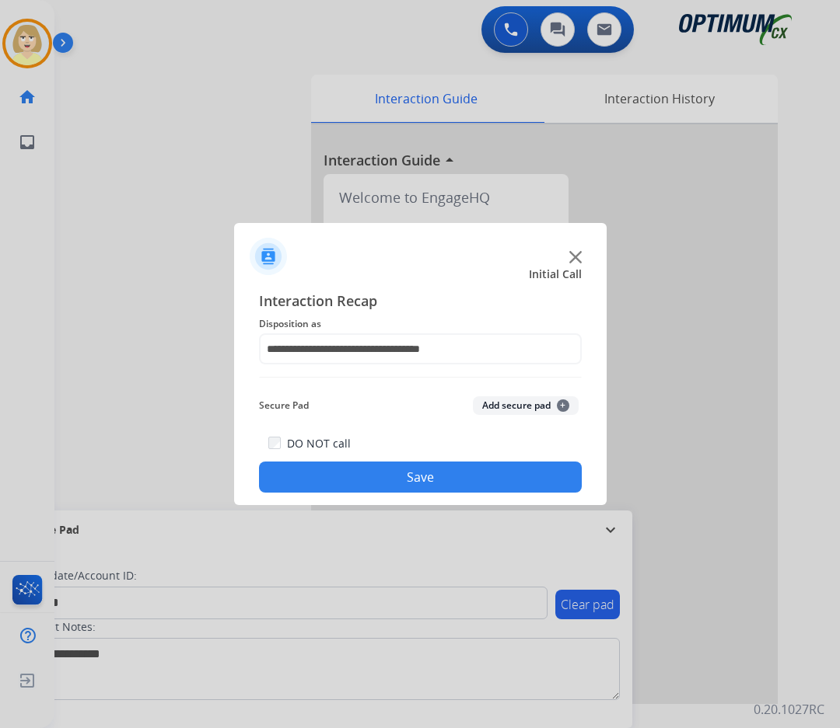
click at [517, 400] on button "Add secure pad +" at bounding box center [526, 405] width 106 height 19
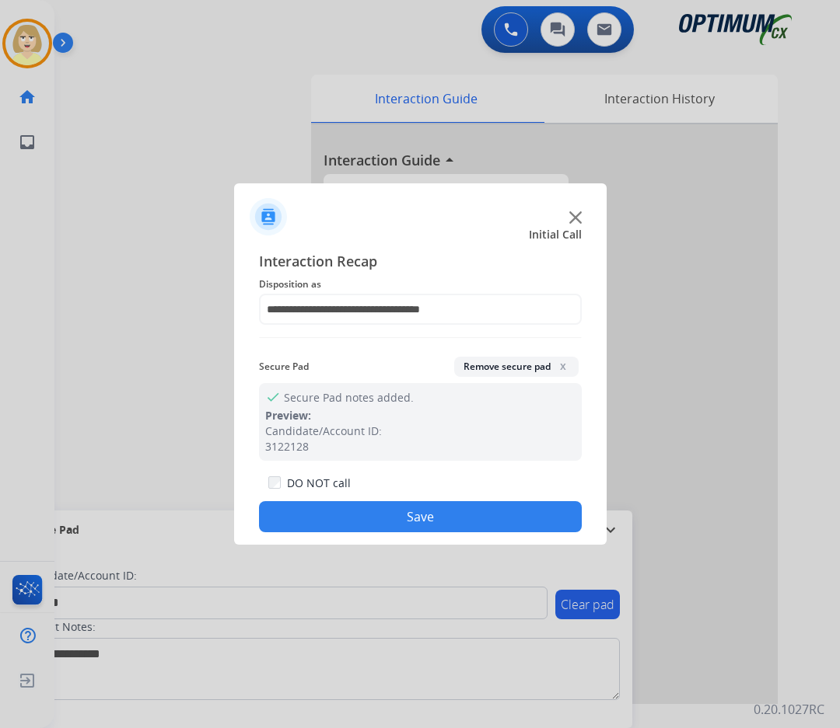
click at [320, 510] on button "Save" at bounding box center [420, 516] width 323 height 31
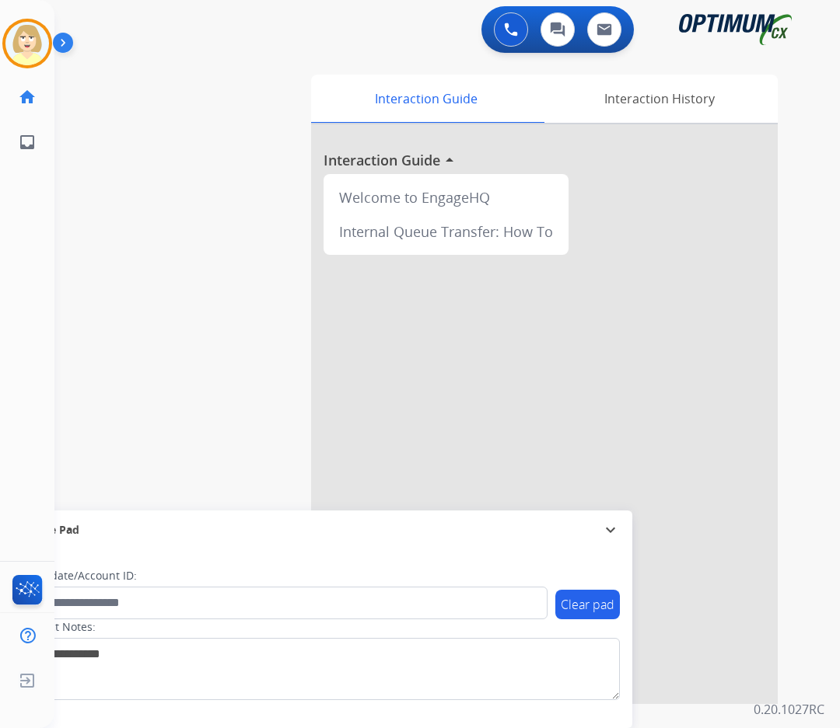
drag, startPoint x: 32, startPoint y: 43, endPoint x: 56, endPoint y: 57, distance: 27.9
click at [32, 42] on img at bounding box center [27, 44] width 44 height 44
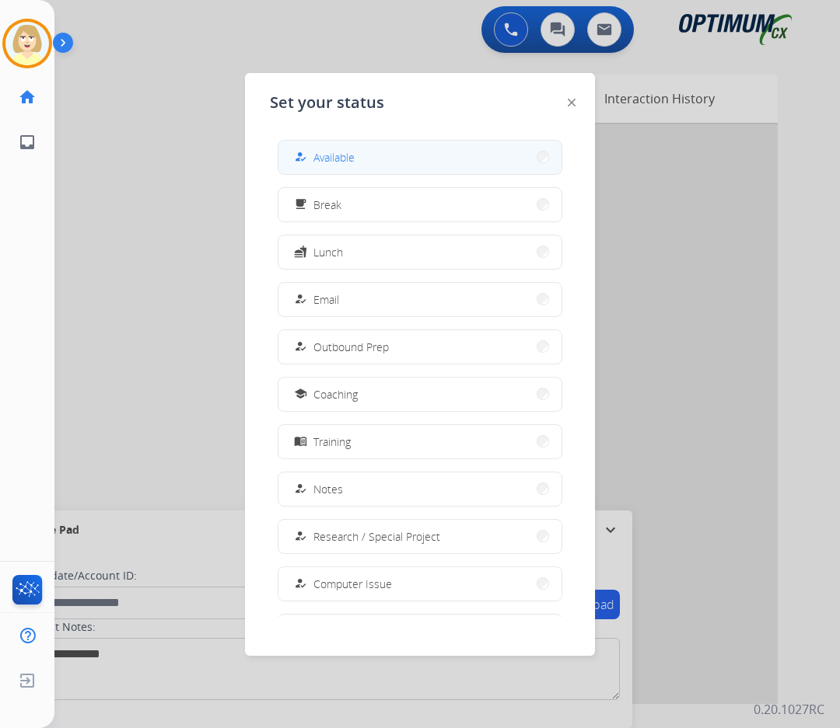
click at [326, 159] on span "Available" at bounding box center [333, 157] width 41 height 16
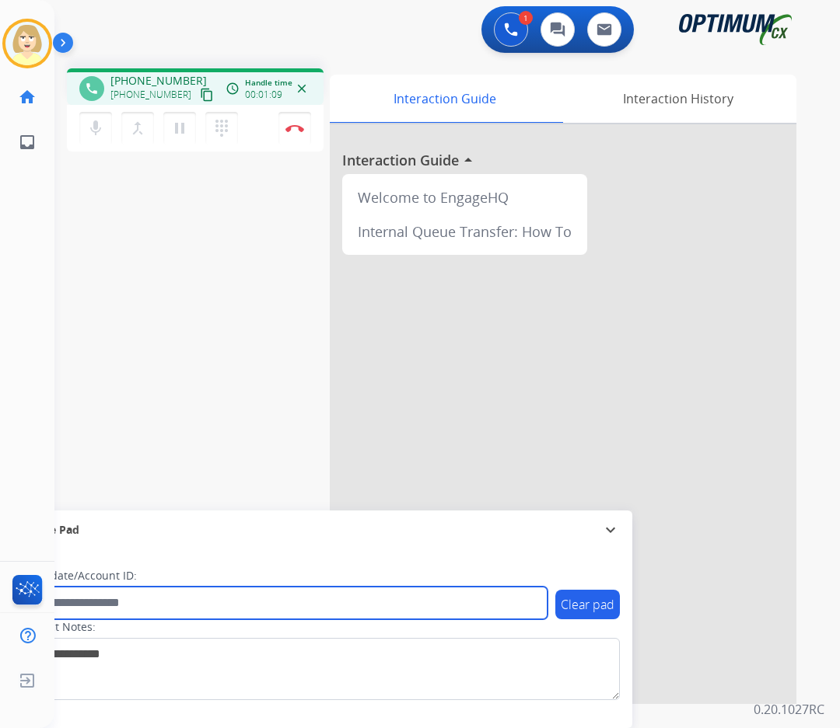
click at [101, 599] on input "text" at bounding box center [283, 603] width 527 height 33
paste input "*******"
type input "*******"
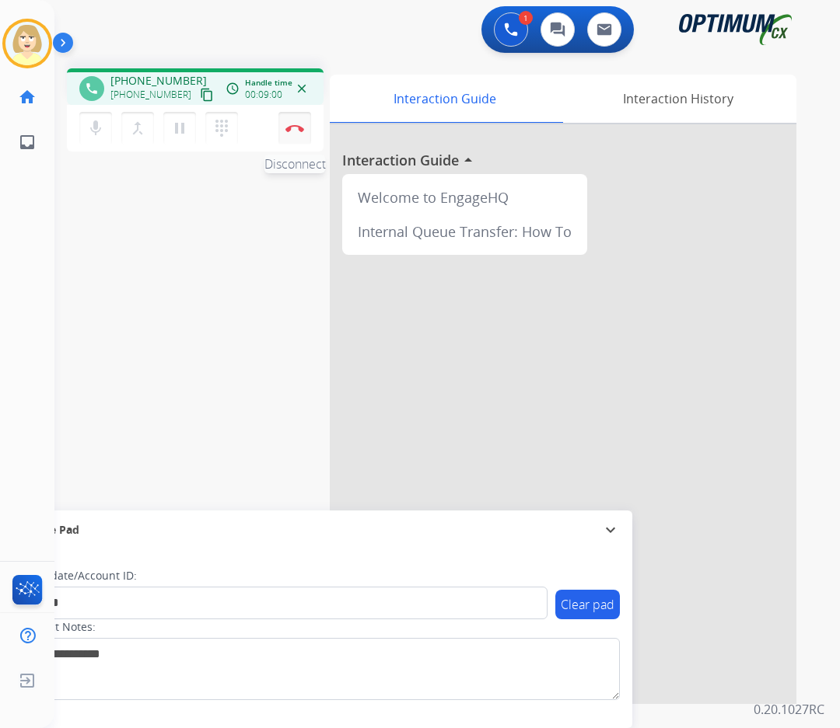
click at [289, 127] on img at bounding box center [294, 128] width 19 height 8
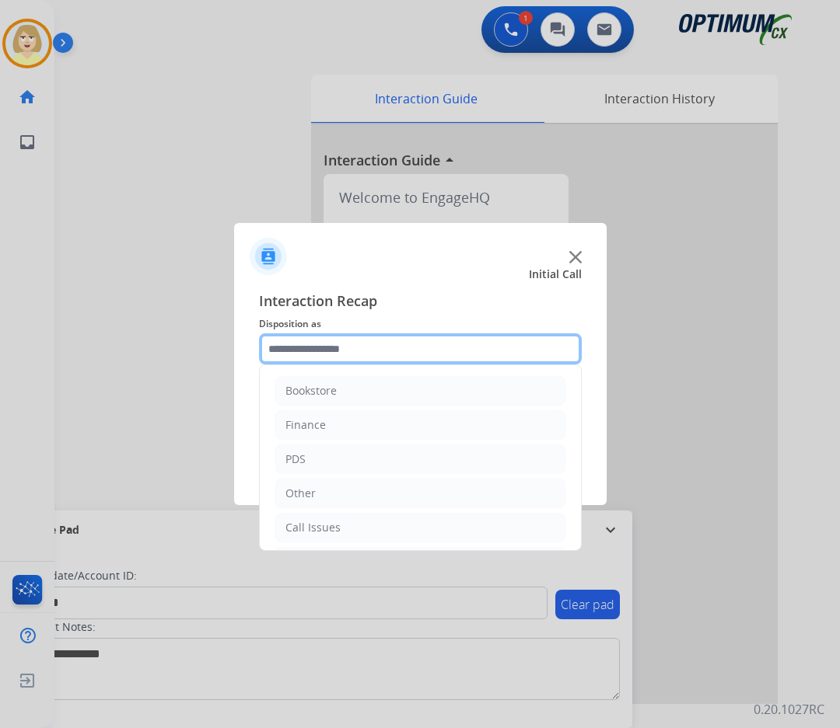
click at [321, 349] on input "text" at bounding box center [420, 349] width 323 height 31
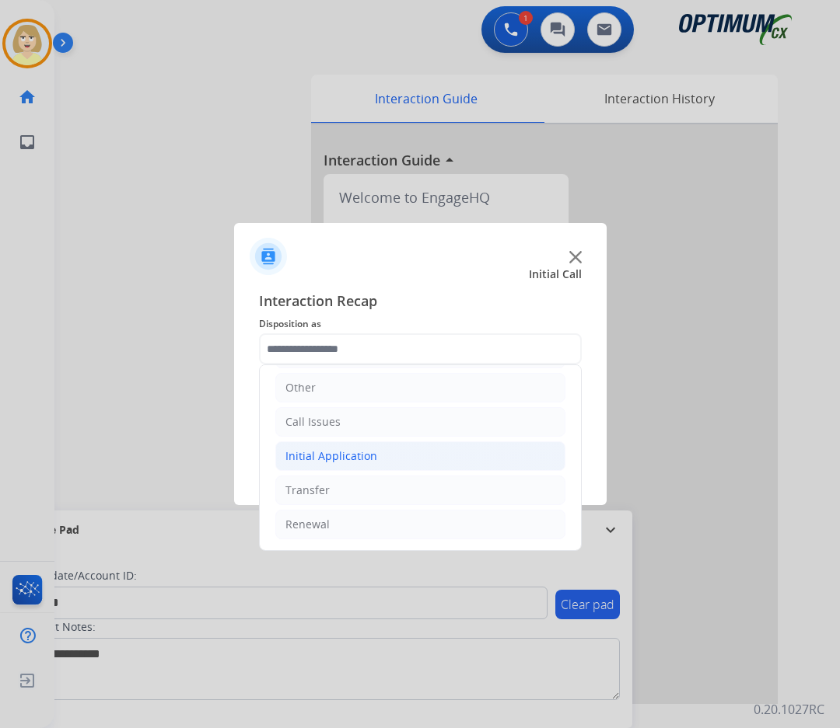
click at [325, 456] on div "Initial Application" at bounding box center [331, 457] width 92 height 16
click at [376, 487] on div "Credential Resend (Initial application)" at bounding box center [414, 491] width 197 height 16
type input "**********"
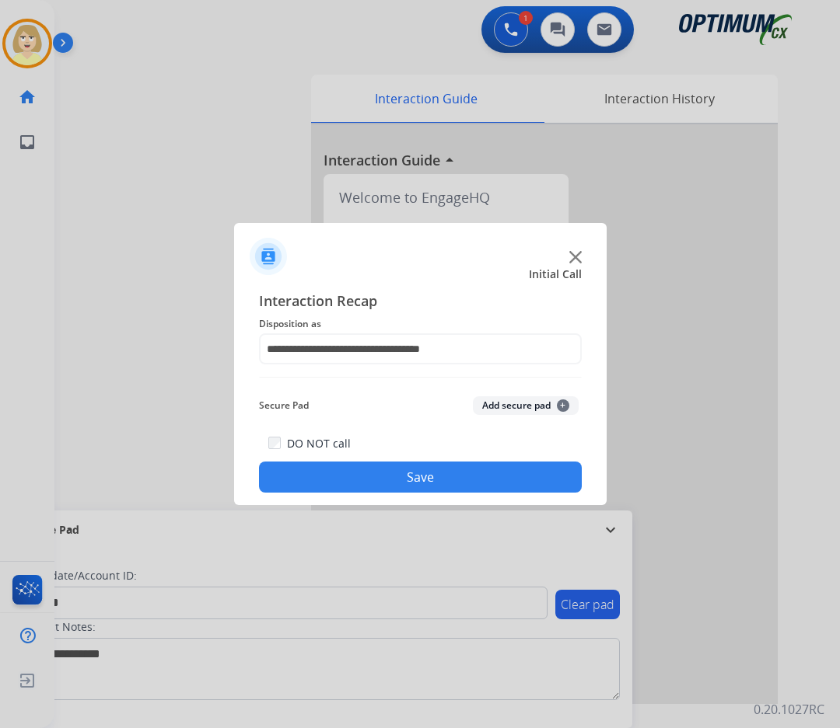
click at [501, 407] on button "Add secure pad +" at bounding box center [526, 405] width 106 height 19
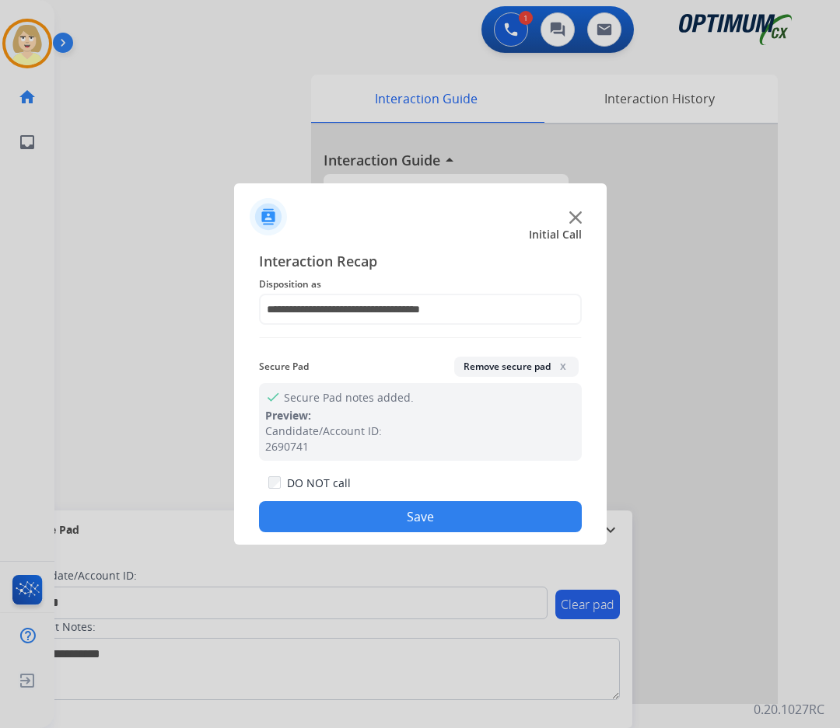
drag, startPoint x: 361, startPoint y: 518, endPoint x: 281, endPoint y: 386, distance: 154.1
click at [358, 517] on button "Save" at bounding box center [420, 516] width 323 height 31
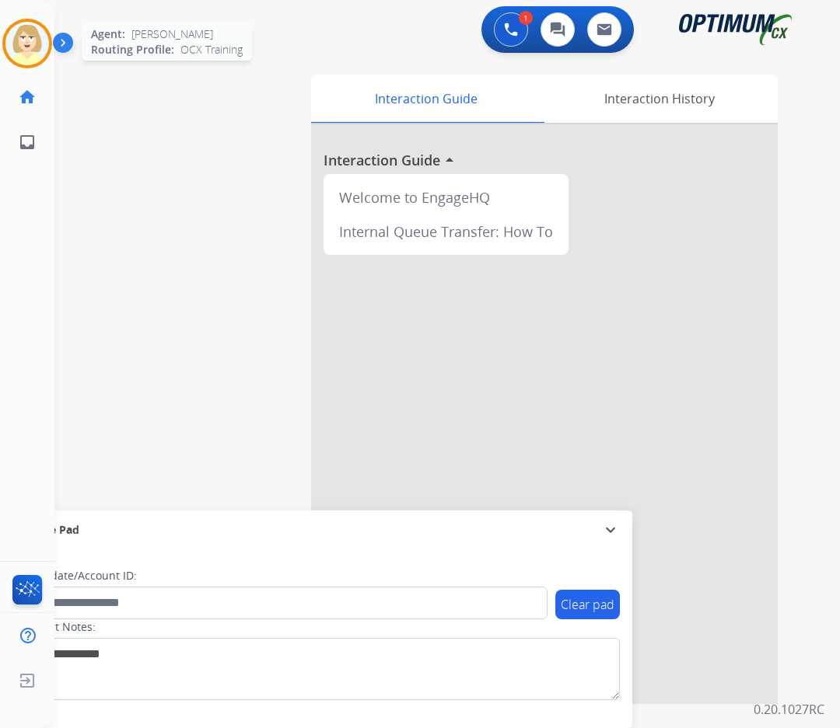
click at [26, 33] on img at bounding box center [27, 44] width 44 height 44
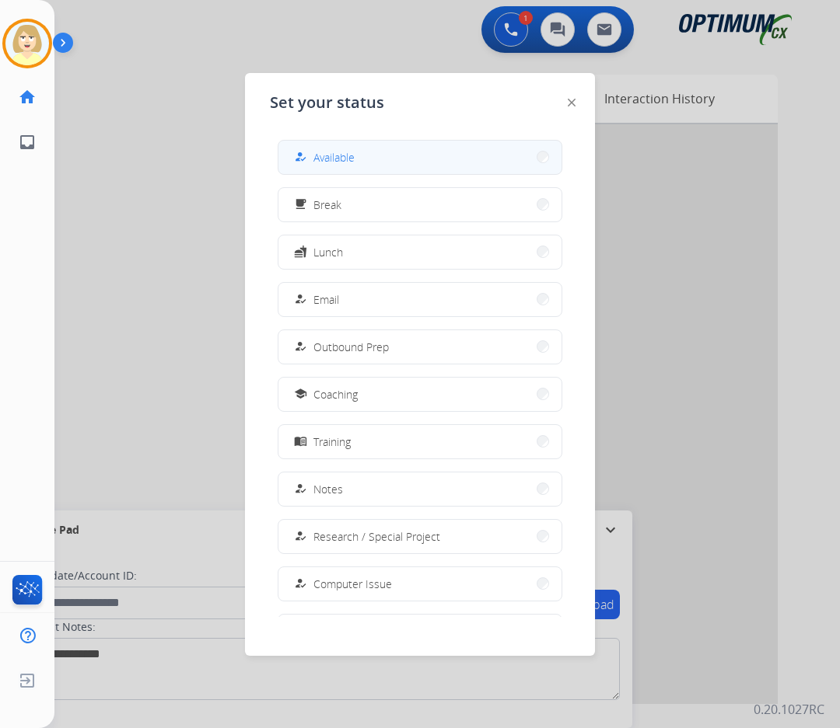
click at [330, 157] on span "Available" at bounding box center [333, 157] width 41 height 16
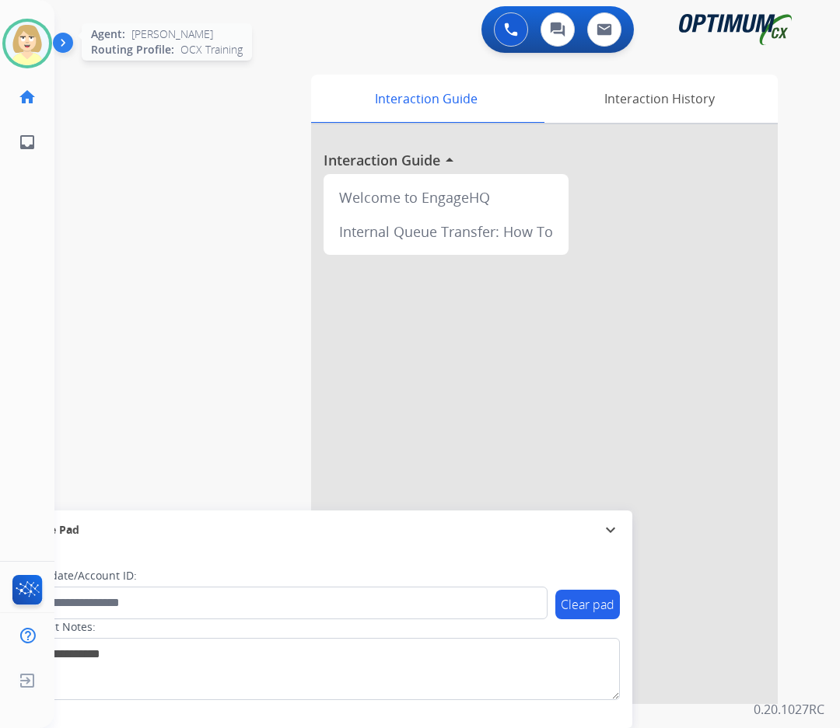
click at [21, 38] on img at bounding box center [27, 44] width 44 height 44
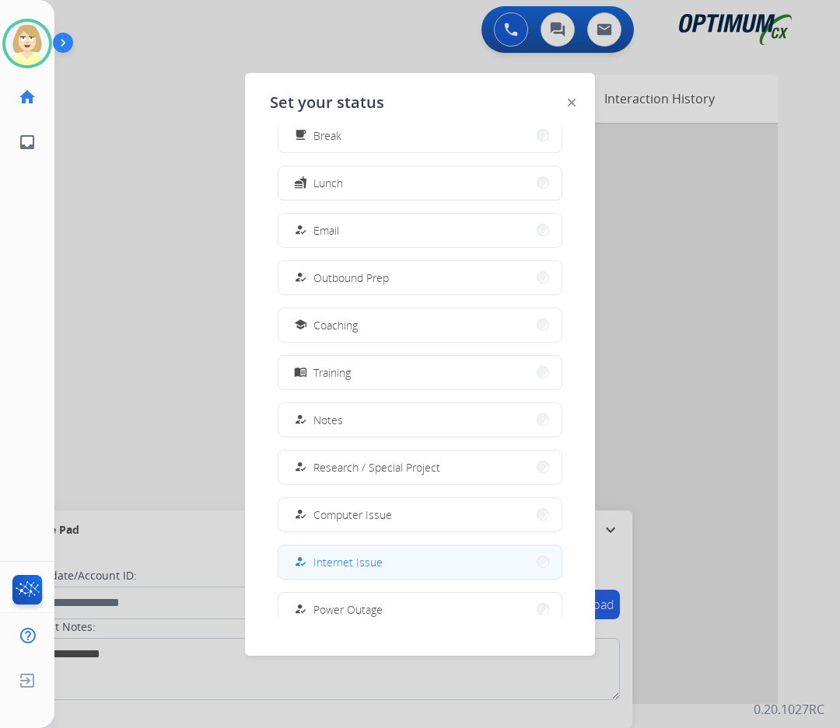
scroll to position [147, 0]
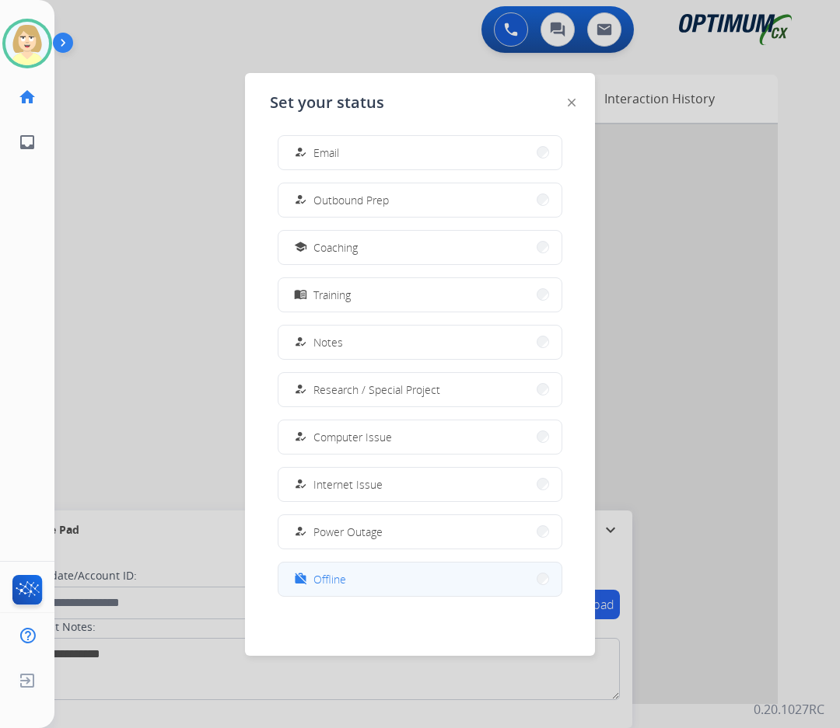
click at [330, 580] on span "Offline" at bounding box center [329, 579] width 33 height 16
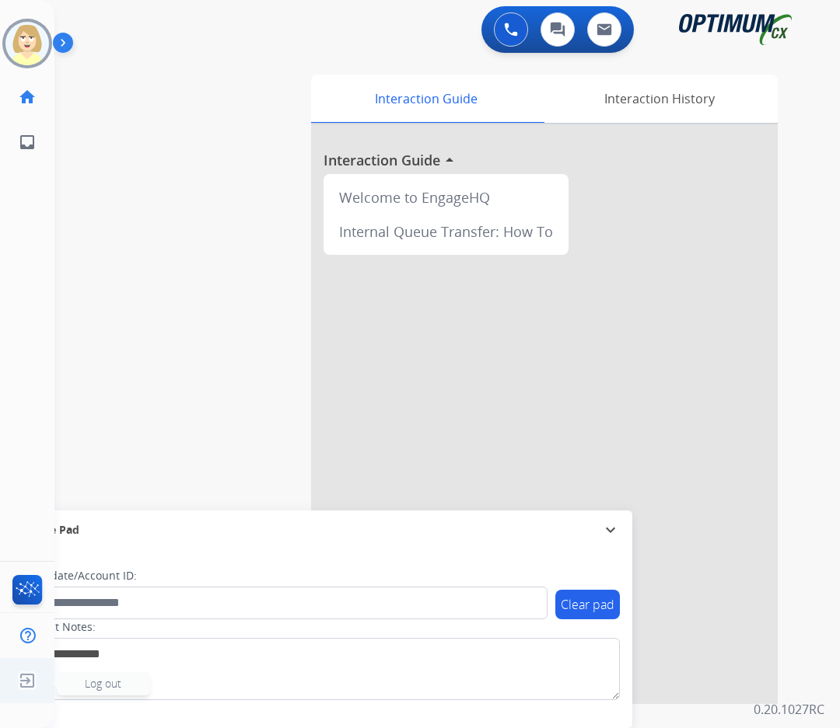
click at [100, 686] on span "Log out" at bounding box center [103, 683] width 37 height 15
